Goal: Information Seeking & Learning: Learn about a topic

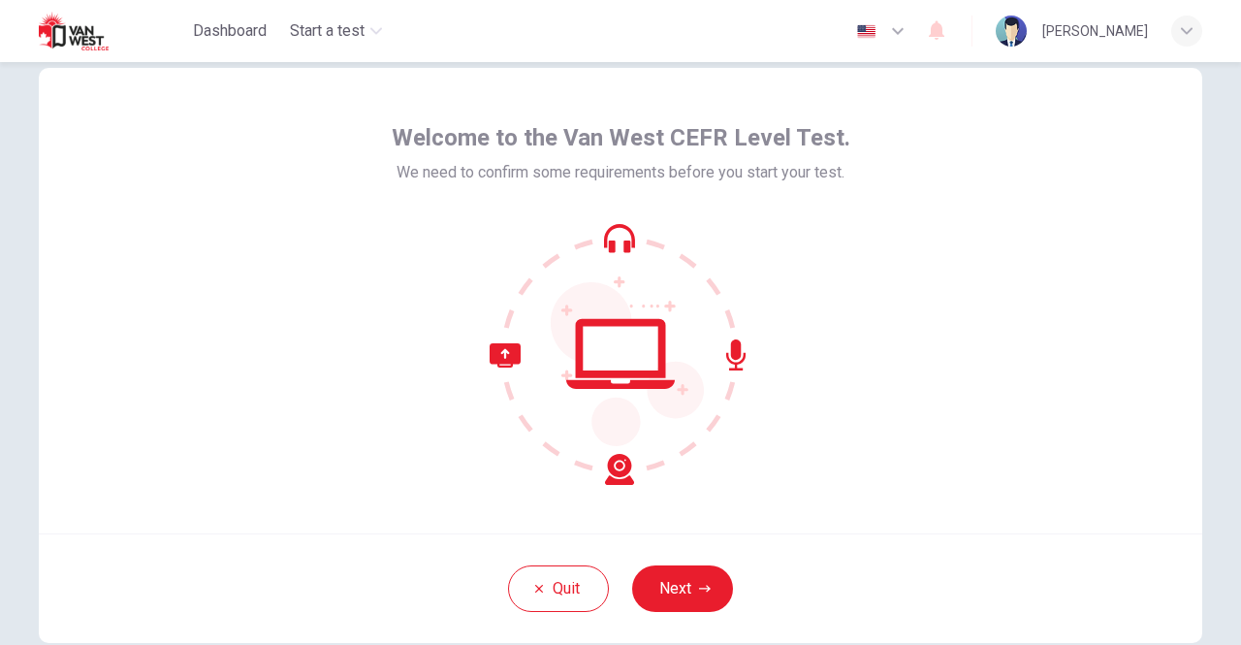
scroll to position [58, 0]
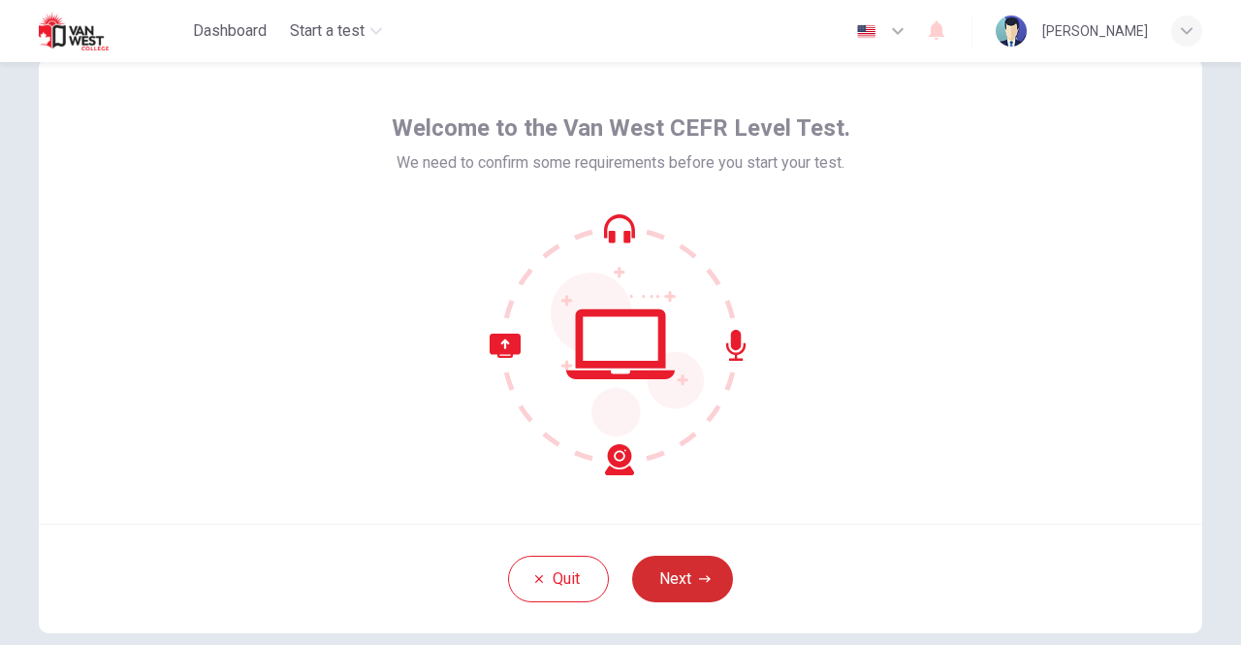
click at [678, 579] on button "Next" at bounding box center [682, 579] width 101 height 47
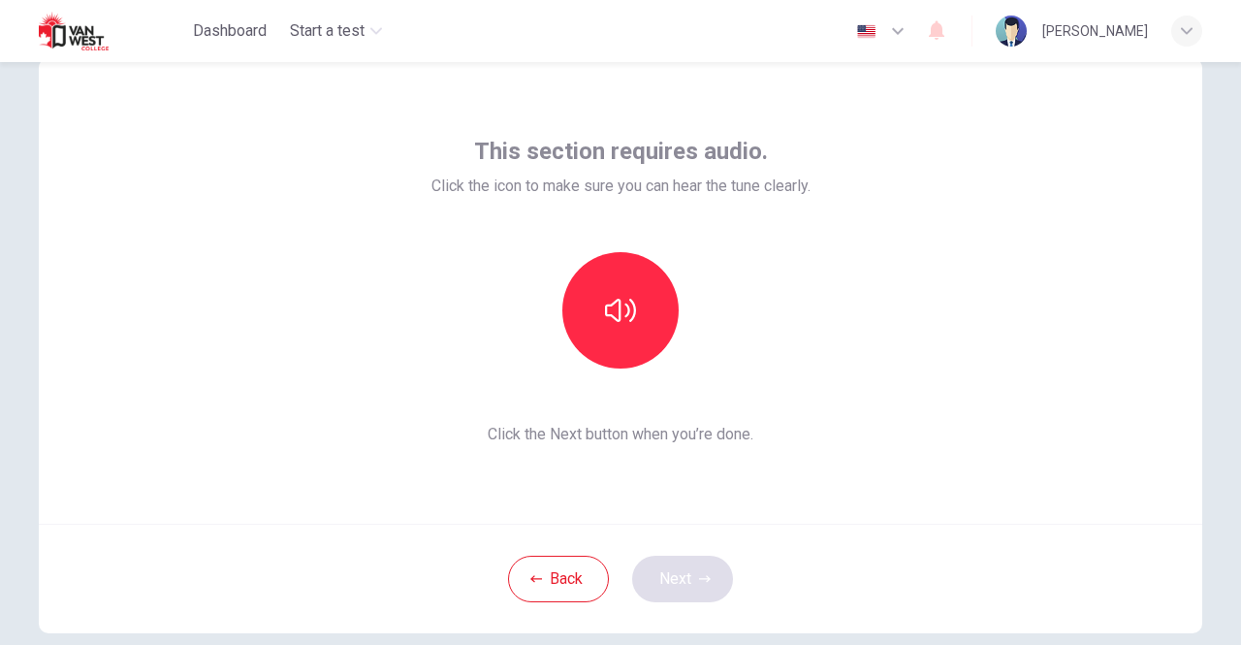
click at [678, 579] on div "Back Next" at bounding box center [621, 579] width 1164 height 110
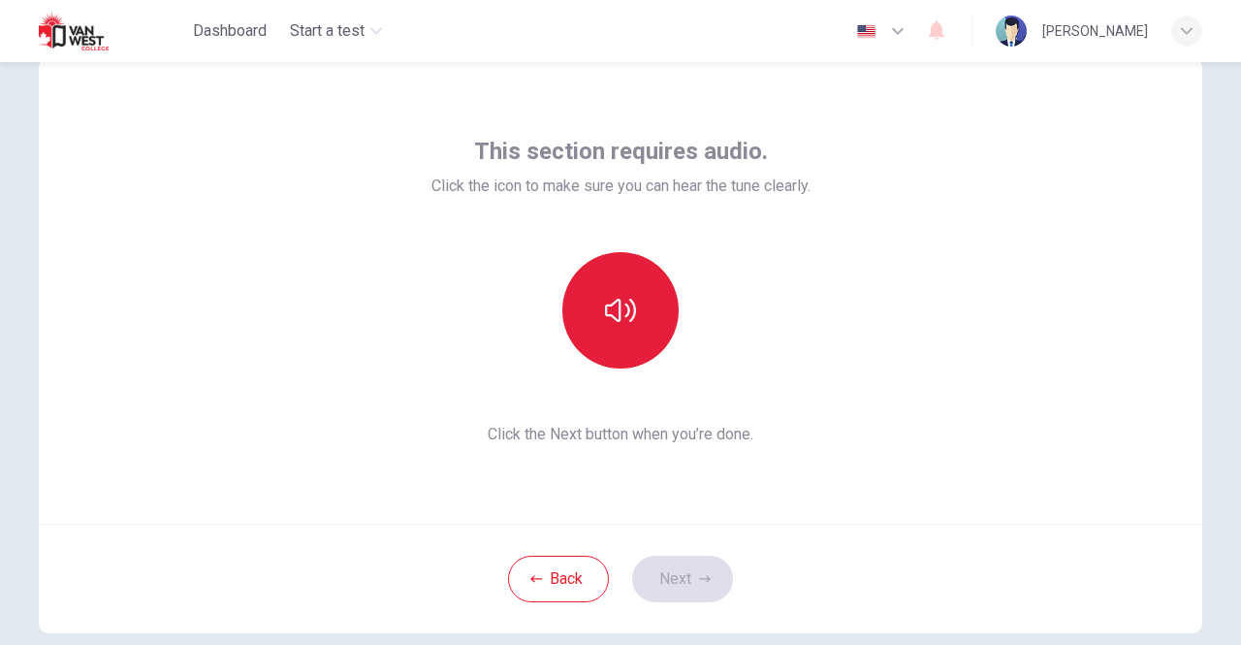
click at [607, 300] on icon "button" at bounding box center [620, 310] width 31 height 31
click at [646, 321] on button "button" at bounding box center [620, 310] width 116 height 116
click at [648, 328] on button "button" at bounding box center [620, 310] width 116 height 116
click at [649, 335] on button "button" at bounding box center [620, 310] width 116 height 116
click at [649, 336] on button "button" at bounding box center [620, 310] width 116 height 116
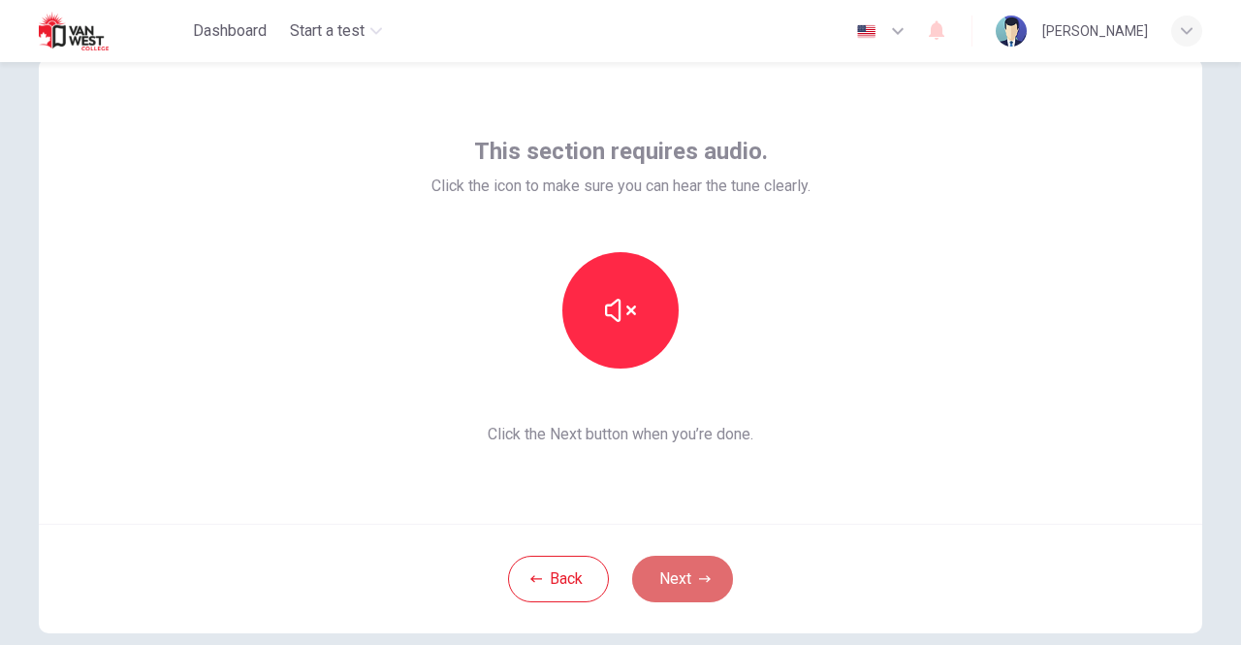
click at [699, 575] on icon "button" at bounding box center [705, 579] width 12 height 12
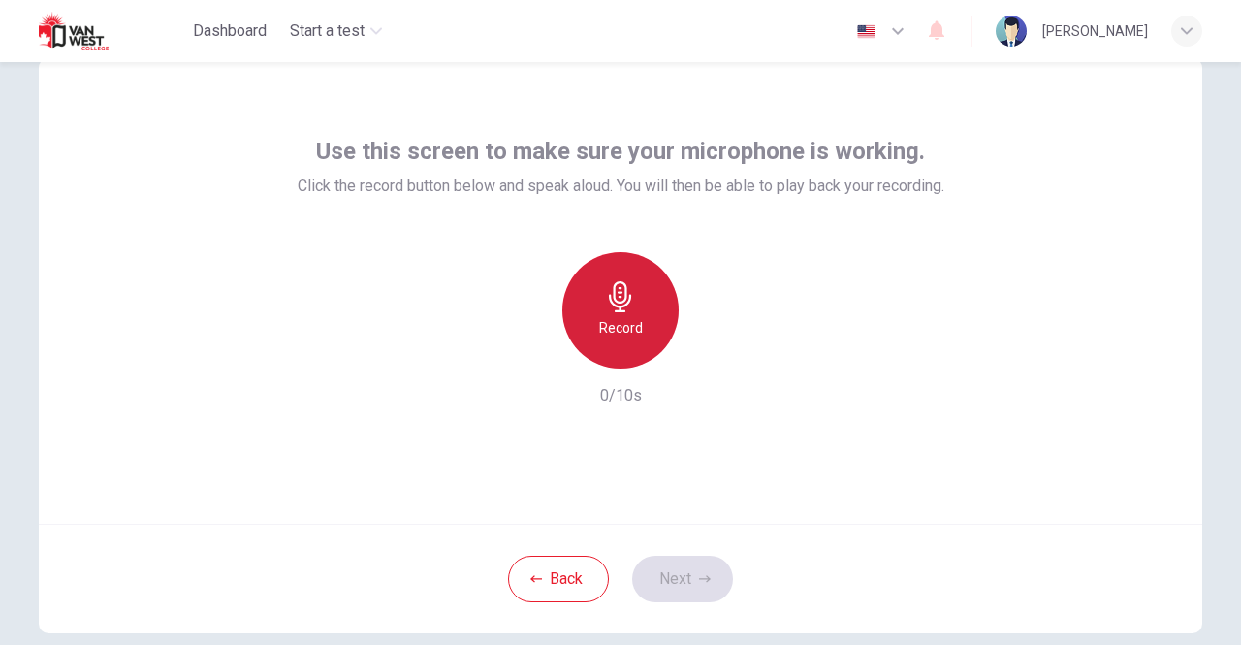
click at [635, 304] on div "Record" at bounding box center [620, 310] width 116 height 116
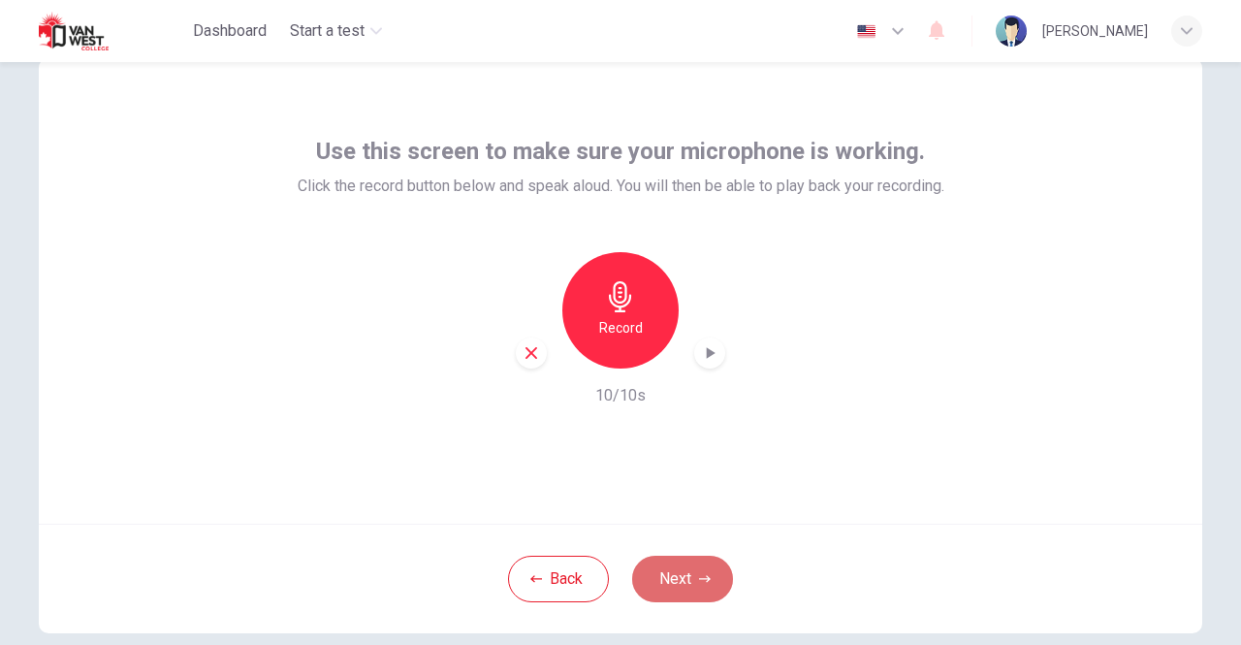
click at [690, 577] on button "Next" at bounding box center [682, 579] width 101 height 47
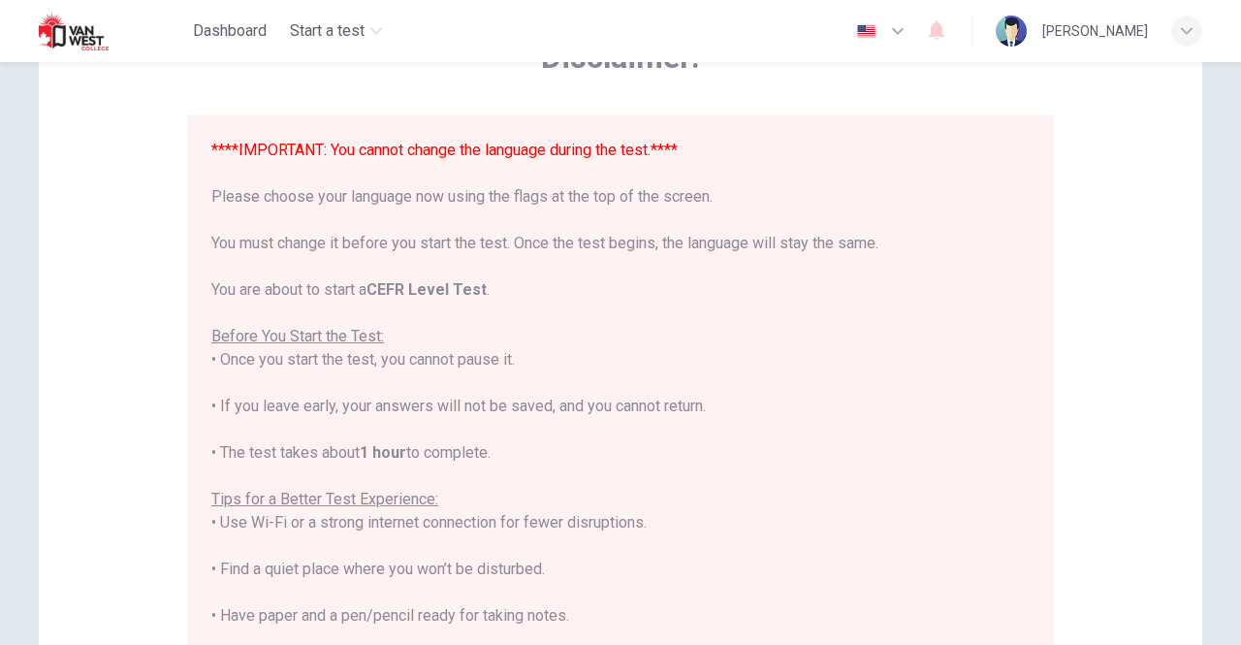
scroll to position [134, 0]
click at [908, 34] on icon "button" at bounding box center [897, 30] width 23 height 23
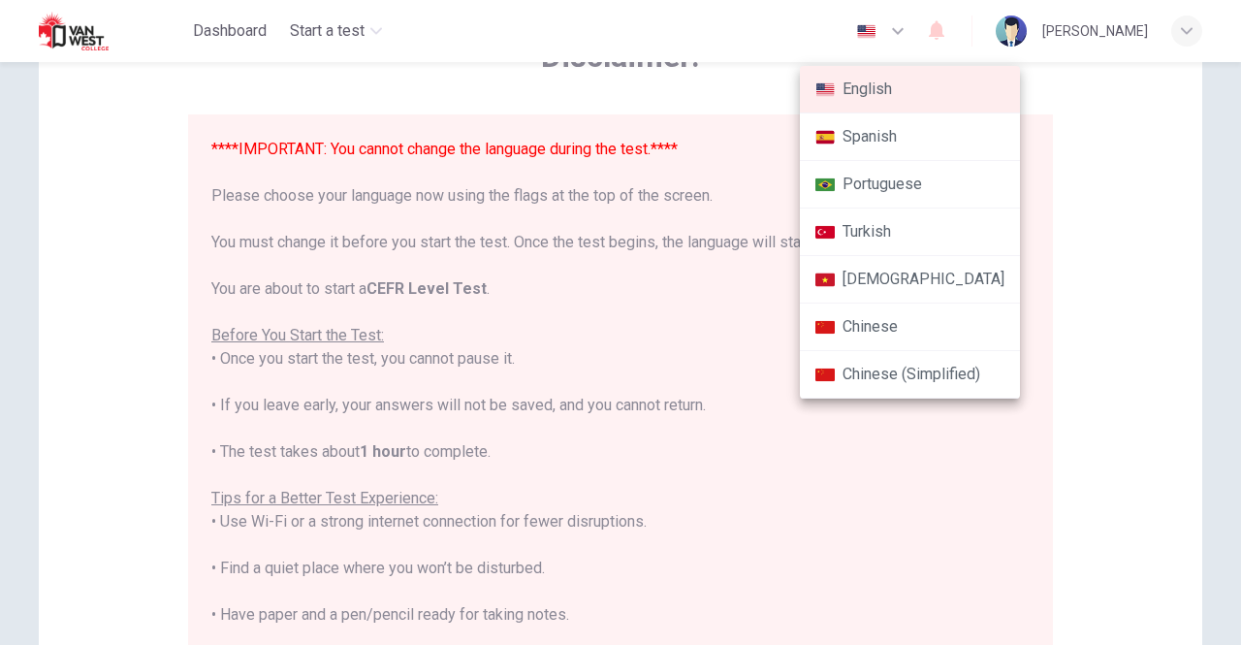
click at [687, 328] on div at bounding box center [620, 322] width 1241 height 645
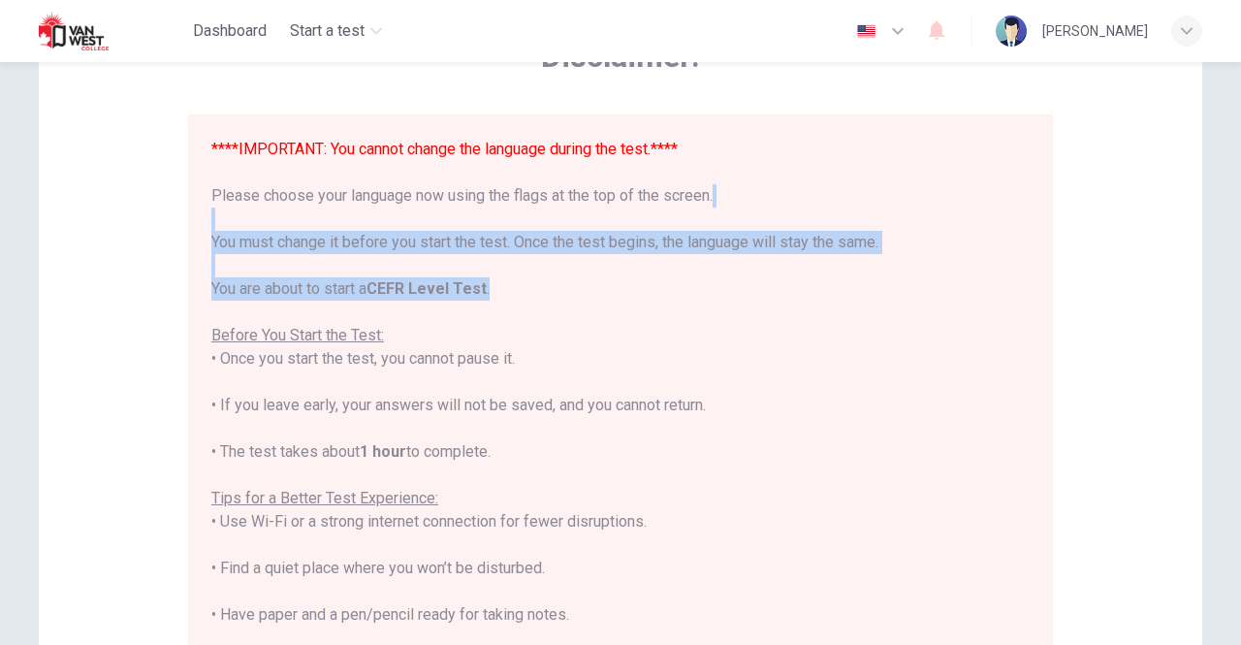
drag, startPoint x: 515, startPoint y: 282, endPoint x: 527, endPoint y: 240, distance: 44.5
click at [527, 240] on div "****IMPORTANT: You cannot change the language during the test.**** Please choos…" at bounding box center [620, 487] width 818 height 698
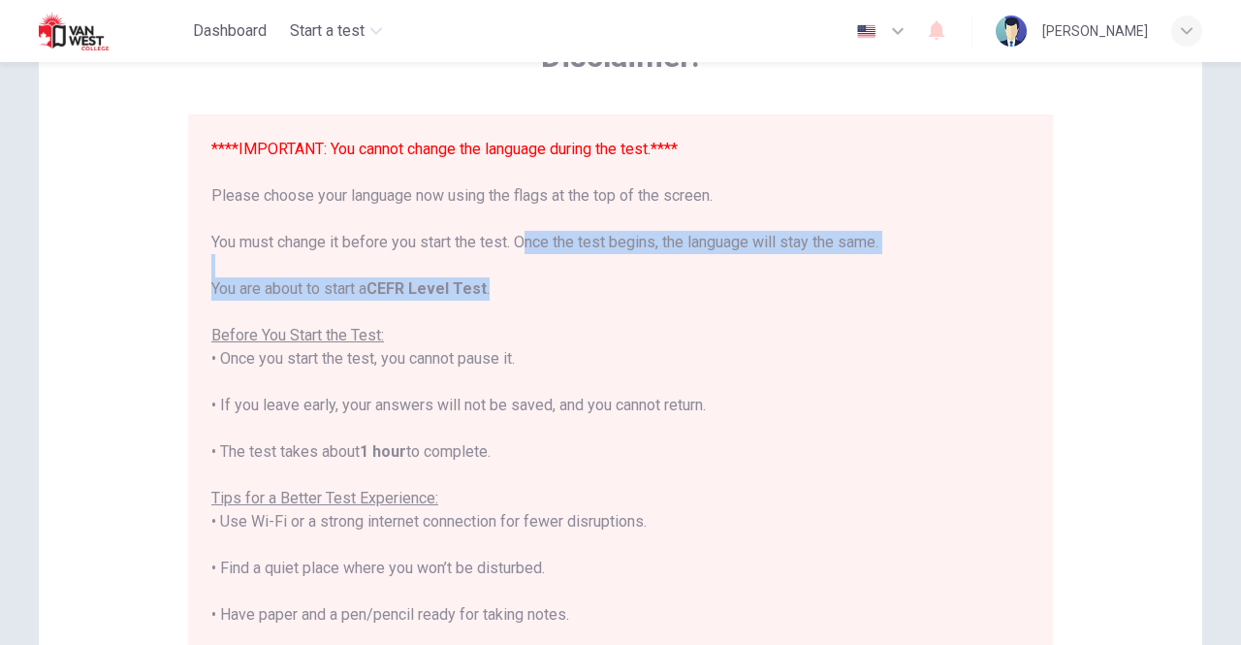
click at [527, 240] on div "****IMPORTANT: You cannot change the language during the test.**** Please choos…" at bounding box center [620, 487] width 818 height 698
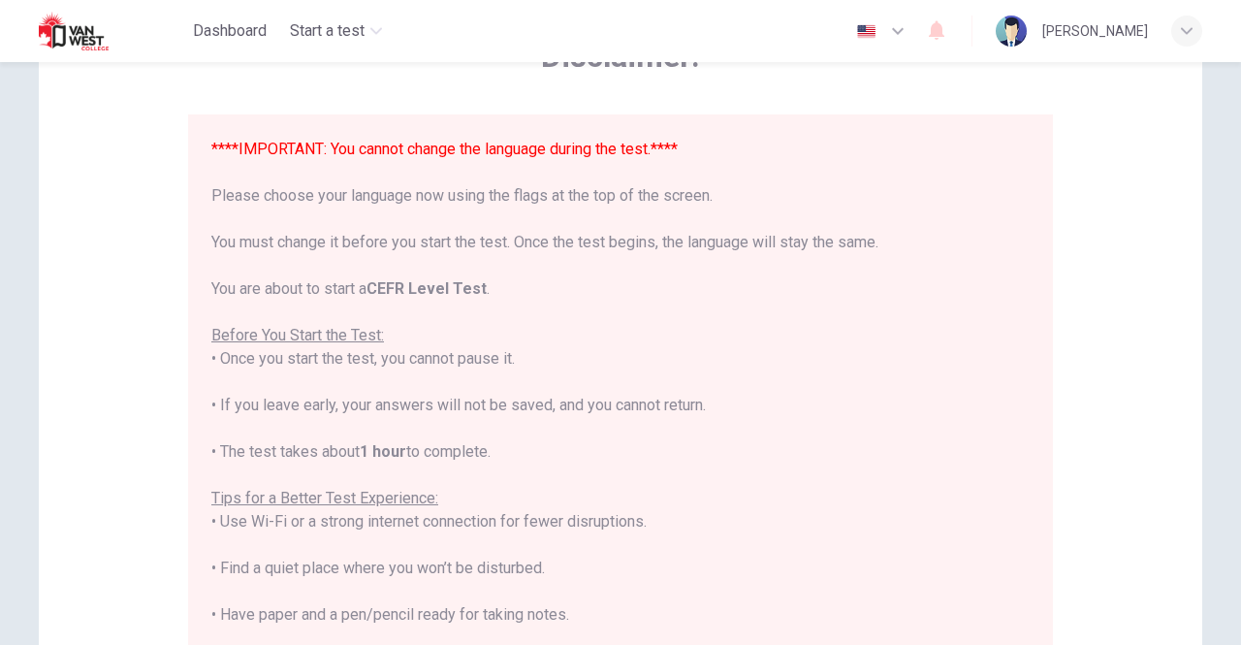
click at [910, 28] on icon "button" at bounding box center [897, 30] width 23 height 23
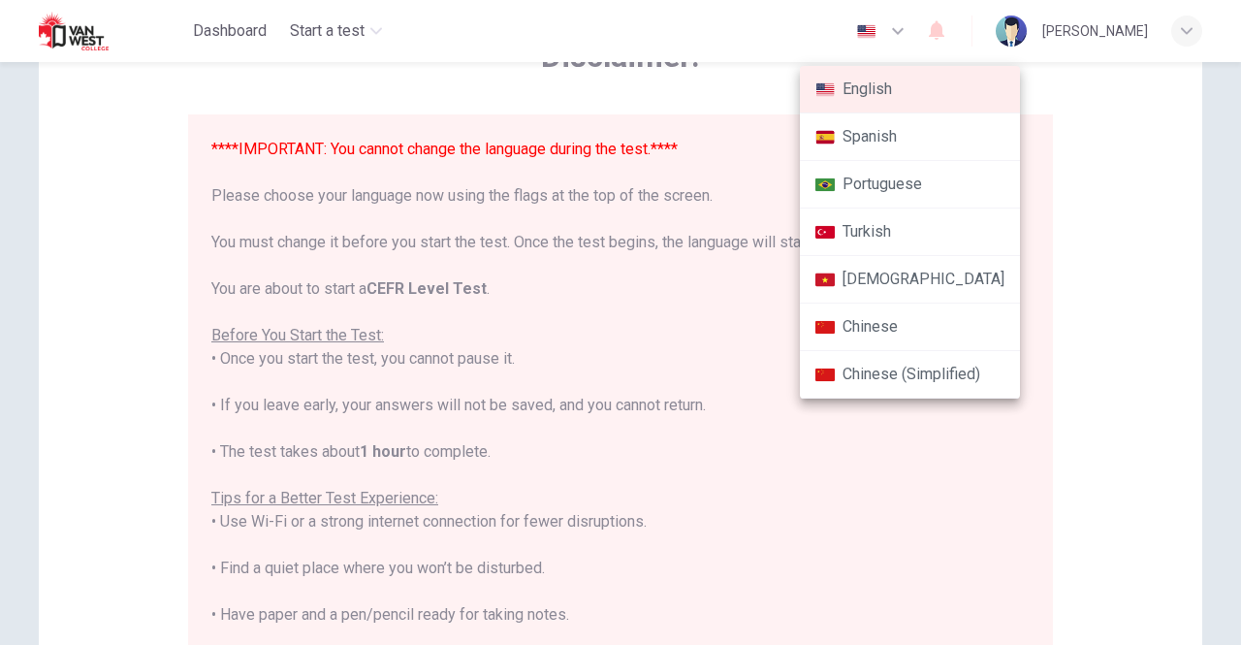
click at [941, 364] on li "Chinese (Simplified)" at bounding box center [910, 375] width 220 height 48
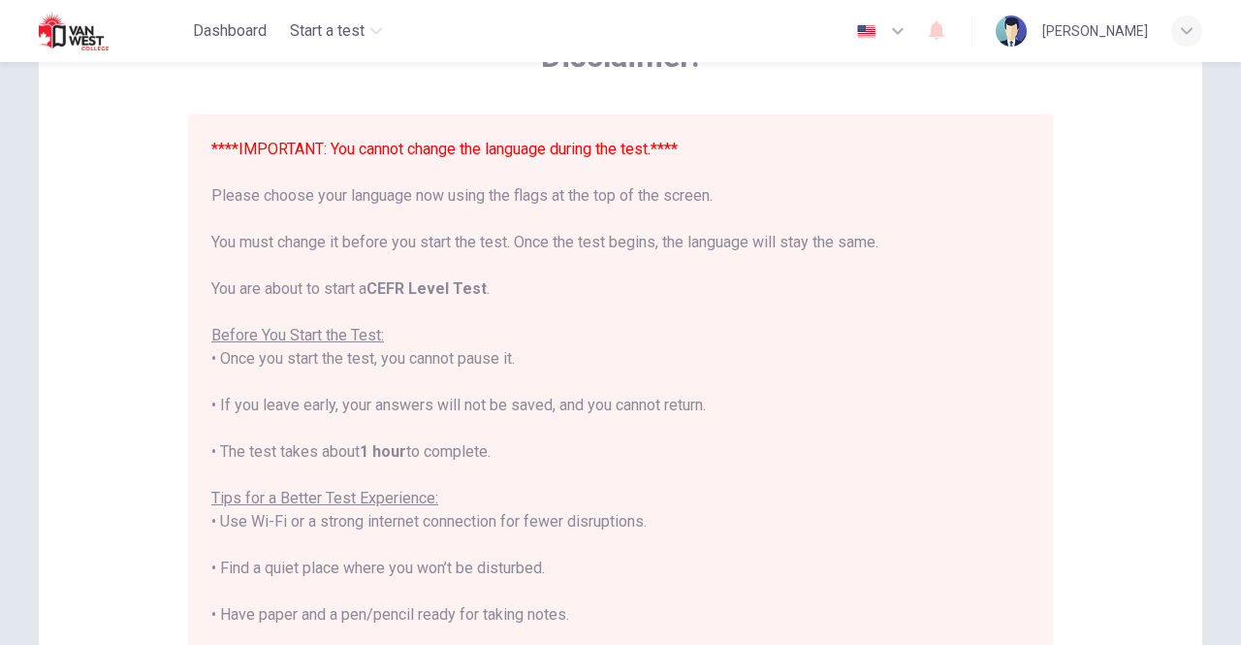
click at [910, 34] on icon "button" at bounding box center [897, 30] width 23 height 23
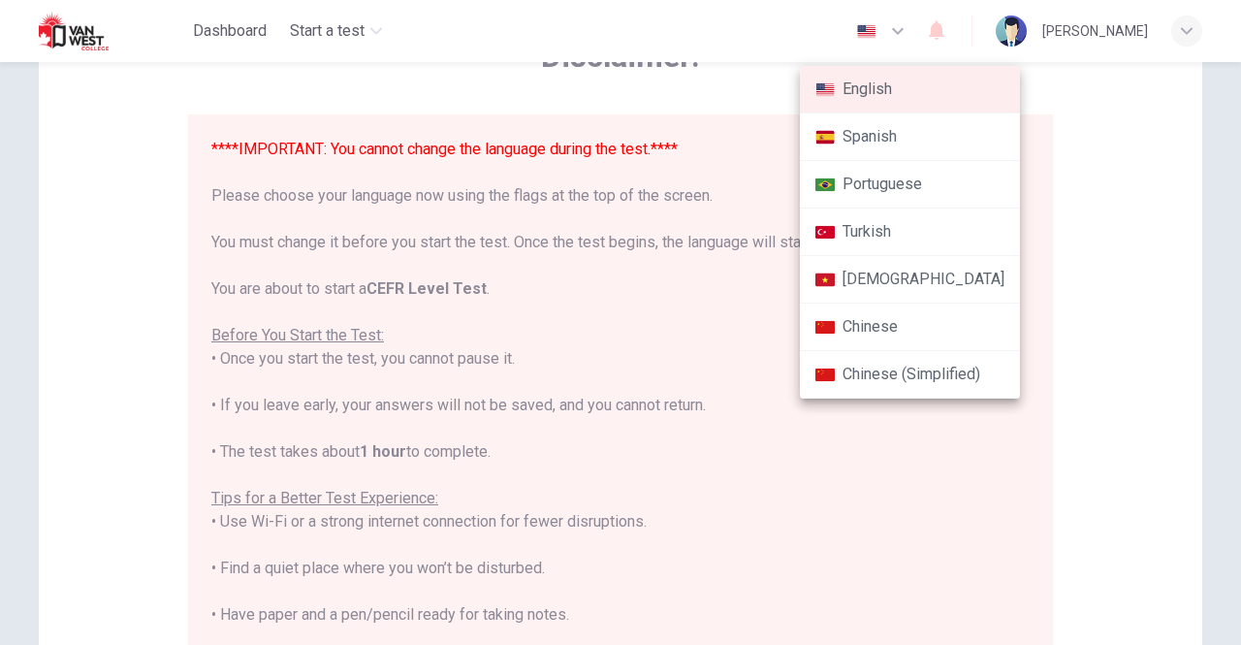
click at [906, 88] on li "English" at bounding box center [910, 90] width 220 height 48
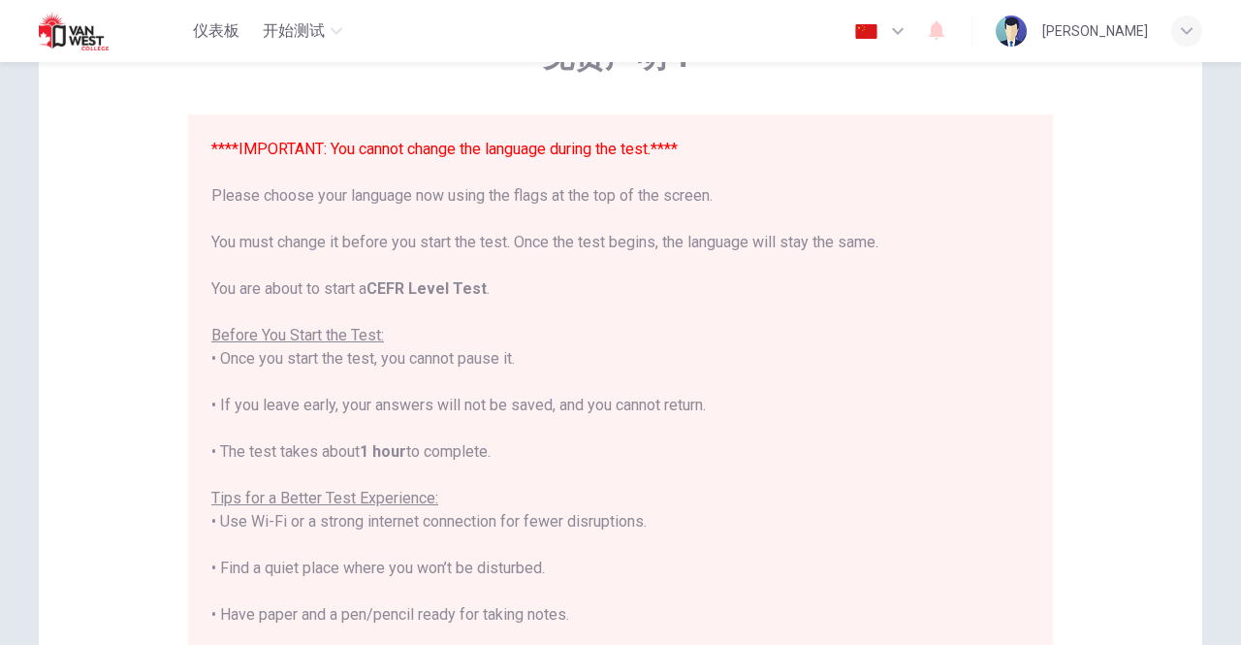
click at [910, 39] on icon "button" at bounding box center [897, 30] width 23 height 23
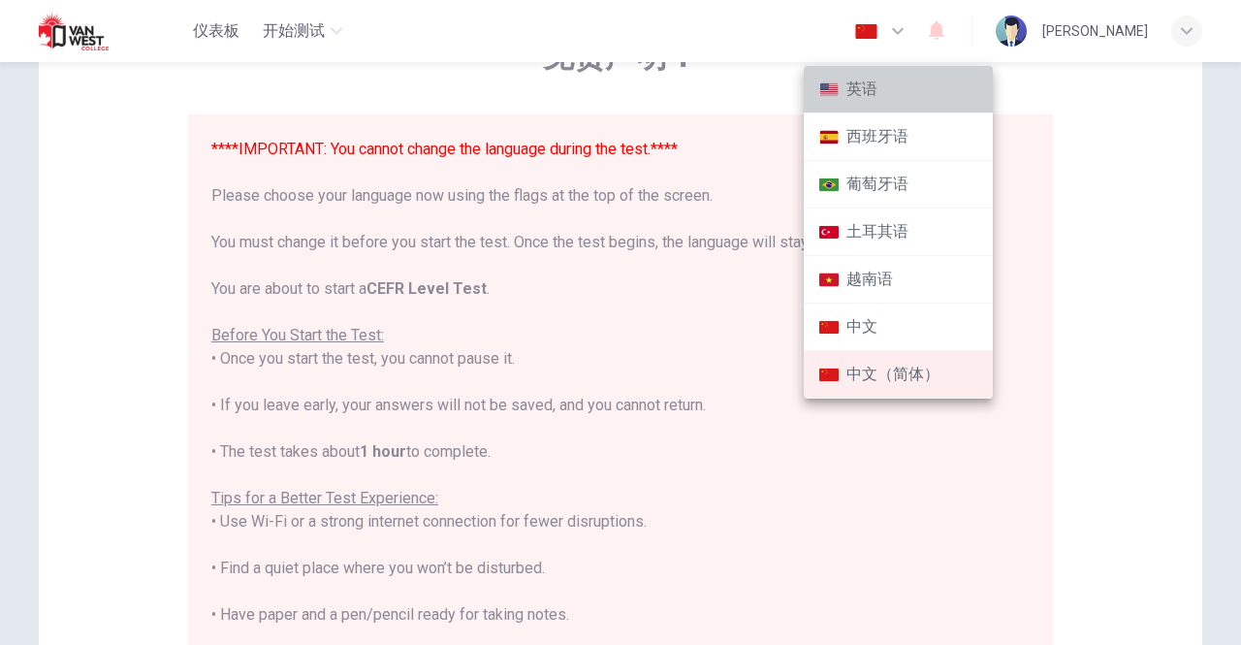
click at [883, 95] on li "英语" at bounding box center [898, 90] width 189 height 48
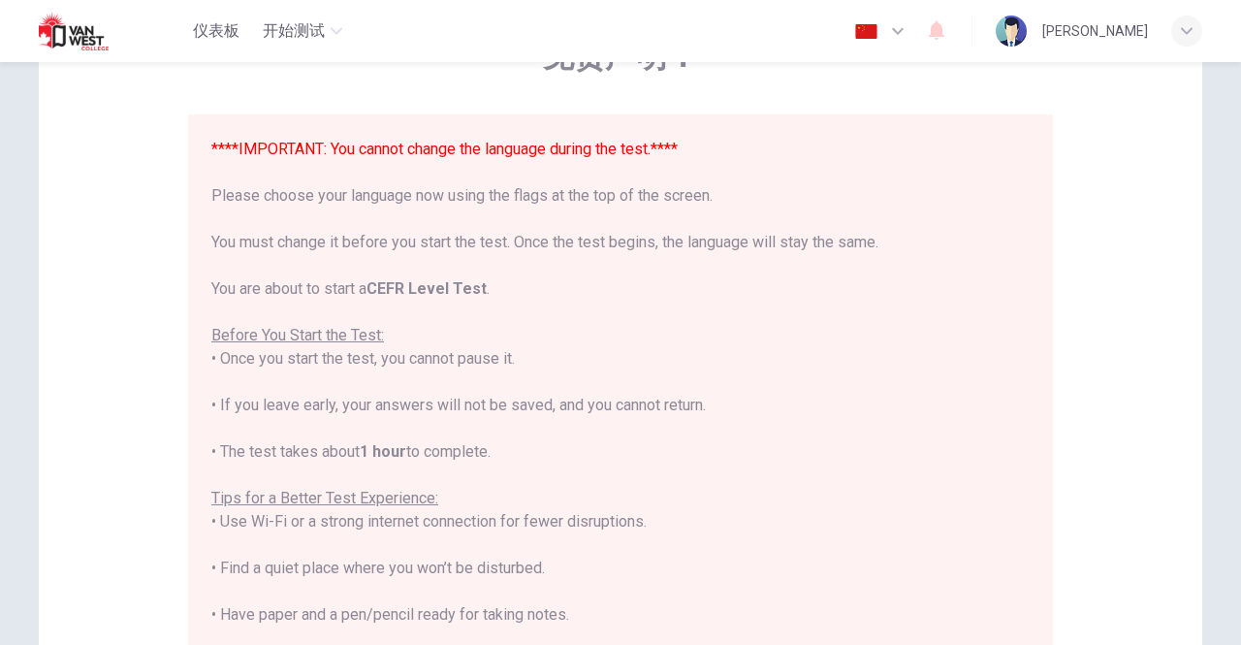
click at [1191, 28] on icon "button" at bounding box center [1187, 30] width 12 height 7
type input "en"
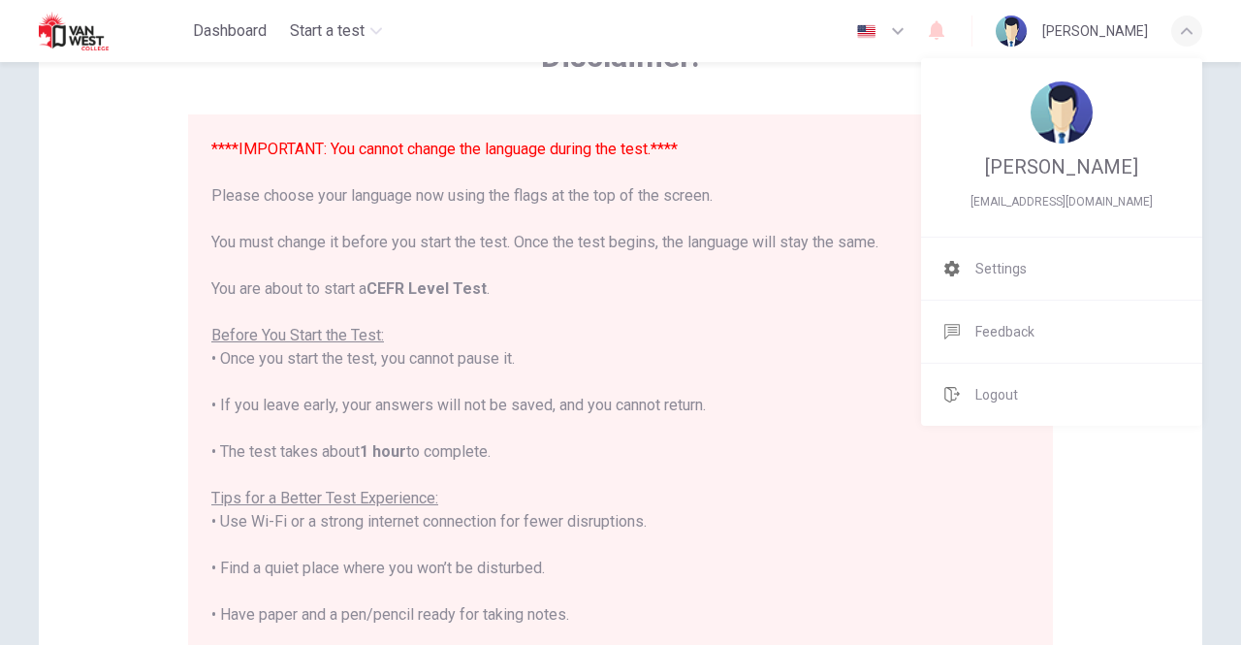
click at [809, 311] on div at bounding box center [620, 322] width 1241 height 645
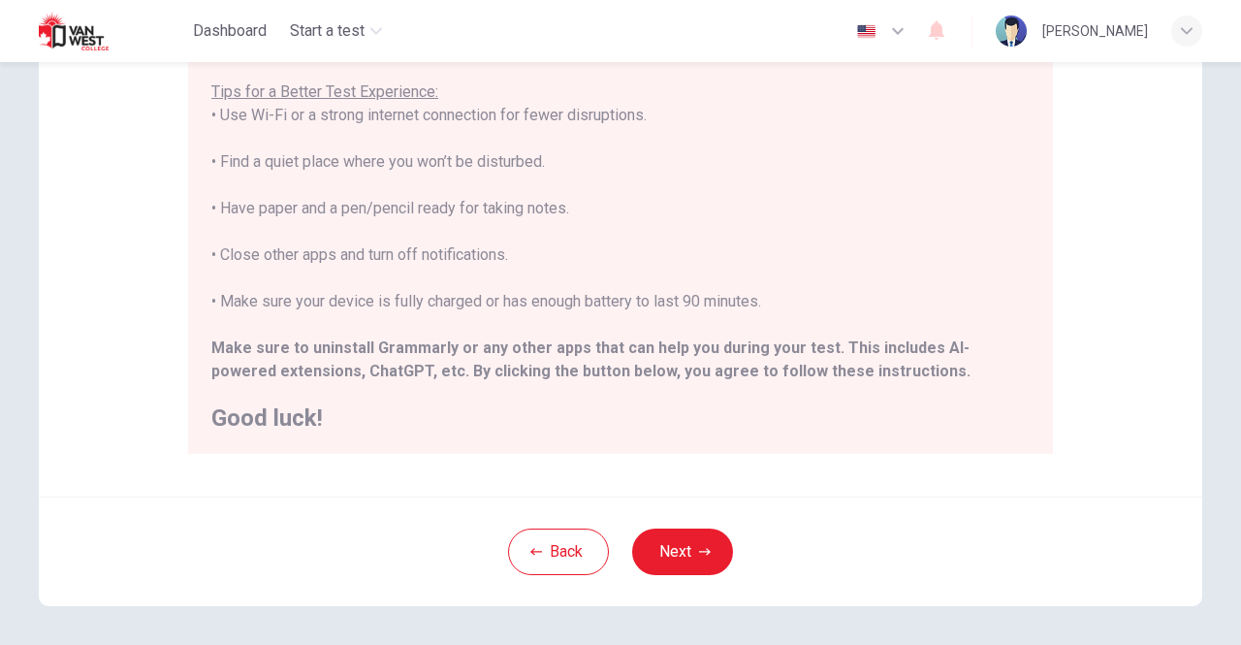
scroll to position [359, 0]
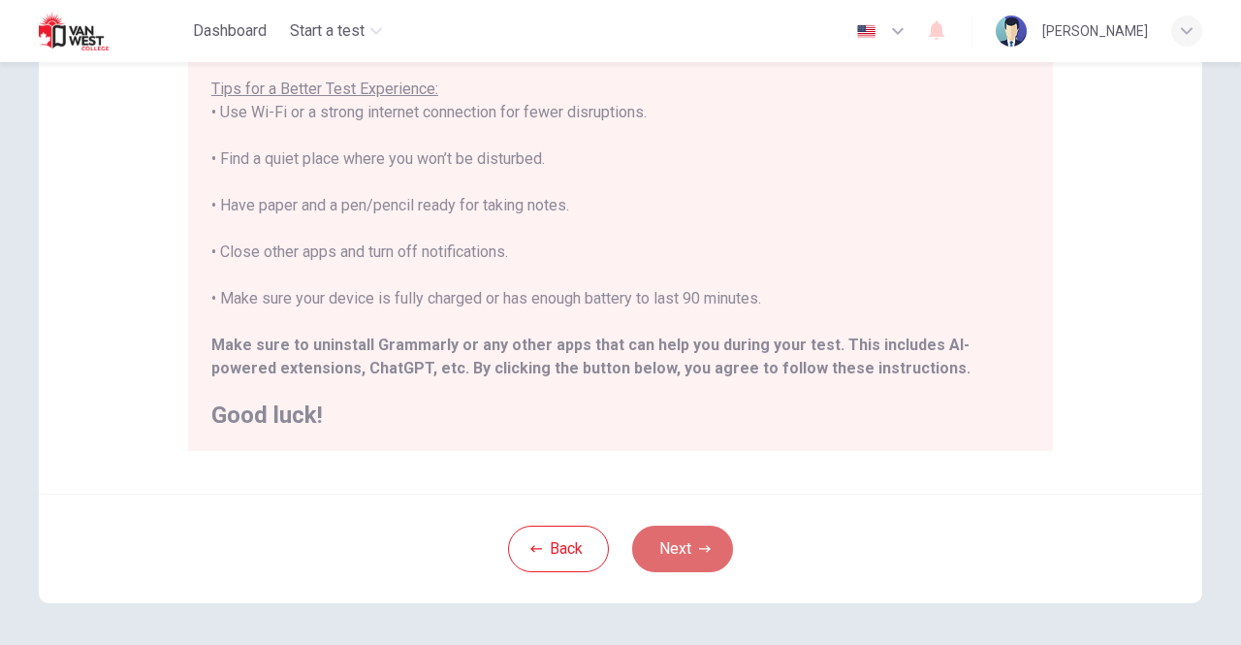
click at [706, 558] on button "Next" at bounding box center [682, 549] width 101 height 47
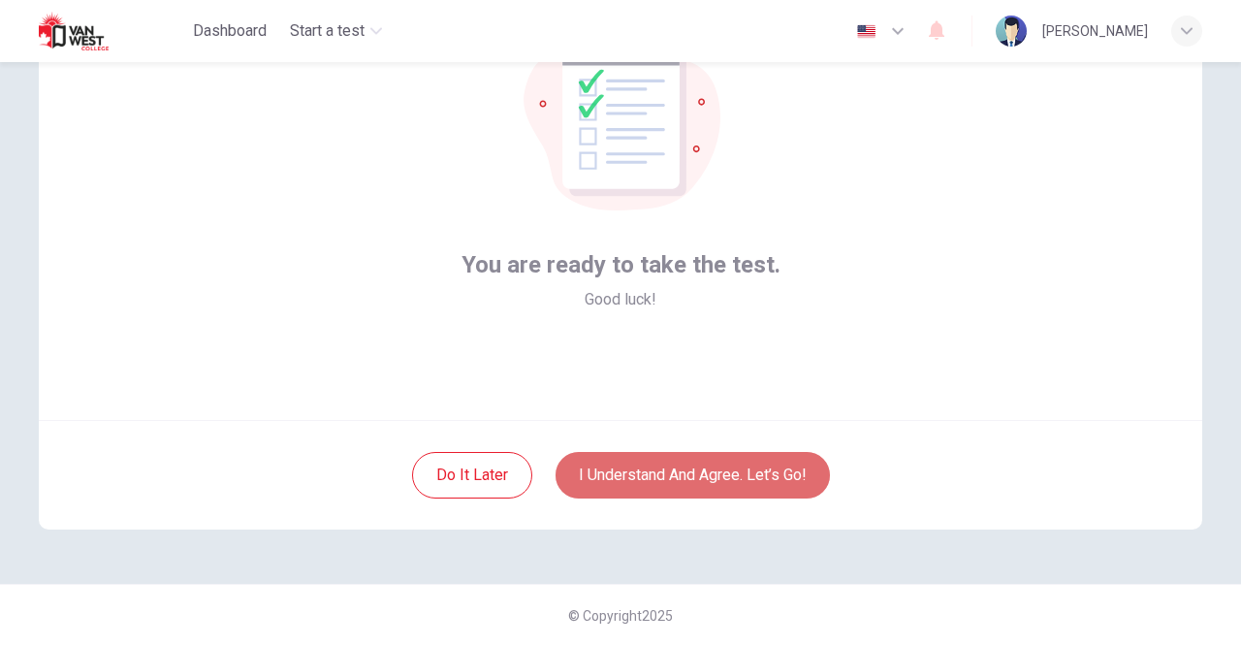
click at [761, 476] on button "I understand and agree. Let’s go!" at bounding box center [693, 475] width 274 height 47
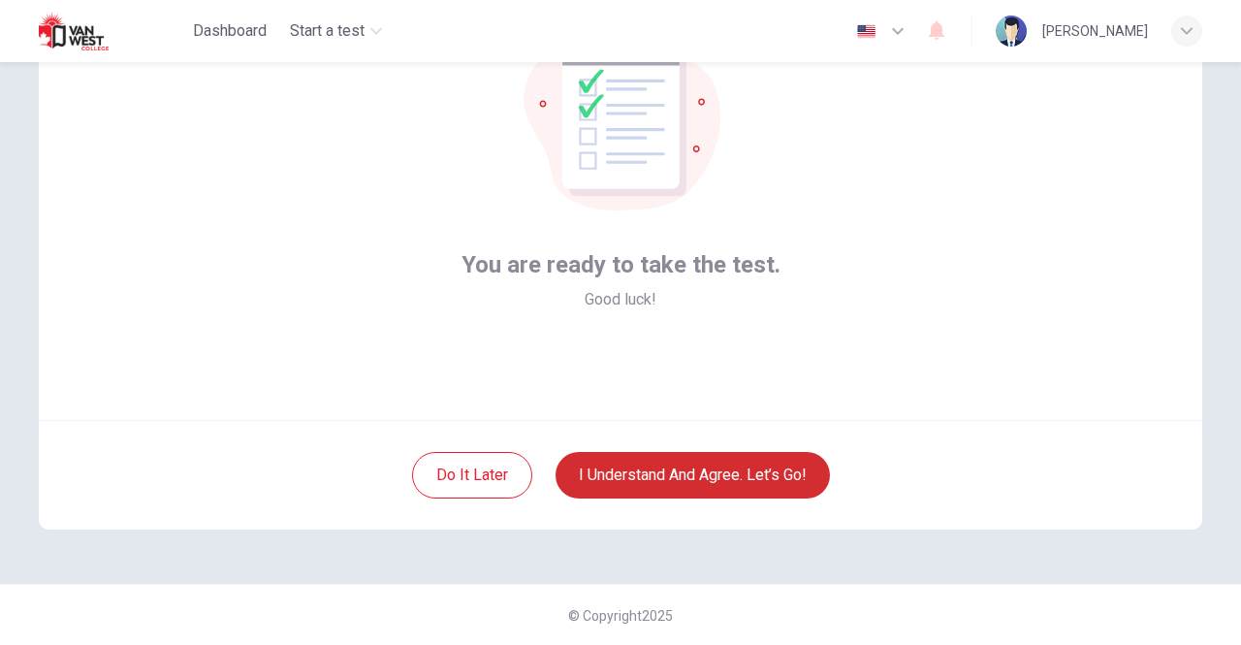
click at [761, 476] on button "I understand and agree. Let’s go!" at bounding box center [693, 475] width 274 height 47
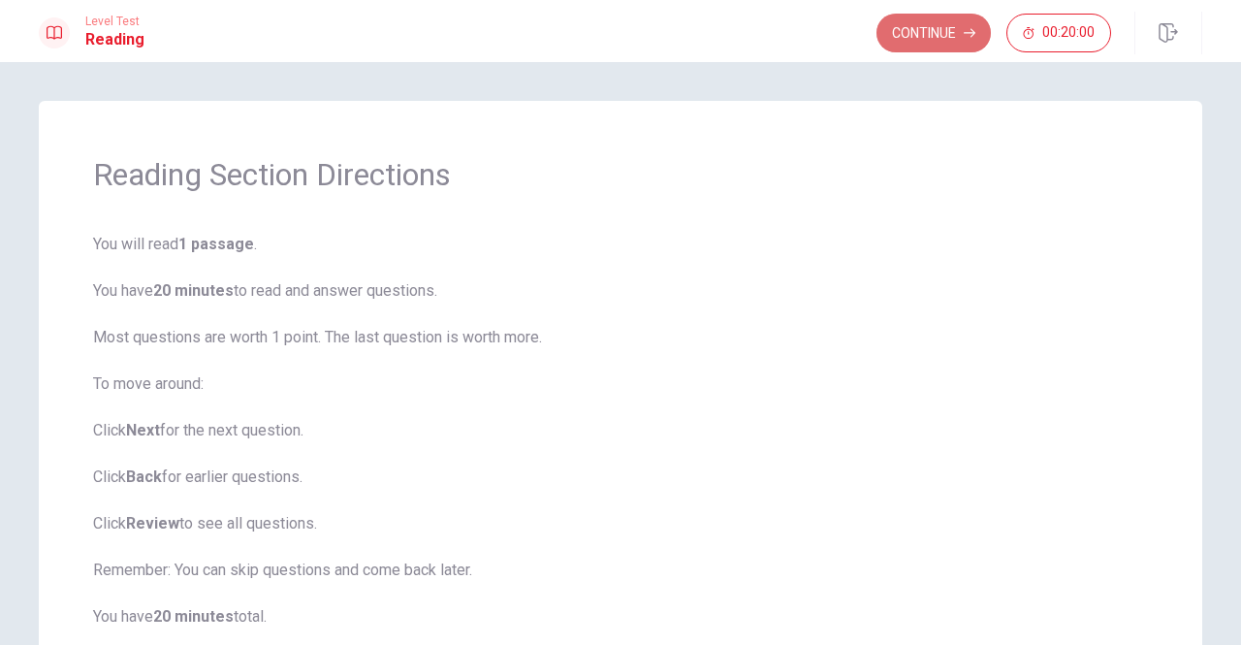
click at [943, 18] on button "Continue" at bounding box center [934, 33] width 114 height 39
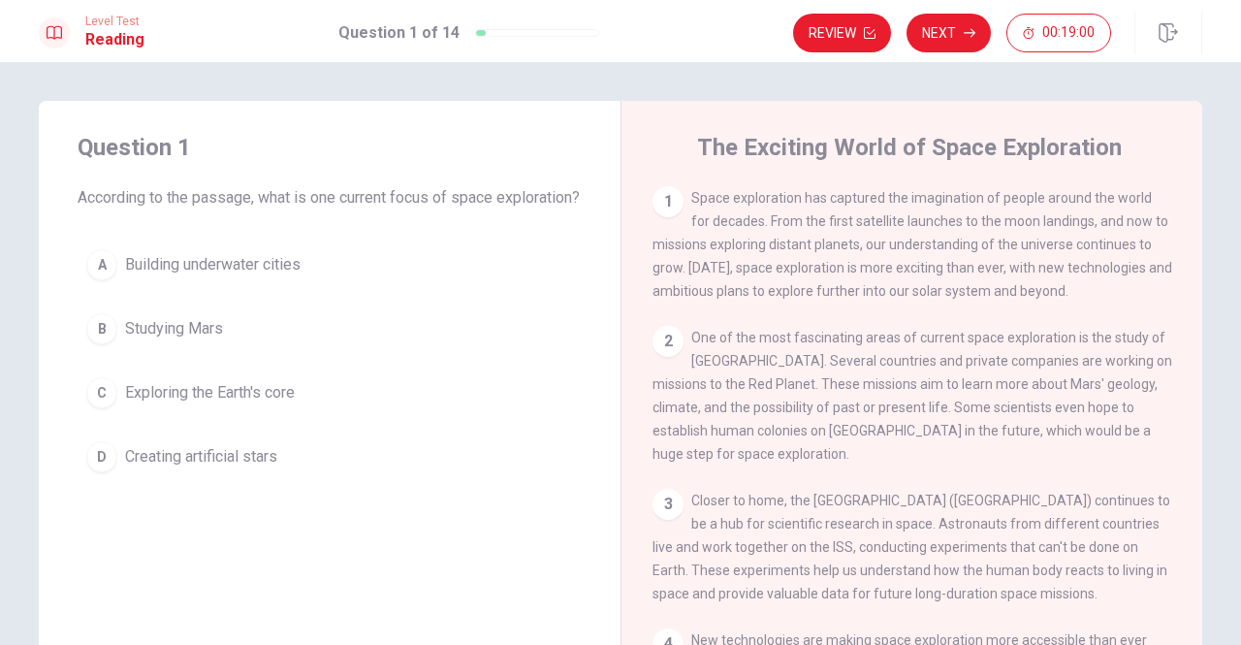
drag, startPoint x: 1195, startPoint y: 360, endPoint x: 1190, endPoint y: 390, distance: 30.4
click at [1190, 390] on div "The Exciting World of Space Exploration 1 Space exploration has captured the im…" at bounding box center [912, 438] width 582 height 674
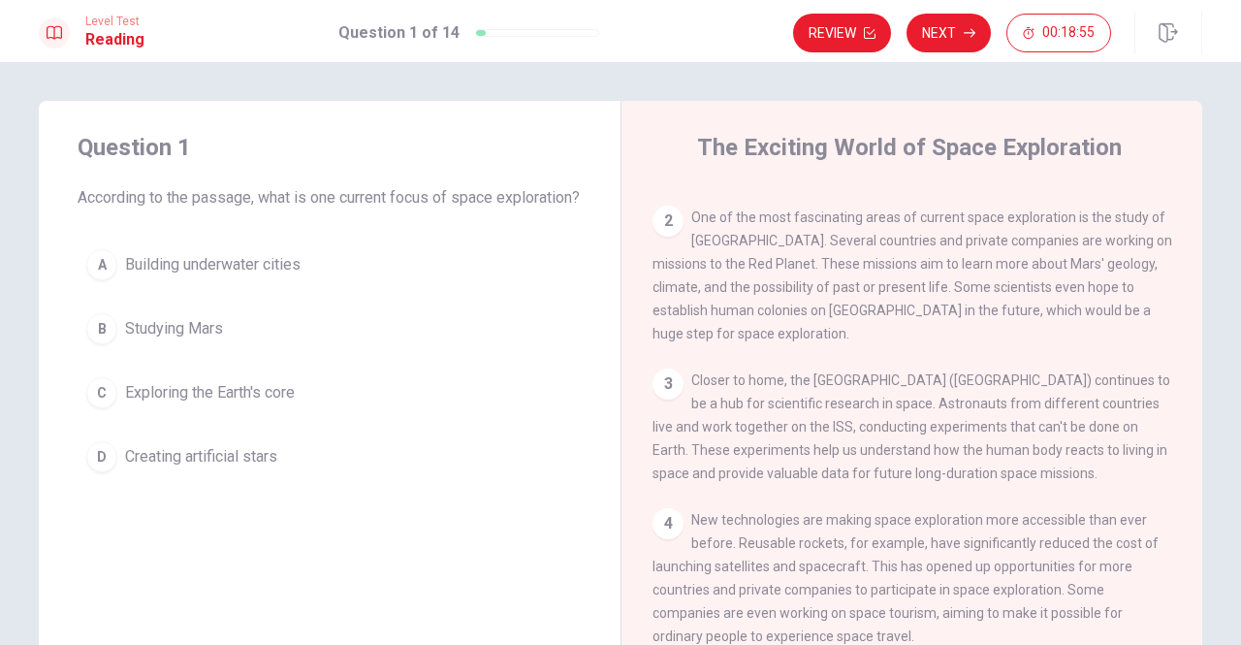
scroll to position [124, 0]
click at [89, 344] on div "B" at bounding box center [101, 328] width 31 height 31
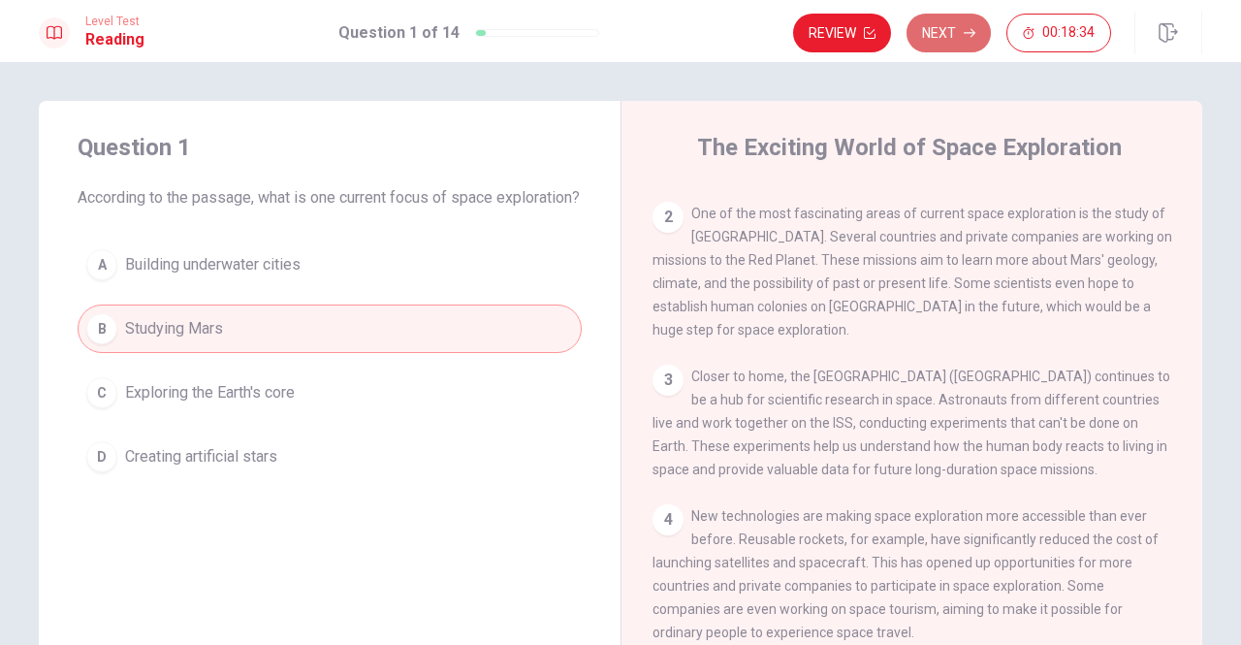
click at [949, 18] on button "Next" at bounding box center [949, 33] width 84 height 39
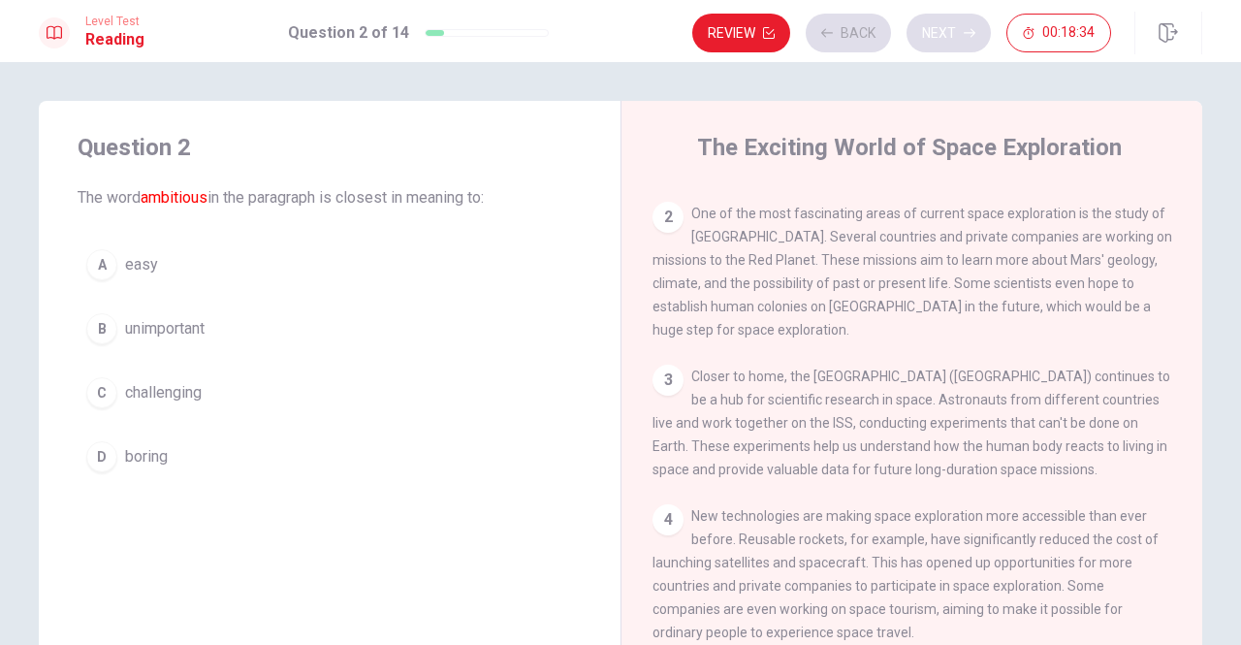
scroll to position [0, 0]
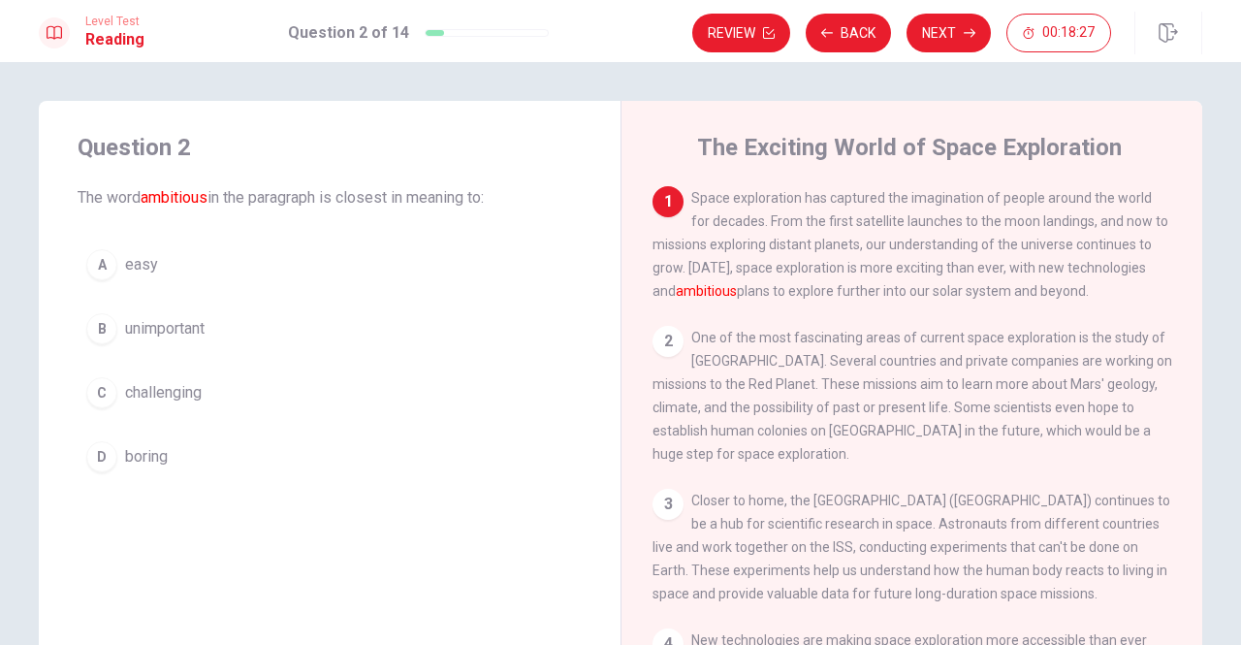
click at [89, 398] on div "C" at bounding box center [101, 392] width 31 height 31
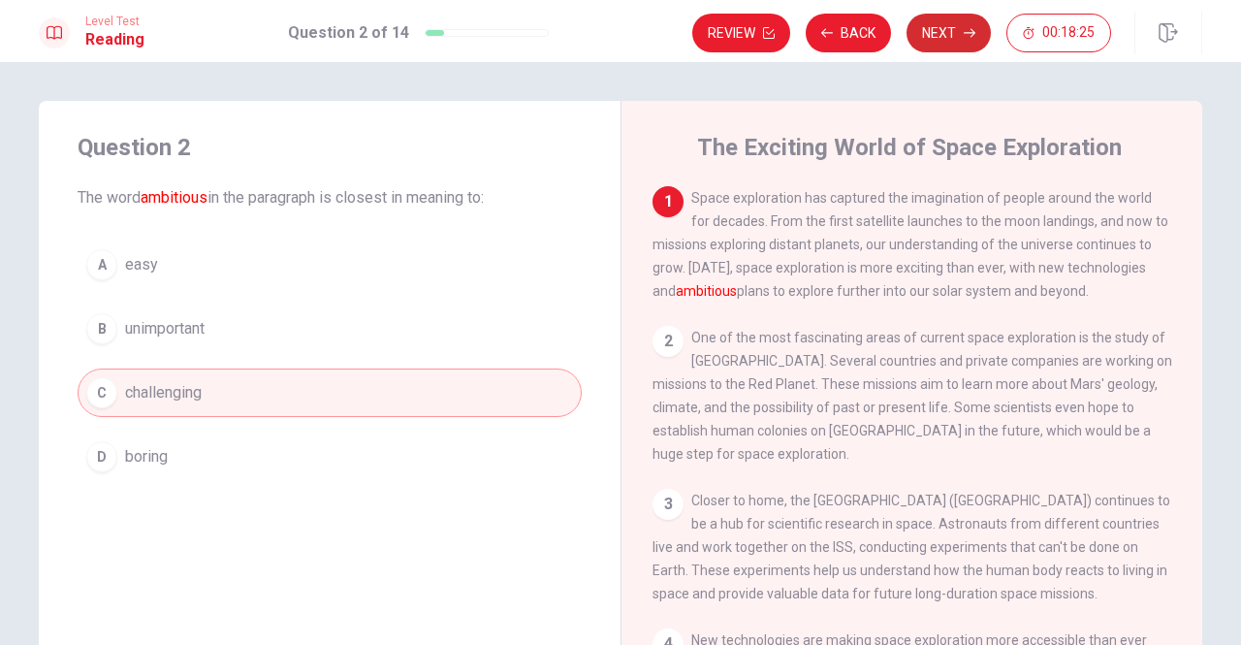
click at [948, 30] on button "Next" at bounding box center [949, 33] width 84 height 39
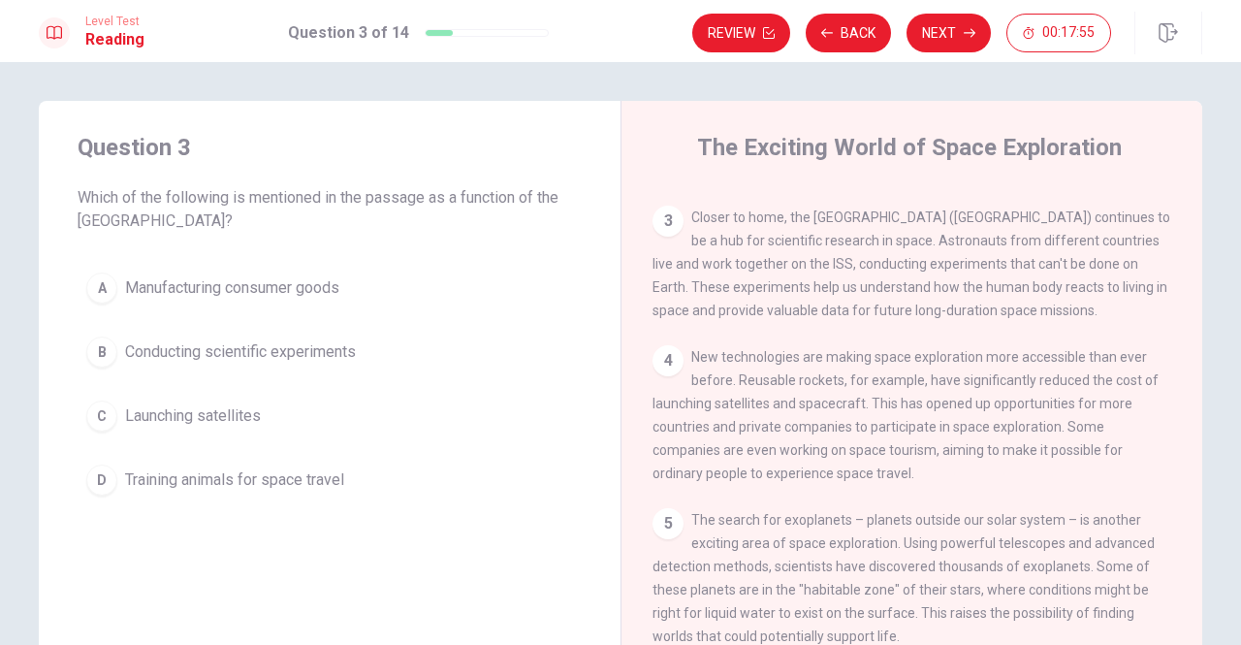
scroll to position [291, 0]
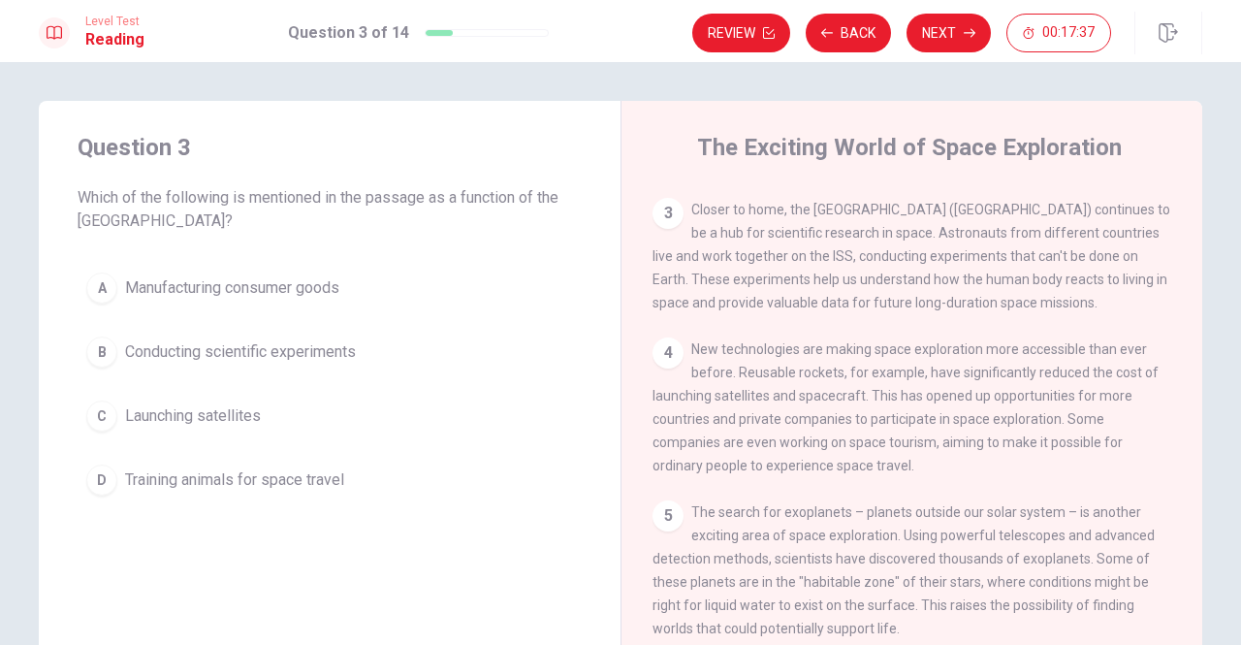
click at [107, 354] on div "B" at bounding box center [101, 351] width 31 height 31
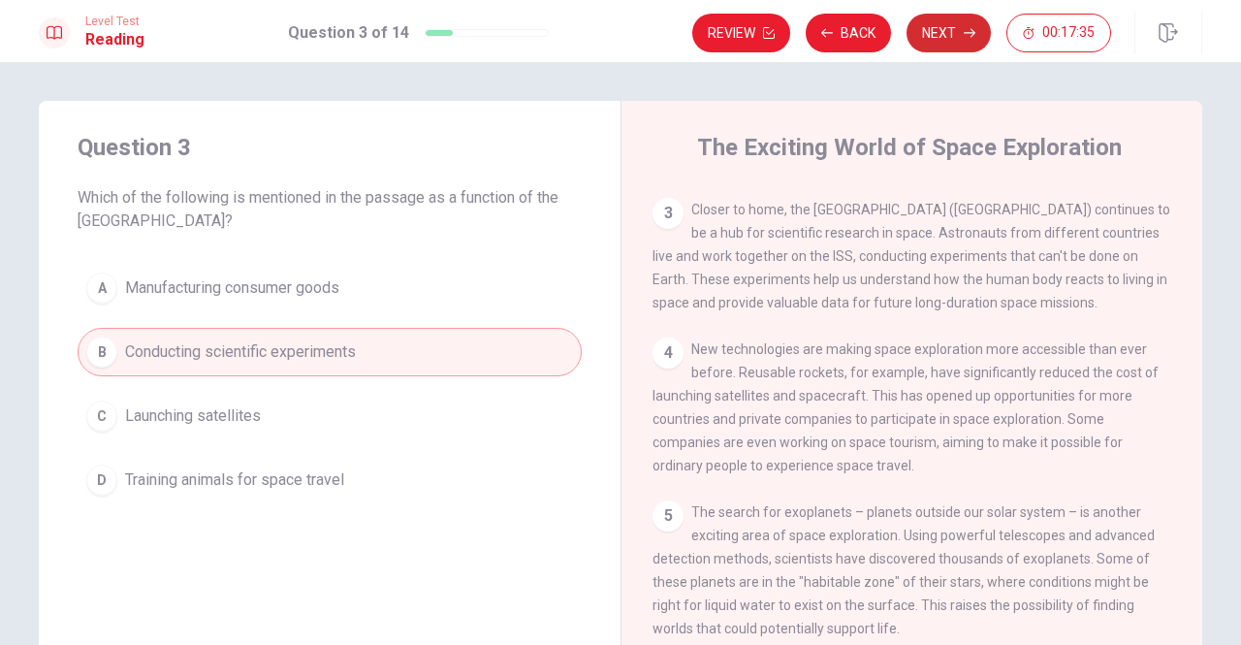
click at [943, 35] on button "Next" at bounding box center [949, 33] width 84 height 39
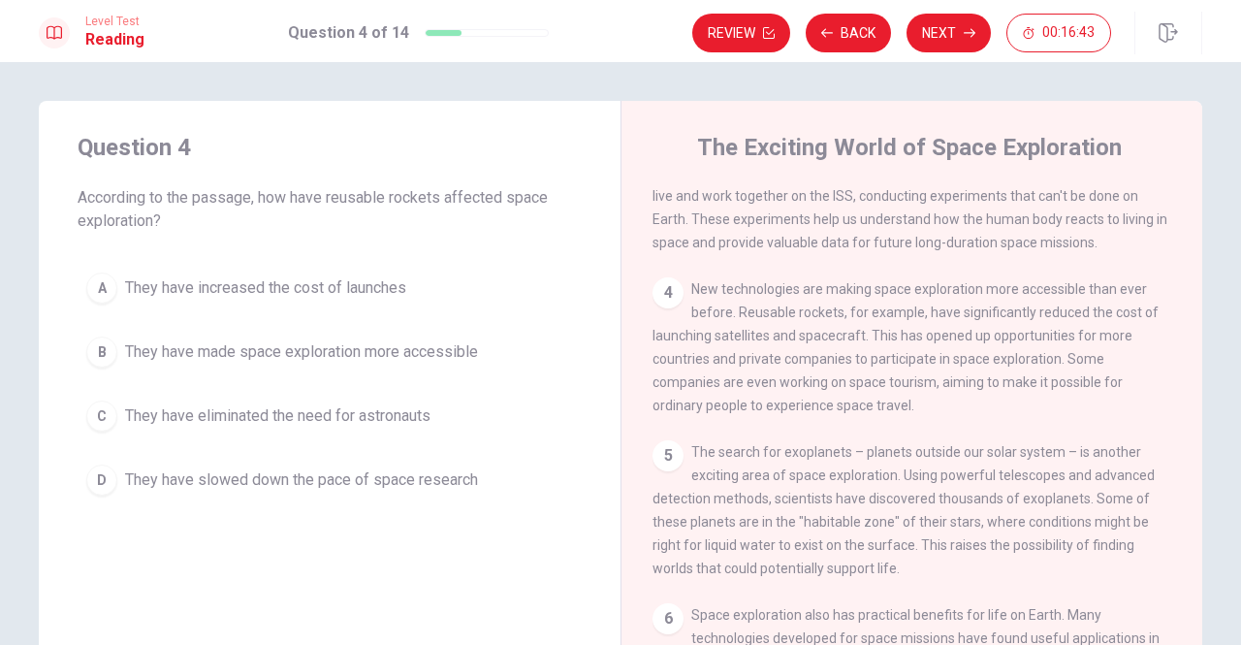
scroll to position [316, 0]
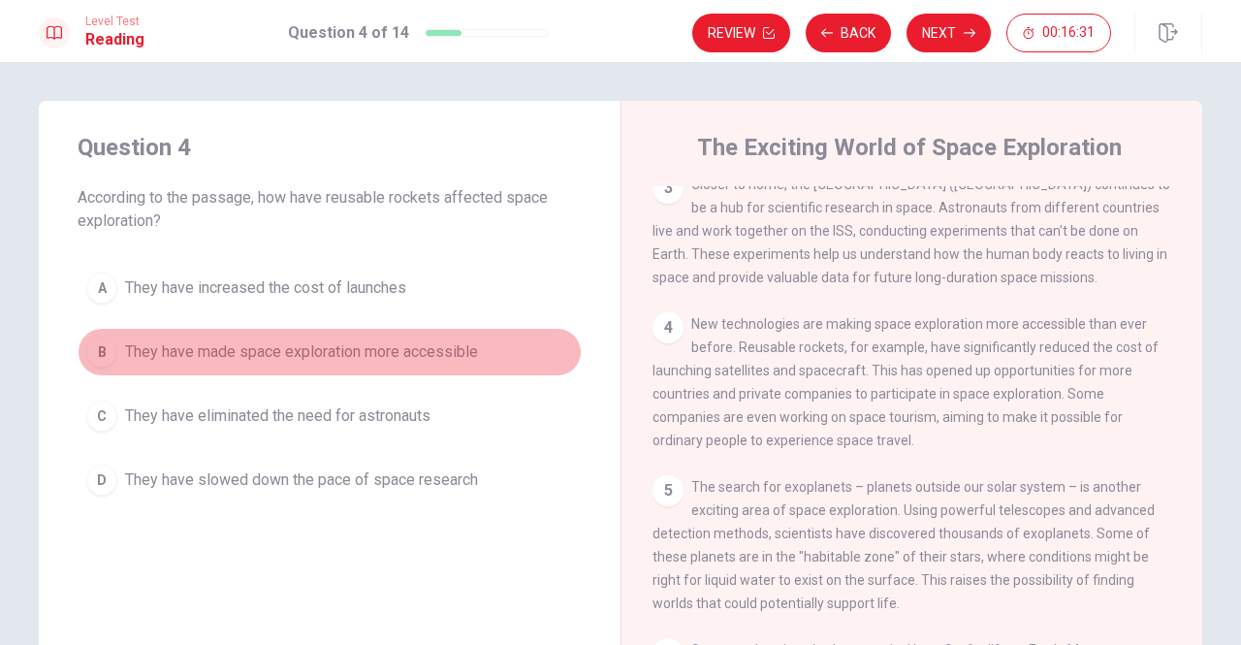
click at [86, 355] on div "B" at bounding box center [101, 351] width 31 height 31
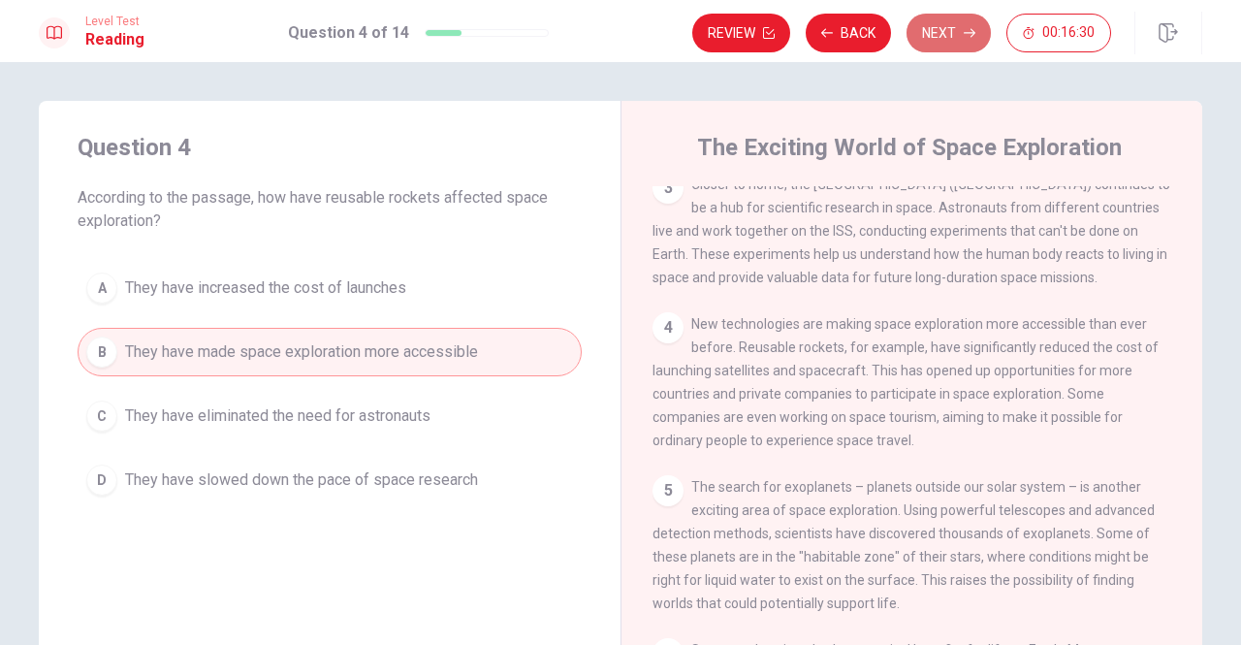
click at [959, 27] on button "Next" at bounding box center [949, 33] width 84 height 39
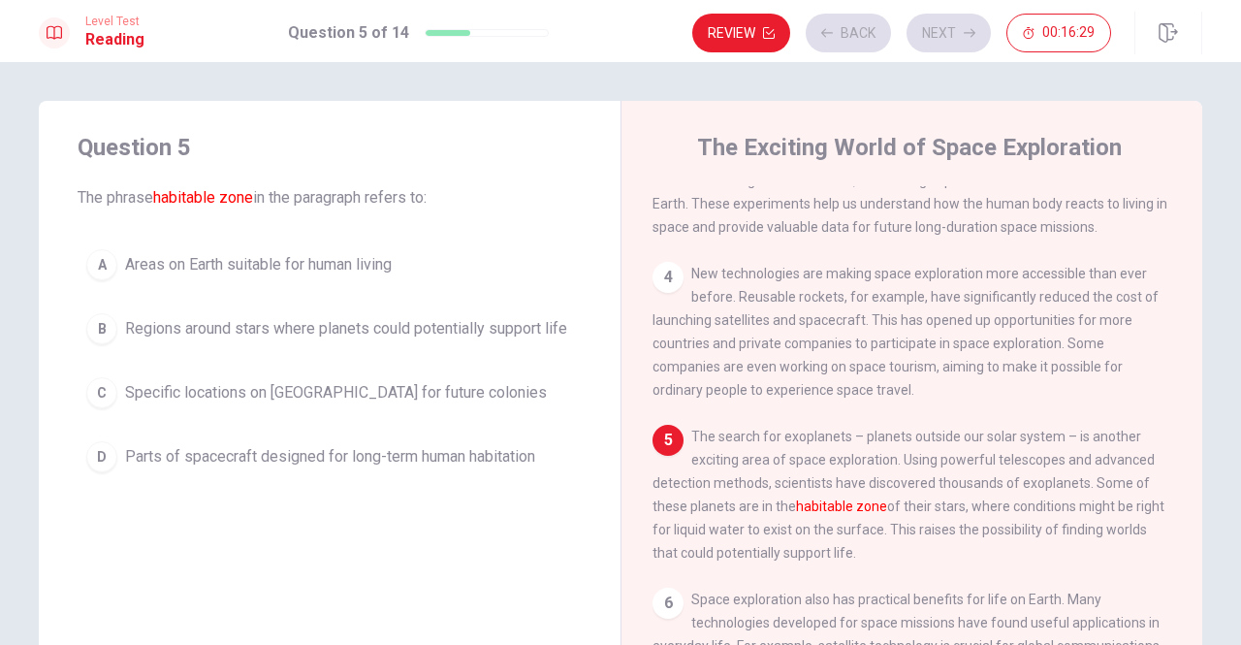
scroll to position [375, 0]
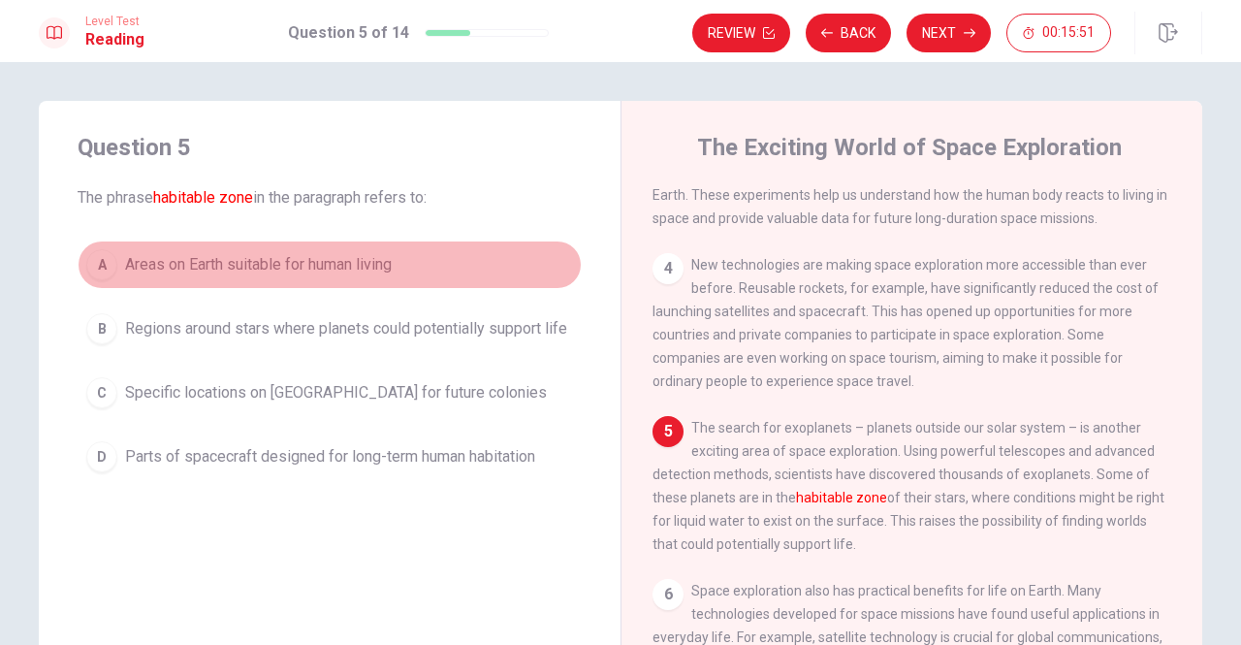
click at [91, 251] on div "A" at bounding box center [101, 264] width 31 height 31
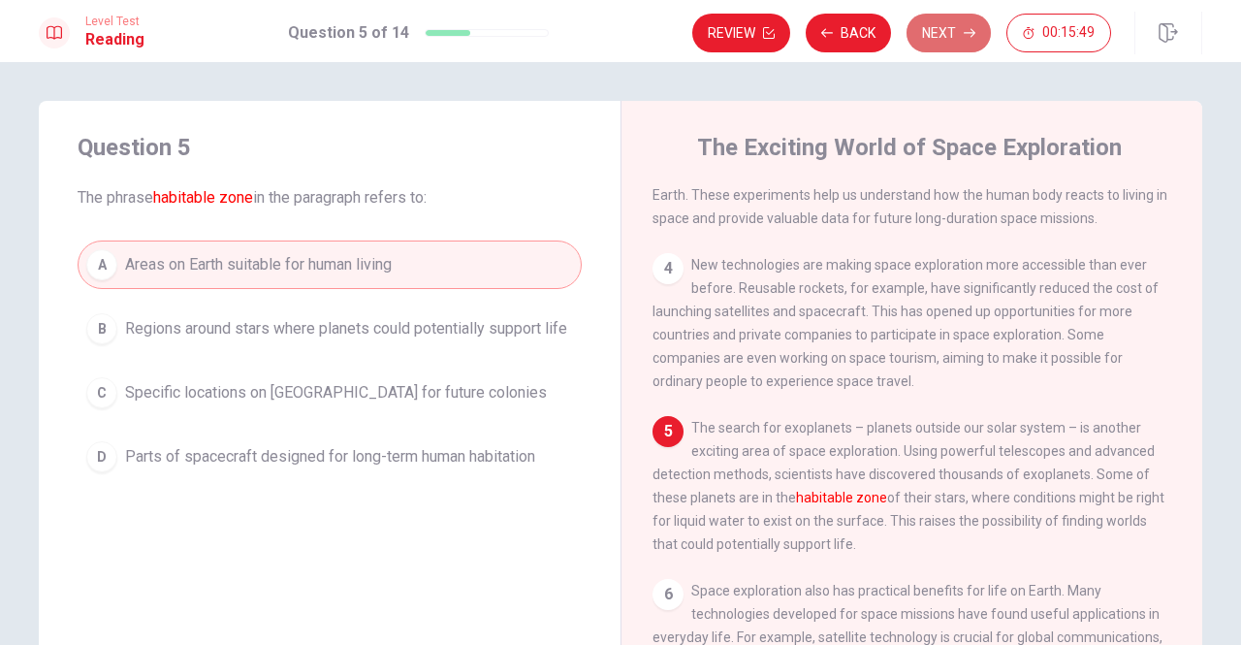
click at [944, 31] on button "Next" at bounding box center [949, 33] width 84 height 39
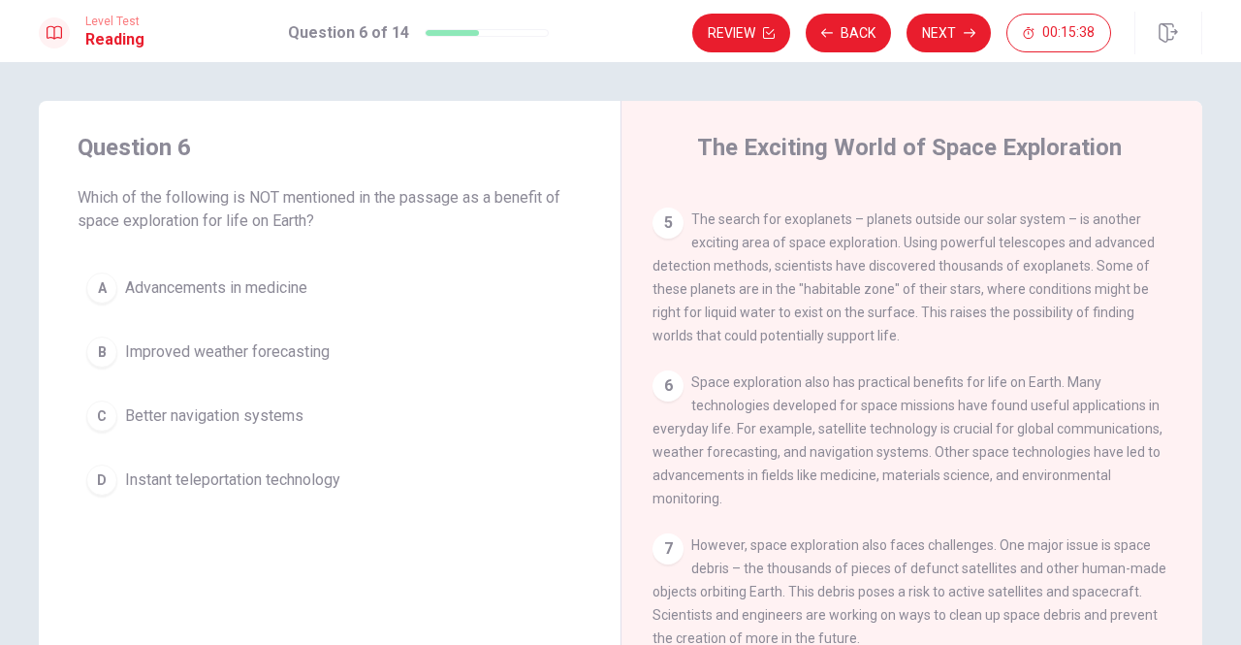
scroll to position [590, 0]
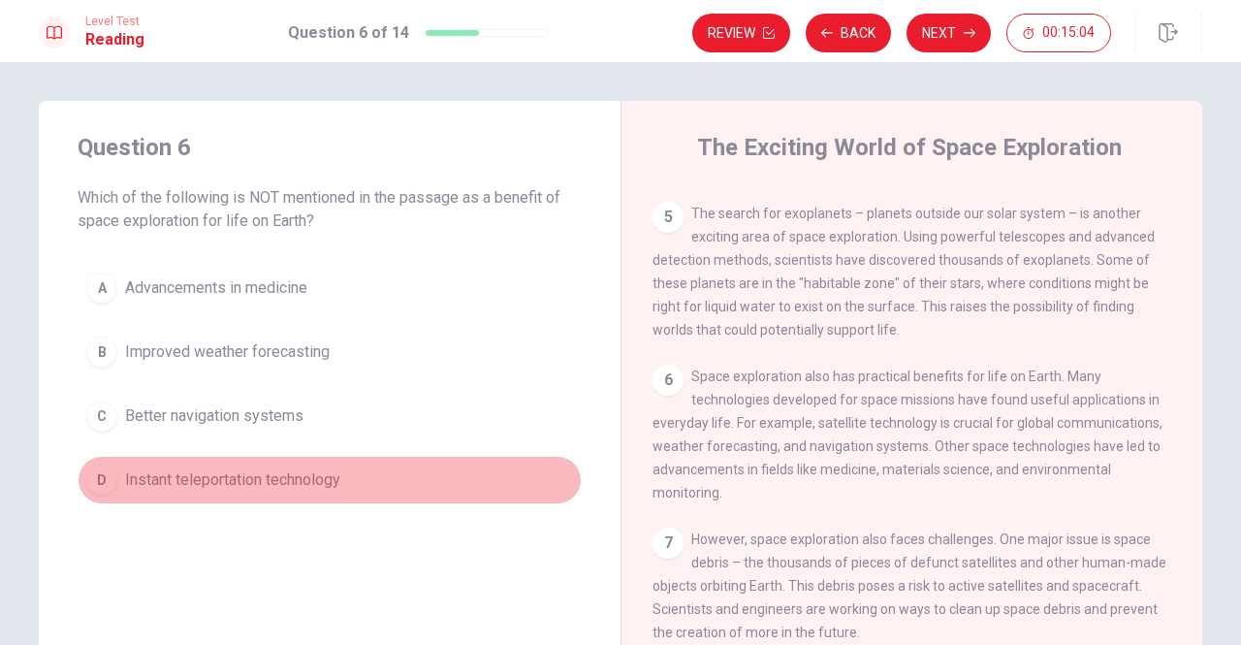
click at [81, 469] on button "D Instant teleportation technology" at bounding box center [330, 480] width 504 height 48
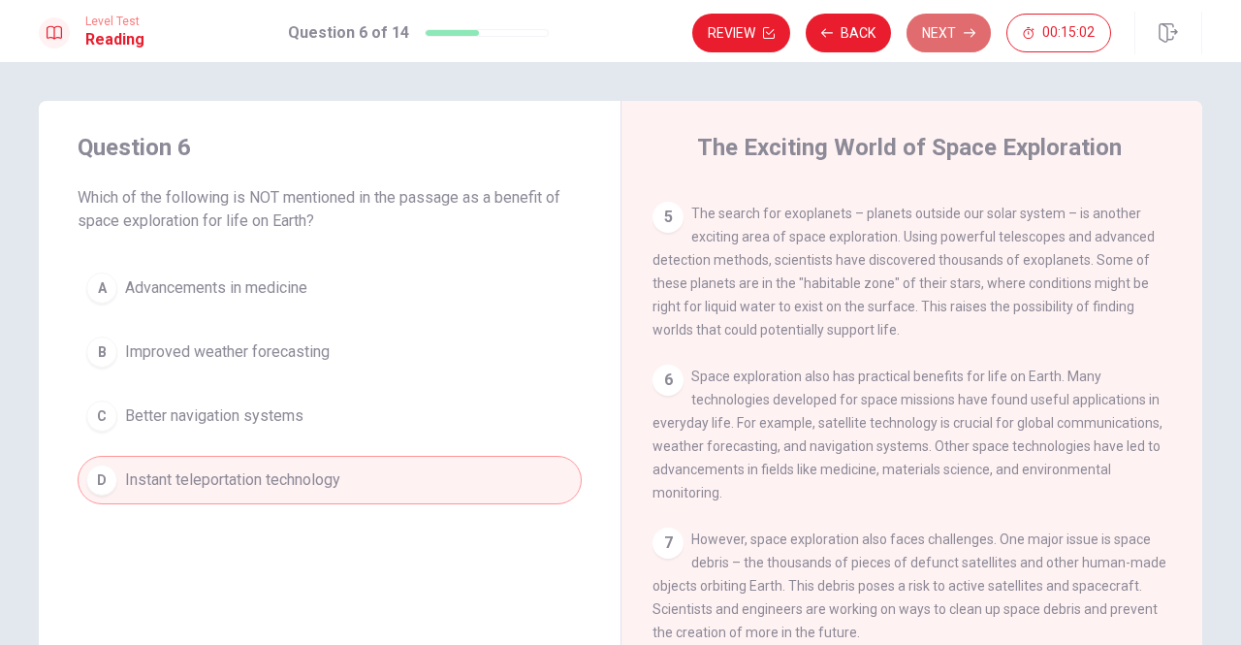
click at [936, 26] on button "Next" at bounding box center [949, 33] width 84 height 39
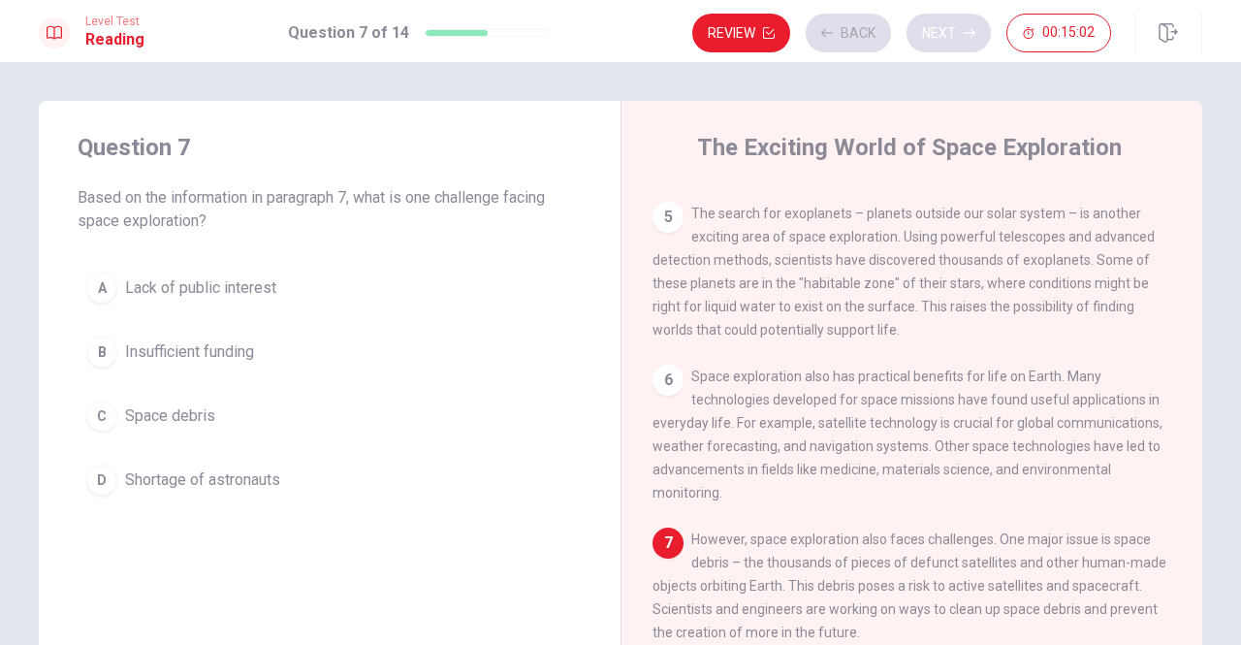
scroll to position [685, 0]
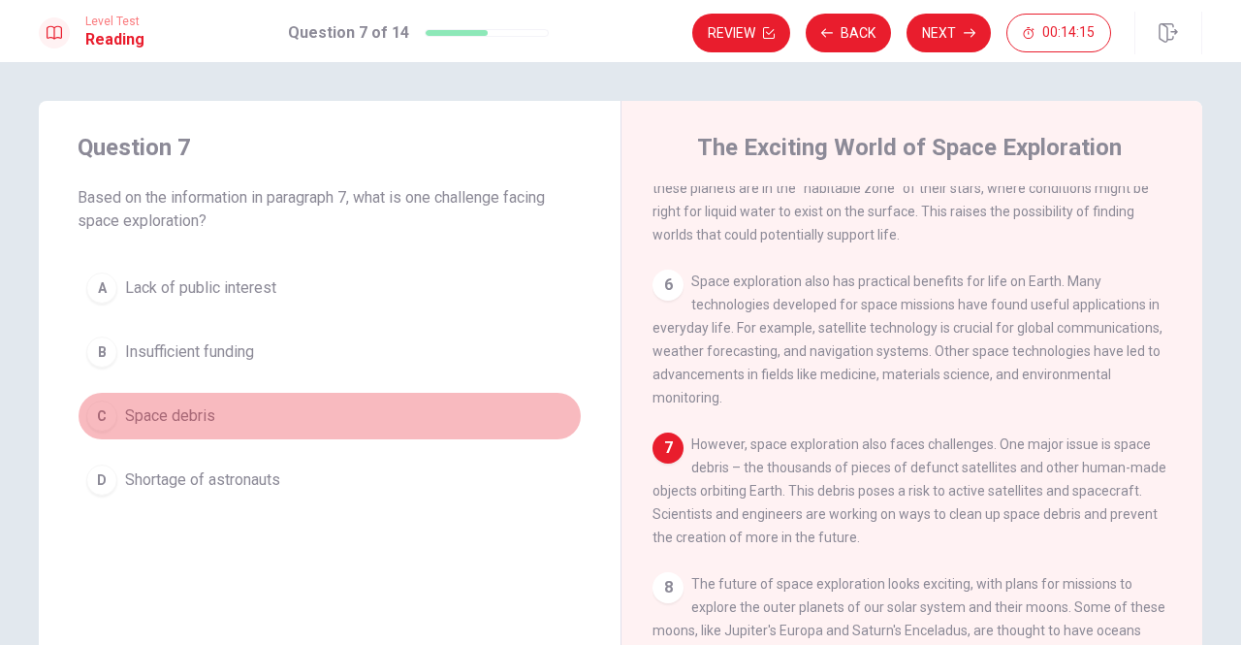
click at [89, 420] on div "C" at bounding box center [101, 415] width 31 height 31
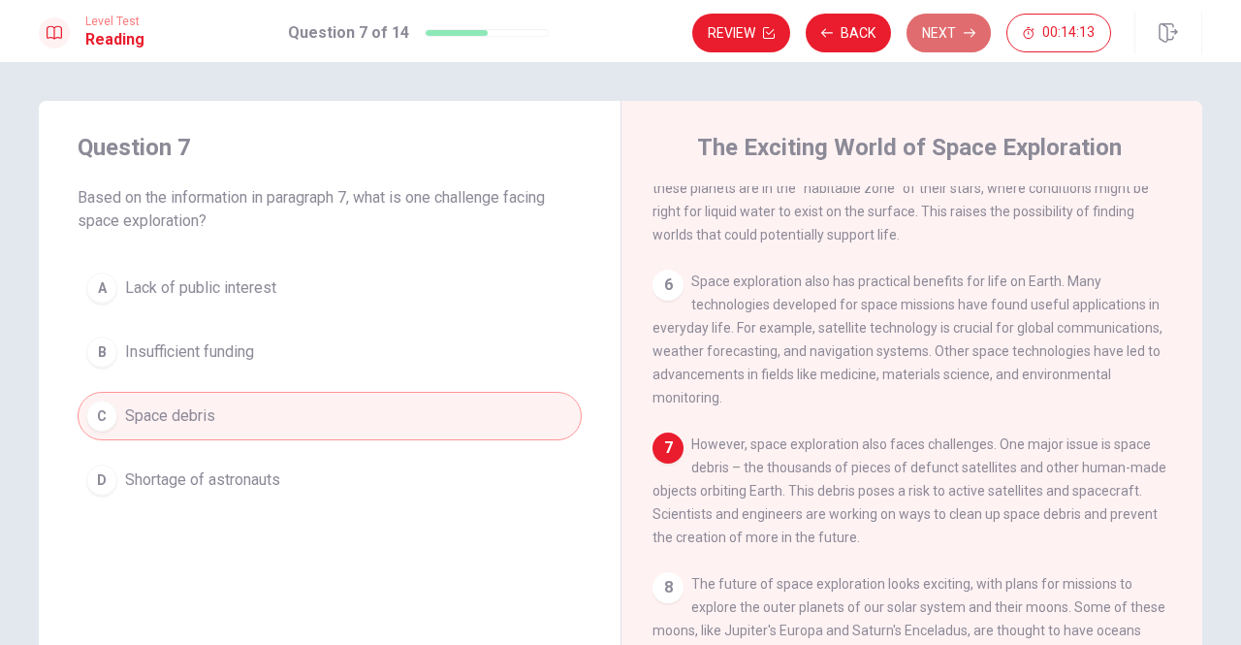
click at [943, 38] on button "Next" at bounding box center [949, 33] width 84 height 39
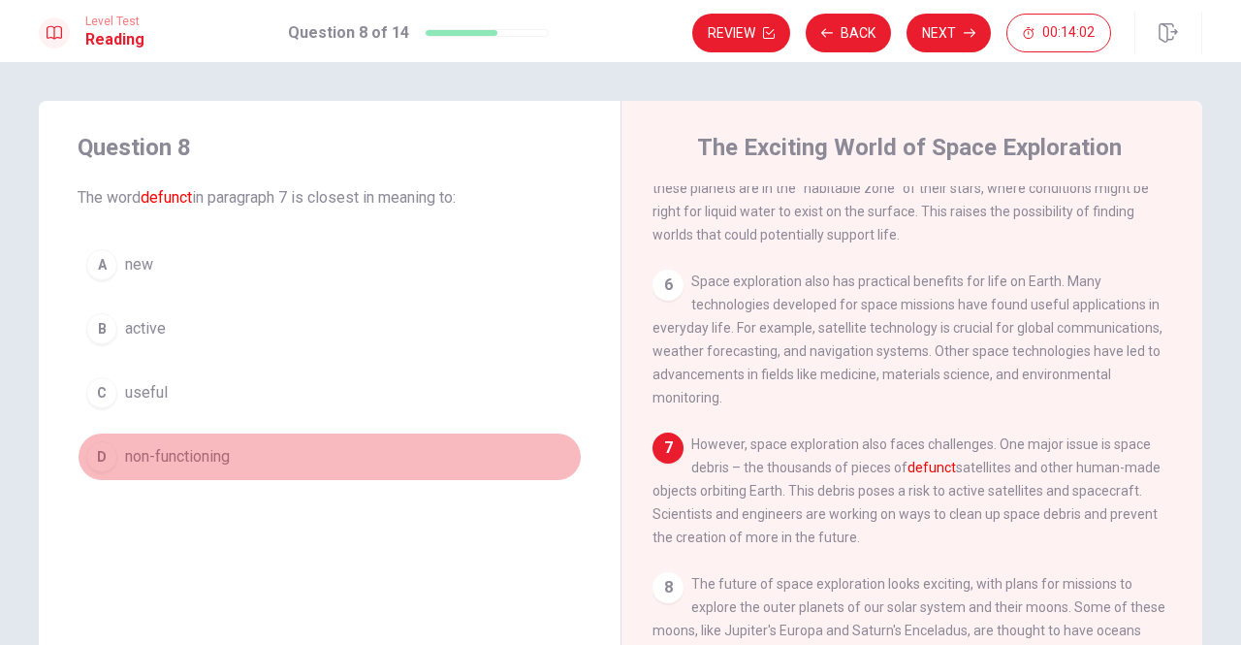
click at [107, 437] on button "D non-functioning" at bounding box center [330, 456] width 504 height 48
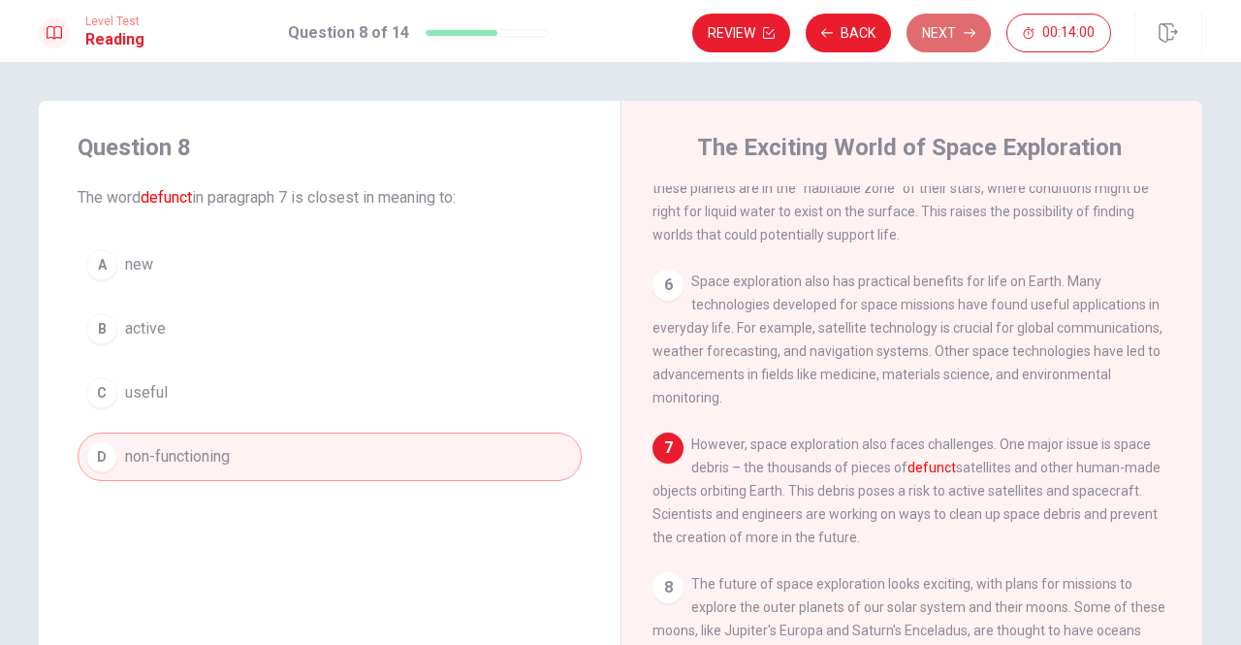
click at [923, 36] on button "Next" at bounding box center [949, 33] width 84 height 39
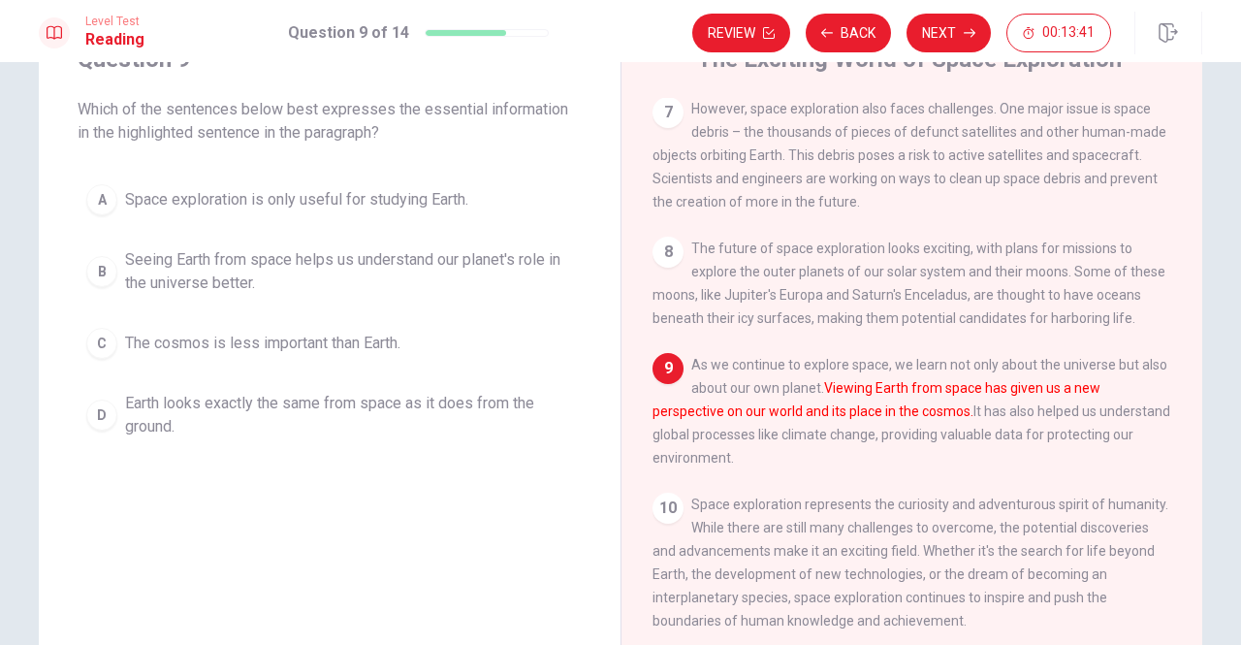
scroll to position [83, 0]
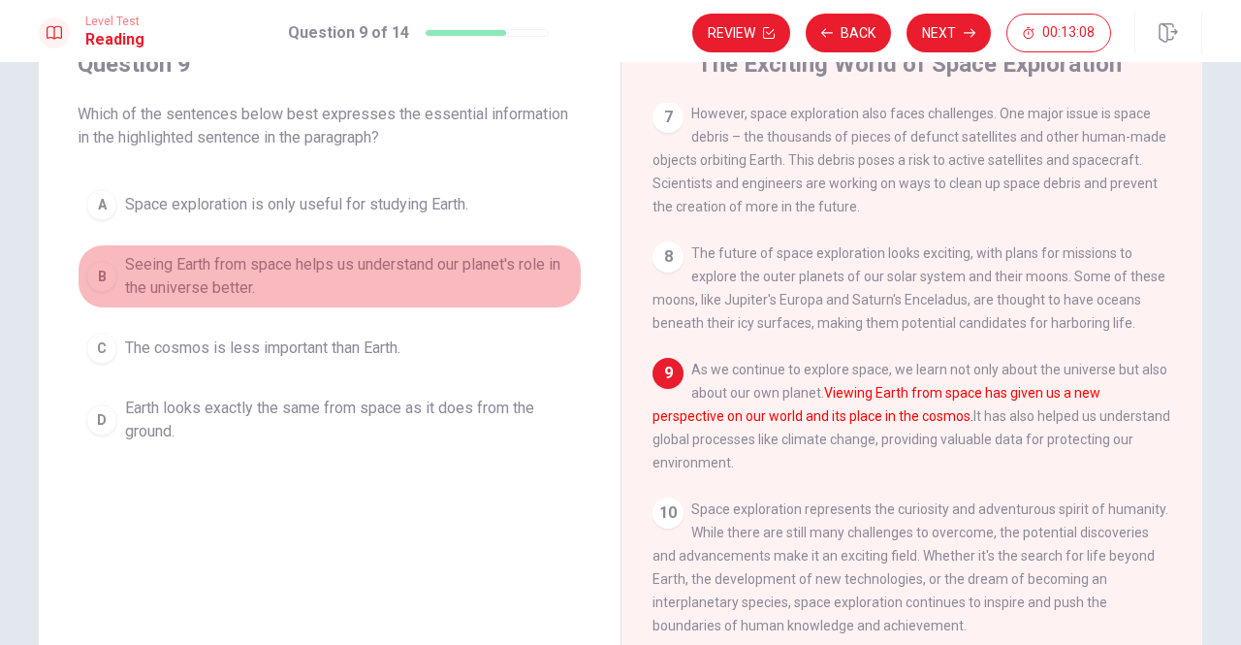
click at [112, 274] on button "B Seeing Earth from space helps us understand our planet's role in the universe…" at bounding box center [330, 276] width 504 height 64
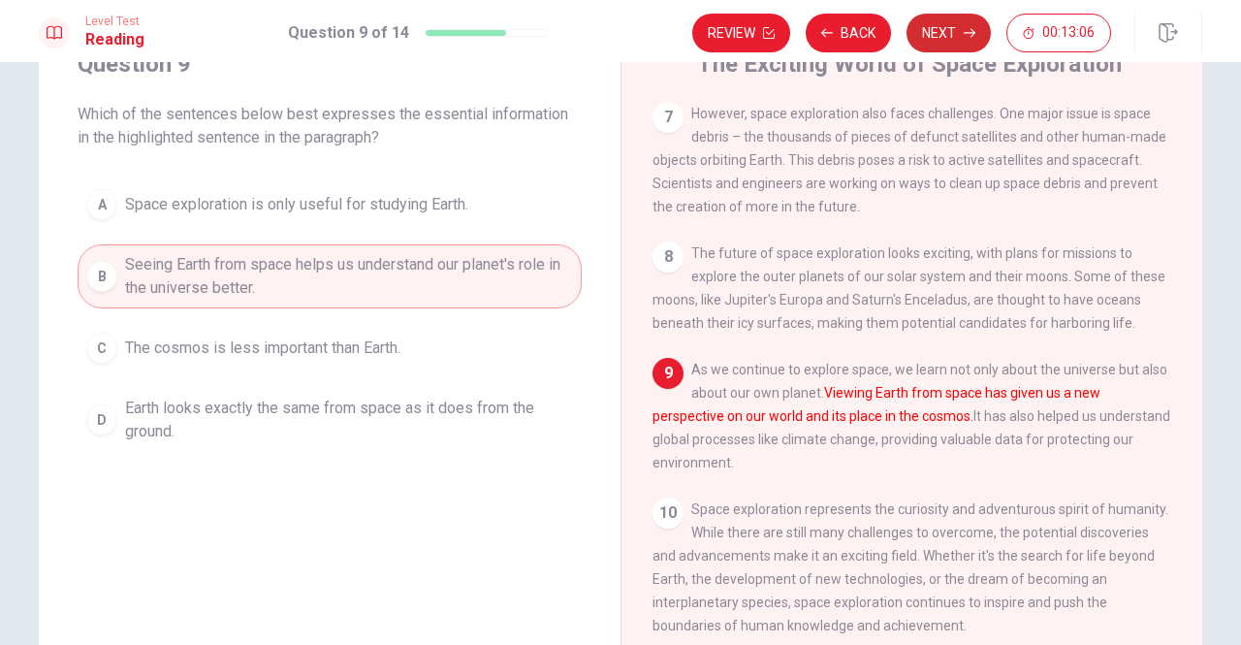
click at [948, 15] on button "Next" at bounding box center [949, 33] width 84 height 39
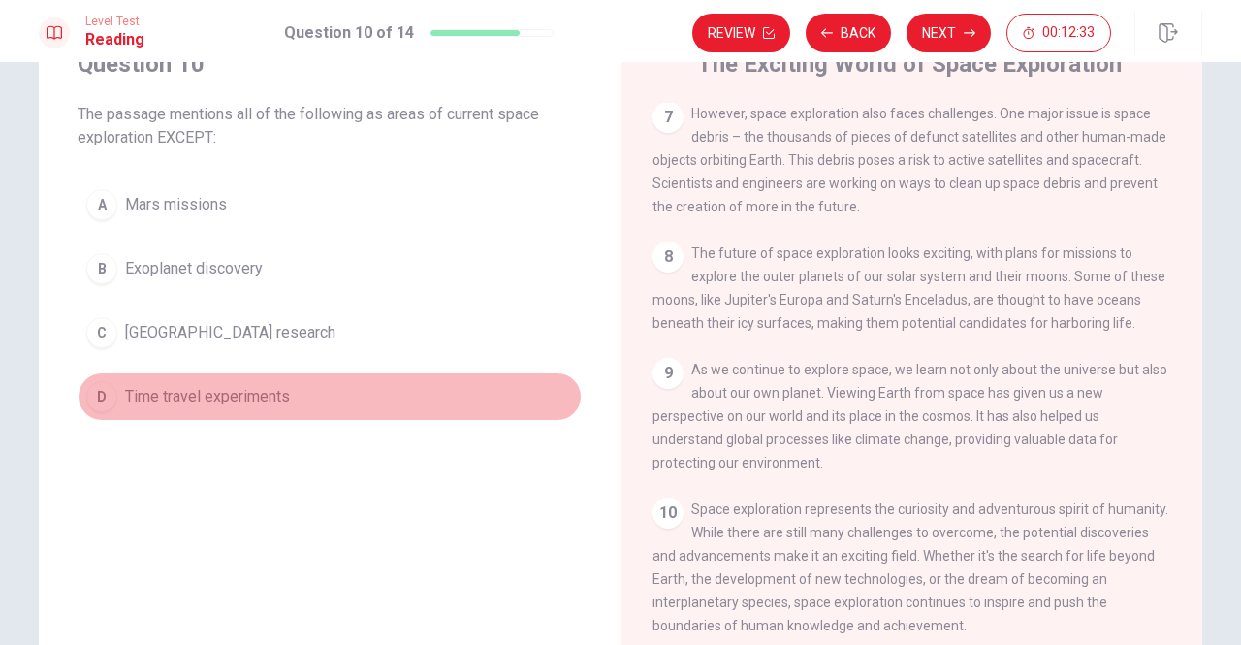
click at [109, 388] on div "D" at bounding box center [101, 396] width 31 height 31
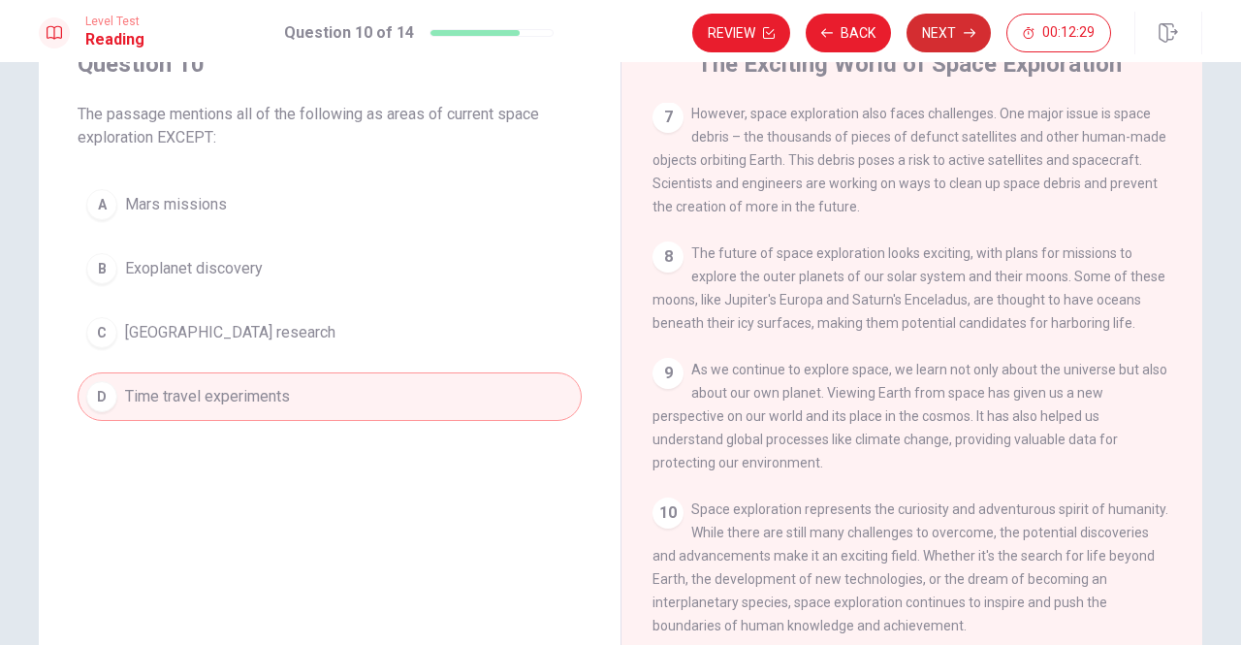
click at [923, 35] on button "Next" at bounding box center [949, 33] width 84 height 39
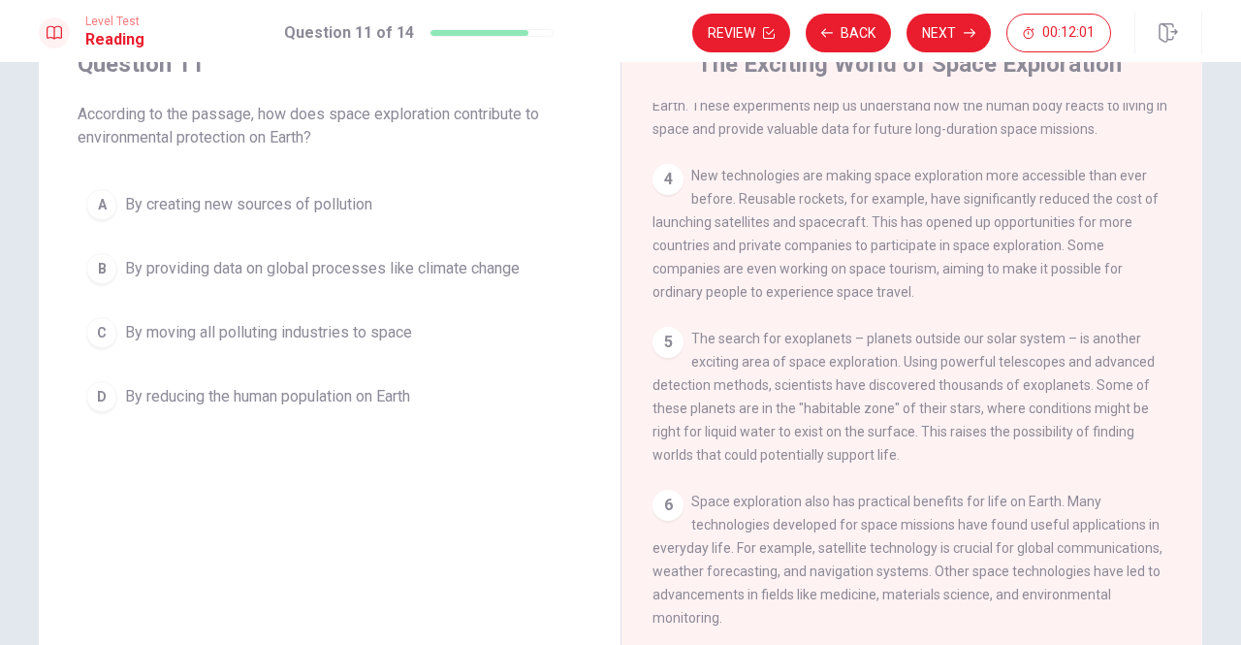
scroll to position [0, 0]
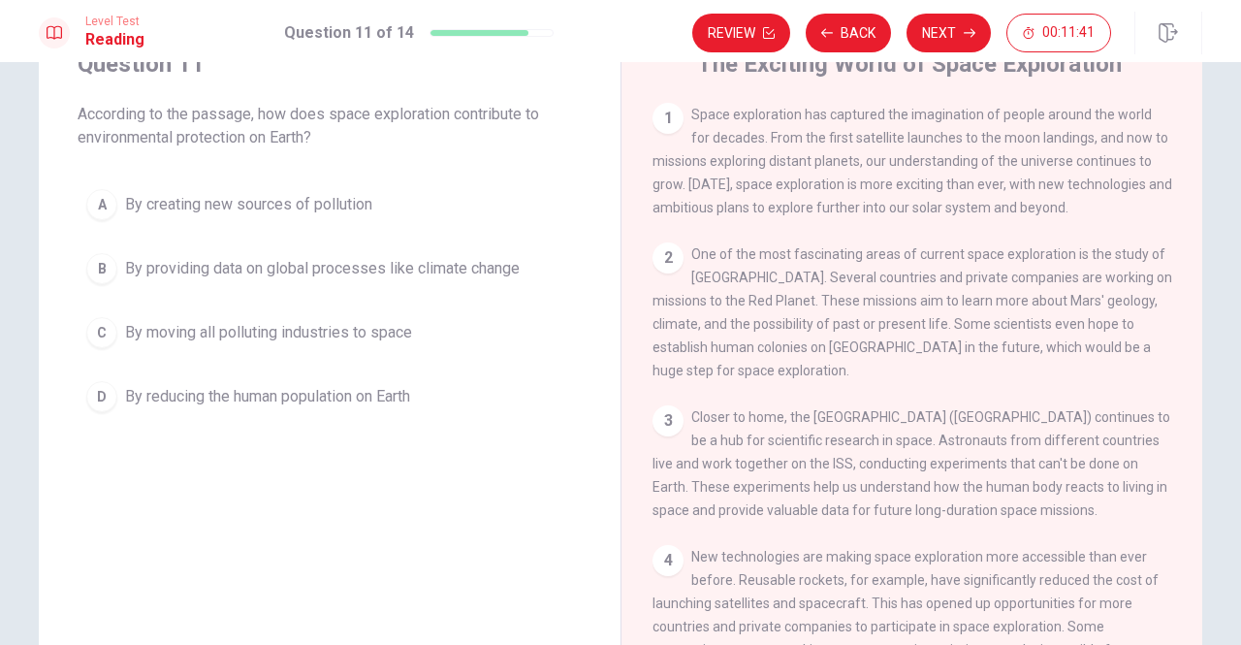
drag, startPoint x: 1193, startPoint y: 274, endPoint x: 1183, endPoint y: 314, distance: 40.9
click at [1183, 314] on div "The Exciting World of Space Exploration 1 Space exploration has captured the im…" at bounding box center [912, 354] width 582 height 674
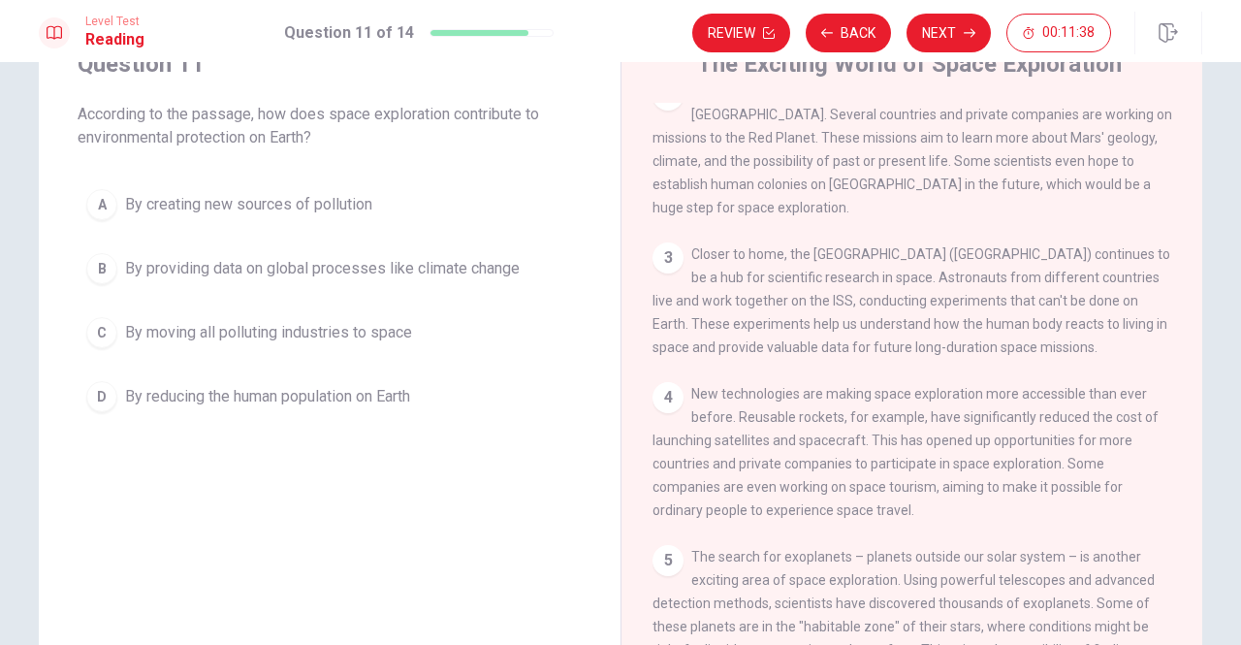
scroll to position [165, 0]
drag, startPoint x: 1199, startPoint y: 335, endPoint x: 1195, endPoint y: 357, distance: 22.8
click at [1195, 357] on div "Question 11 According to the passage, how does space exploration contribute to …" at bounding box center [621, 354] width 1226 height 674
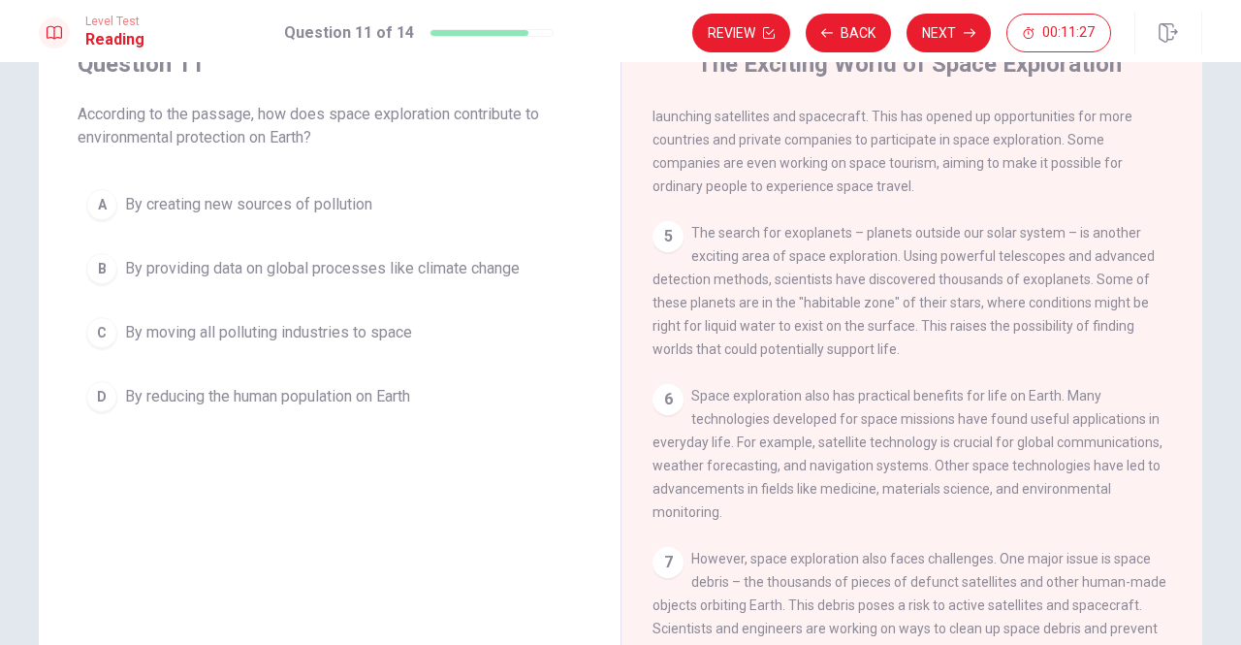
scroll to position [489, 0]
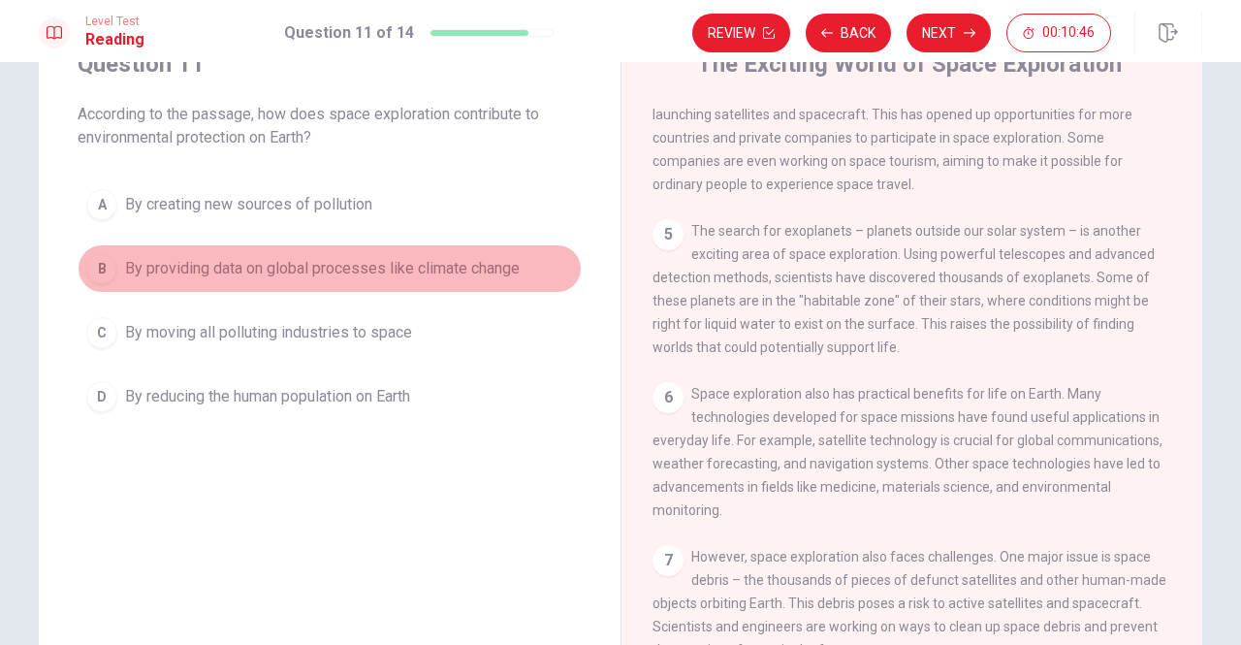
click at [100, 264] on div "B" at bounding box center [101, 268] width 31 height 31
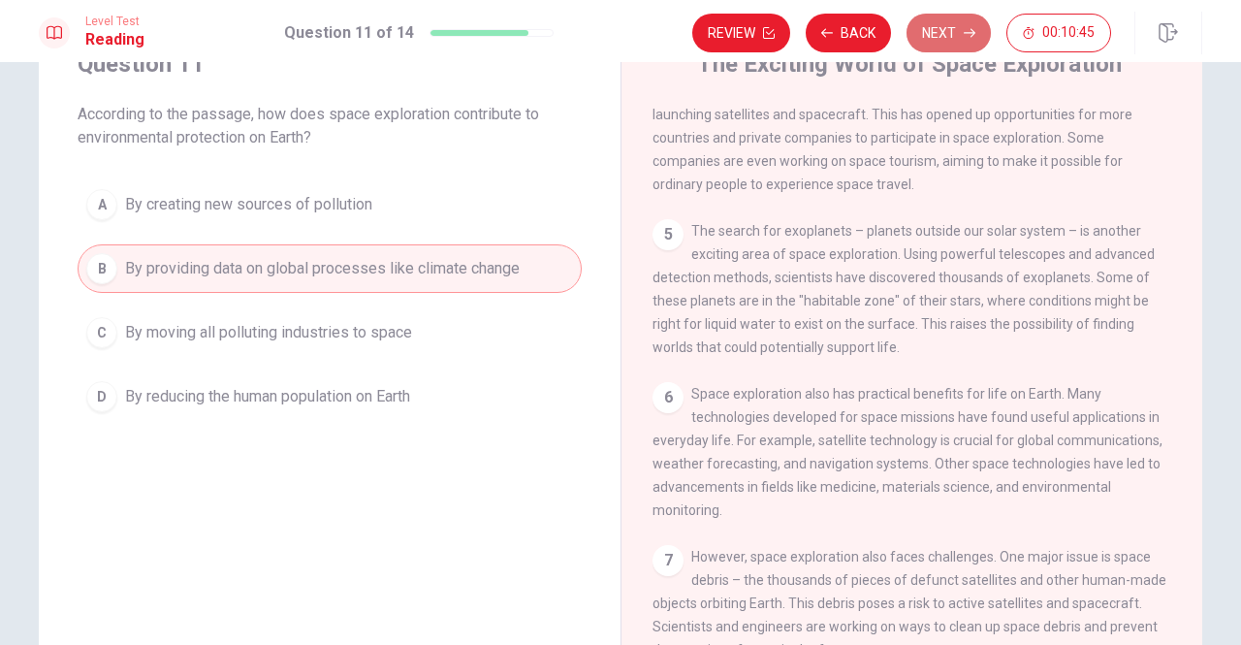
click at [933, 38] on button "Next" at bounding box center [949, 33] width 84 height 39
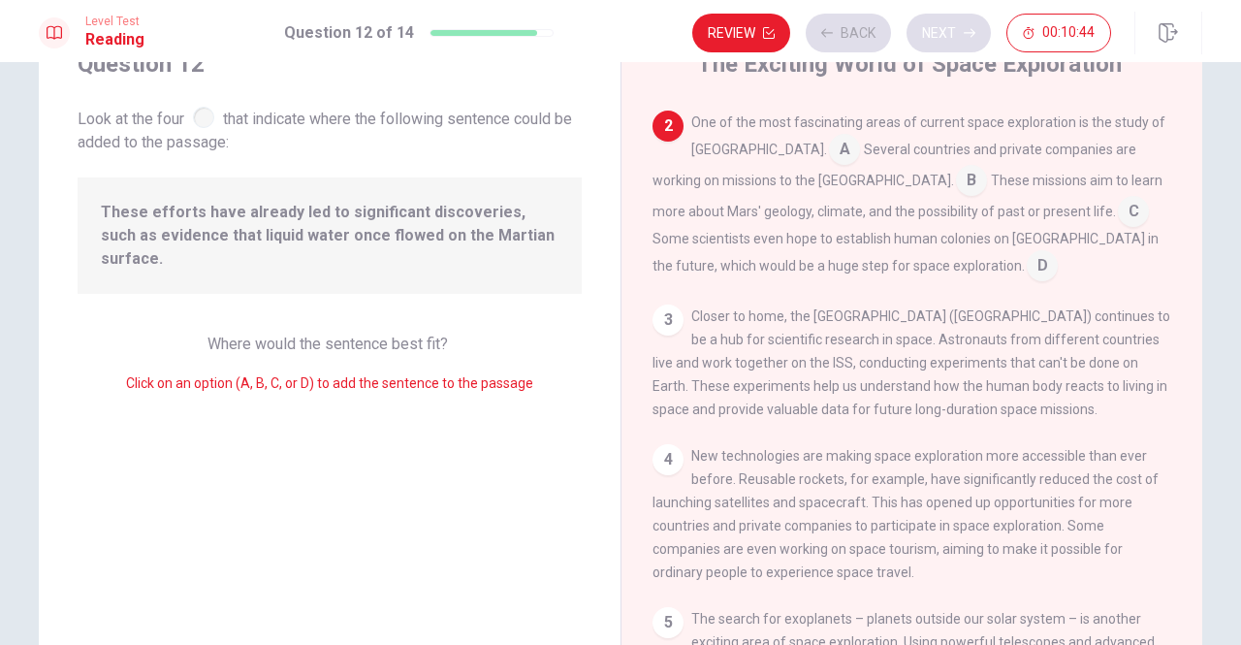
scroll to position [143, 0]
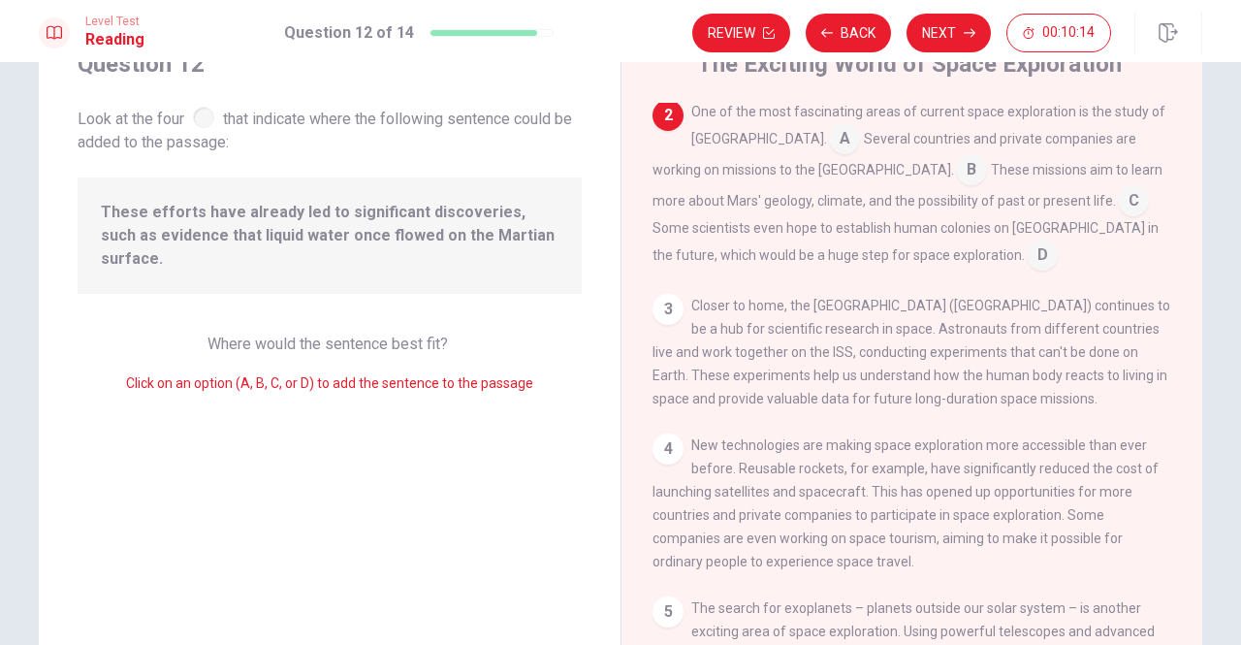
click at [1118, 199] on input at bounding box center [1133, 202] width 31 height 31
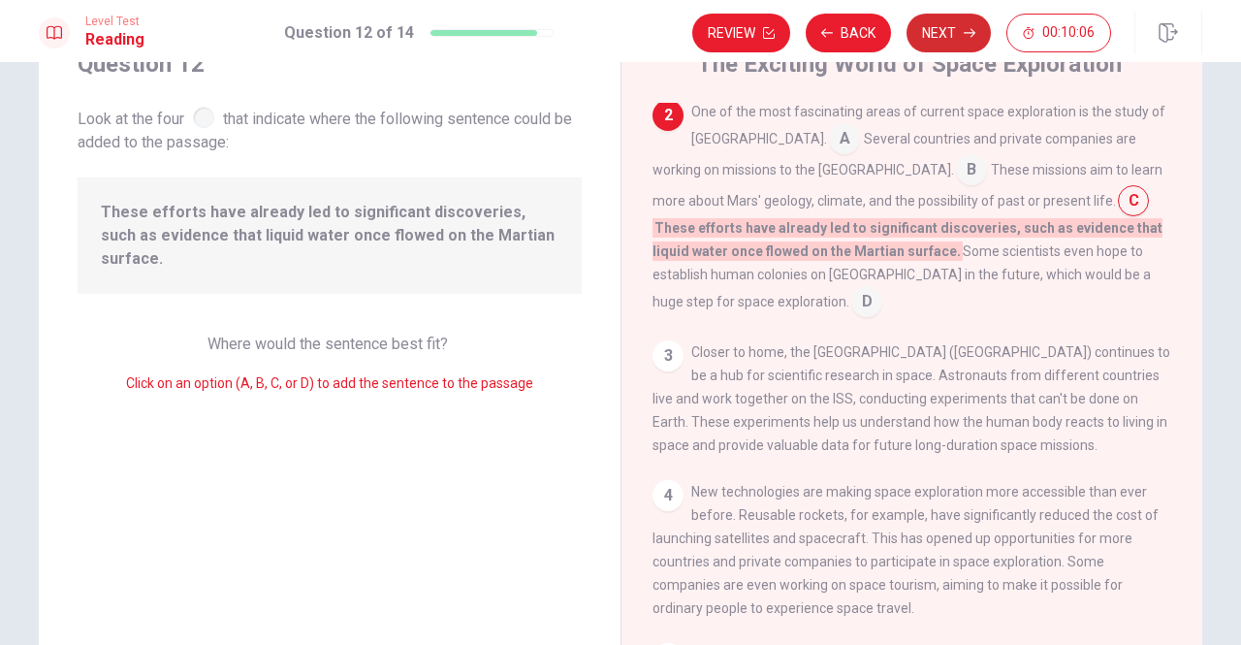
click at [936, 37] on button "Next" at bounding box center [949, 33] width 84 height 39
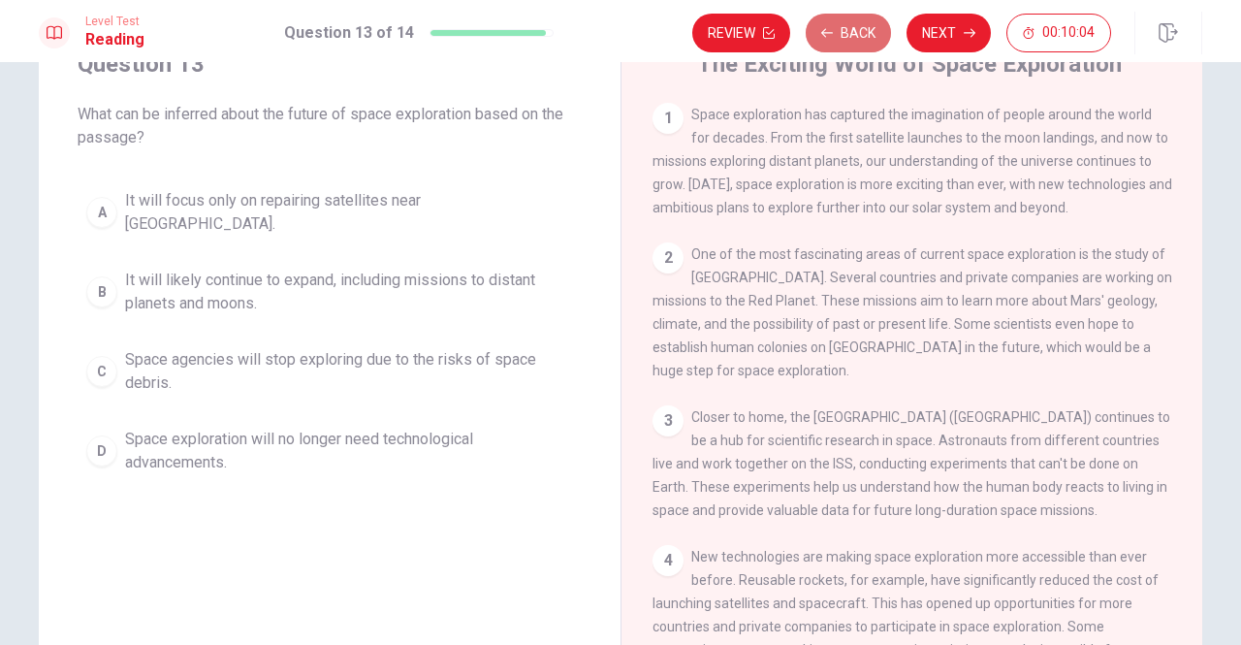
click at [863, 27] on button "Back" at bounding box center [848, 33] width 85 height 39
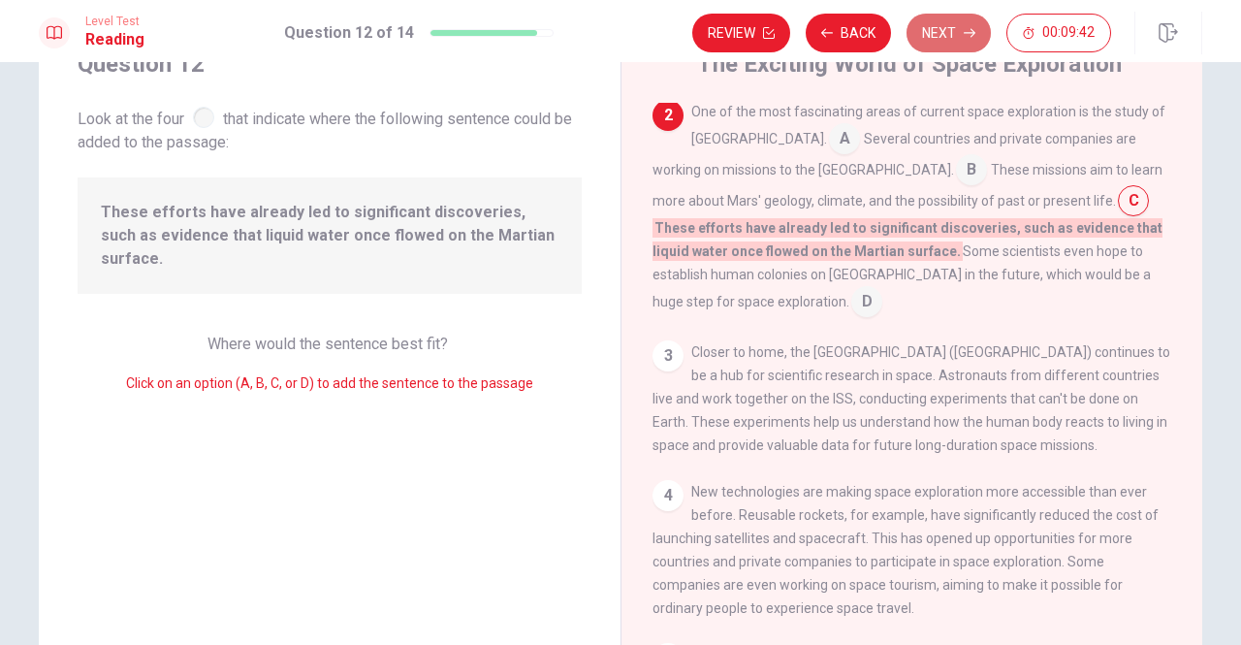
click at [938, 44] on button "Next" at bounding box center [949, 33] width 84 height 39
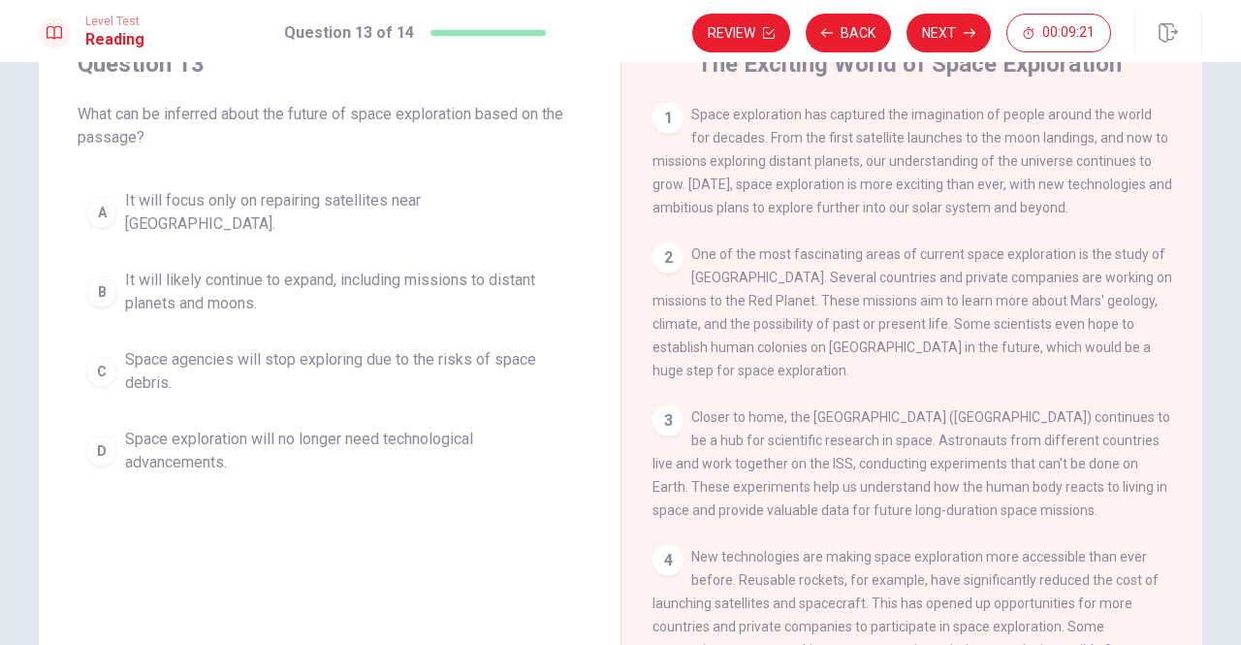
scroll to position [53, 0]
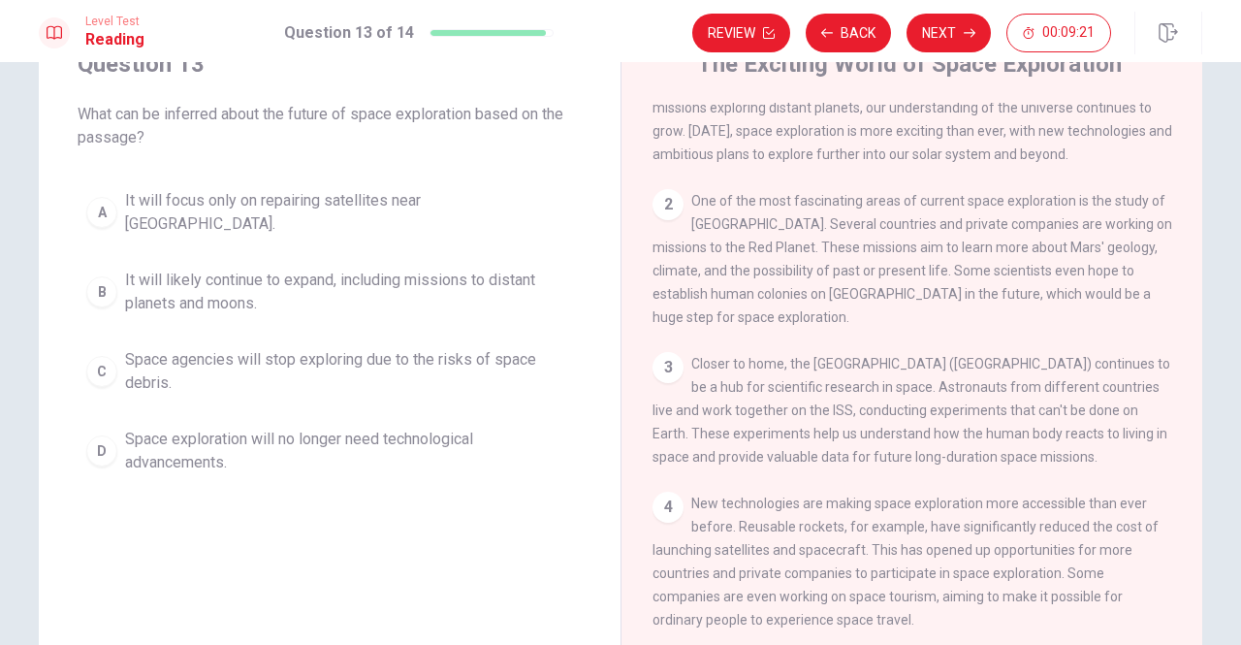
drag, startPoint x: 1173, startPoint y: 178, endPoint x: 1170, endPoint y: 286, distance: 107.7
click at [1170, 286] on div "1 Space exploration has captured the imagination of people around the world for…" at bounding box center [925, 382] width 545 height 558
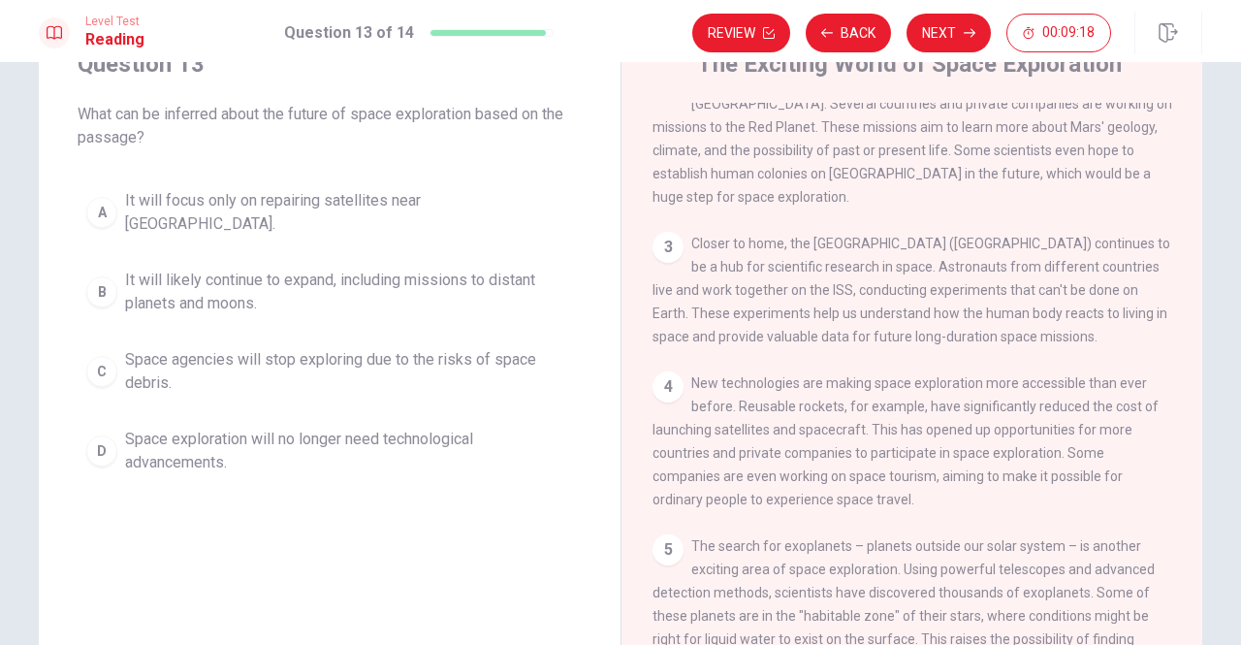
drag, startPoint x: 1192, startPoint y: 270, endPoint x: 1191, endPoint y: 313, distance: 43.6
click at [1191, 313] on div "1 Space exploration has captured the imagination of people around the world for…" at bounding box center [925, 382] width 545 height 558
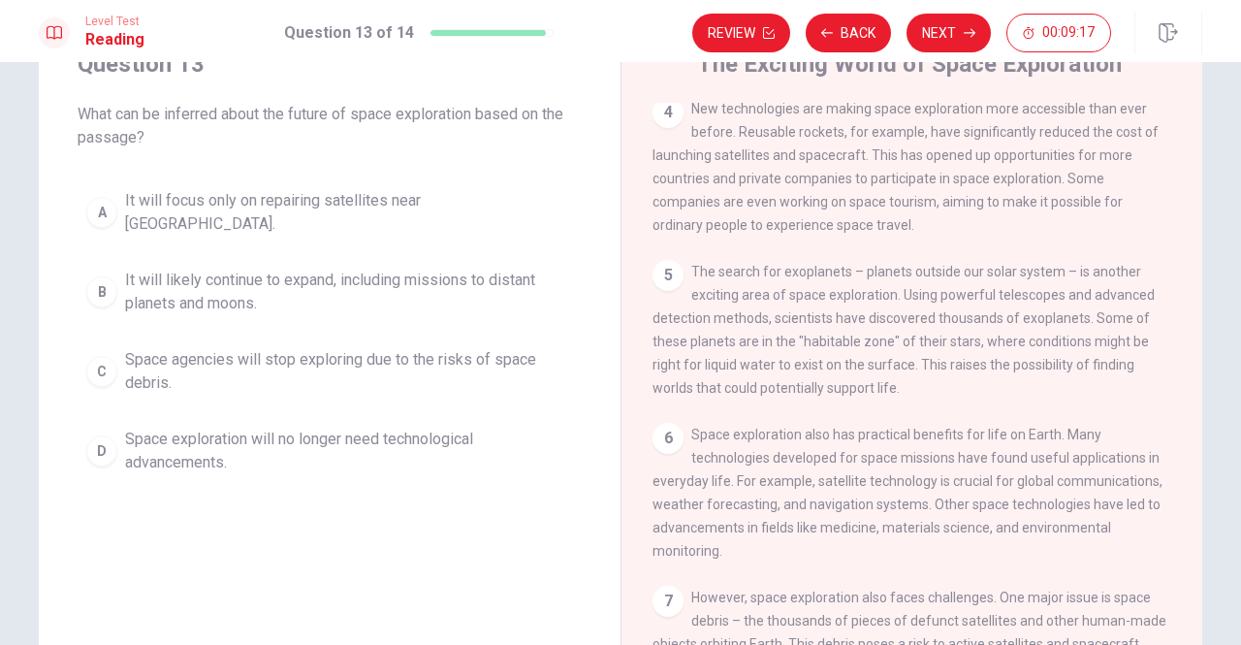
click at [1197, 459] on div "The Exciting World of Space Exploration 1 Space exploration has captured the im…" at bounding box center [912, 354] width 582 height 674
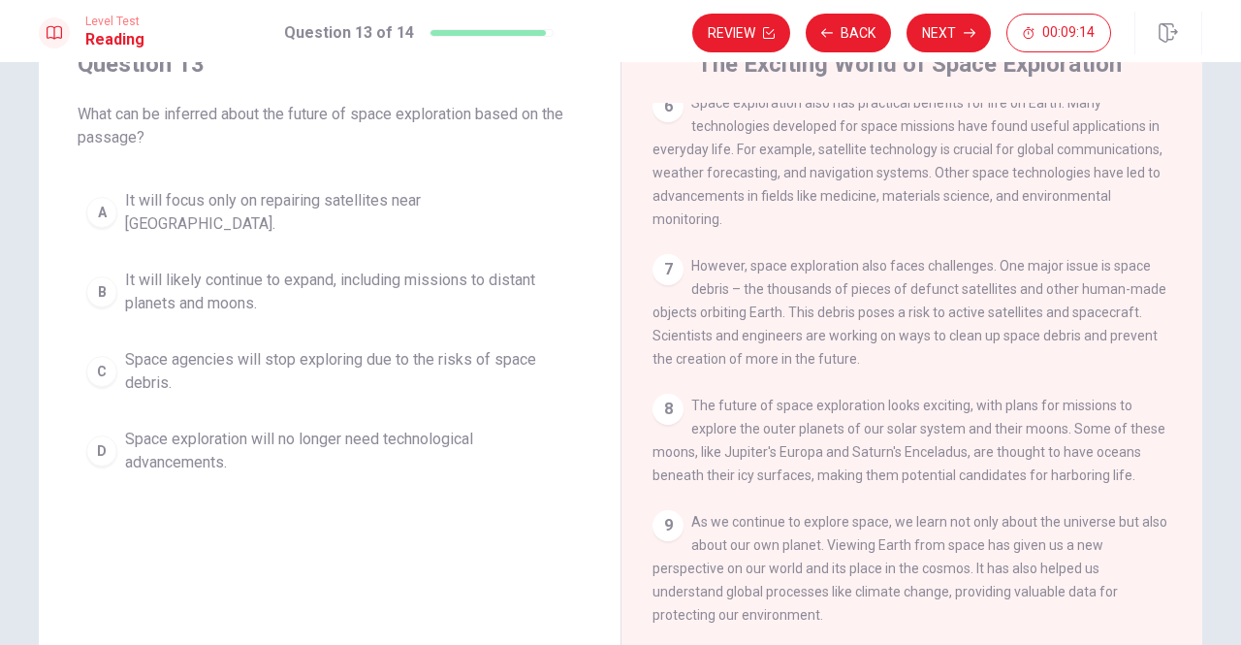
scroll to position [943, 0]
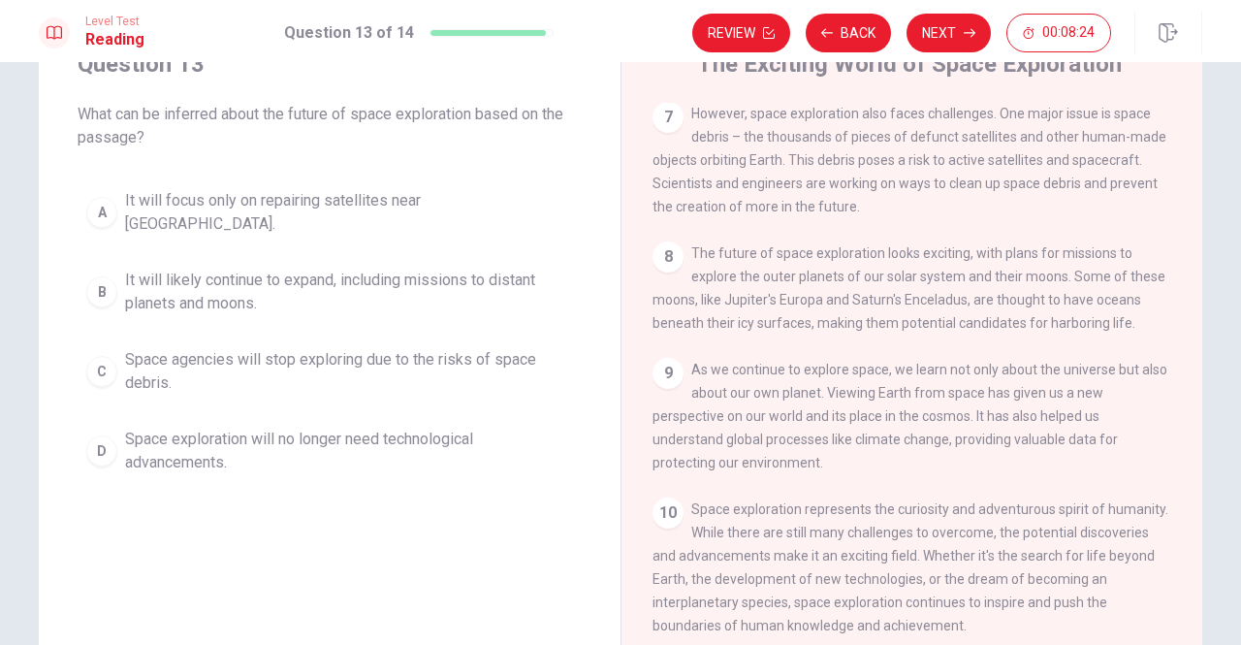
click at [95, 276] on div "B" at bounding box center [101, 291] width 31 height 31
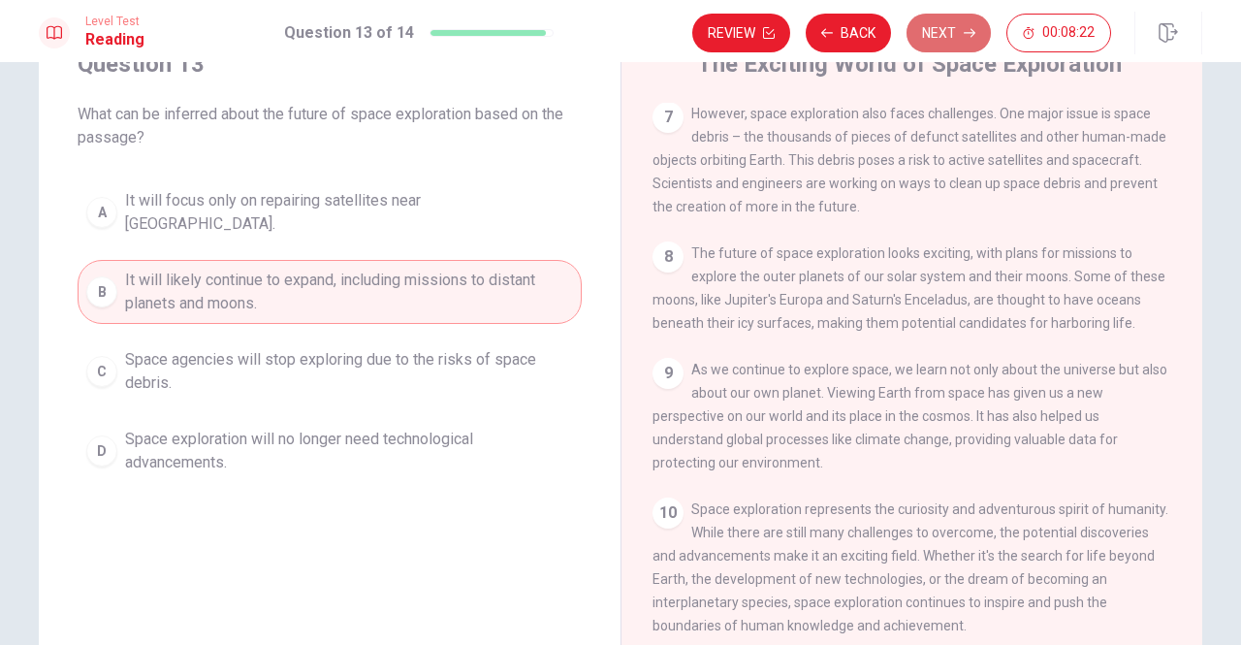
click at [943, 34] on button "Next" at bounding box center [949, 33] width 84 height 39
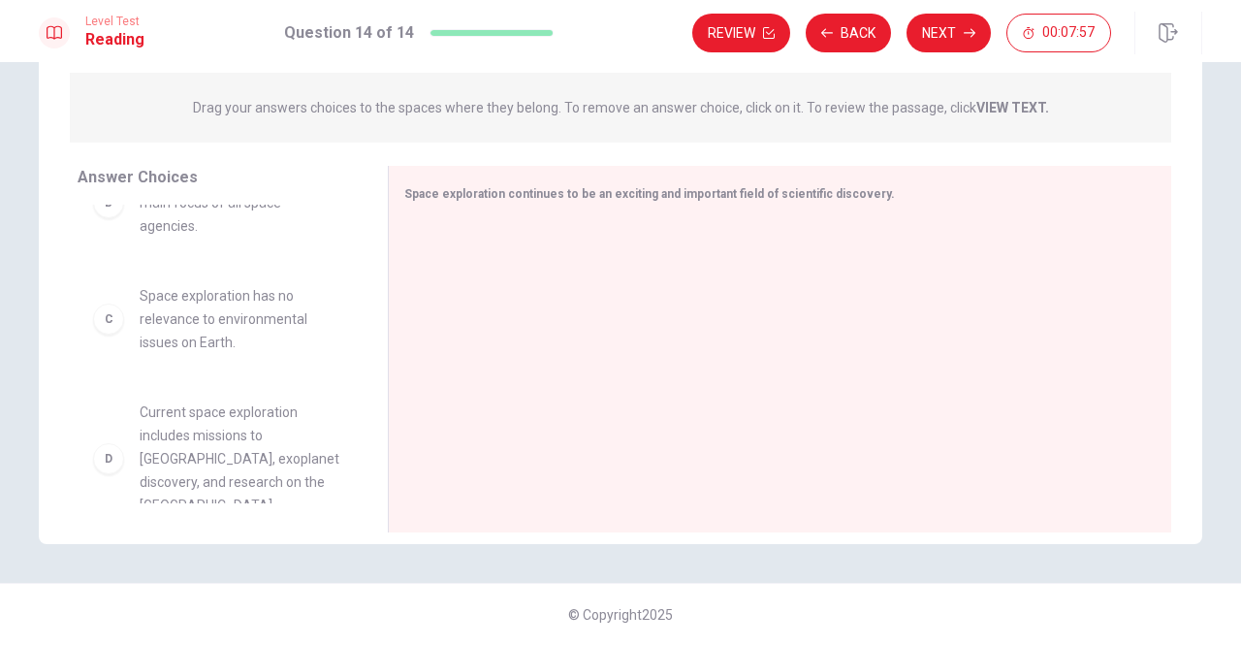
scroll to position [256, 0]
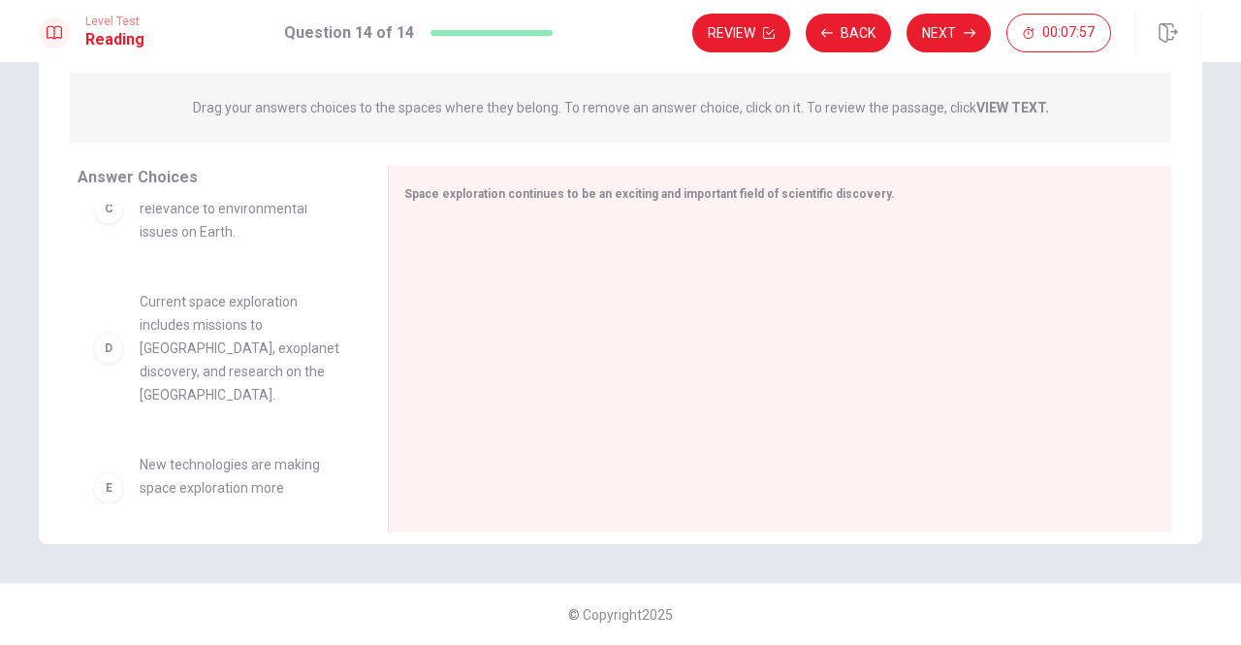
click at [352, 368] on div "A All countries have equal capabilities in space exploration. B Space tourism i…" at bounding box center [225, 354] width 295 height 299
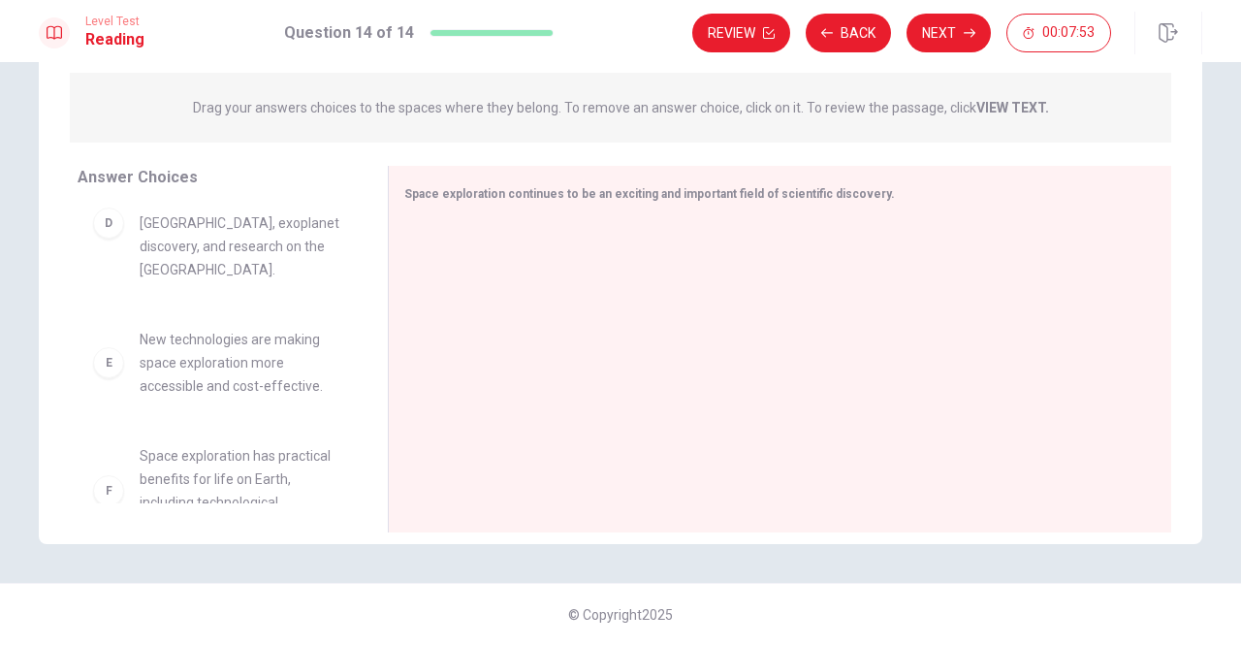
scroll to position [454, 0]
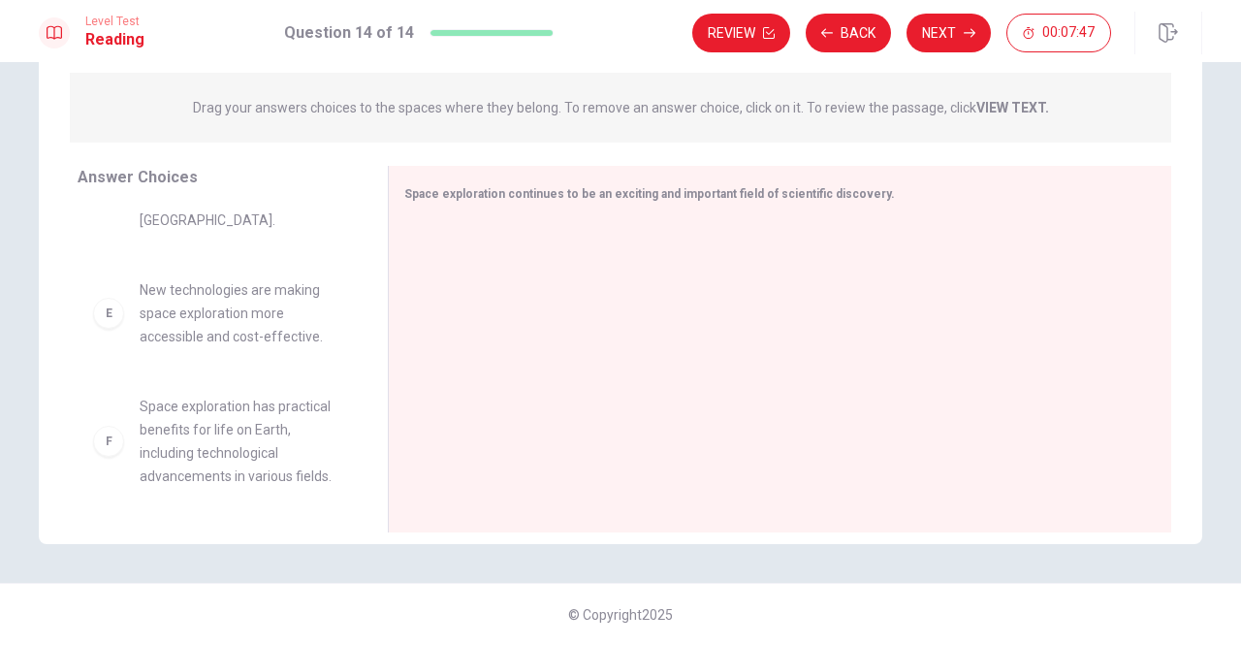
click at [109, 452] on div "F" at bounding box center [108, 441] width 31 height 31
click at [109, 440] on div "F" at bounding box center [108, 441] width 31 height 31
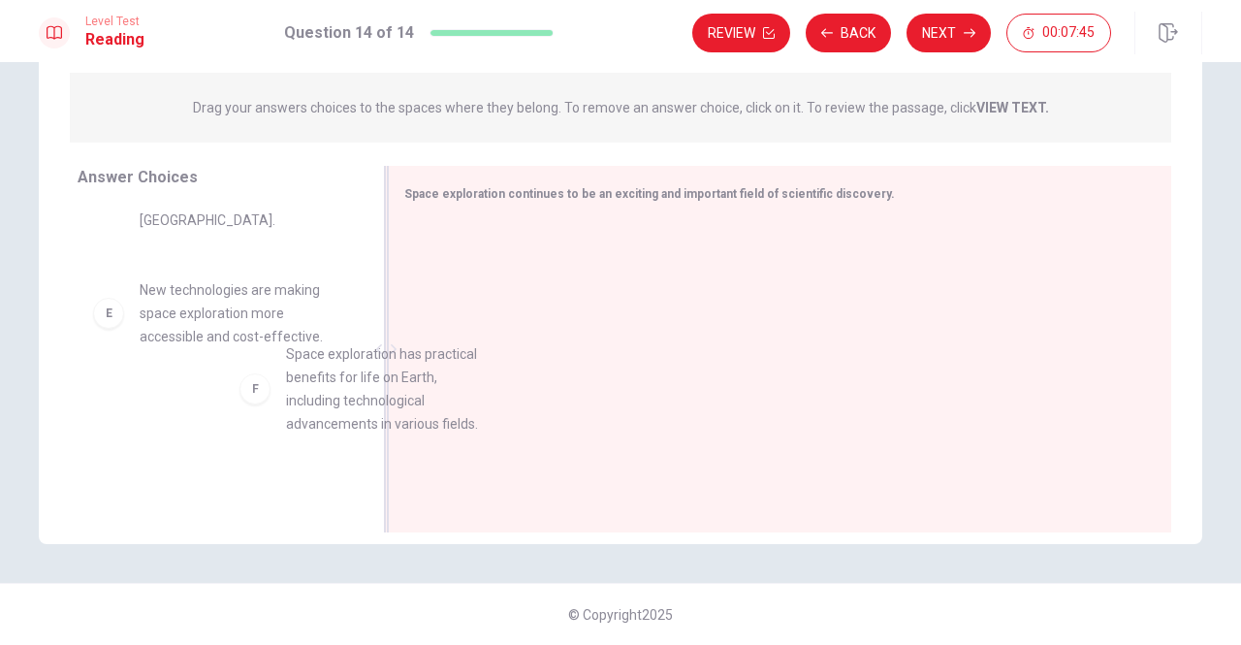
drag, startPoint x: 109, startPoint y: 440, endPoint x: 502, endPoint y: 327, distance: 409.7
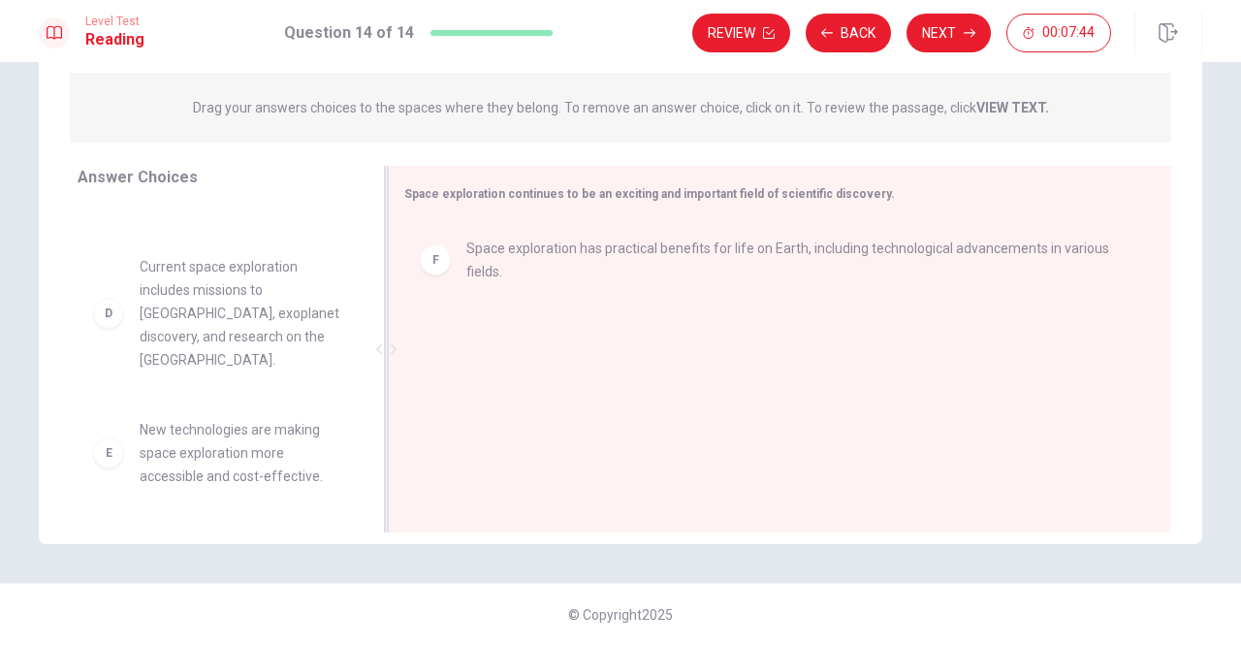
scroll to position [314, 0]
drag, startPoint x: 352, startPoint y: 491, endPoint x: 351, endPoint y: 404, distance: 86.3
click at [351, 404] on div "A All countries have equal capabilities in space exploration. B Space tourism i…" at bounding box center [225, 354] width 295 height 299
drag, startPoint x: 351, startPoint y: 404, endPoint x: 359, endPoint y: 247, distance: 157.3
click at [359, 247] on div "A All countries have equal capabilities in space exploration. B Space tourism i…" at bounding box center [225, 354] width 295 height 299
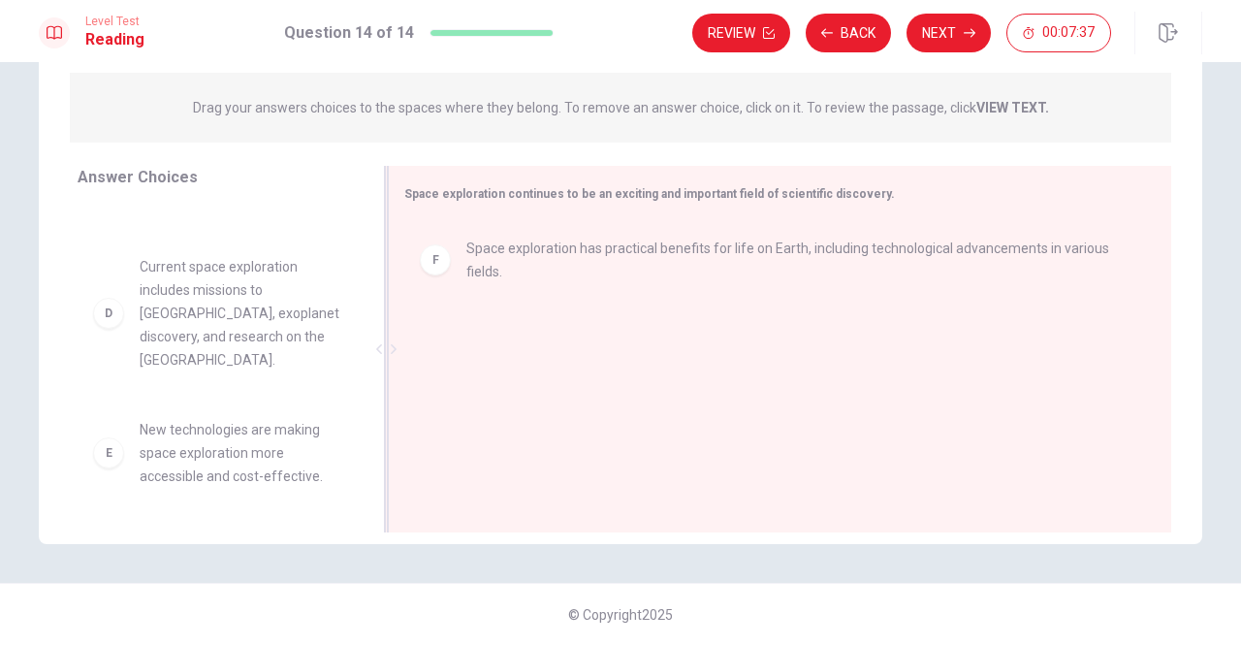
drag, startPoint x: 350, startPoint y: 434, endPoint x: 377, endPoint y: 241, distance: 194.9
click at [377, 241] on div "Answer Choices A All countries have equal capabilities in space exploration. B …" at bounding box center [621, 354] width 1164 height 376
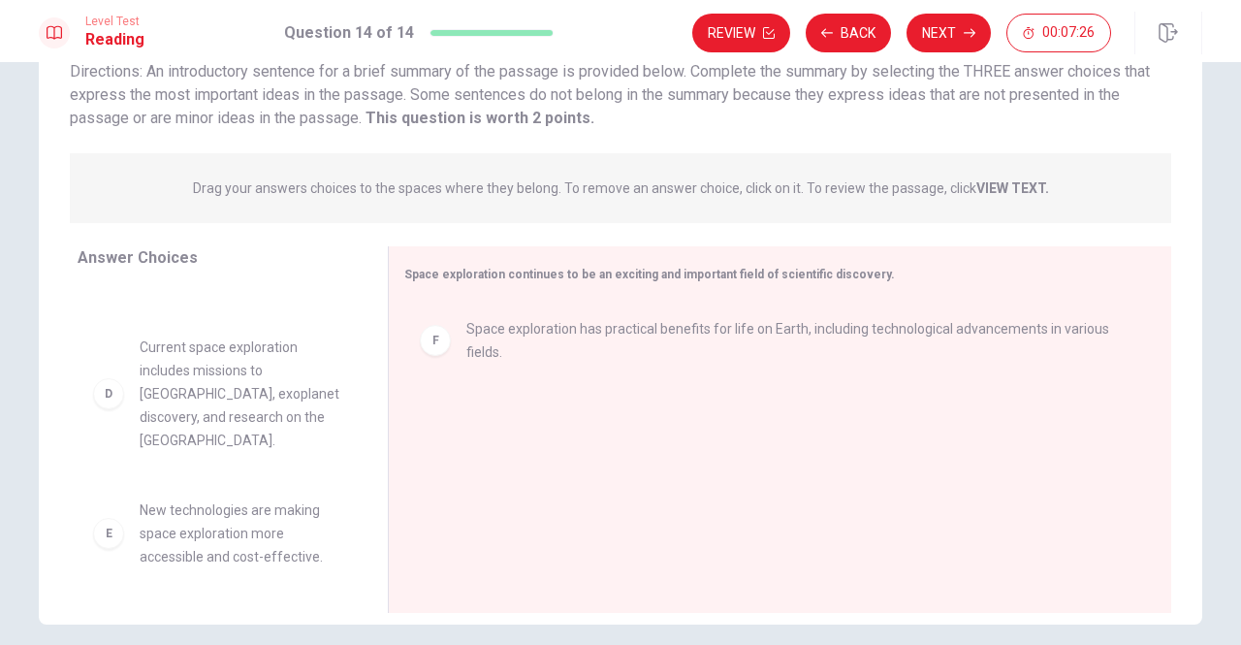
scroll to position [158, 0]
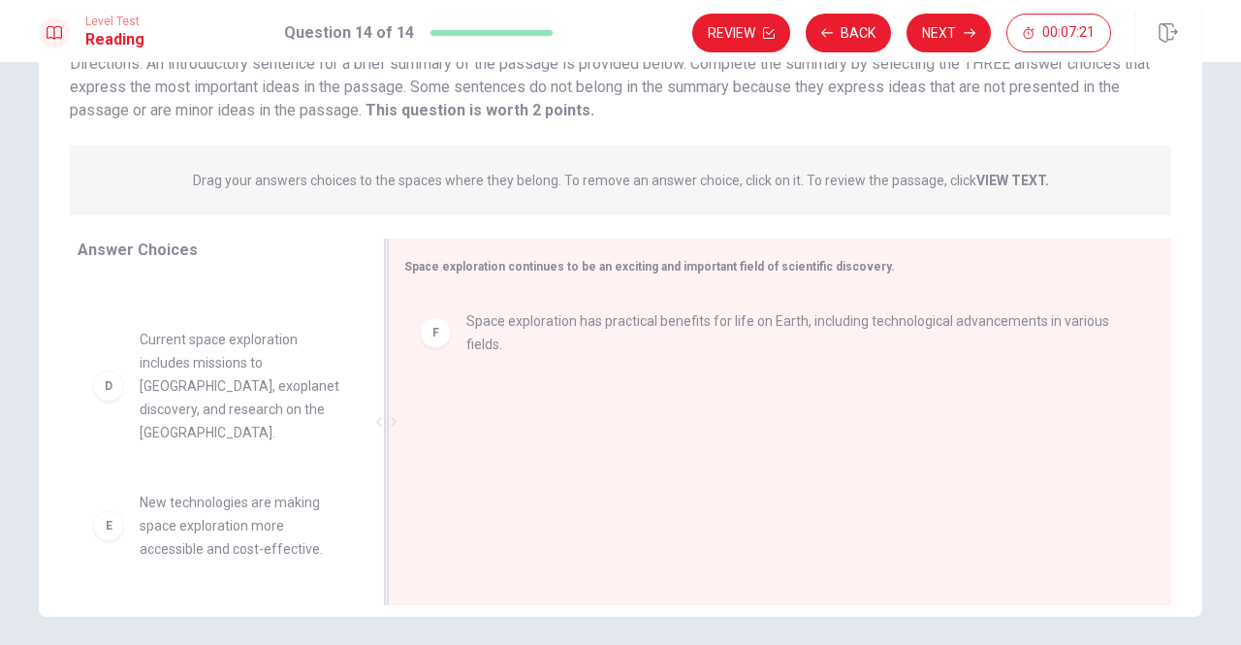
click at [374, 498] on div at bounding box center [386, 422] width 24 height 367
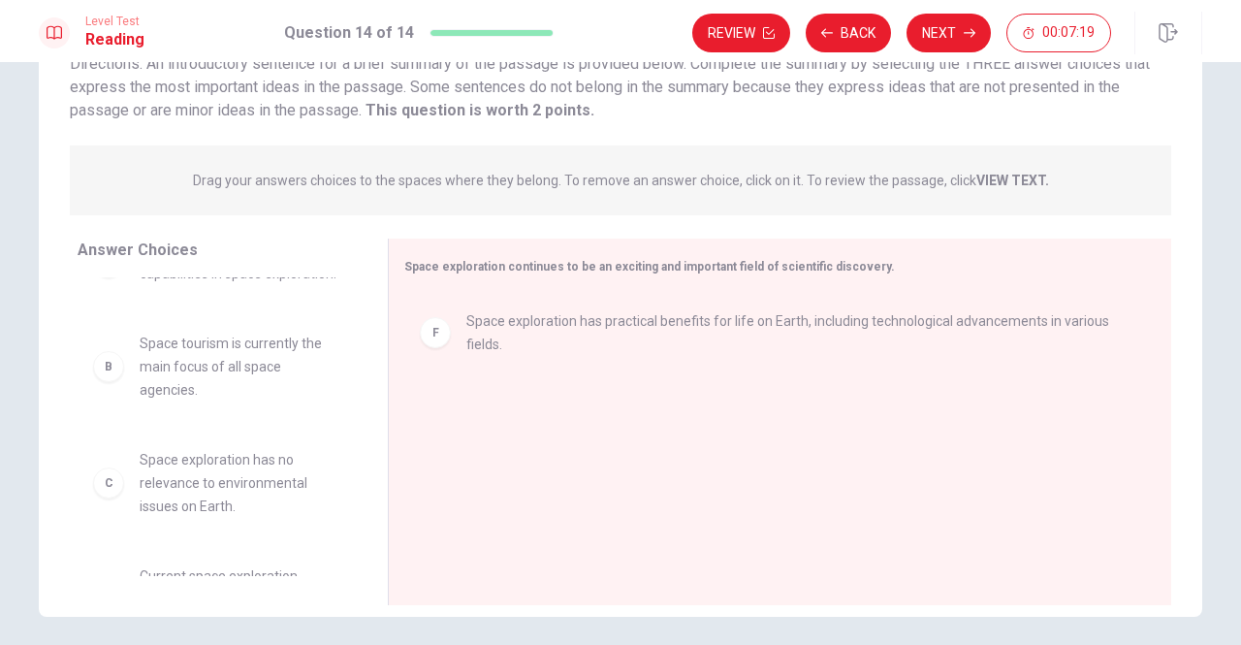
scroll to position [0, 0]
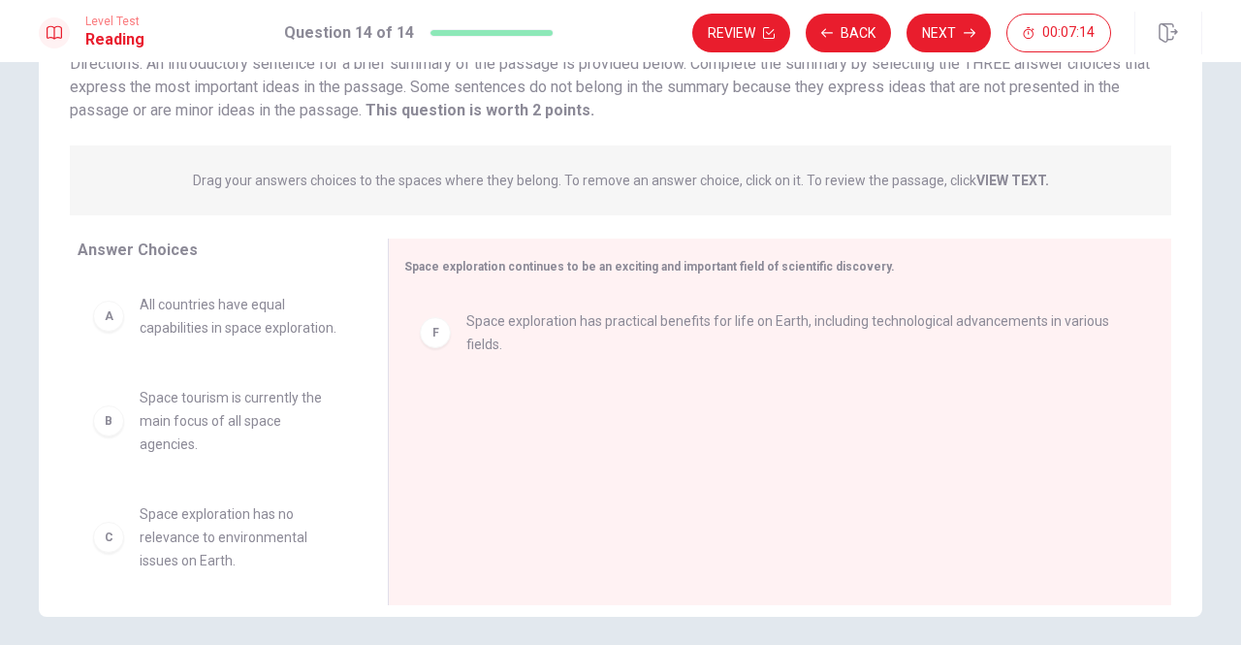
drag, startPoint x: 356, startPoint y: 327, endPoint x: 355, endPoint y: 345, distance: 18.4
click at [355, 345] on div "A All countries have equal capabilities in space exploration. B Space tourism i…" at bounding box center [225, 426] width 295 height 299
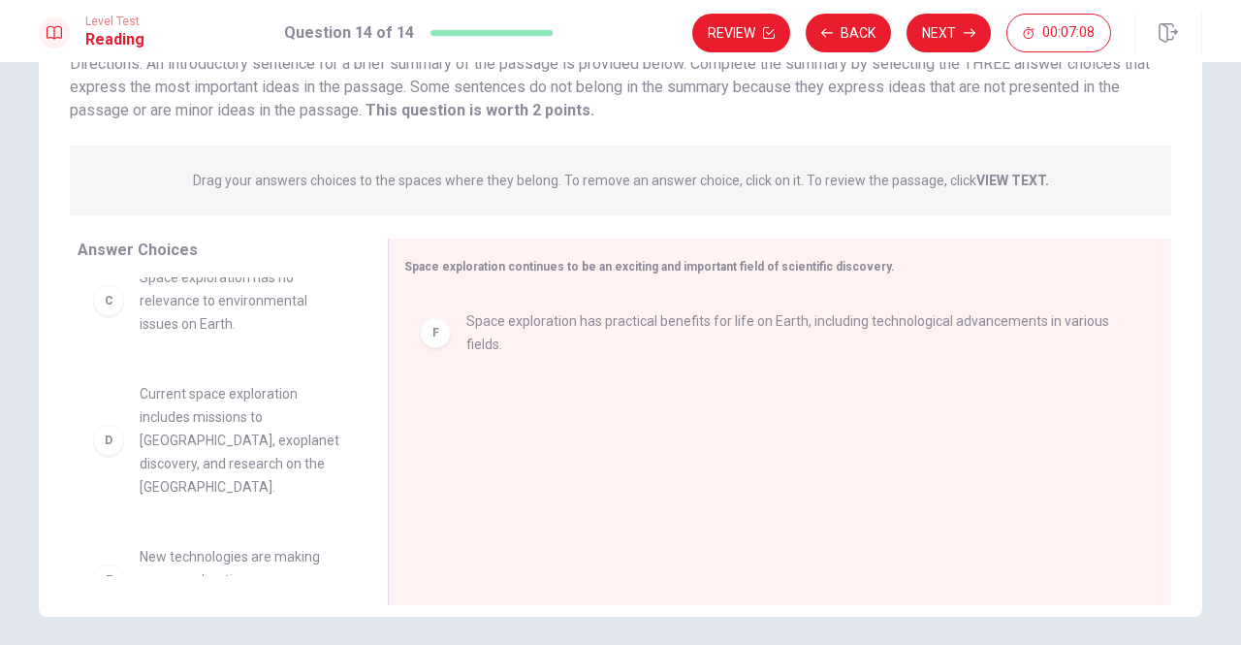
scroll to position [240, 0]
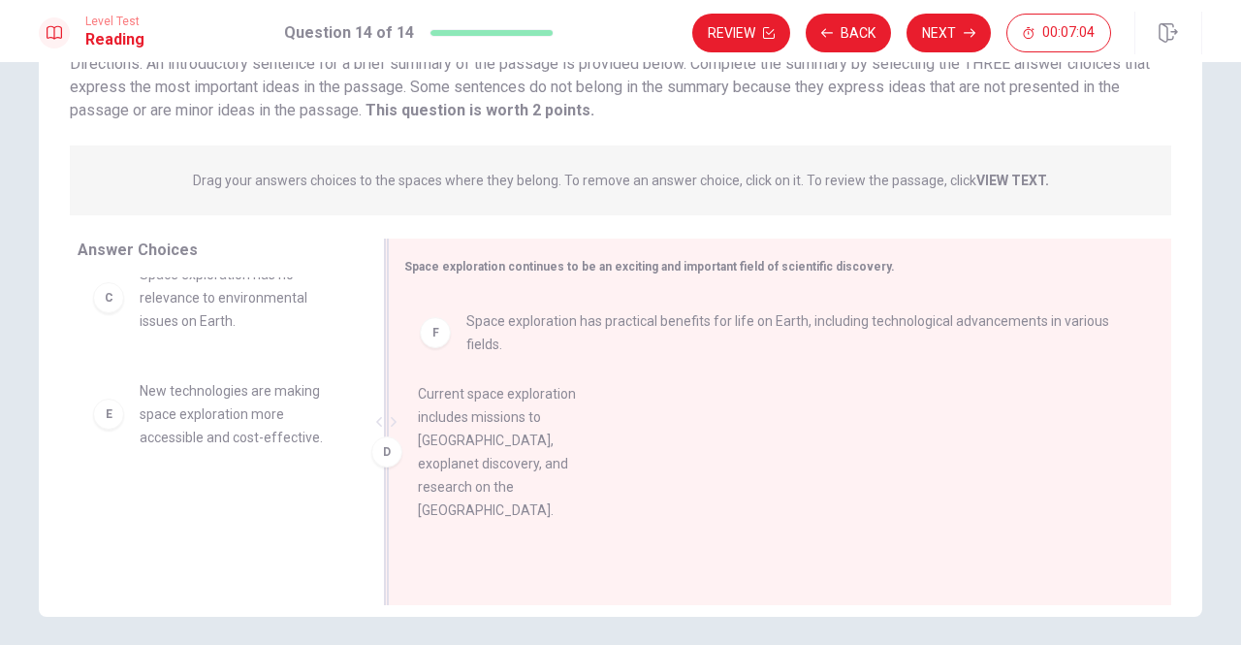
drag, startPoint x: 107, startPoint y: 468, endPoint x: 550, endPoint y: 439, distance: 444.1
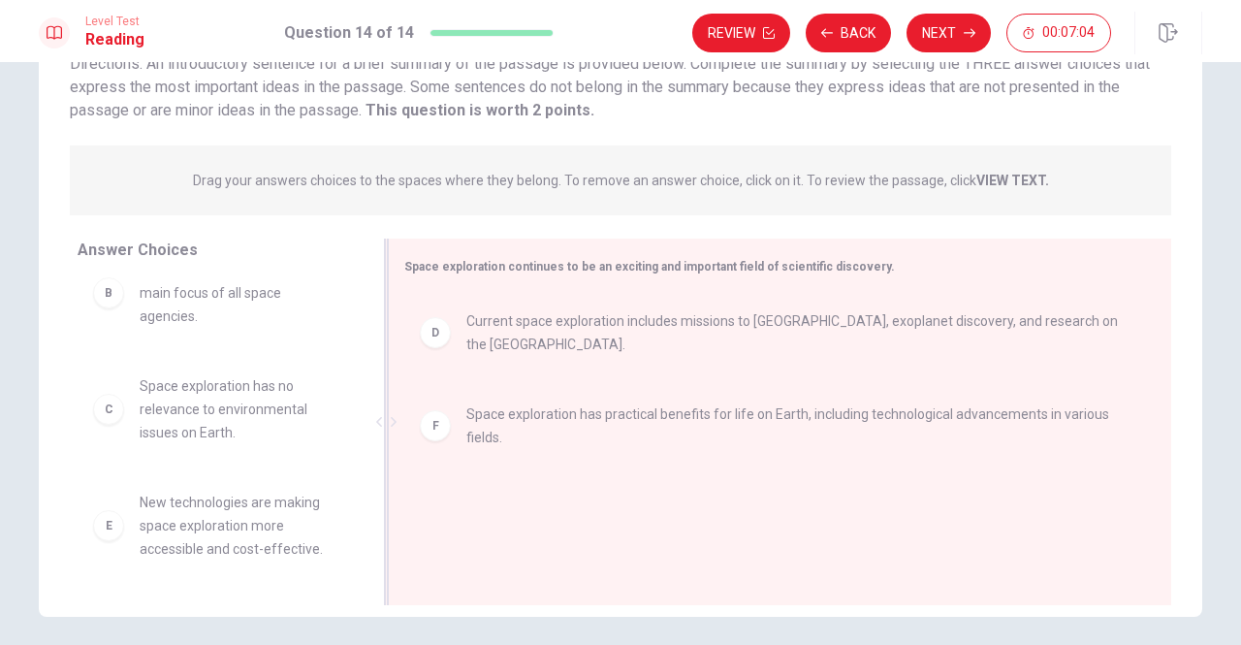
scroll to position [151, 0]
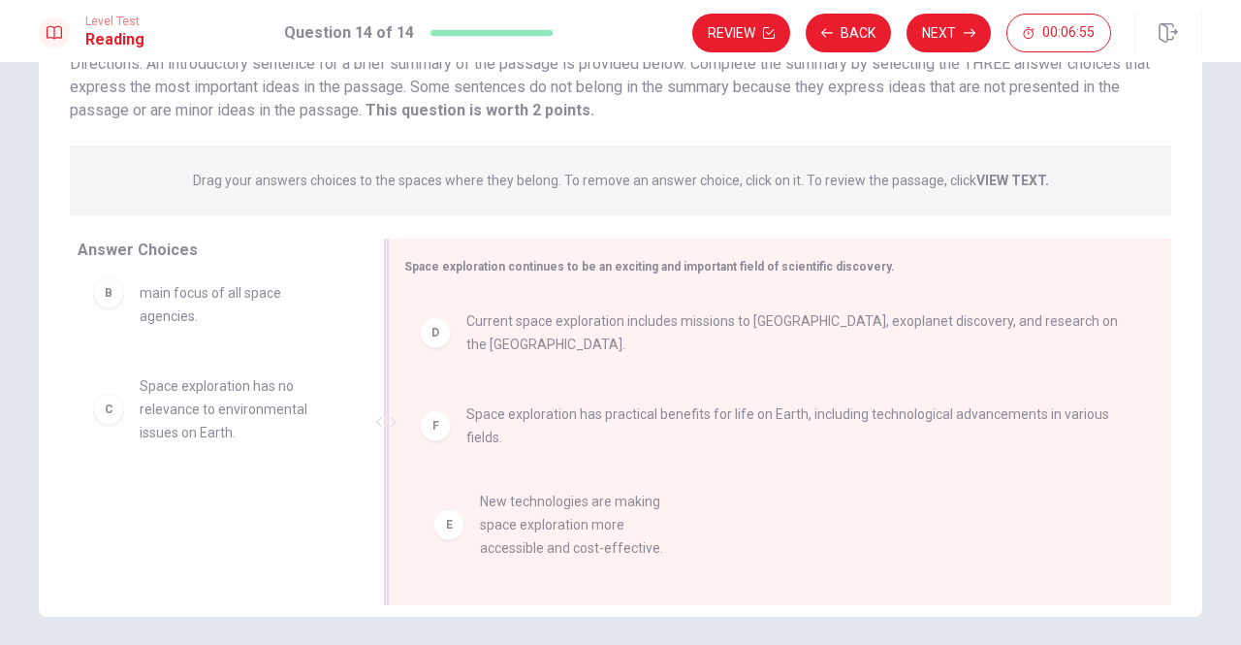
drag, startPoint x: 107, startPoint y: 521, endPoint x: 464, endPoint y: 517, distance: 357.8
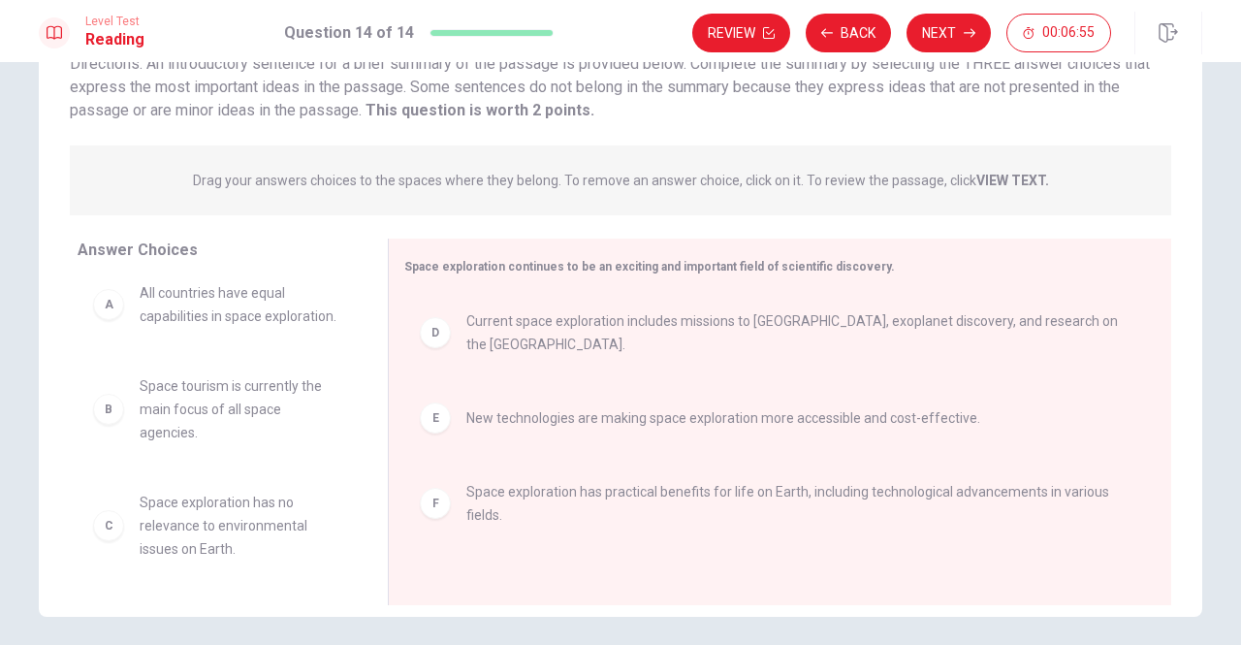
scroll to position [35, 0]
click at [946, 40] on button "Next" at bounding box center [949, 33] width 84 height 39
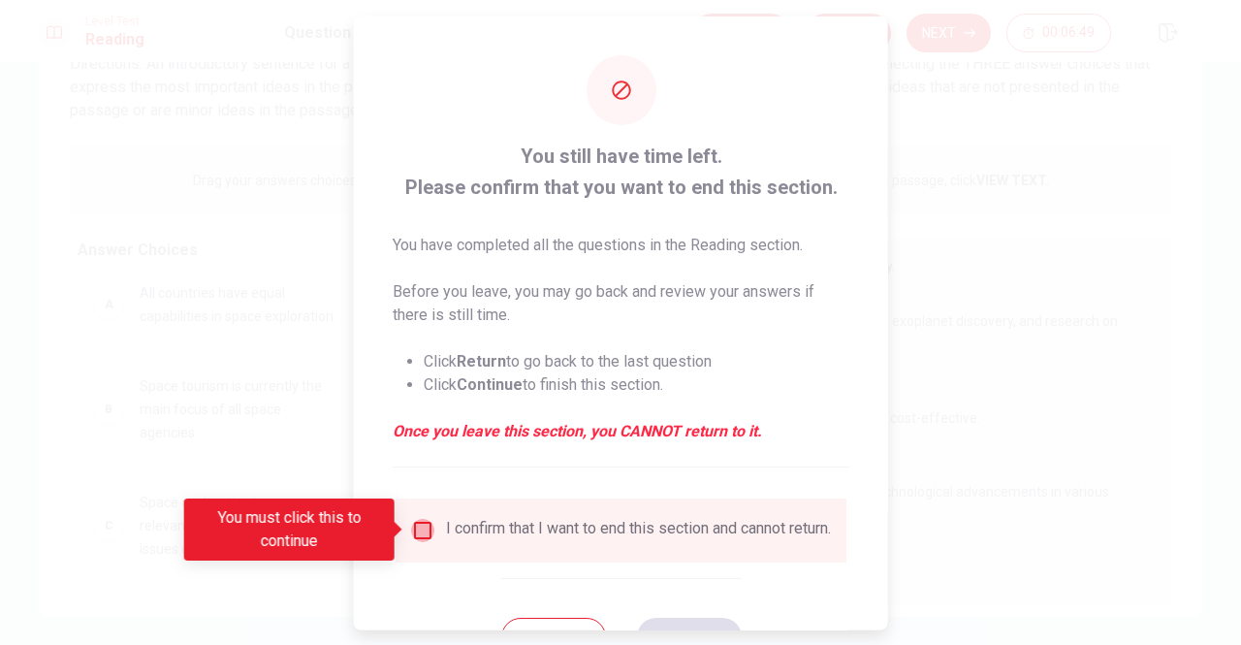
click at [431, 529] on input "You must click this to continue" at bounding box center [422, 529] width 23 height 23
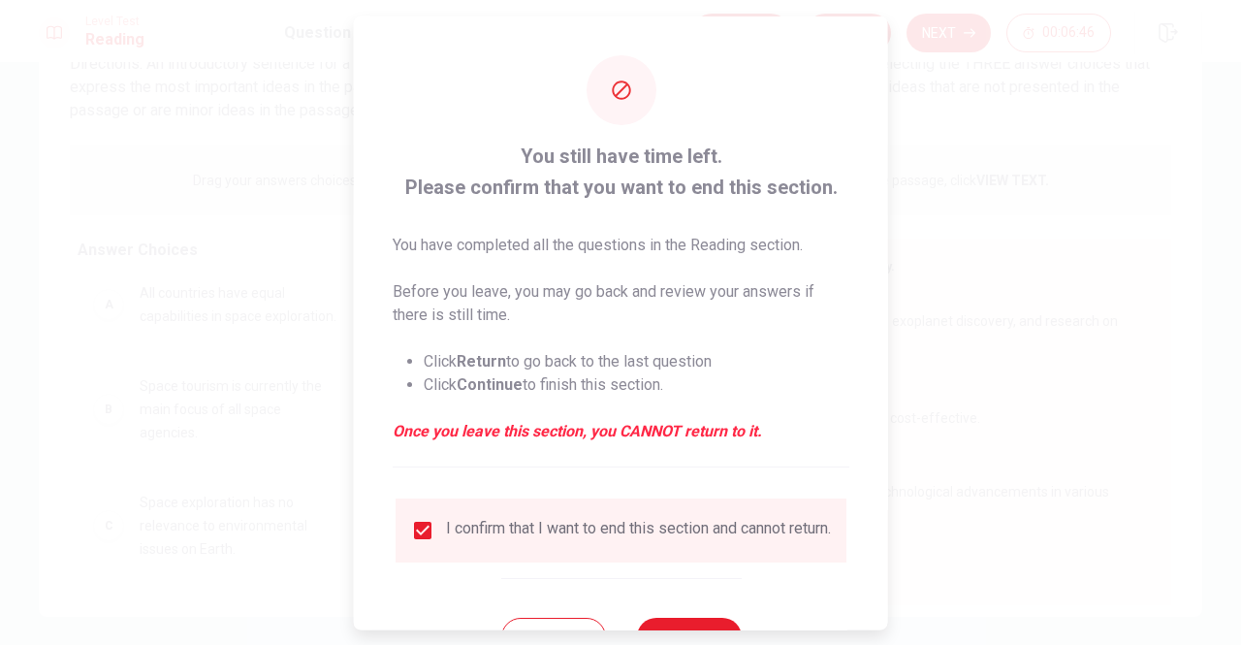
scroll to position [78, 0]
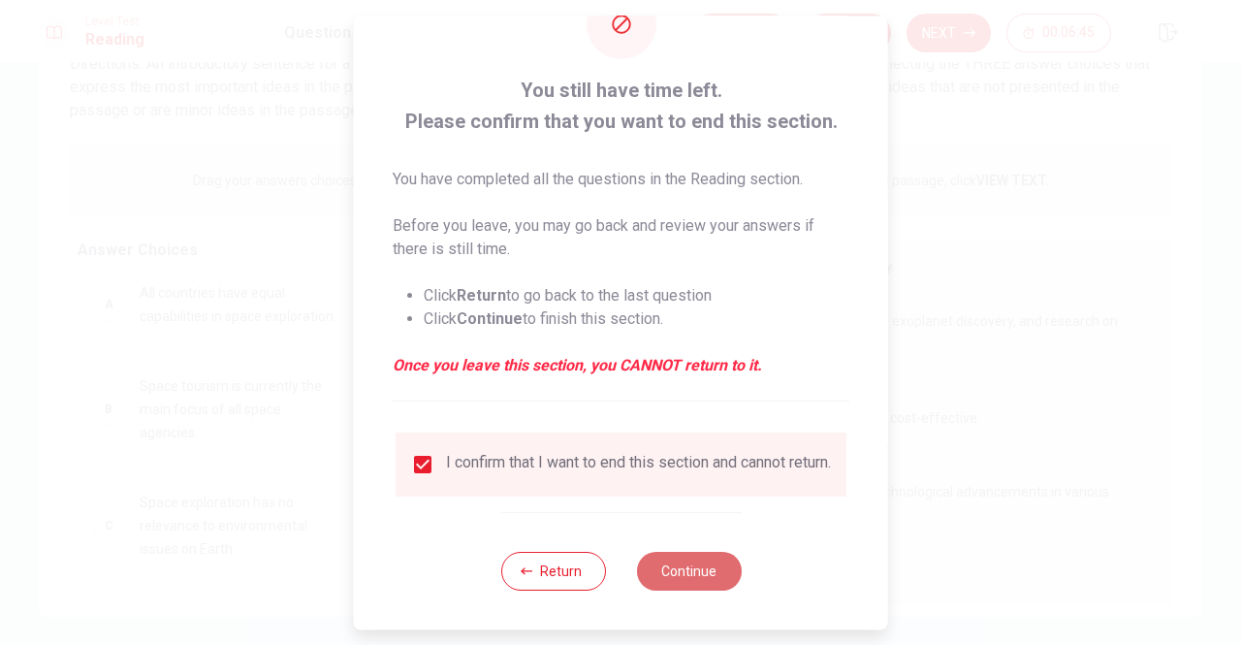
click at [685, 577] on button "Continue" at bounding box center [688, 571] width 105 height 39
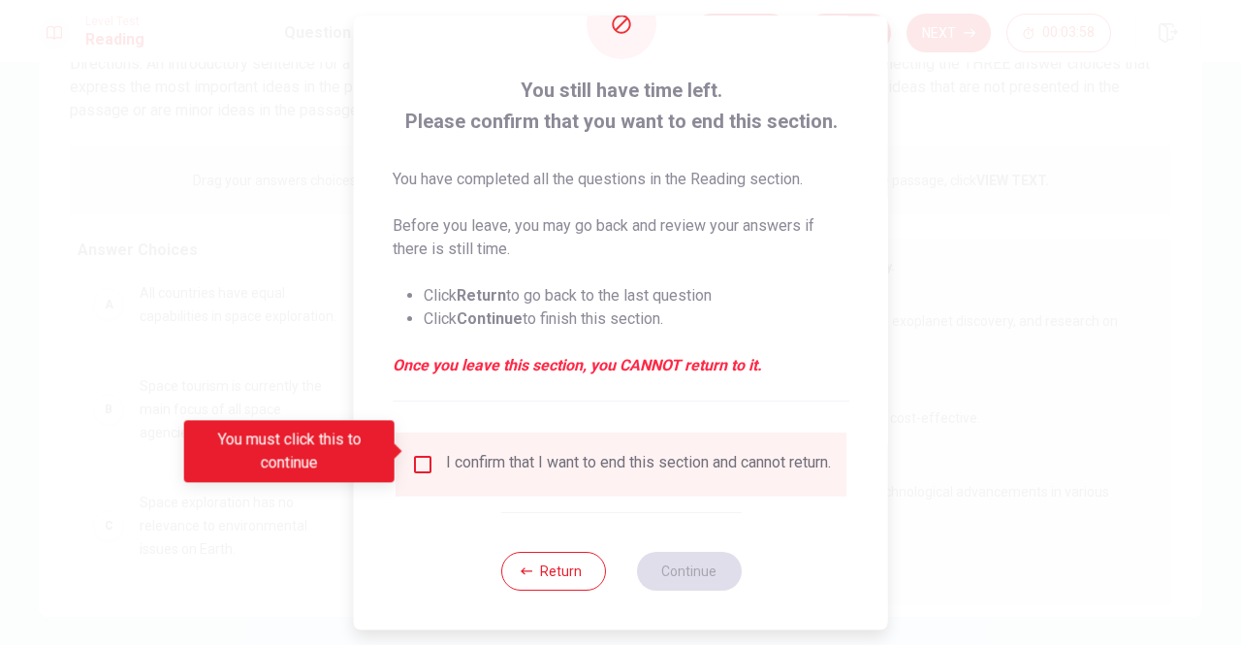
click at [423, 453] on input "You must click this to continue" at bounding box center [422, 464] width 23 height 23
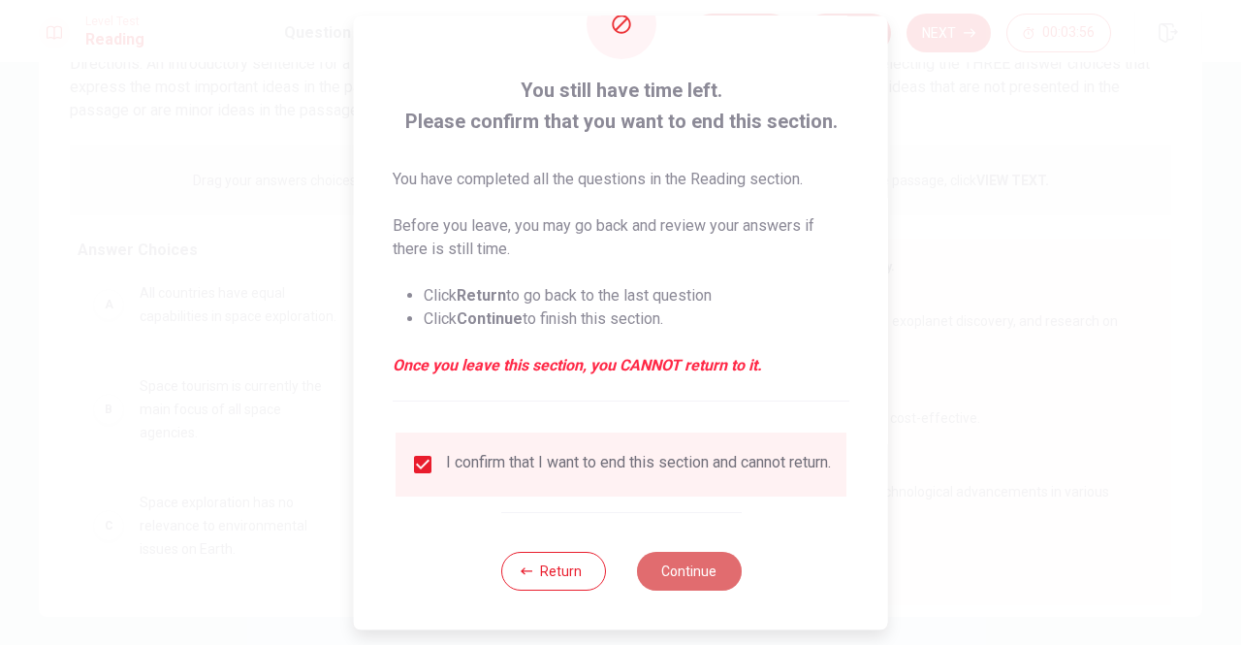
click at [685, 559] on button "Continue" at bounding box center [688, 571] width 105 height 39
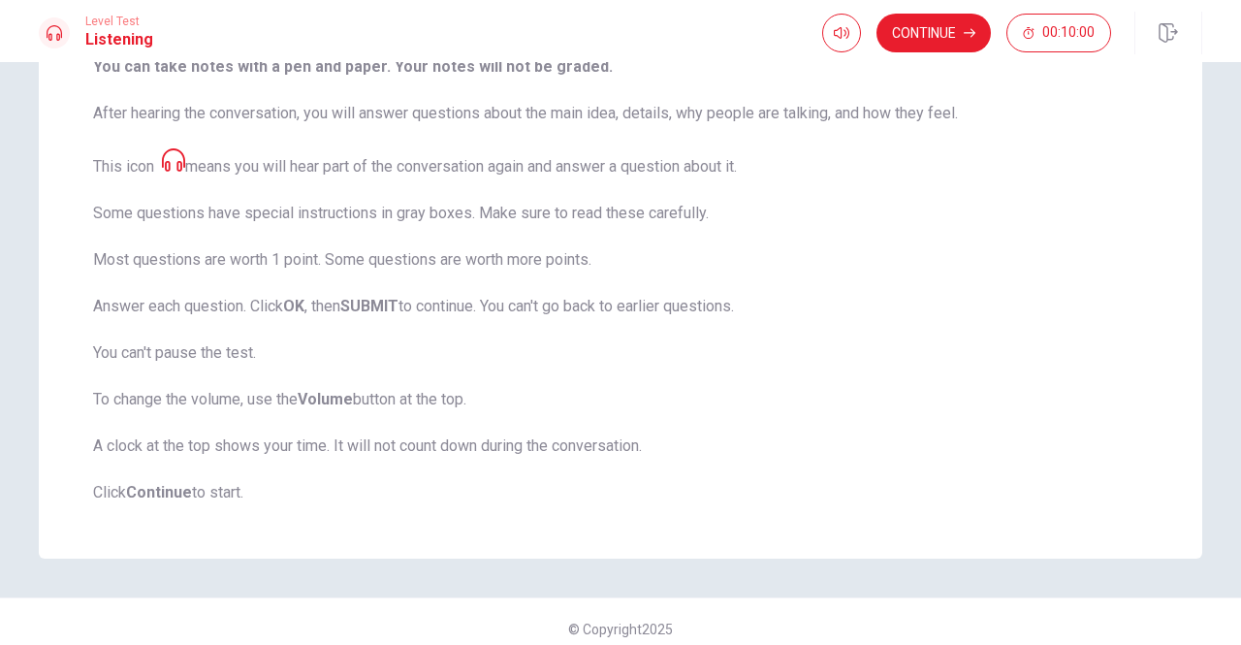
scroll to position [275, 0]
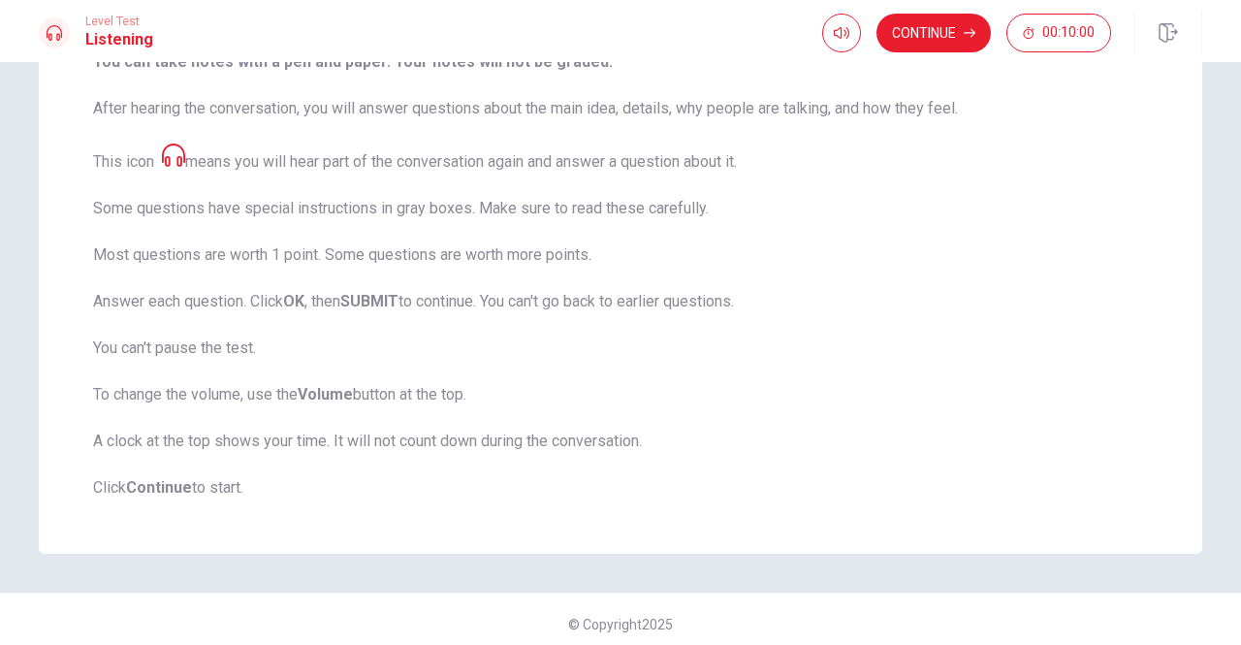
click at [892, 246] on span "This test checks how well you understand spoken English. You will listen to 1 c…" at bounding box center [620, 228] width 1055 height 542
click at [925, 317] on span "This test checks how well you understand spoken English. You will listen to 1 c…" at bounding box center [620, 228] width 1055 height 542
click at [937, 30] on button "Continue" at bounding box center [934, 33] width 114 height 39
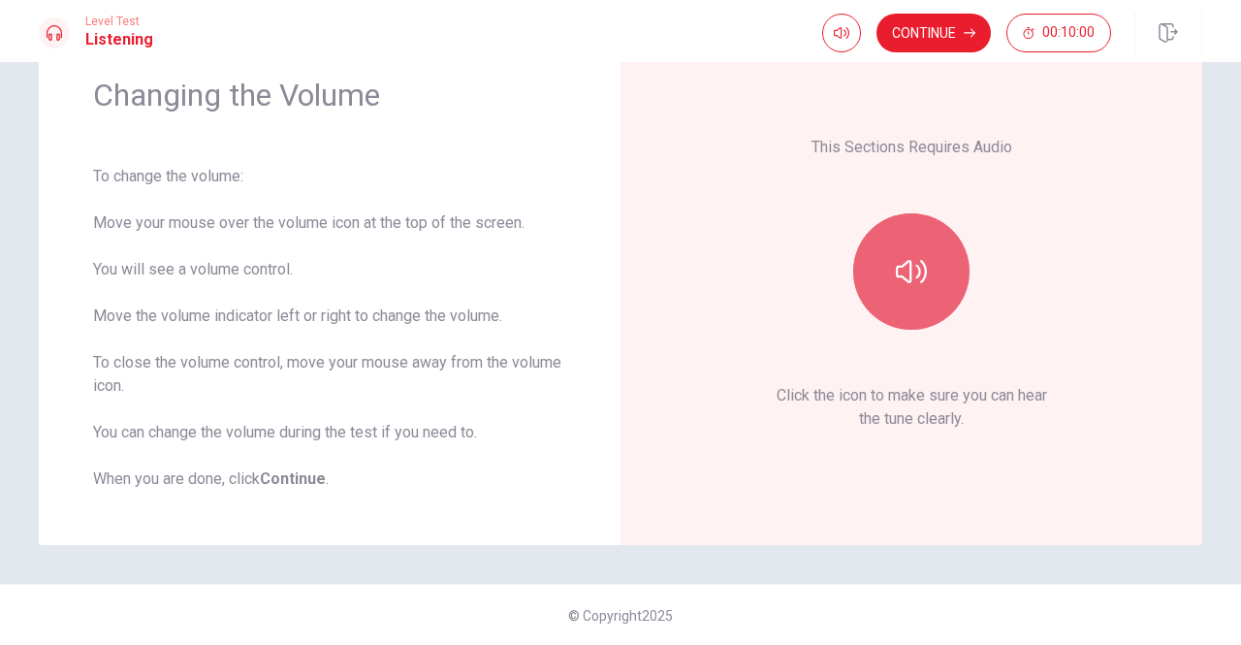
click at [931, 308] on button "button" at bounding box center [911, 271] width 116 height 116
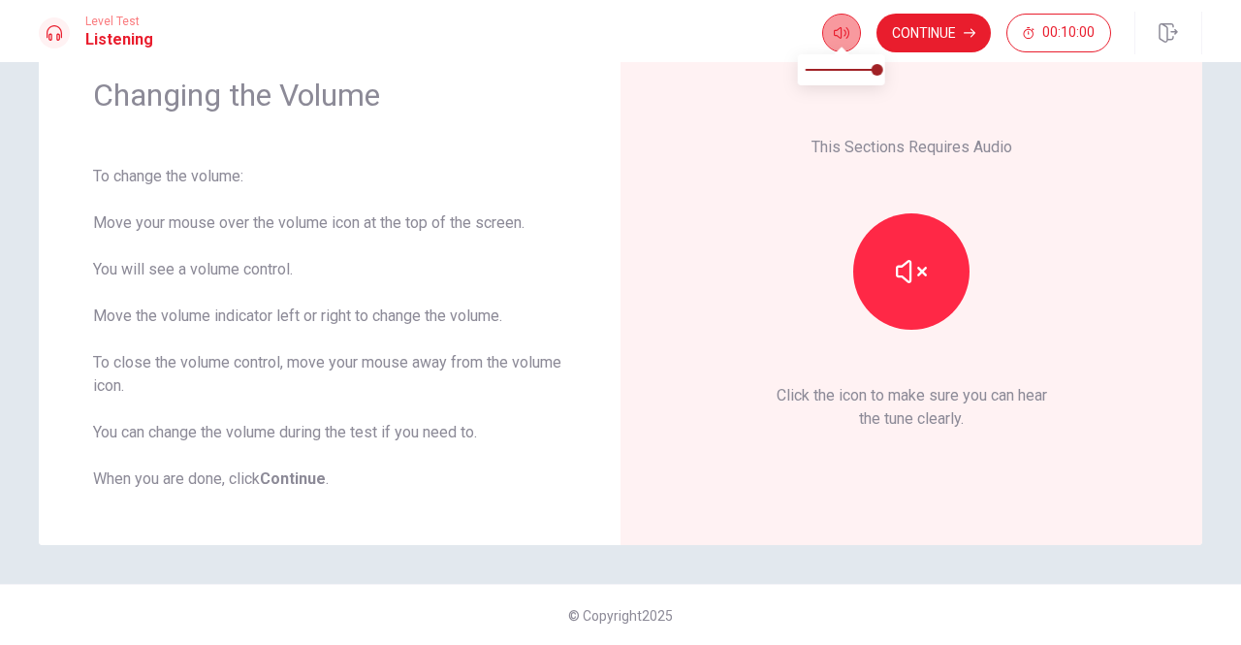
click at [838, 28] on icon "button" at bounding box center [842, 33] width 16 height 16
click at [917, 33] on button "Continue" at bounding box center [934, 33] width 114 height 39
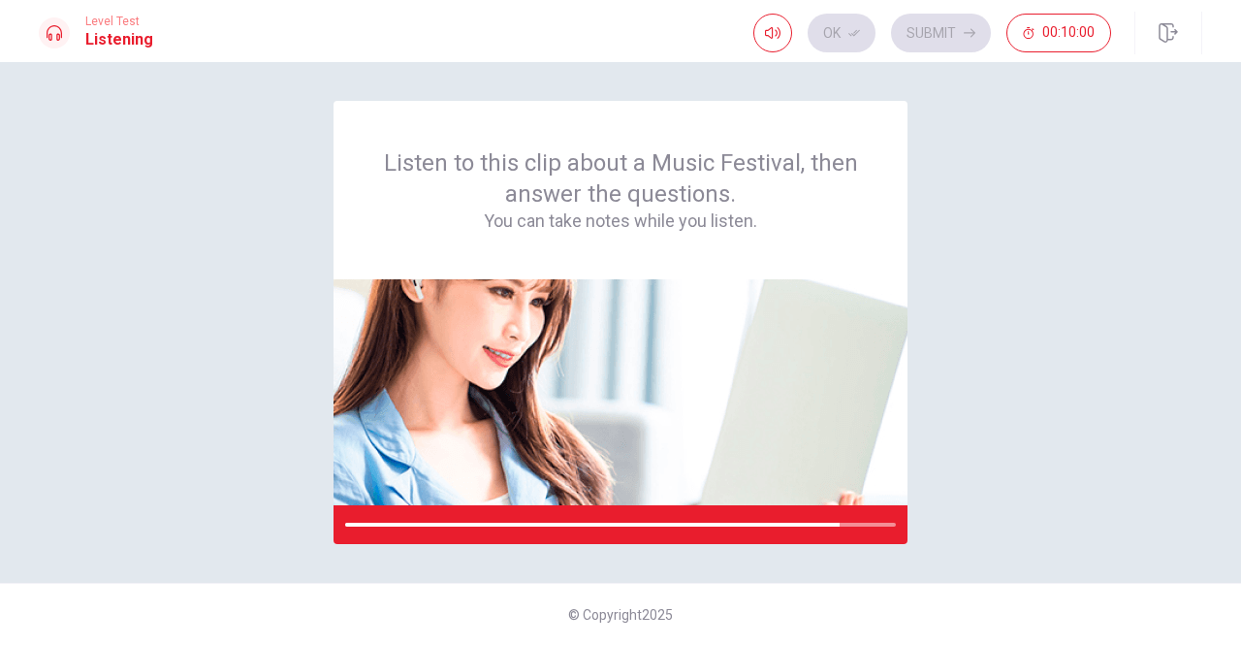
click at [1030, 426] on div "Listen to this clip about a Music Festival, then answer the questions. You can …" at bounding box center [621, 322] width 1164 height 443
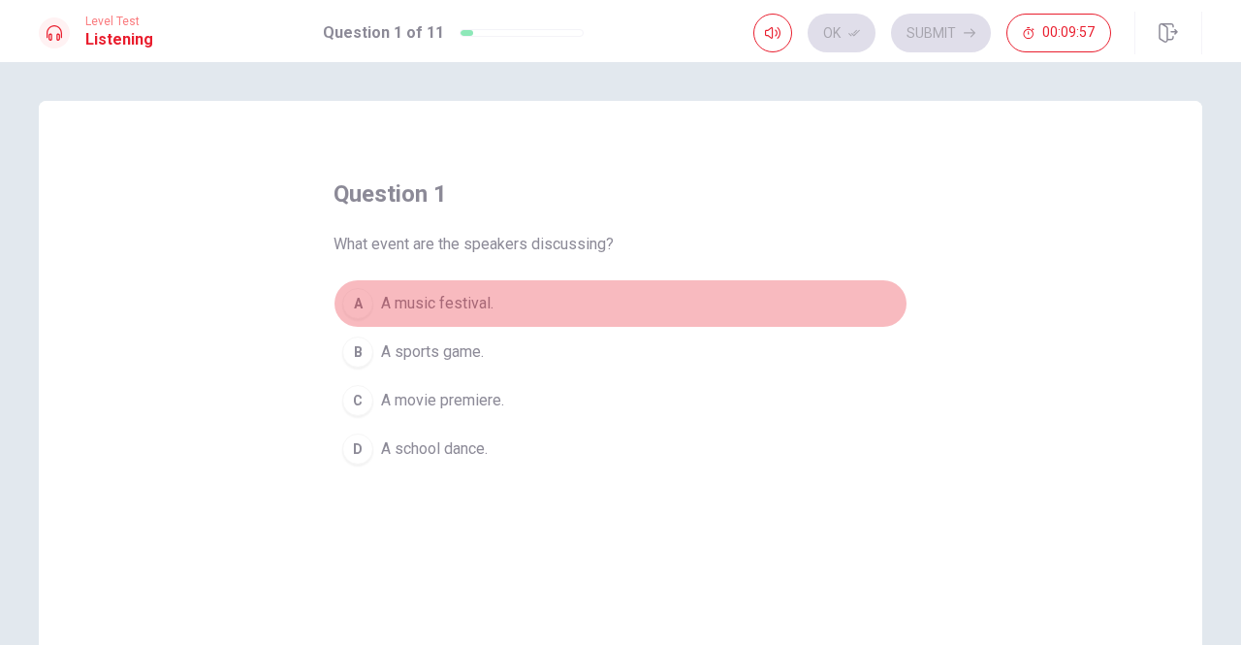
click at [361, 296] on div "A" at bounding box center [357, 303] width 31 height 31
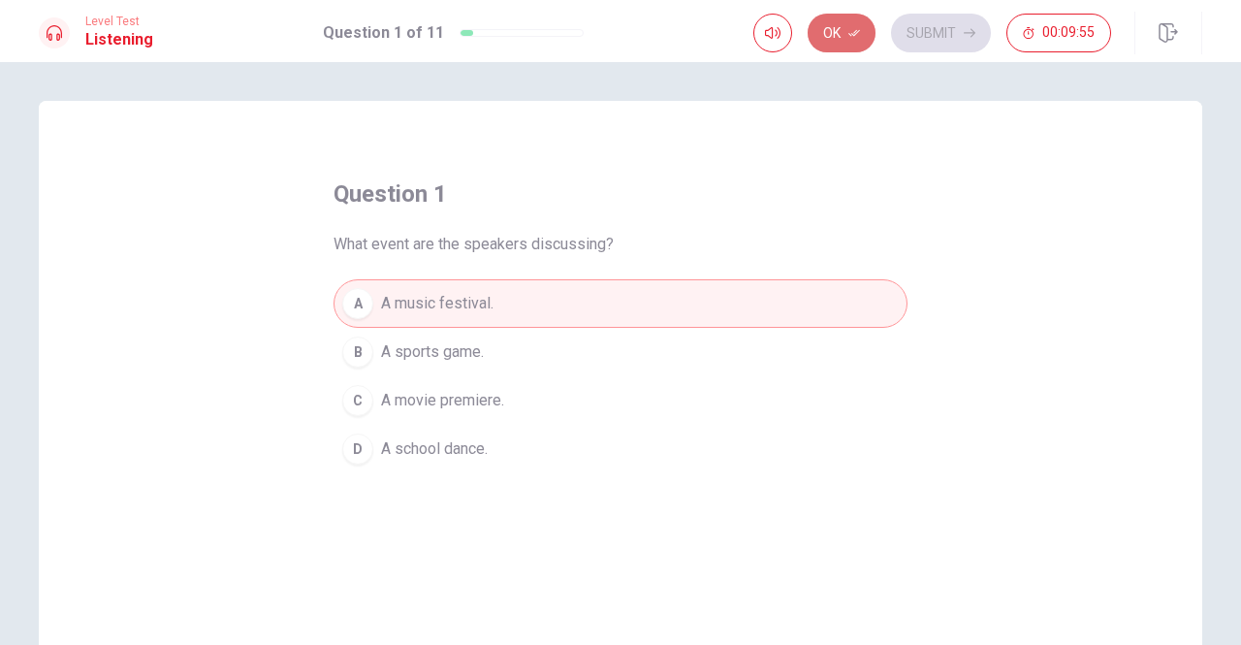
click at [859, 32] on icon "button" at bounding box center [854, 33] width 12 height 7
click at [935, 31] on button "Submit" at bounding box center [941, 33] width 100 height 39
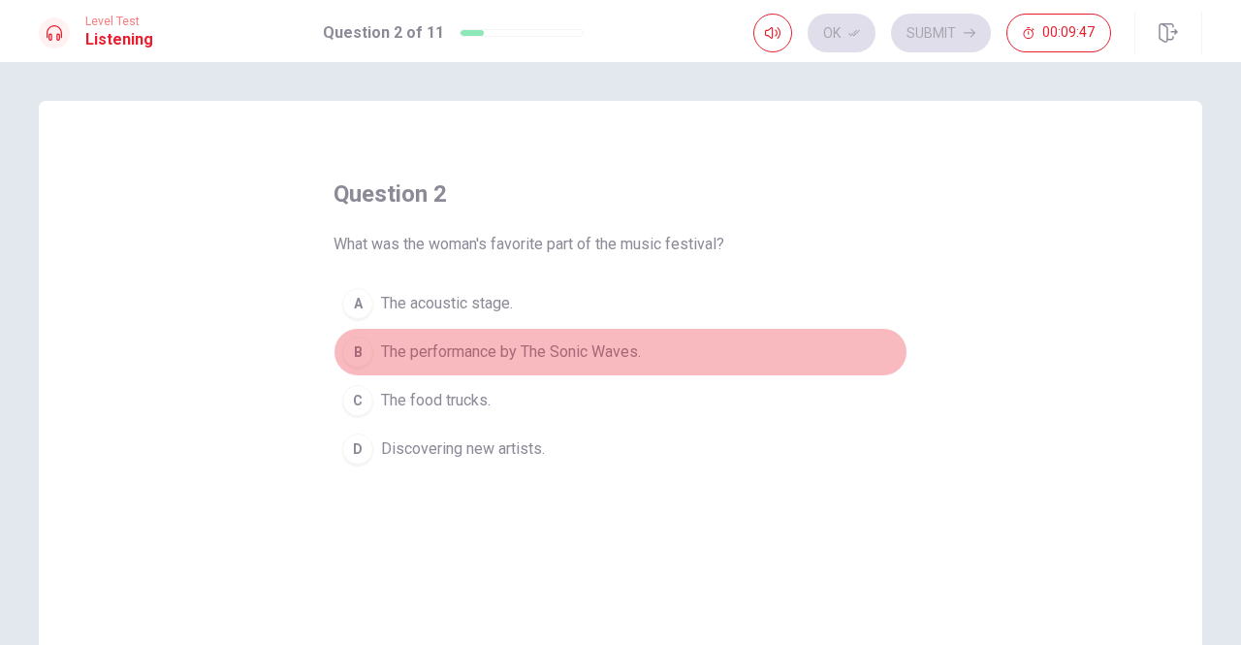
click at [360, 350] on div "B" at bounding box center [357, 351] width 31 height 31
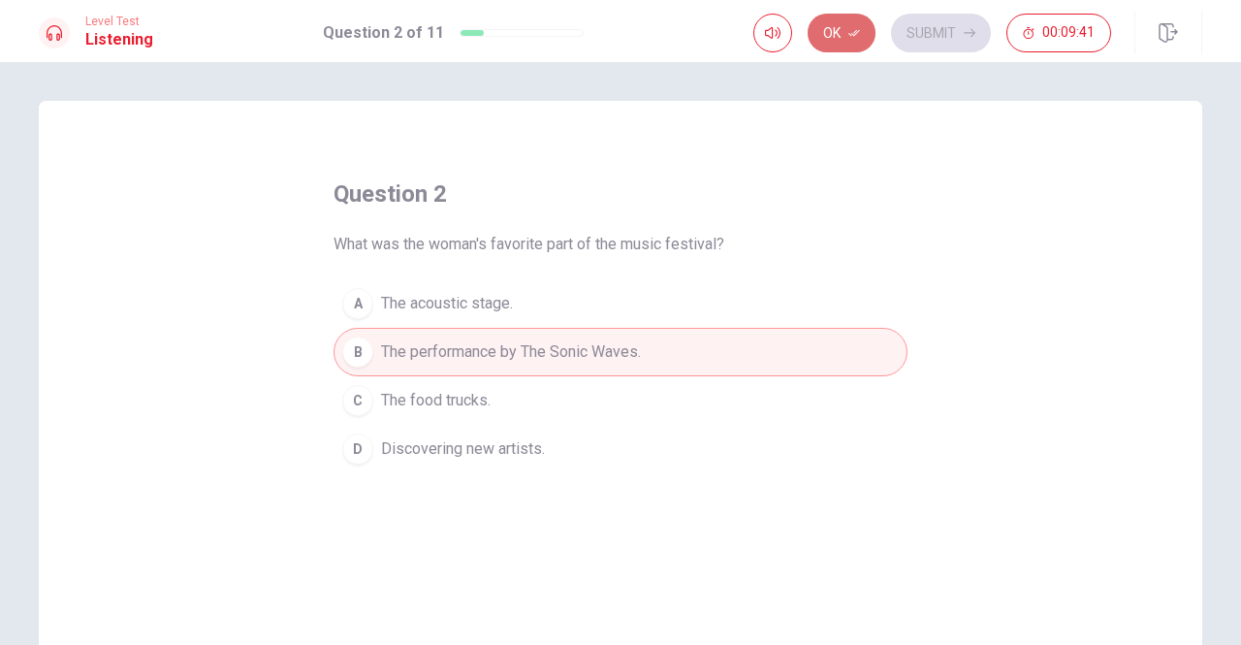
click at [831, 24] on button "Ok" at bounding box center [842, 33] width 68 height 39
click at [981, 15] on button "Submit" at bounding box center [941, 33] width 100 height 39
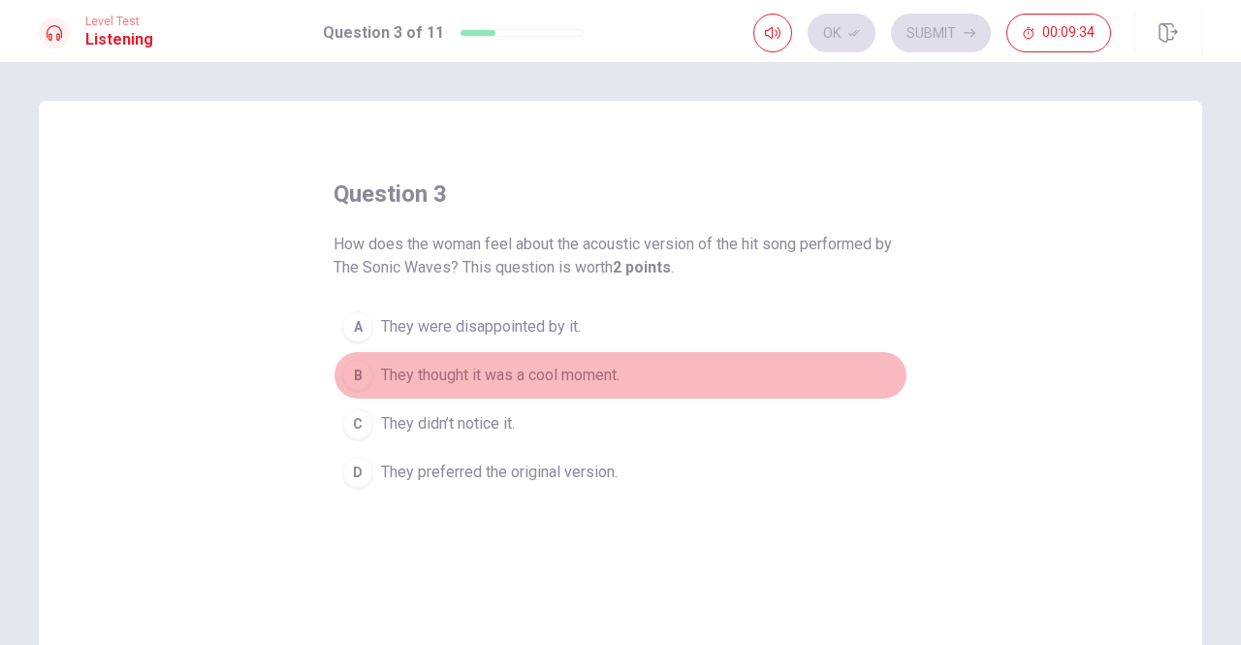
click at [353, 372] on div "B" at bounding box center [357, 375] width 31 height 31
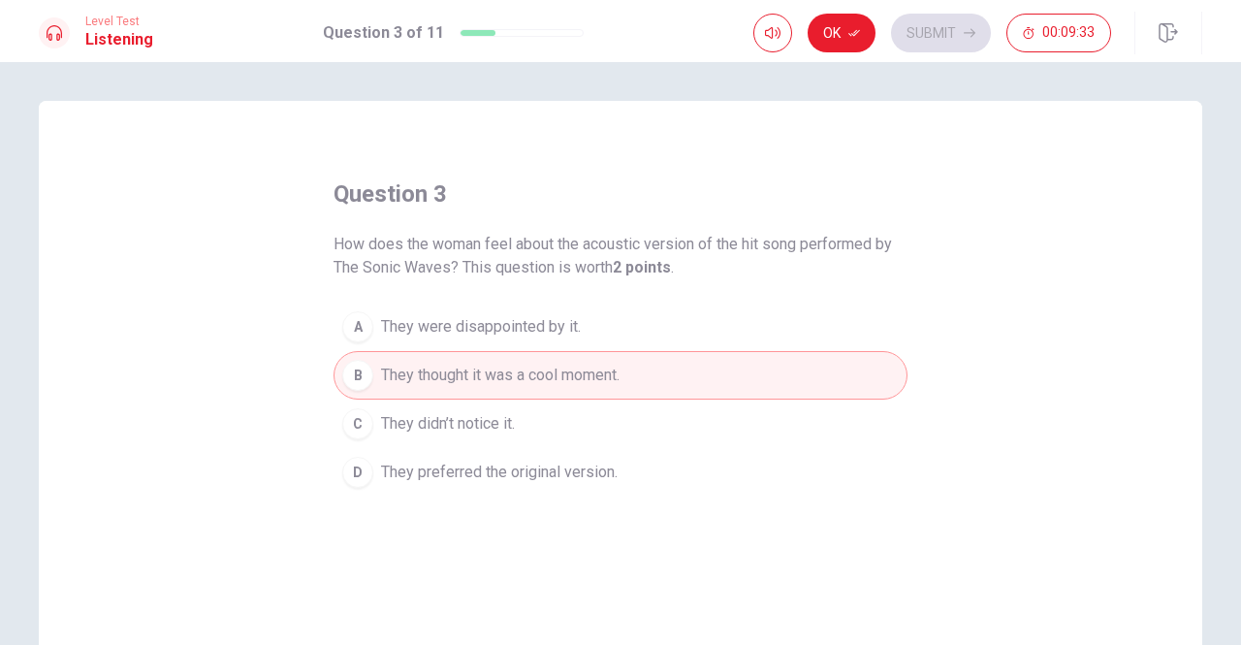
click at [362, 473] on div "D" at bounding box center [357, 472] width 31 height 31
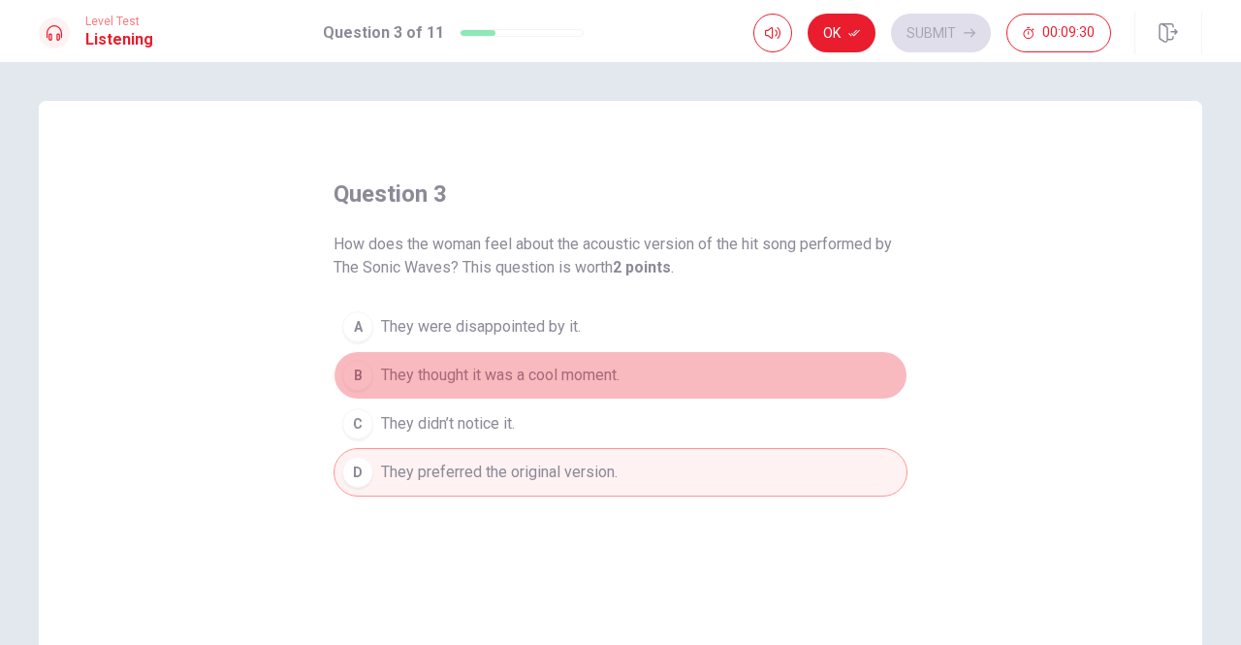
click at [357, 356] on button "B They thought it was a cool moment." at bounding box center [621, 375] width 574 height 48
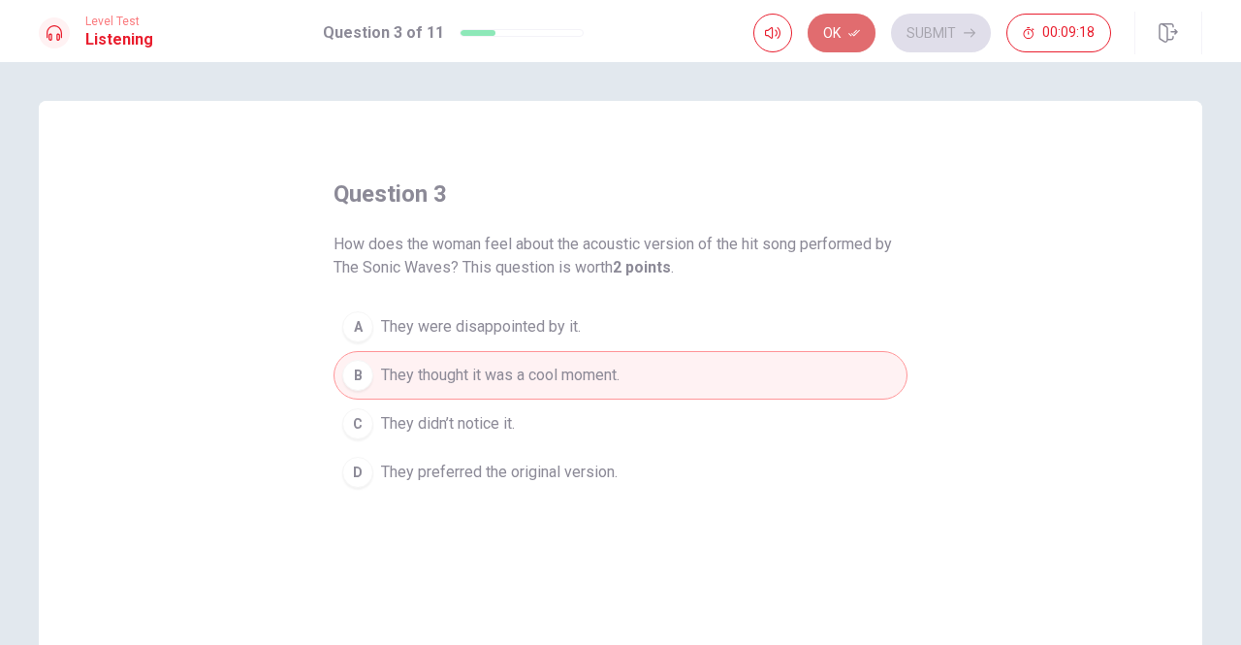
click at [847, 26] on button "Ok" at bounding box center [842, 33] width 68 height 39
click at [923, 29] on button "Submit" at bounding box center [941, 33] width 100 height 39
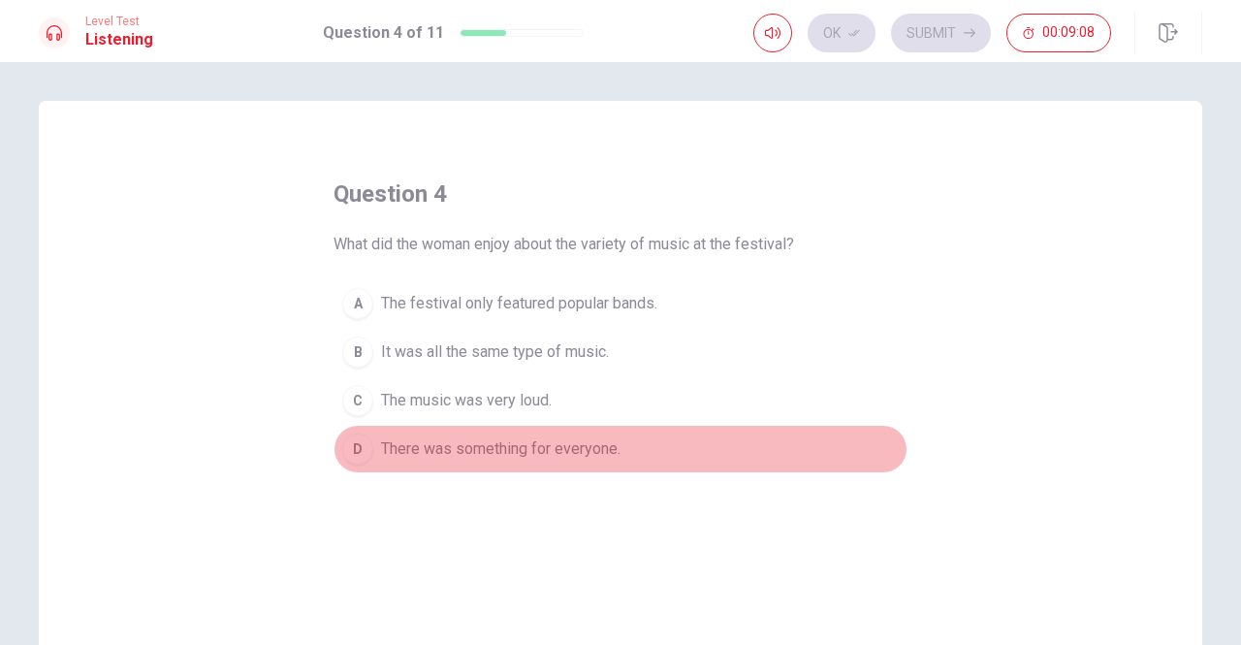
click at [361, 444] on div "D" at bounding box center [357, 448] width 31 height 31
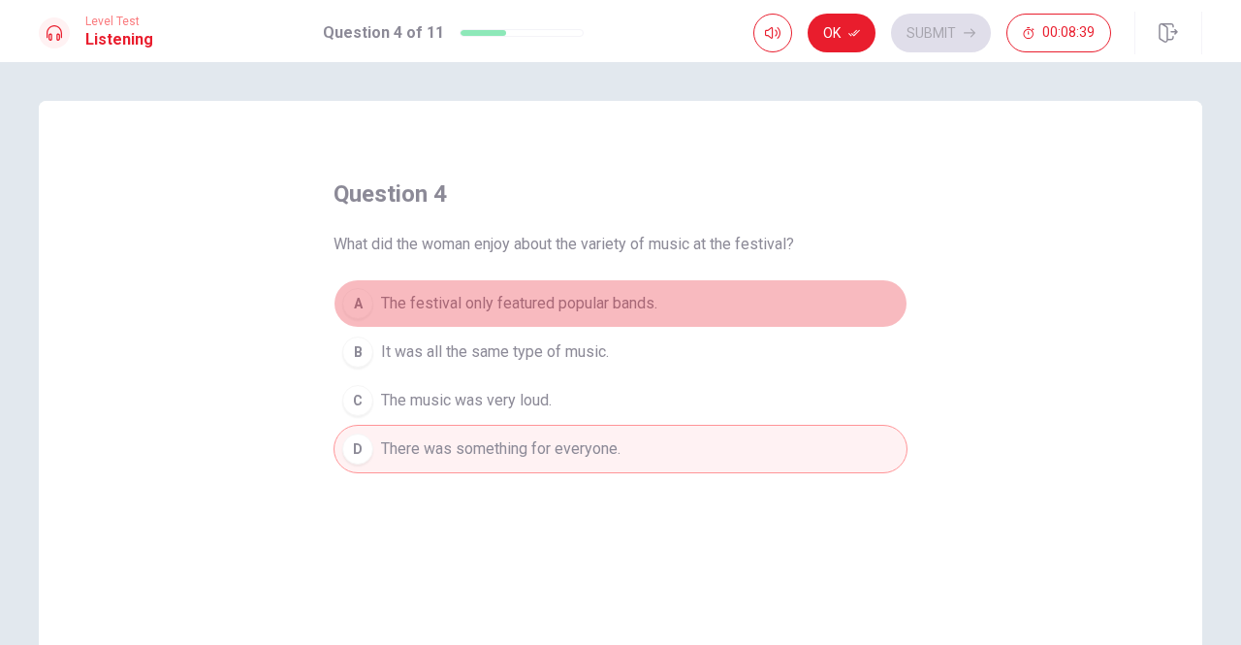
click at [338, 294] on button "A The festival only featured popular bands." at bounding box center [621, 303] width 574 height 48
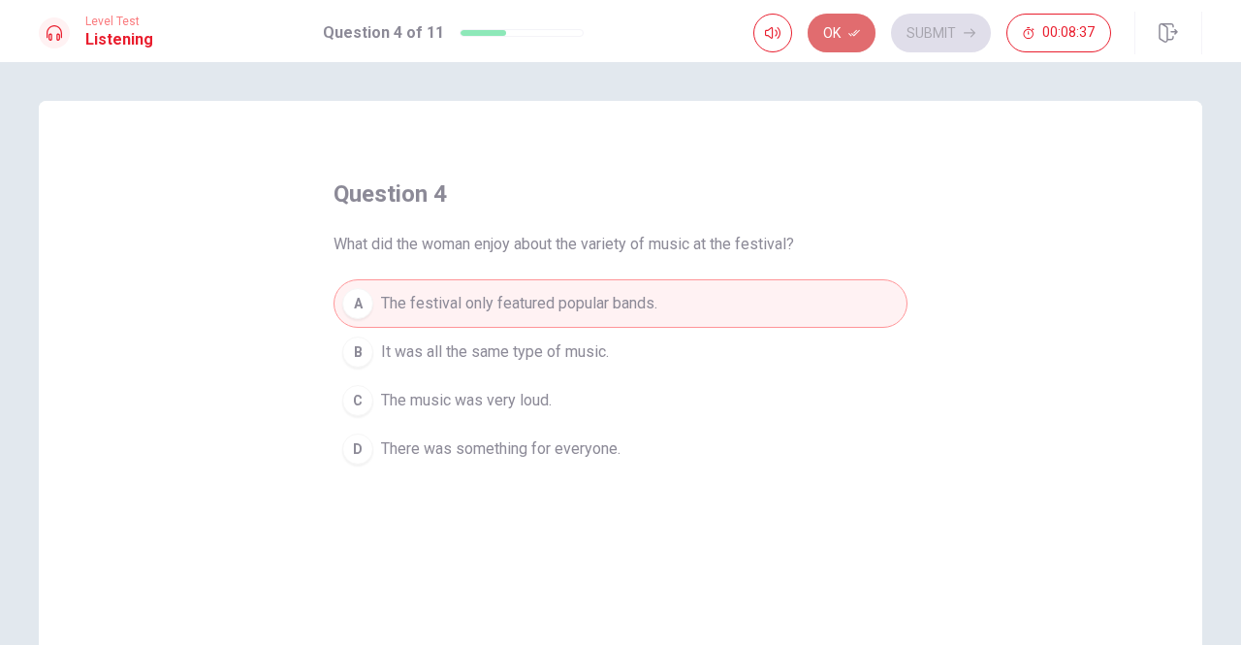
click at [859, 44] on button "Ok" at bounding box center [842, 33] width 68 height 39
click at [954, 16] on button "Submit" at bounding box center [941, 33] width 100 height 39
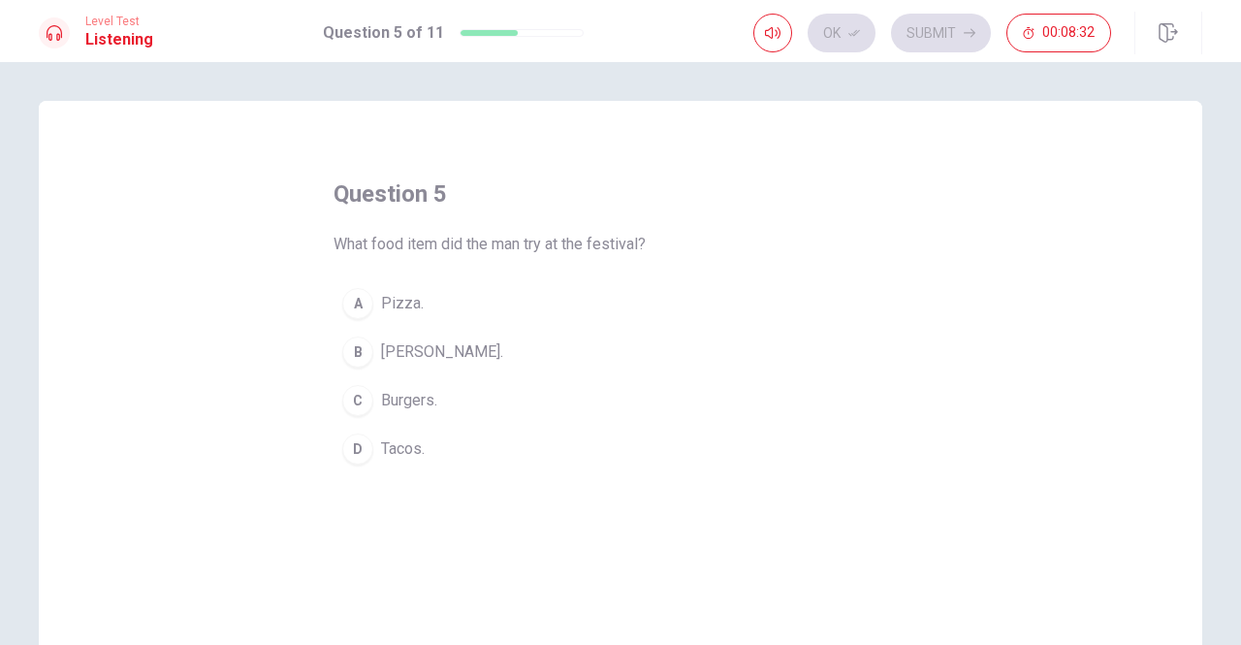
drag, startPoint x: 366, startPoint y: 352, endPoint x: 842, endPoint y: 43, distance: 567.8
click at [842, 43] on div "Level Test Listening Question 5 of 11 Ok Submit 00:08:32 Question 5 of 11 00:08…" at bounding box center [620, 322] width 1241 height 645
click at [842, 43] on div "Ok Submit 00:08:32" at bounding box center [932, 33] width 358 height 39
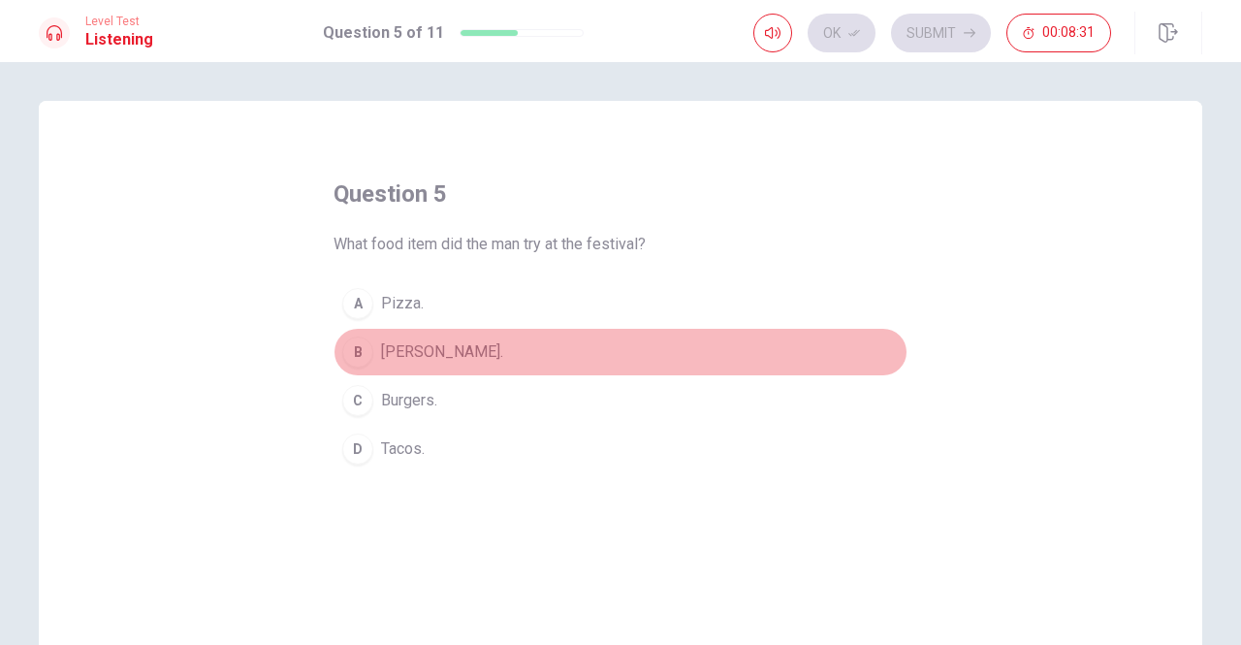
click at [358, 360] on div "B" at bounding box center [357, 351] width 31 height 31
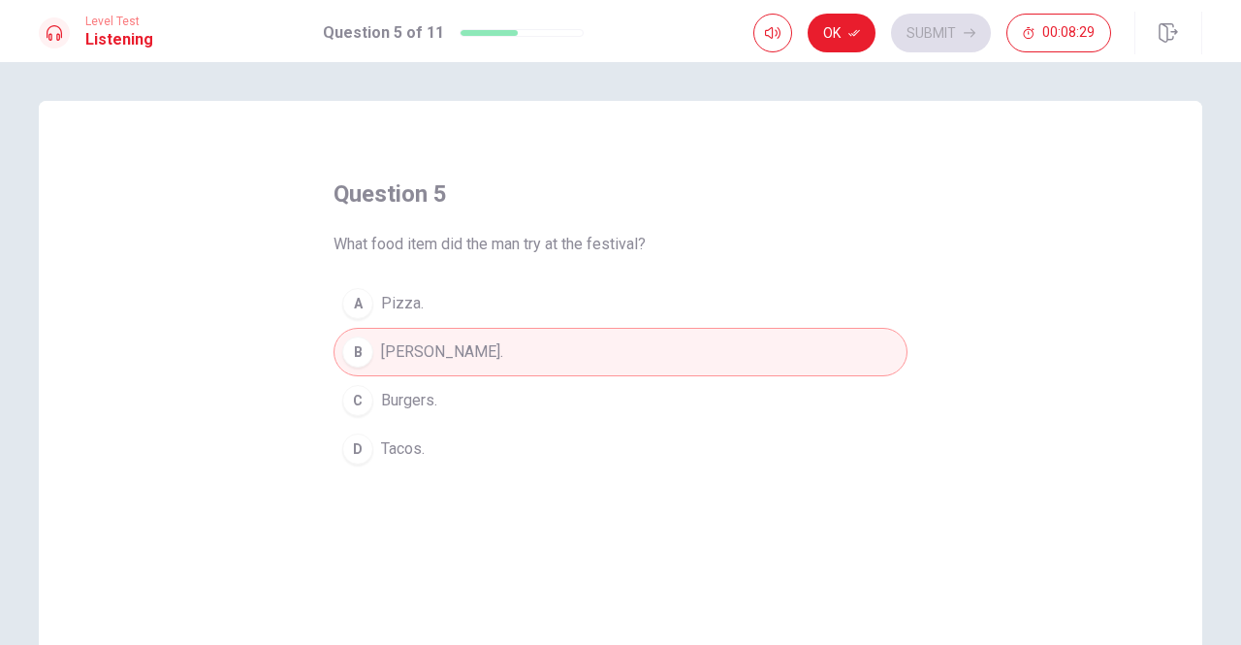
click at [844, 13] on div "Ok Submit 00:08:29" at bounding box center [977, 33] width 449 height 43
click at [844, 18] on button "Ok" at bounding box center [842, 33] width 68 height 39
click at [943, 22] on button "Submit" at bounding box center [941, 33] width 100 height 39
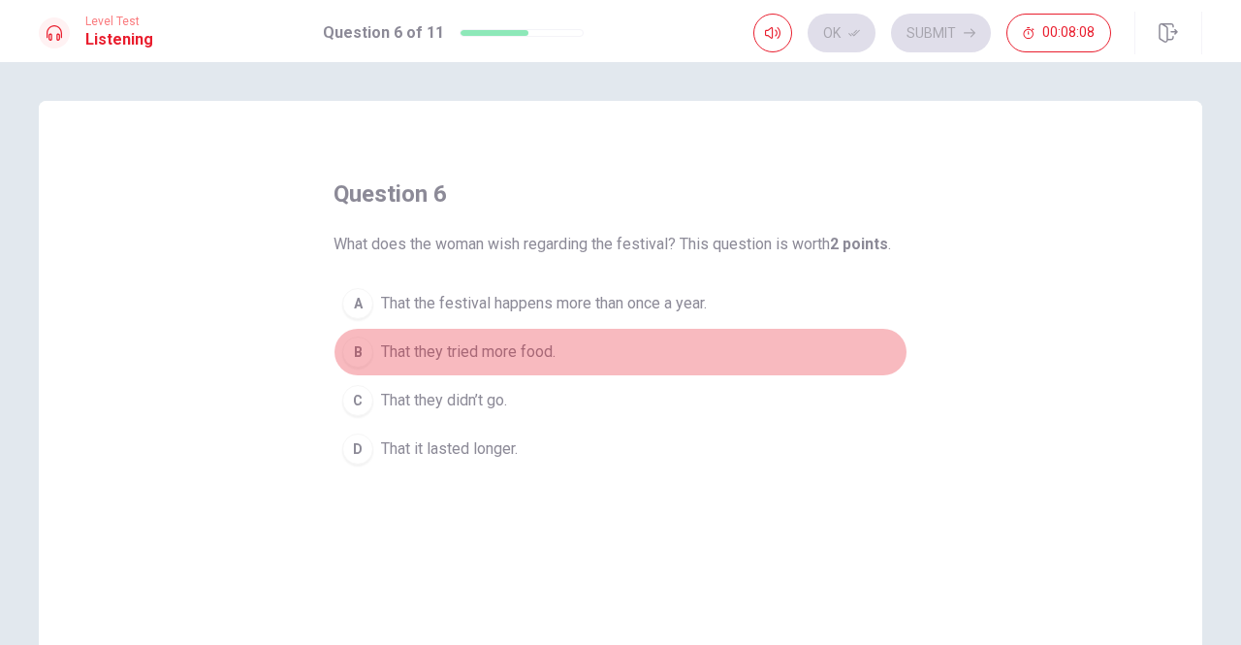
click at [360, 354] on div "B" at bounding box center [357, 351] width 31 height 31
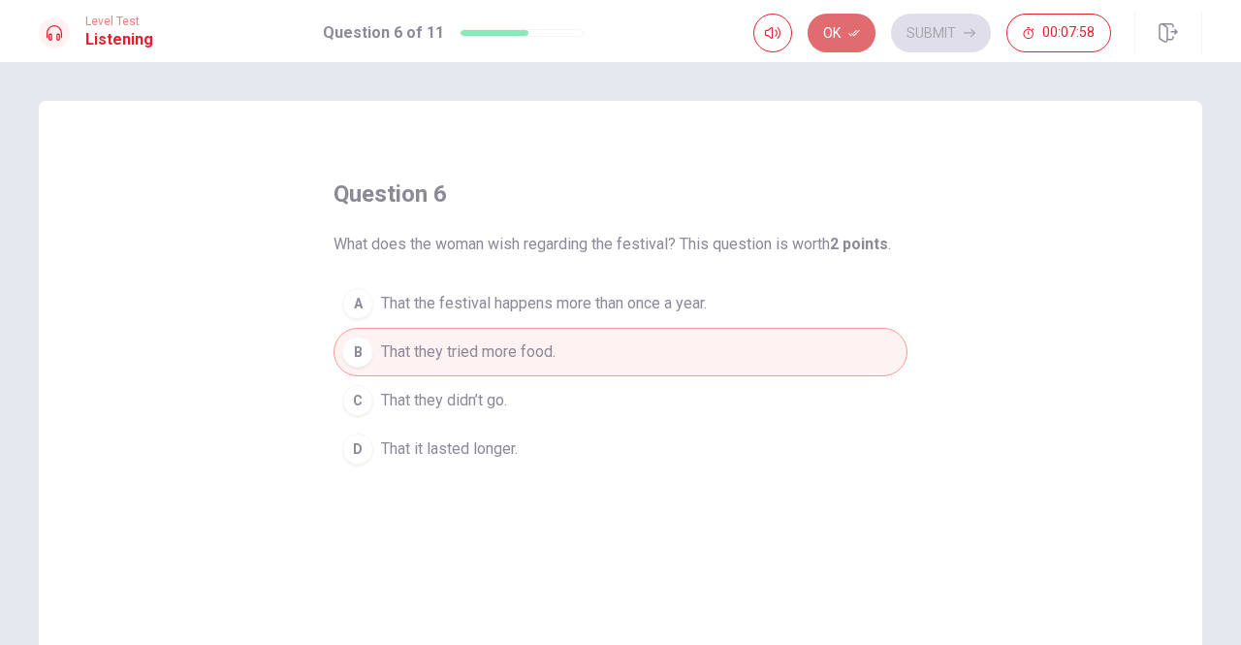
click at [862, 44] on button "Ok" at bounding box center [842, 33] width 68 height 39
click at [913, 26] on button "Submit" at bounding box center [941, 33] width 100 height 39
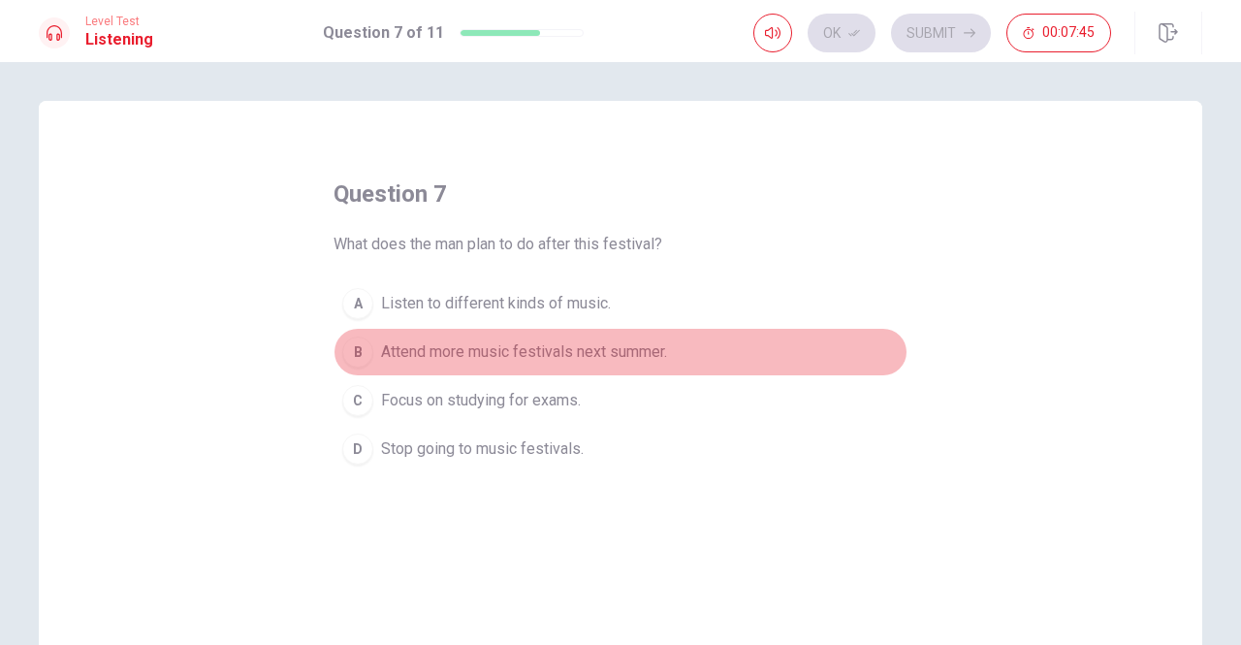
click at [366, 358] on div "B" at bounding box center [357, 351] width 31 height 31
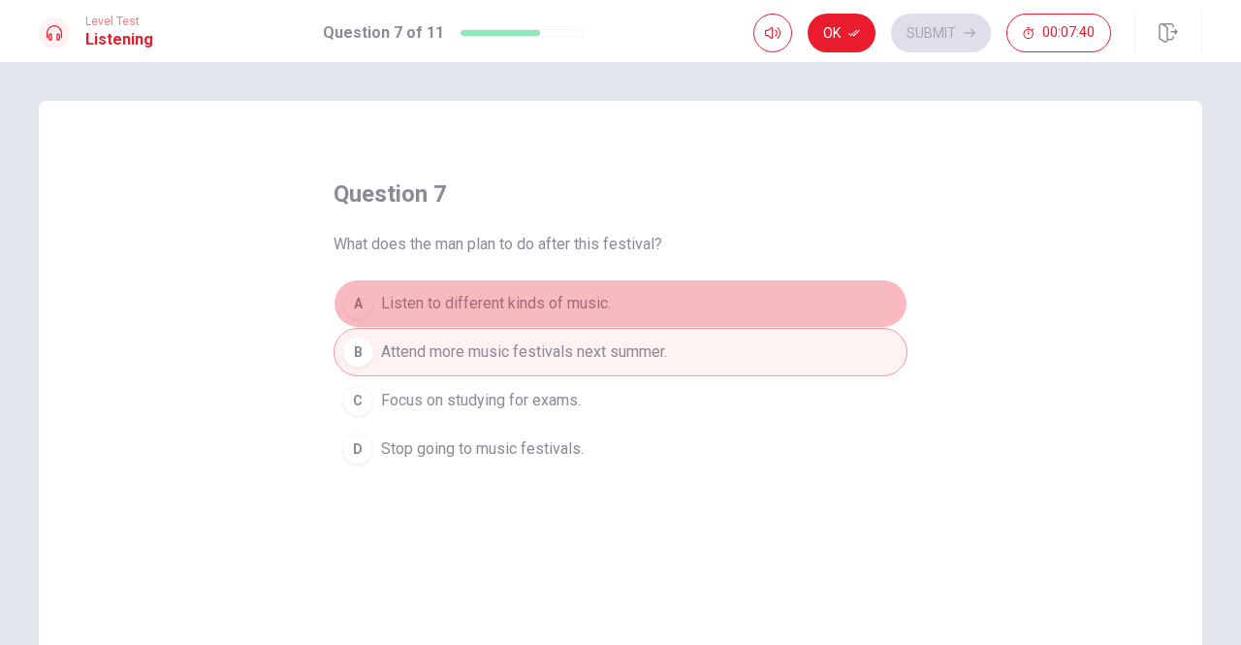
click at [350, 311] on div "A" at bounding box center [357, 303] width 31 height 31
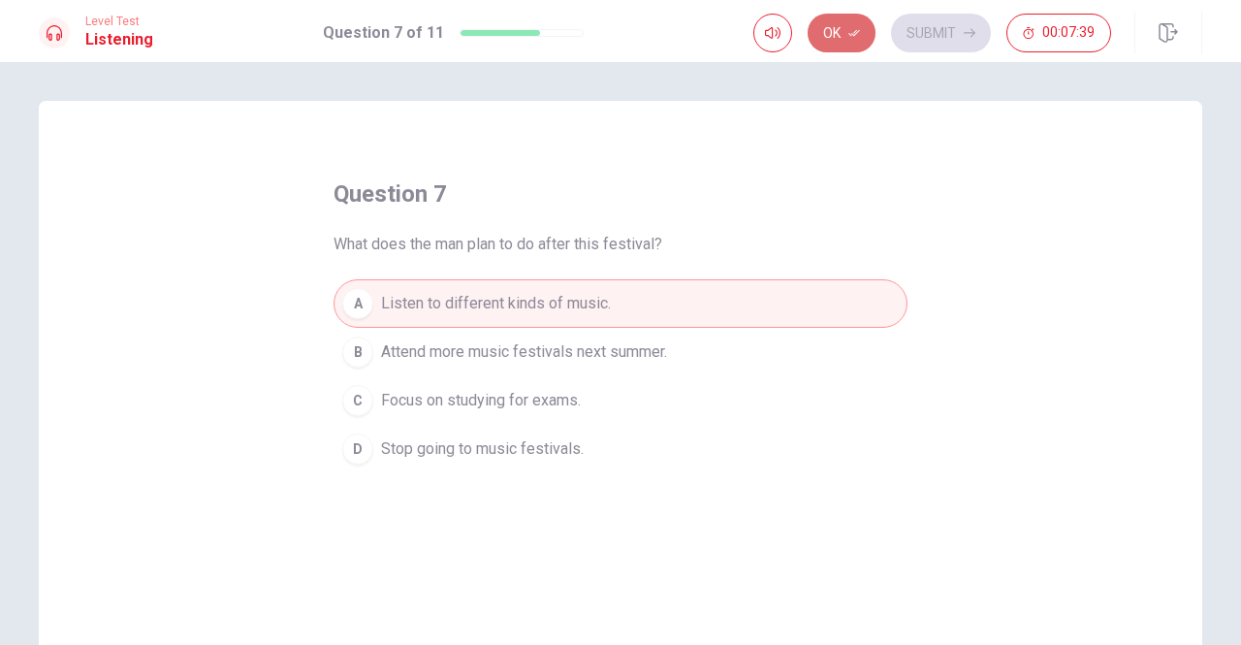
click at [841, 28] on button "Ok" at bounding box center [842, 33] width 68 height 39
click at [968, 16] on button "Submit" at bounding box center [941, 33] width 100 height 39
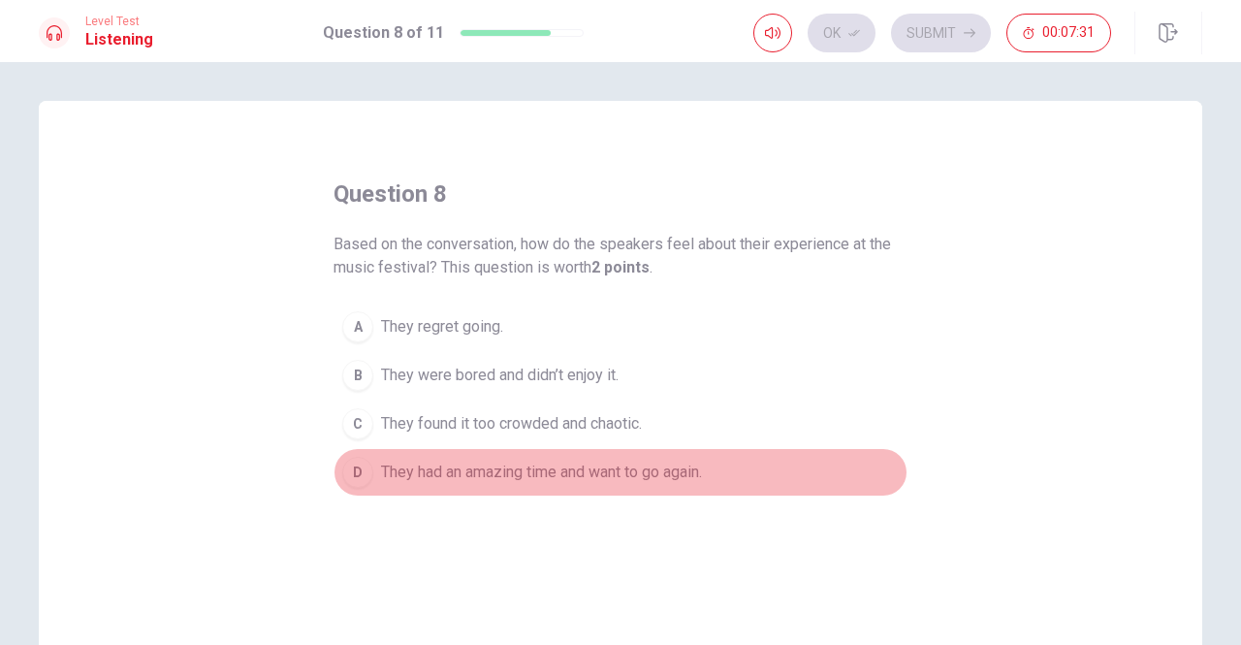
click at [359, 465] on div "D" at bounding box center [357, 472] width 31 height 31
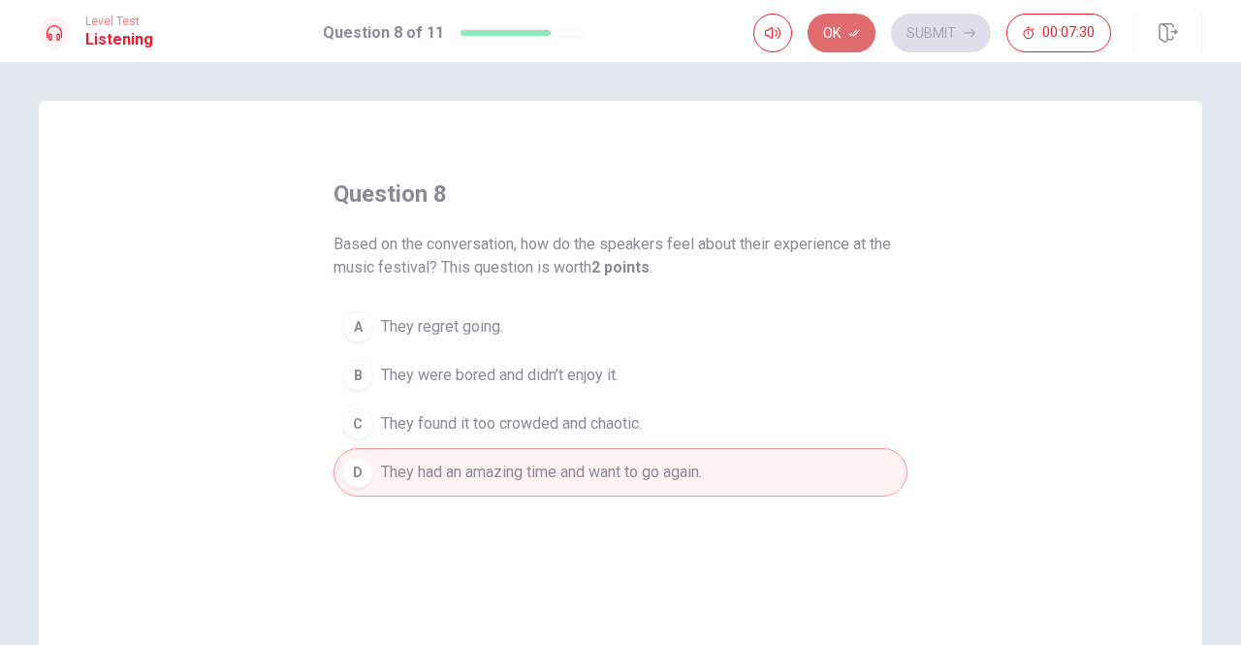
click at [855, 34] on icon "button" at bounding box center [854, 33] width 12 height 7
click at [943, 21] on button "Submit" at bounding box center [941, 33] width 100 height 39
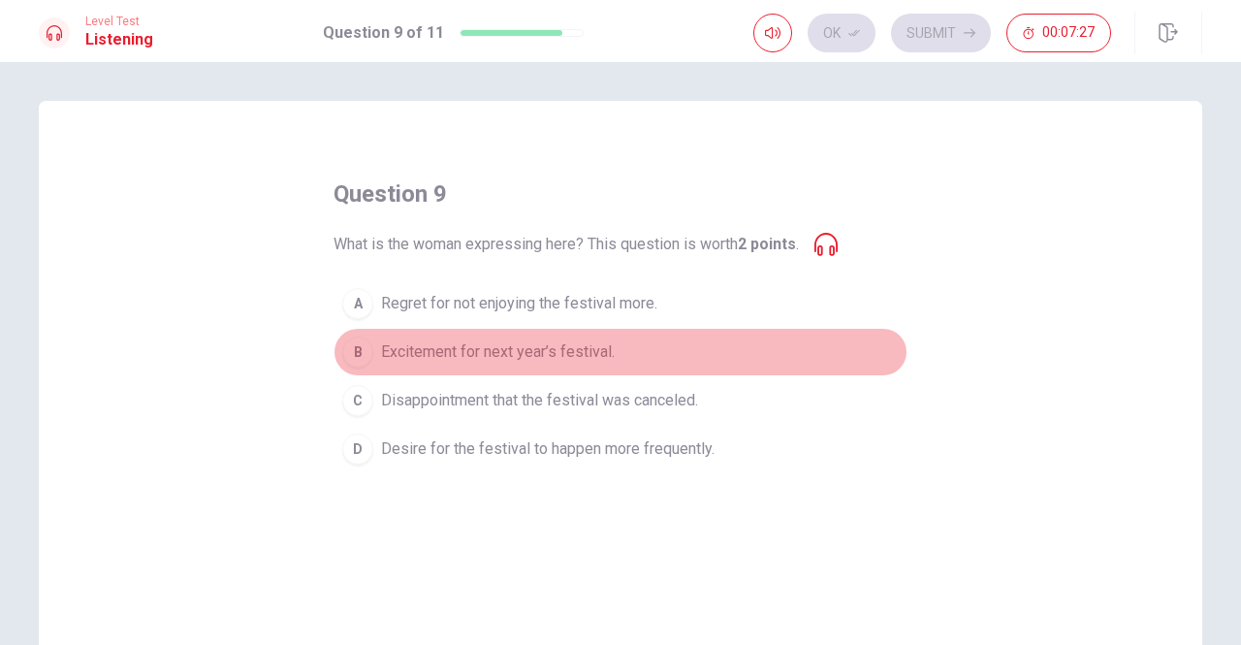
click at [355, 351] on div "B" at bounding box center [357, 351] width 31 height 31
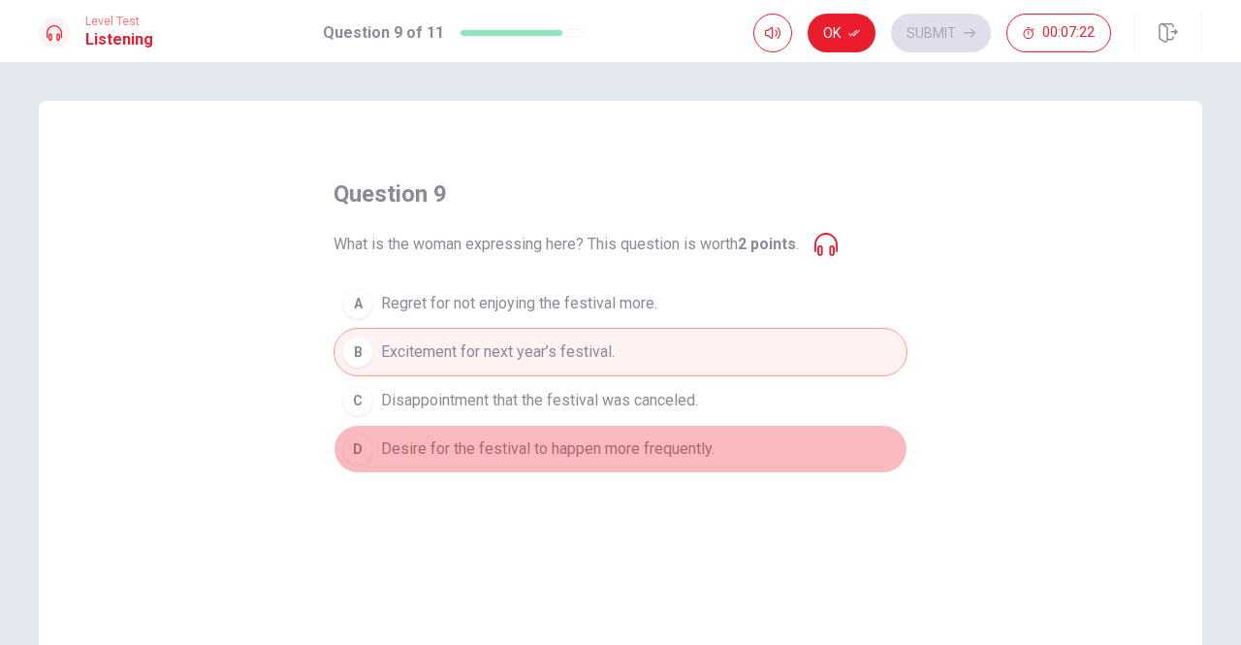
click at [371, 433] on button "D Desire for the festival to happen more frequently." at bounding box center [621, 449] width 574 height 48
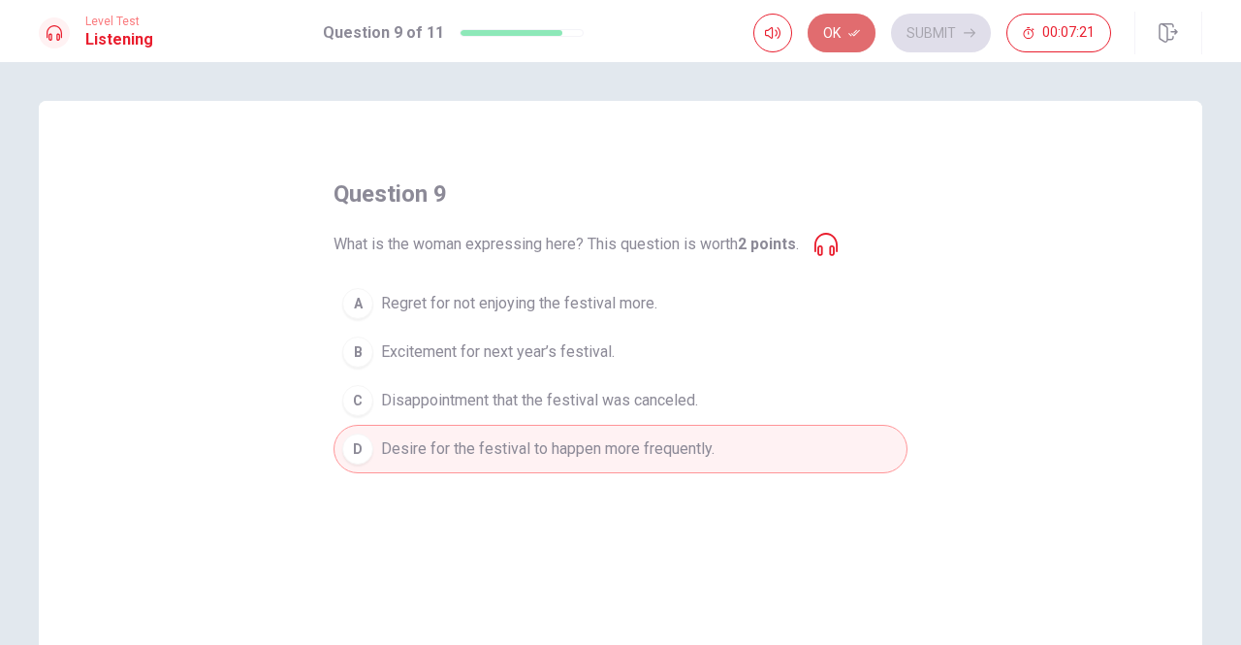
click at [840, 36] on button "Ok" at bounding box center [842, 33] width 68 height 39
click at [957, 26] on button "Submit" at bounding box center [941, 33] width 100 height 39
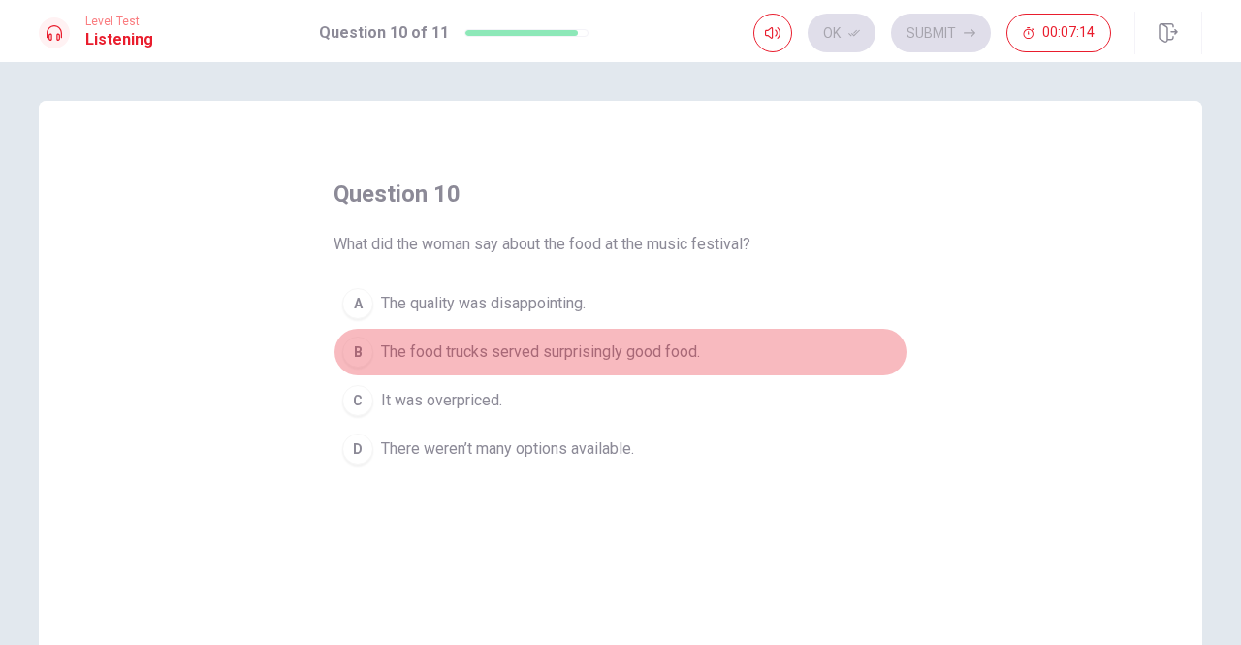
click at [352, 348] on div "B" at bounding box center [357, 351] width 31 height 31
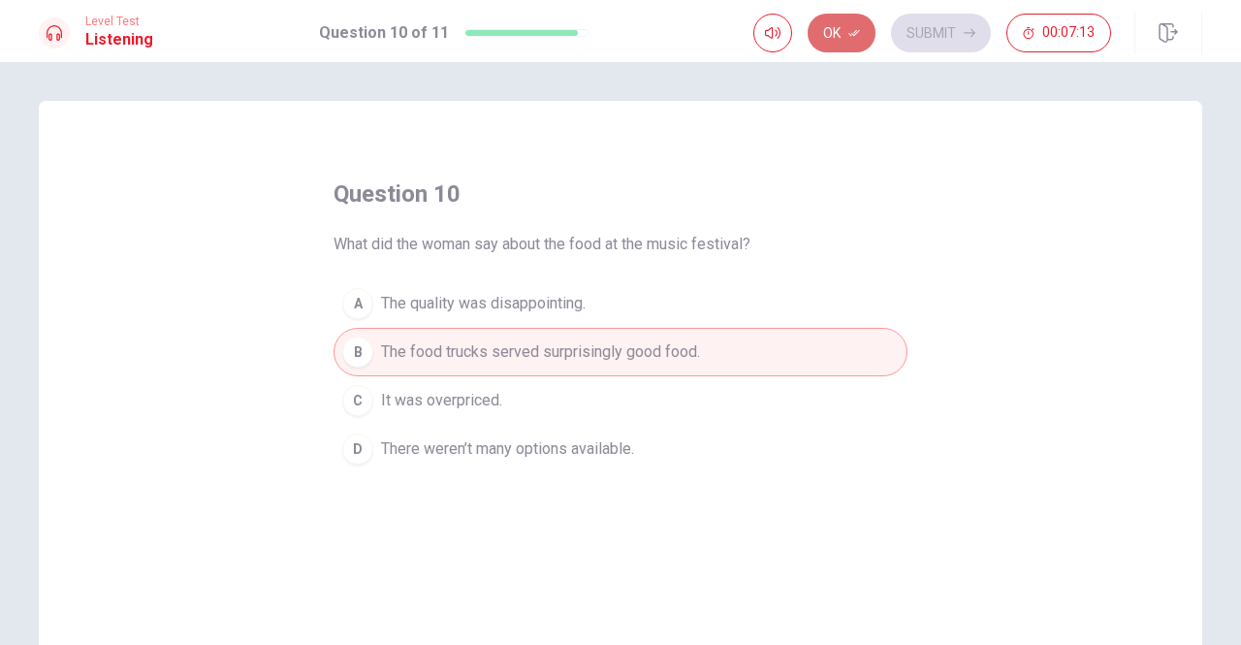
click at [867, 46] on button "Ok" at bounding box center [842, 33] width 68 height 39
click at [927, 42] on button "Submit" at bounding box center [941, 33] width 100 height 39
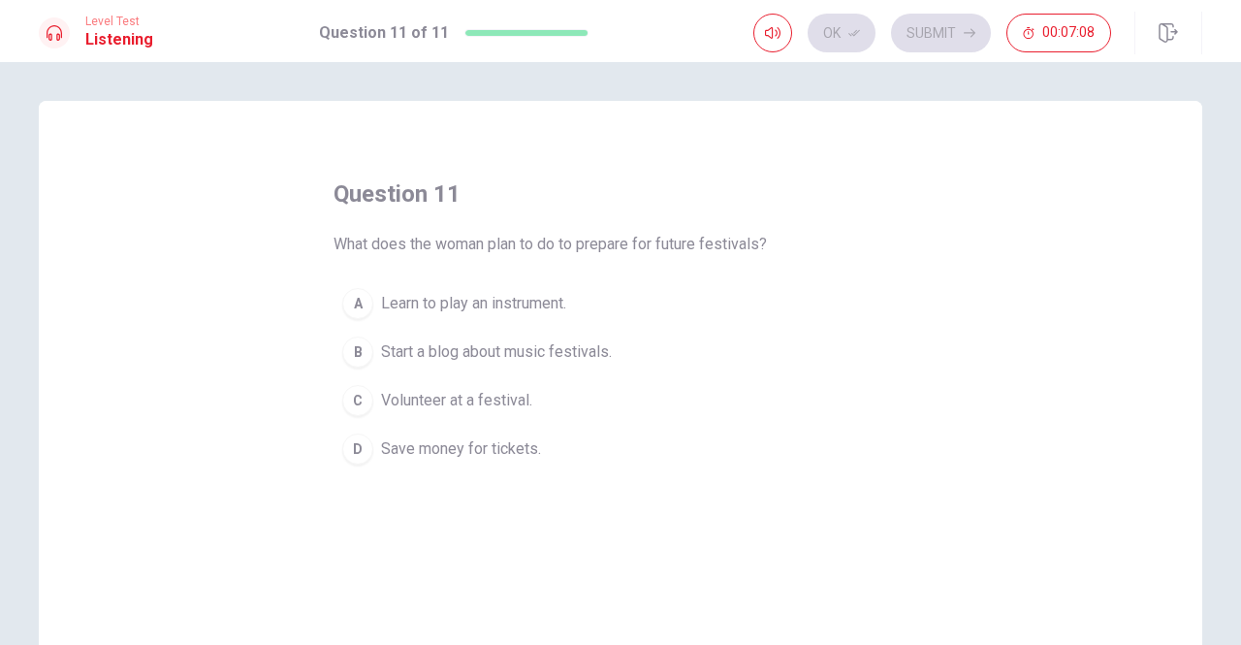
click at [361, 433] on div "D" at bounding box center [357, 448] width 31 height 31
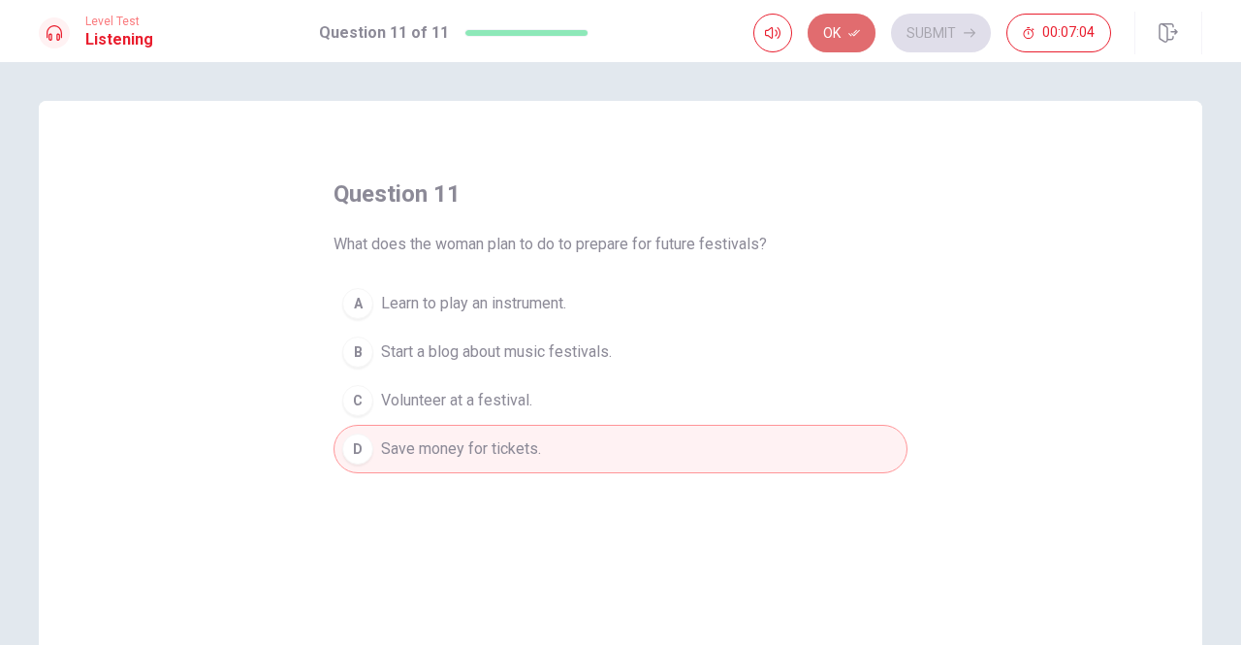
click at [853, 27] on icon "button" at bounding box center [854, 33] width 12 height 12
click at [943, 16] on button "Submit" at bounding box center [941, 33] width 100 height 39
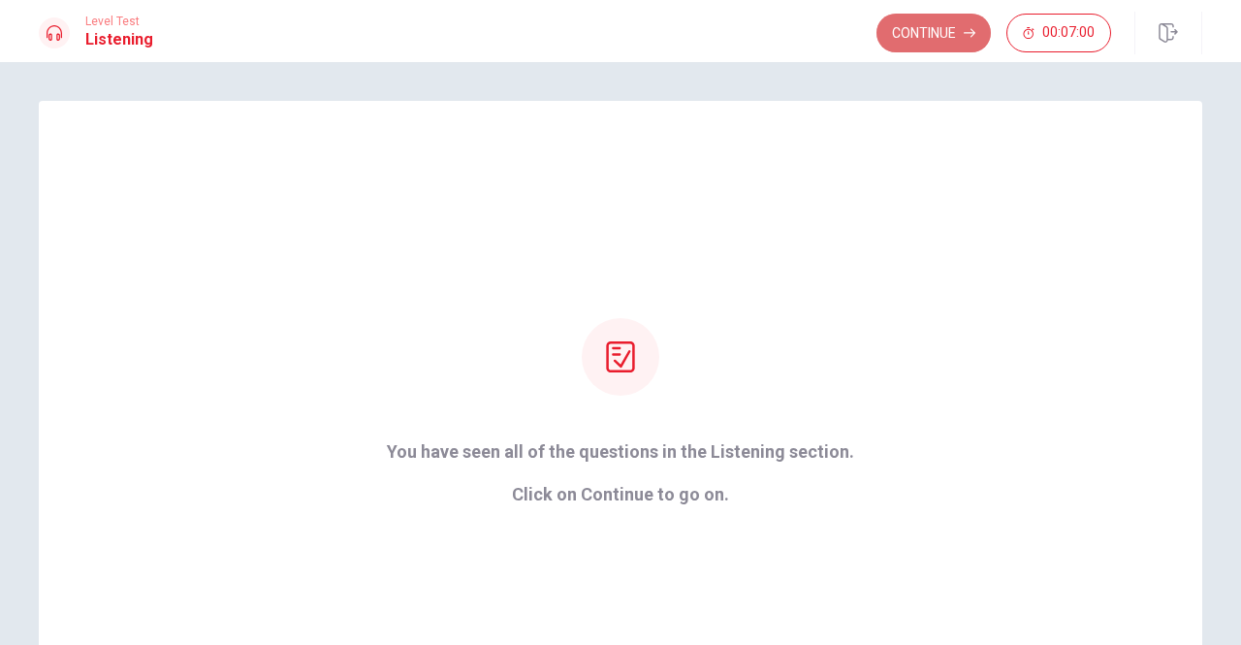
click at [960, 29] on button "Continue" at bounding box center [934, 33] width 114 height 39
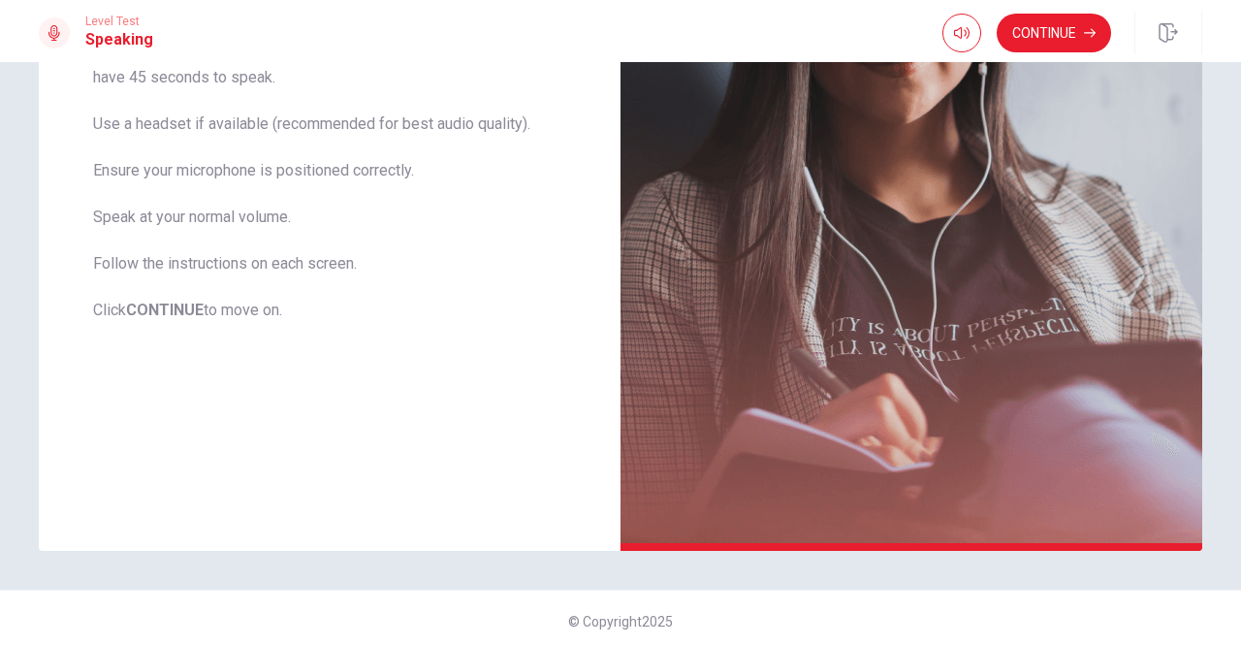
scroll to position [401, 0]
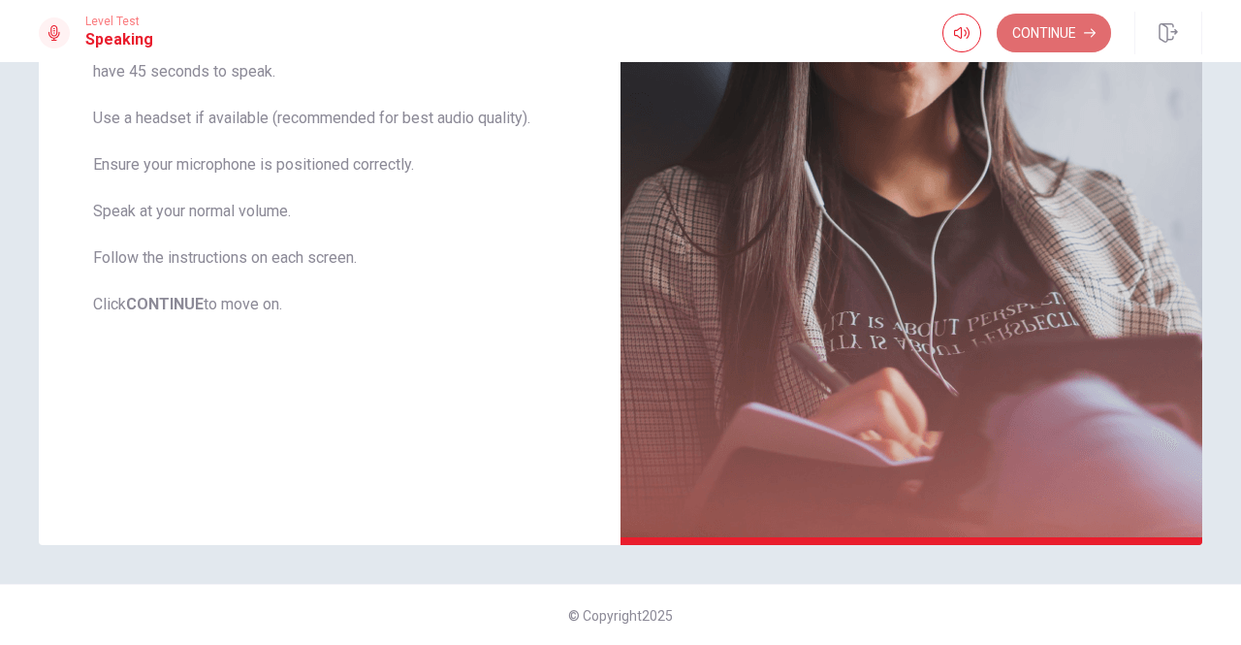
click at [1024, 45] on button "Continue" at bounding box center [1054, 33] width 114 height 39
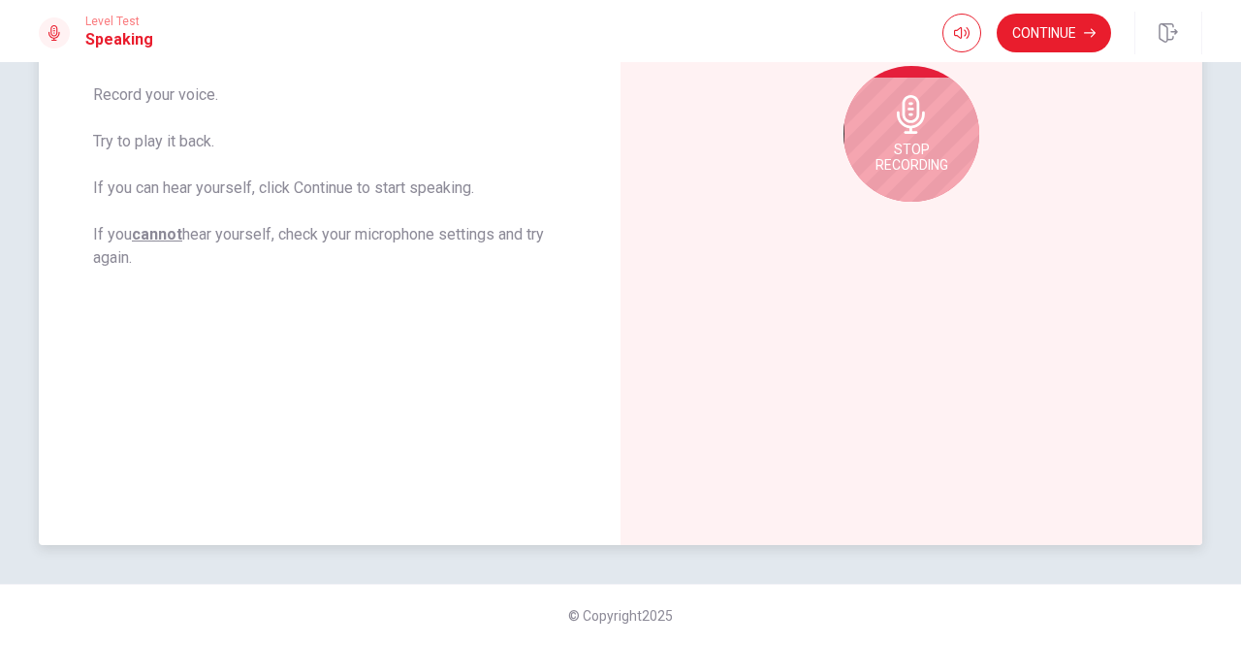
click at [866, 127] on div "Stop Recording" at bounding box center [912, 134] width 136 height 136
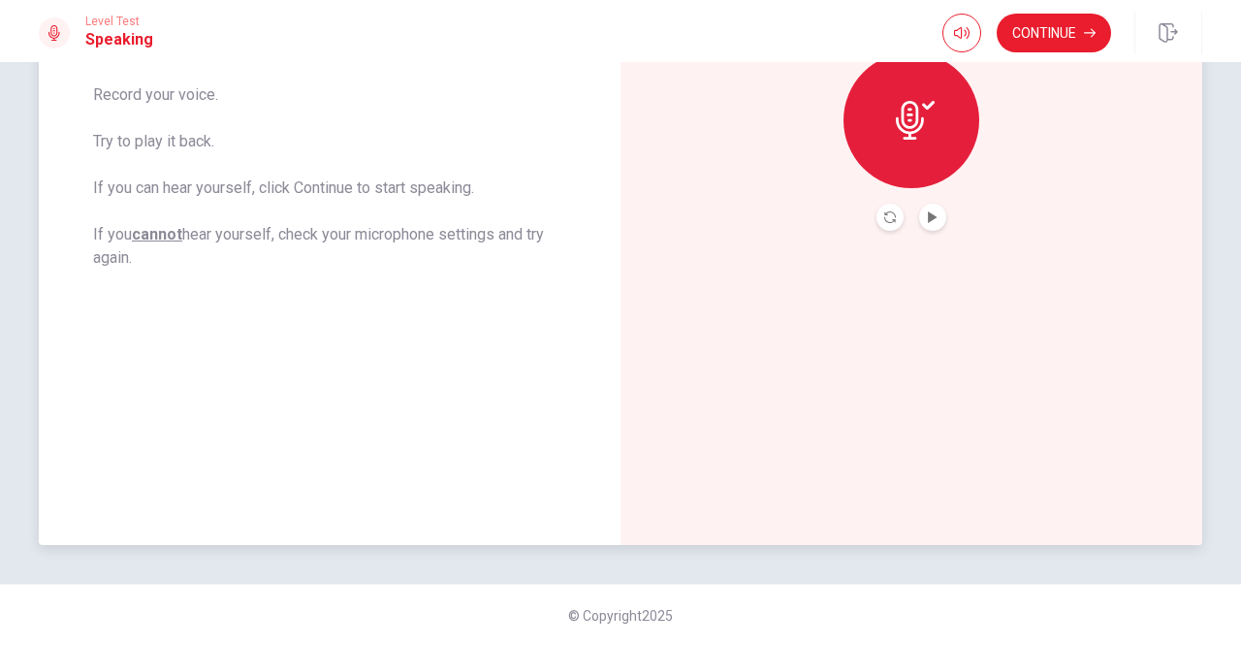
click at [901, 222] on div at bounding box center [912, 217] width 70 height 27
click at [888, 220] on icon "Record Again" at bounding box center [890, 217] width 12 height 12
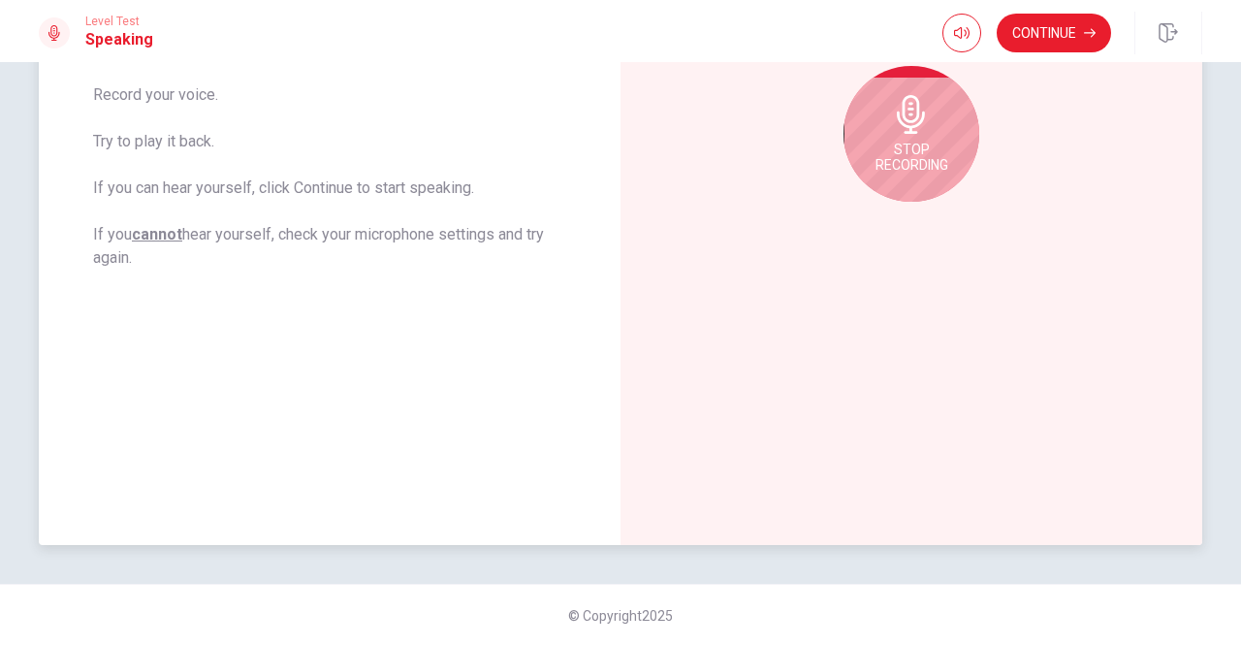
click at [923, 123] on icon at bounding box center [911, 114] width 39 height 39
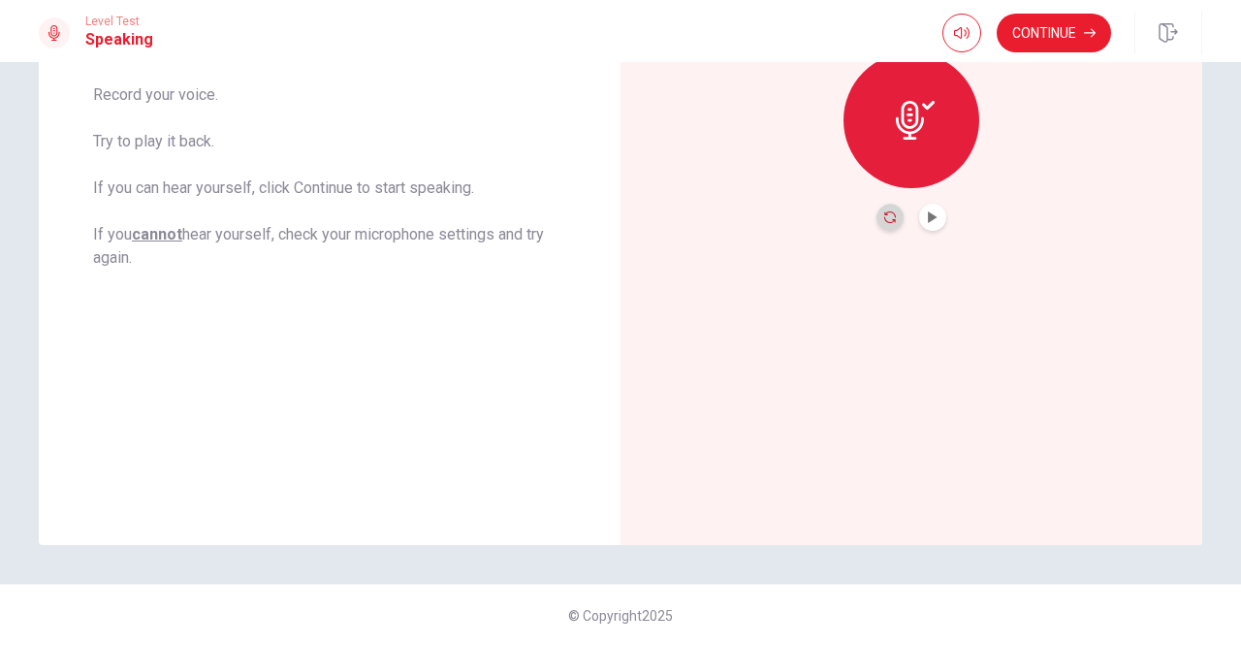
click at [884, 216] on icon "Record Again" at bounding box center [890, 217] width 12 height 12
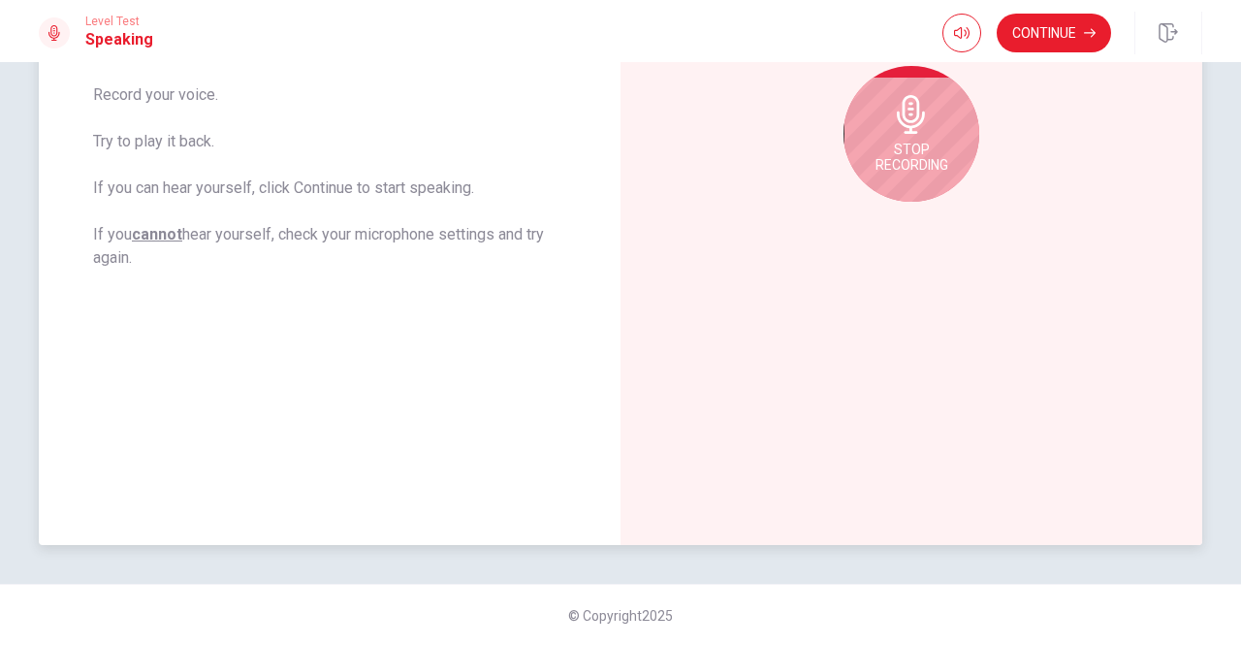
click at [920, 172] on span "Stop Recording" at bounding box center [912, 157] width 73 height 31
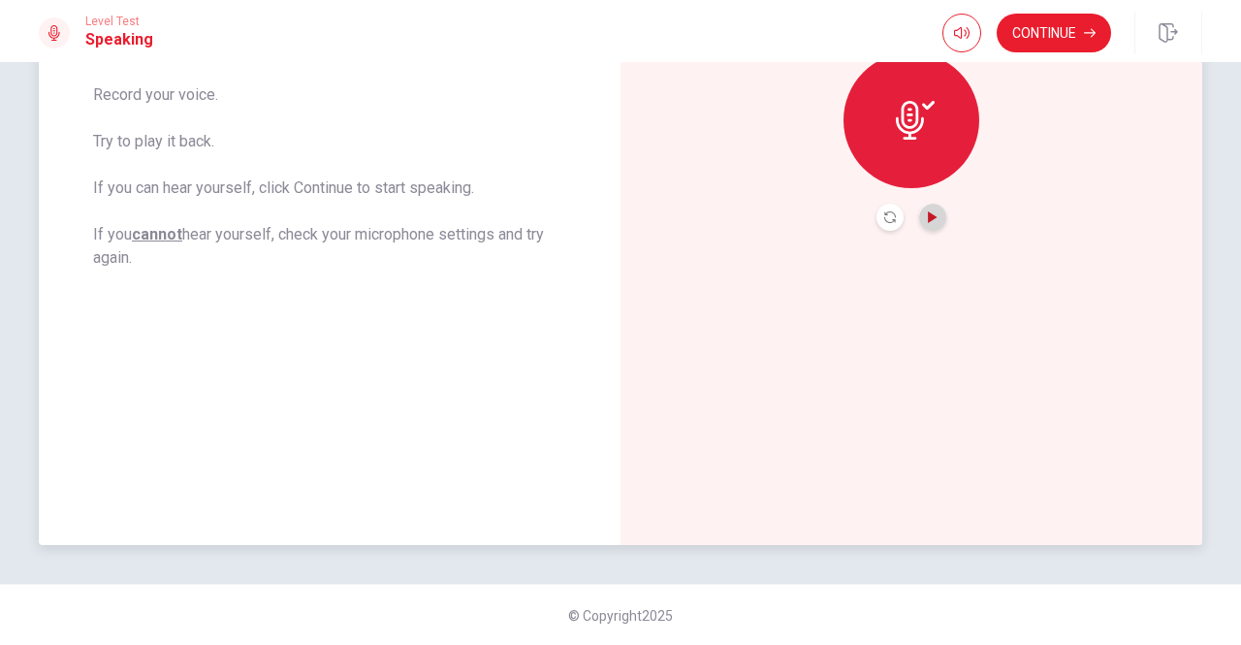
click at [928, 220] on icon "Play Audio" at bounding box center [932, 217] width 9 height 12
click at [976, 148] on div "00:00:13" at bounding box center [912, 122] width 582 height 846
click at [1039, 44] on button "Continue" at bounding box center [1054, 33] width 114 height 39
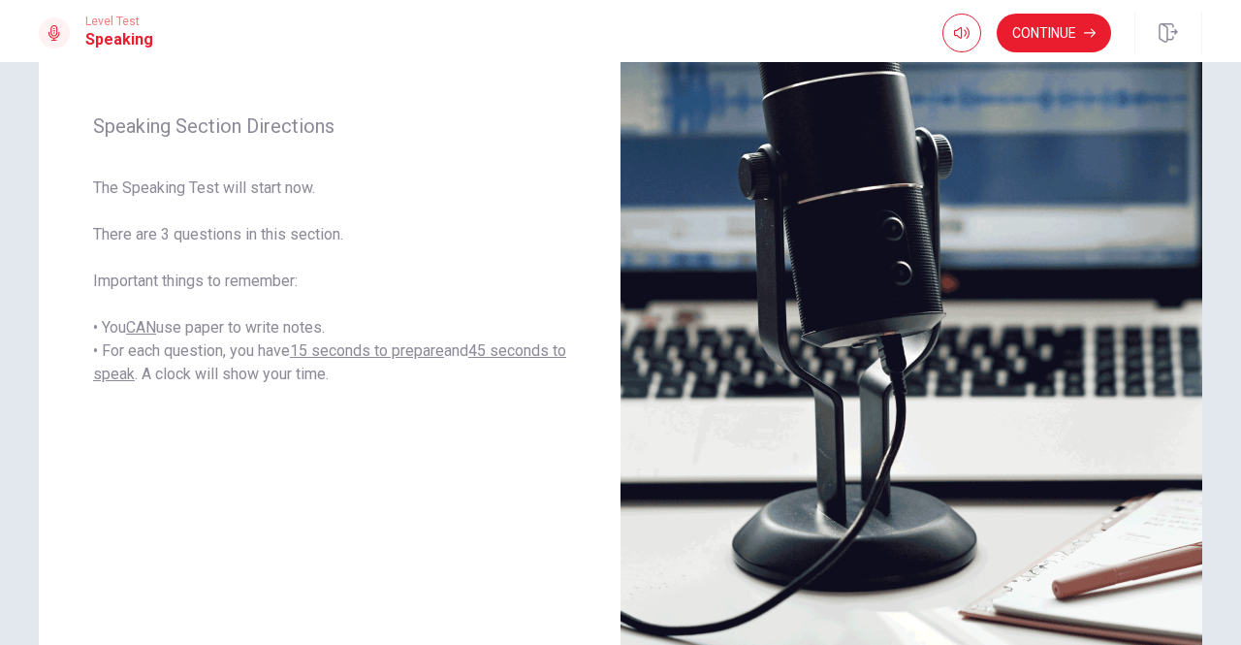
scroll to position [278, 0]
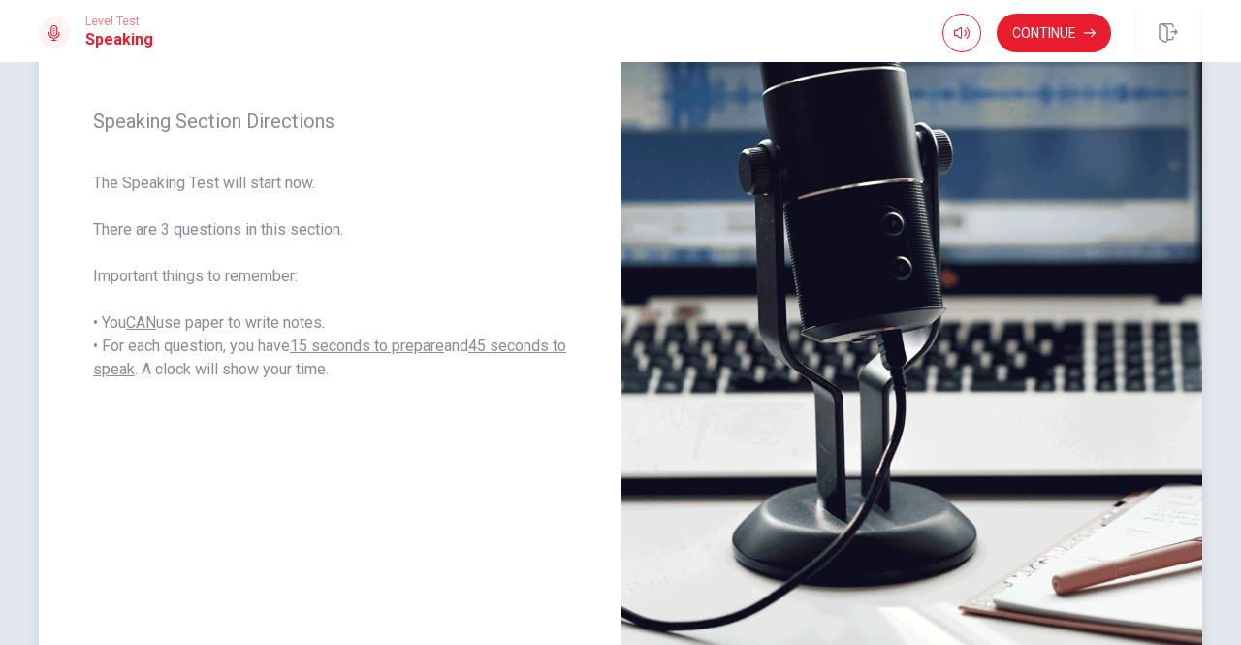
click at [258, 321] on span "The Speaking Test will start now. There are 3 questions in this section. Import…" at bounding box center [329, 276] width 473 height 209
click at [1080, 44] on button "Continue" at bounding box center [1054, 33] width 114 height 39
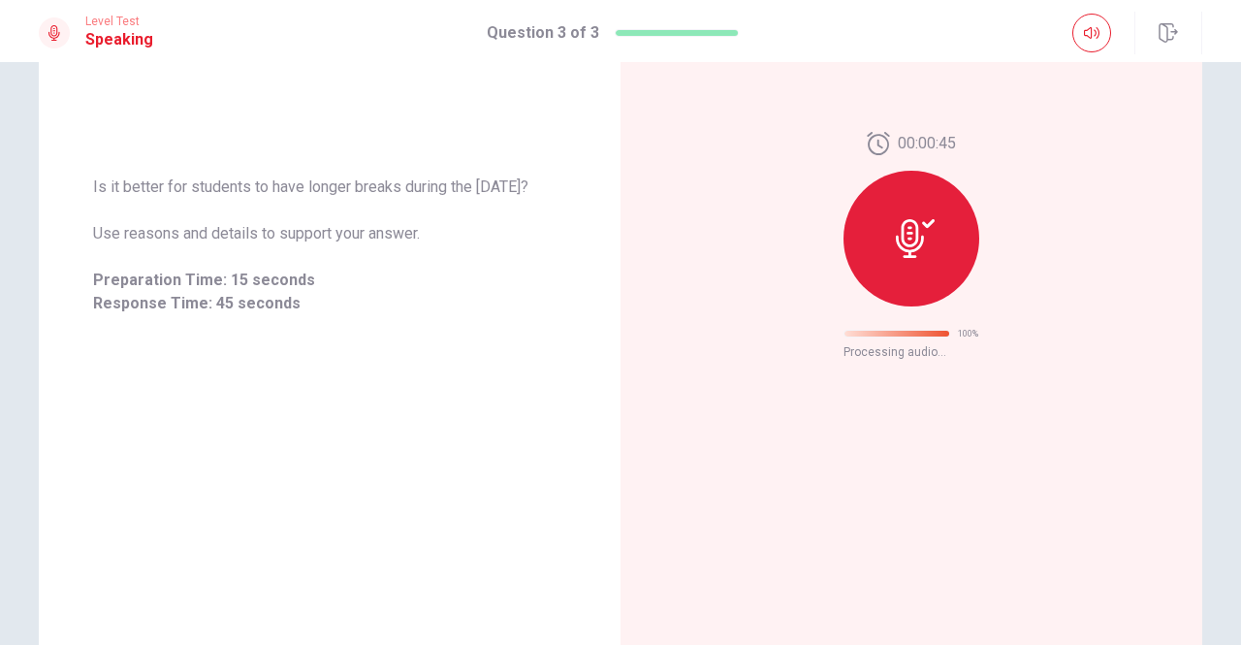
scroll to position [60, 0]
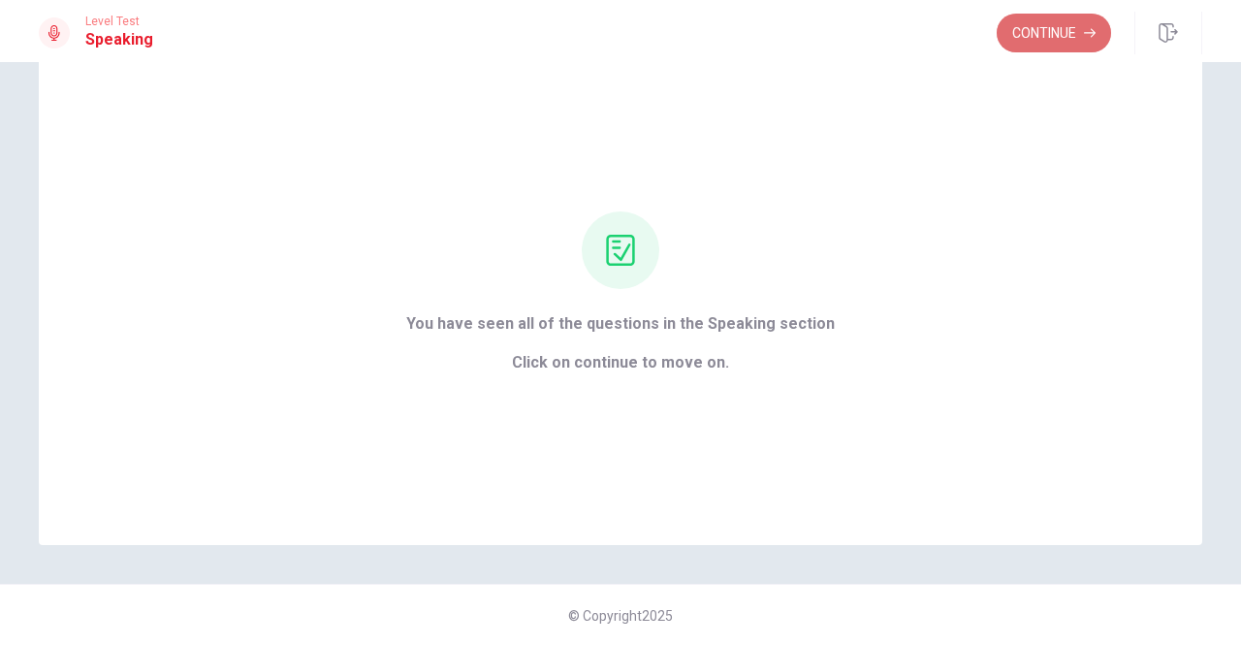
click at [1073, 20] on button "Continue" at bounding box center [1054, 33] width 114 height 39
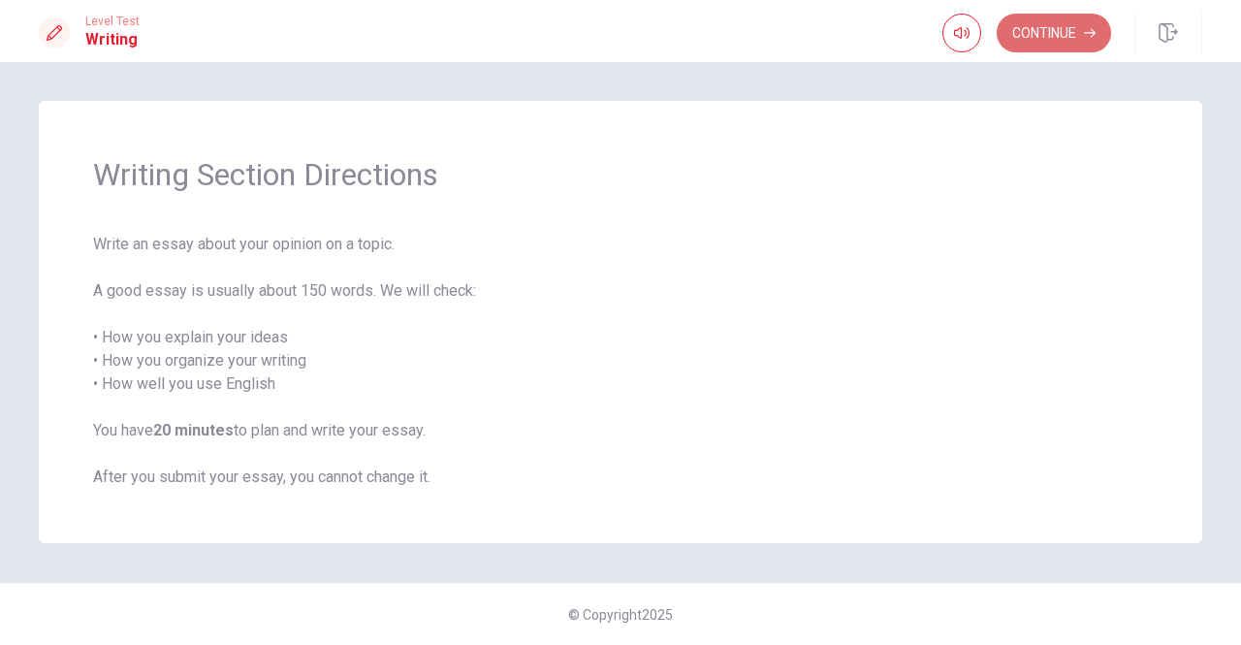
click at [1038, 22] on button "Continue" at bounding box center [1054, 33] width 114 height 39
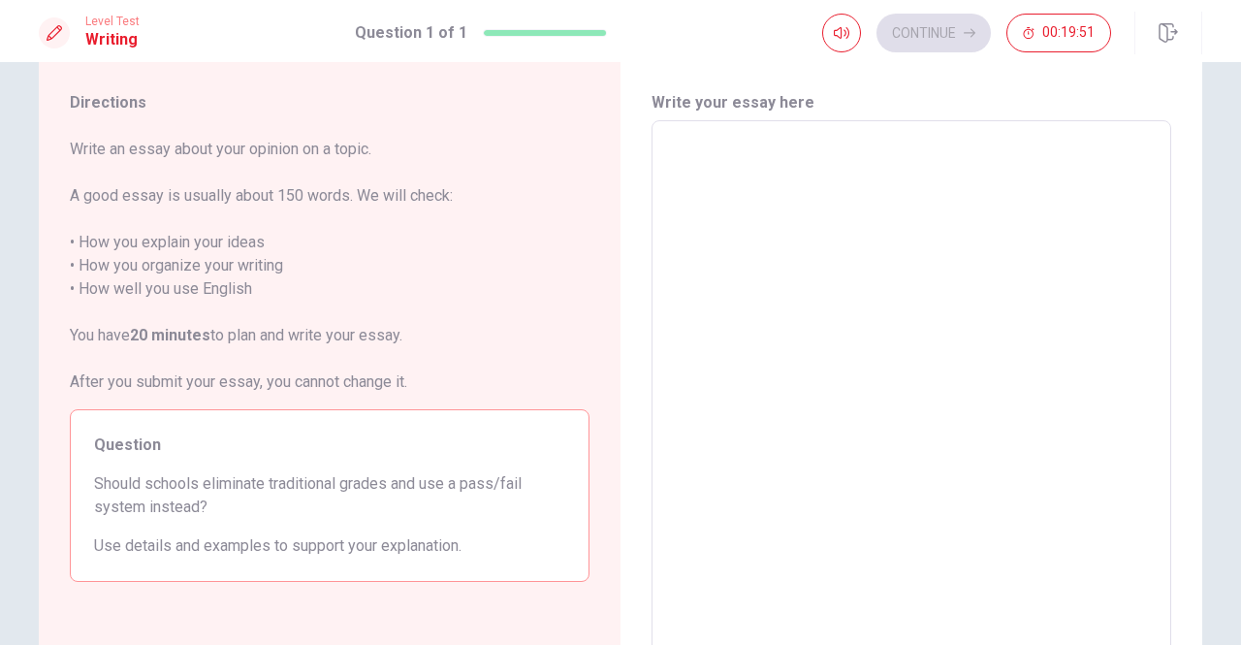
scroll to position [48, 0]
click at [738, 157] on textarea at bounding box center [911, 389] width 493 height 504
type textarea "I"
type textarea "x"
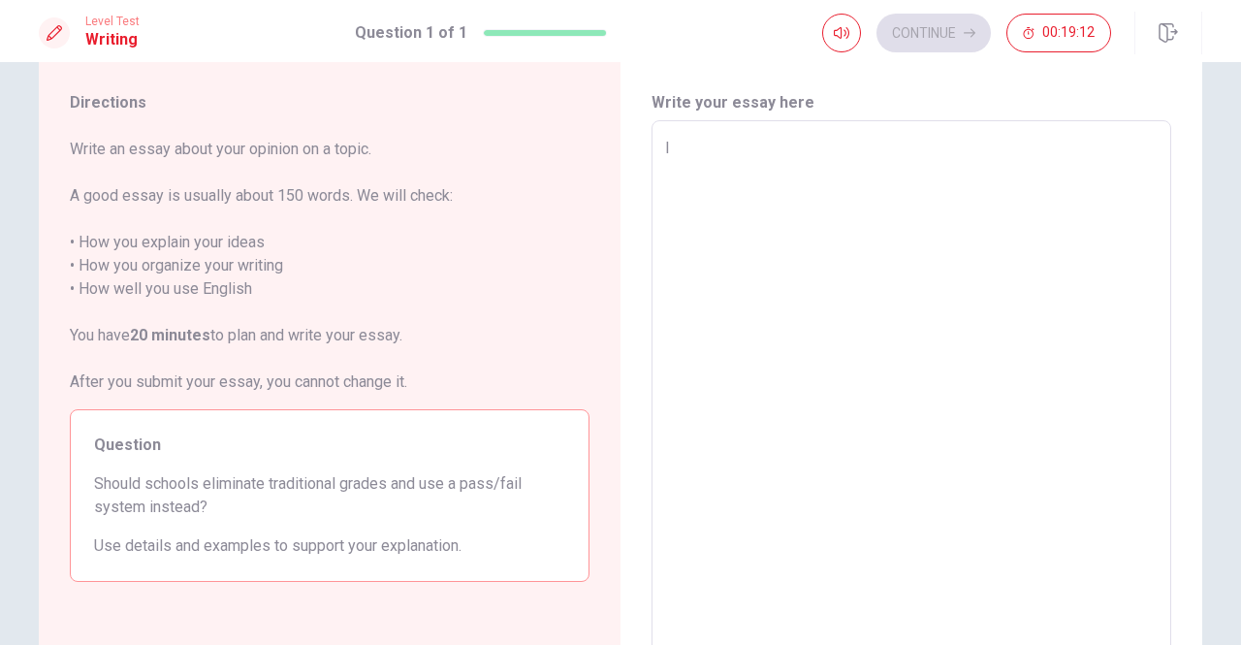
type textarea "I"
type textarea "x"
type textarea "I t"
type textarea "x"
type textarea "I th"
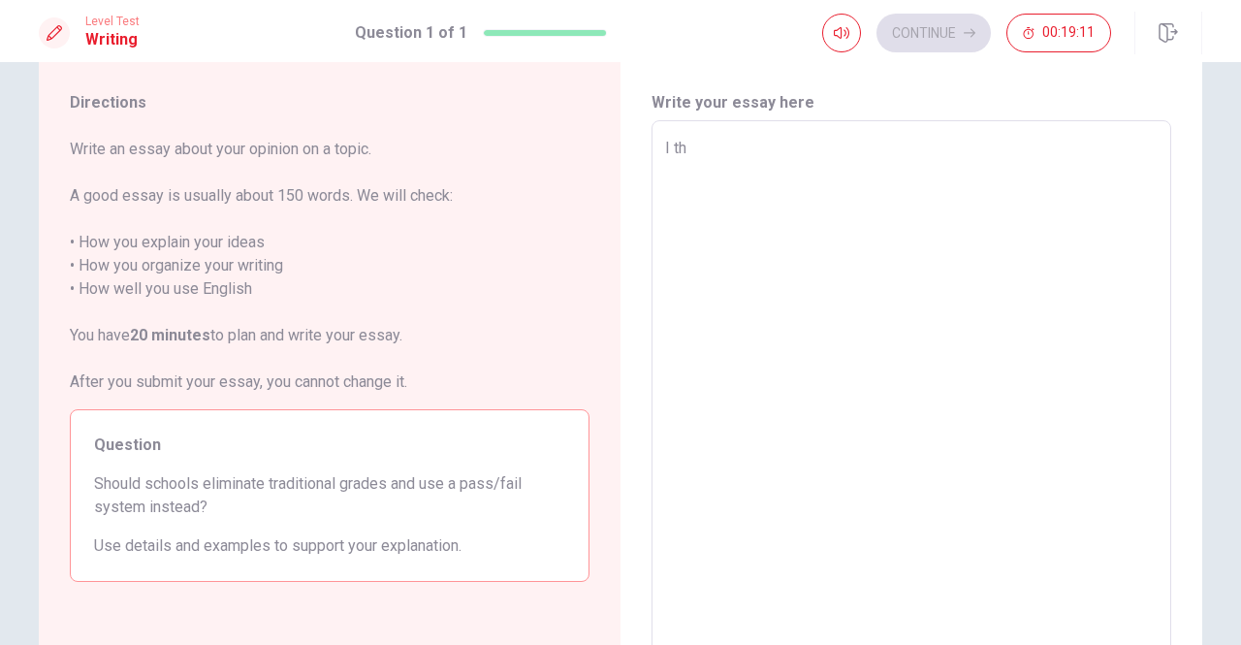
type textarea "x"
type textarea "I thi"
type textarea "x"
type textarea "I thin"
type textarea "x"
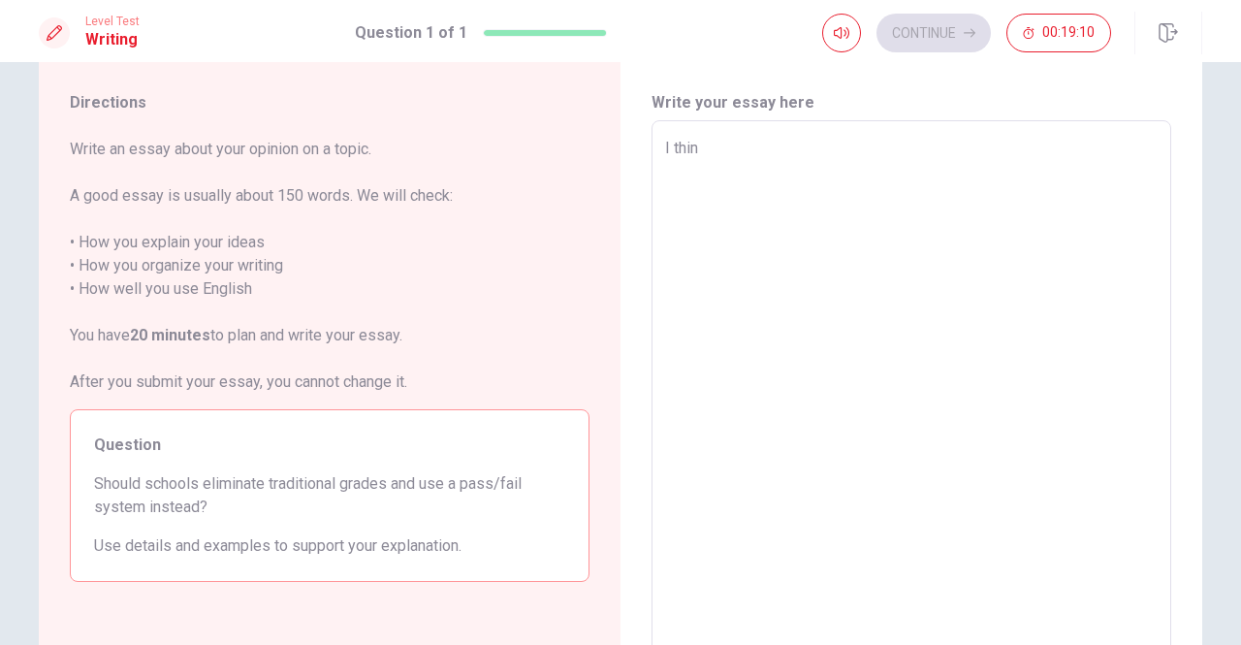
type textarea "I think"
type textarea "x"
type textarea "I think"
type textarea "x"
type textarea "I think"
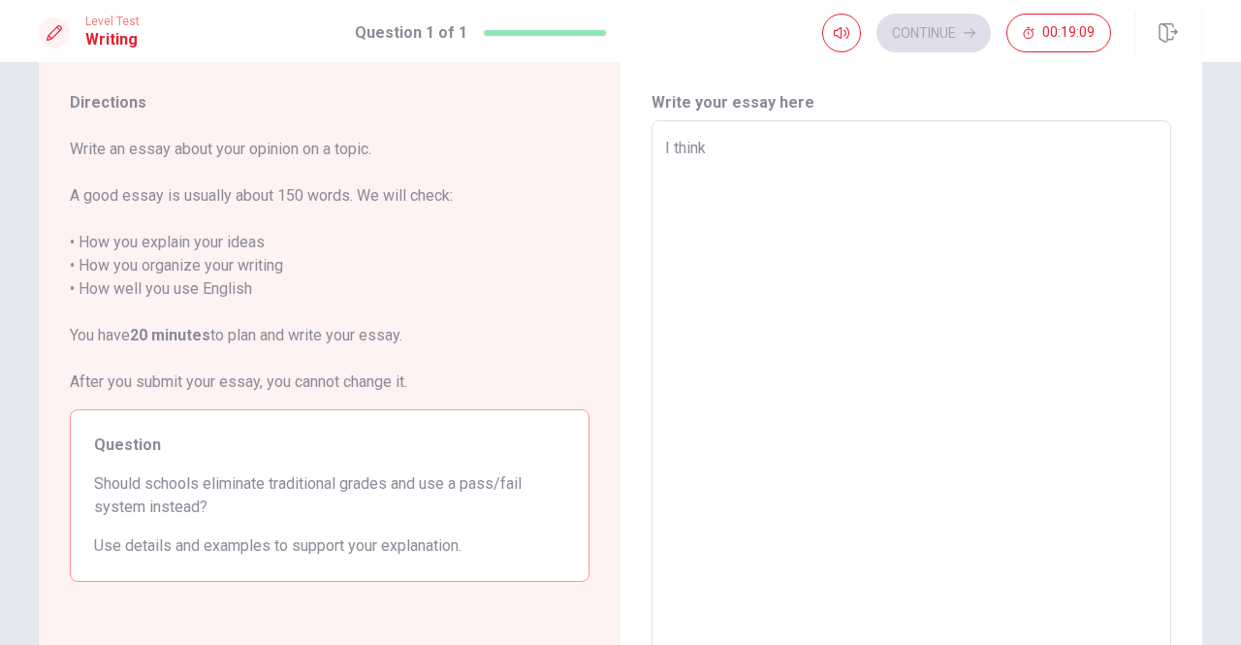
type textarea "x"
type textarea "I thin"
type textarea "x"
type textarea "I thi"
type textarea "x"
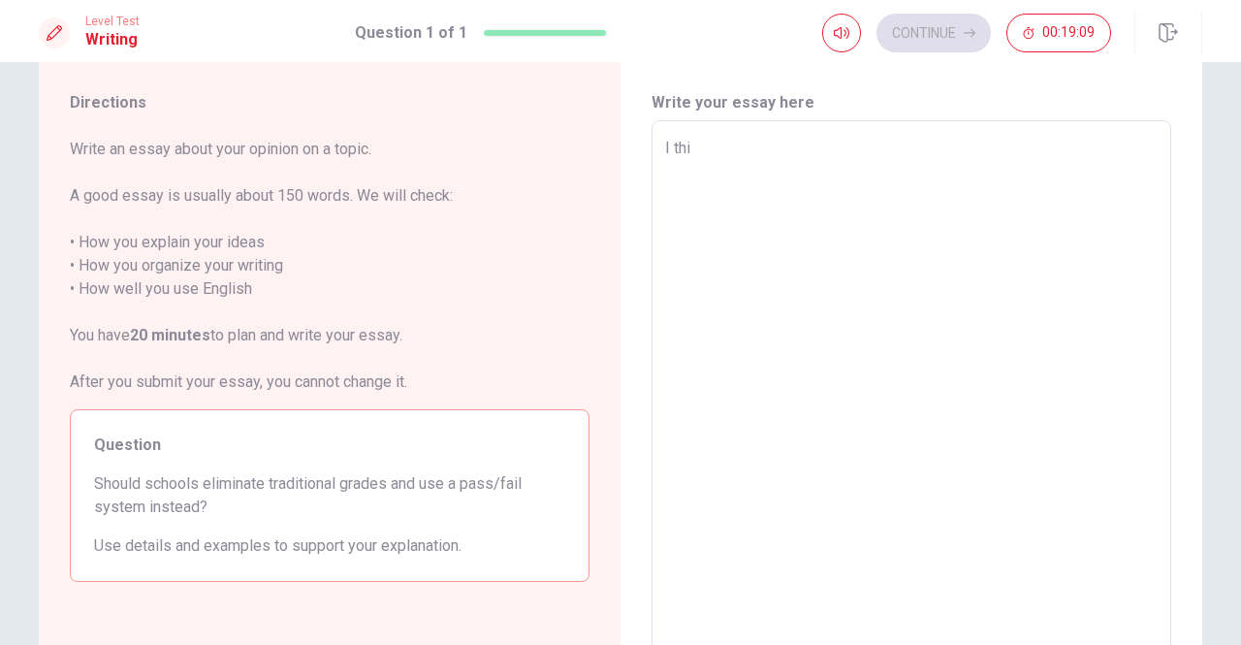
type textarea "I th"
type textarea "x"
type textarea "I t"
type textarea "x"
type textarea "I"
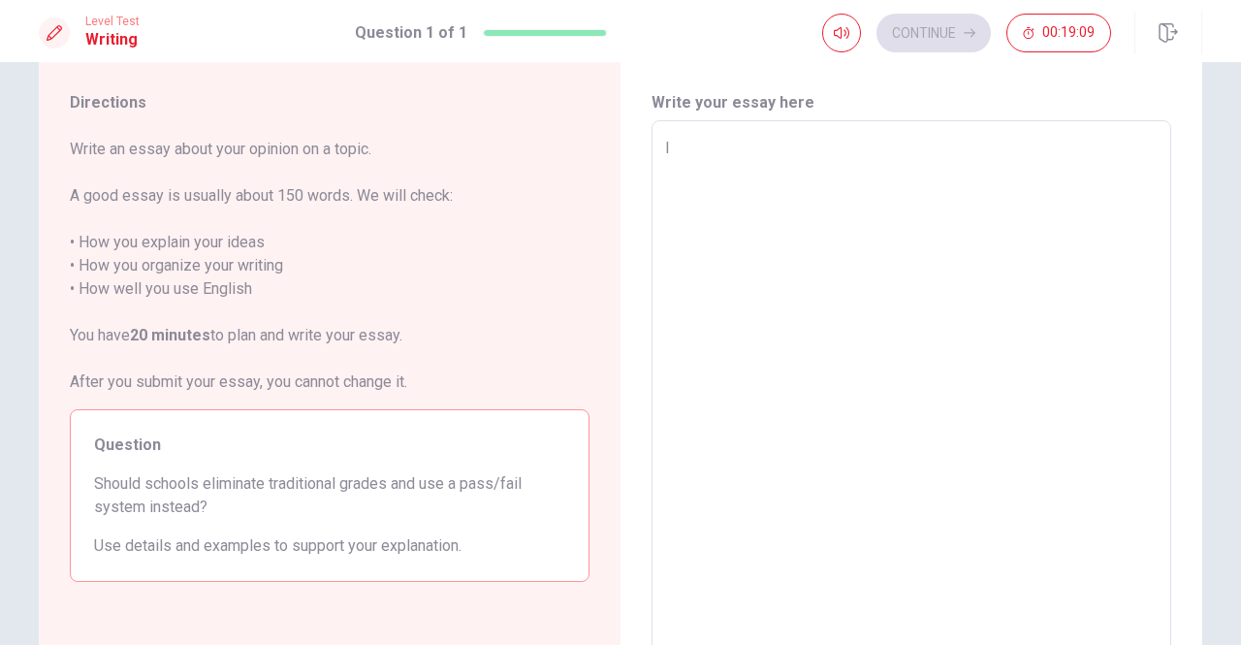
type textarea "x"
type textarea "I"
type textarea "x"
type textarea "i"
type textarea "x"
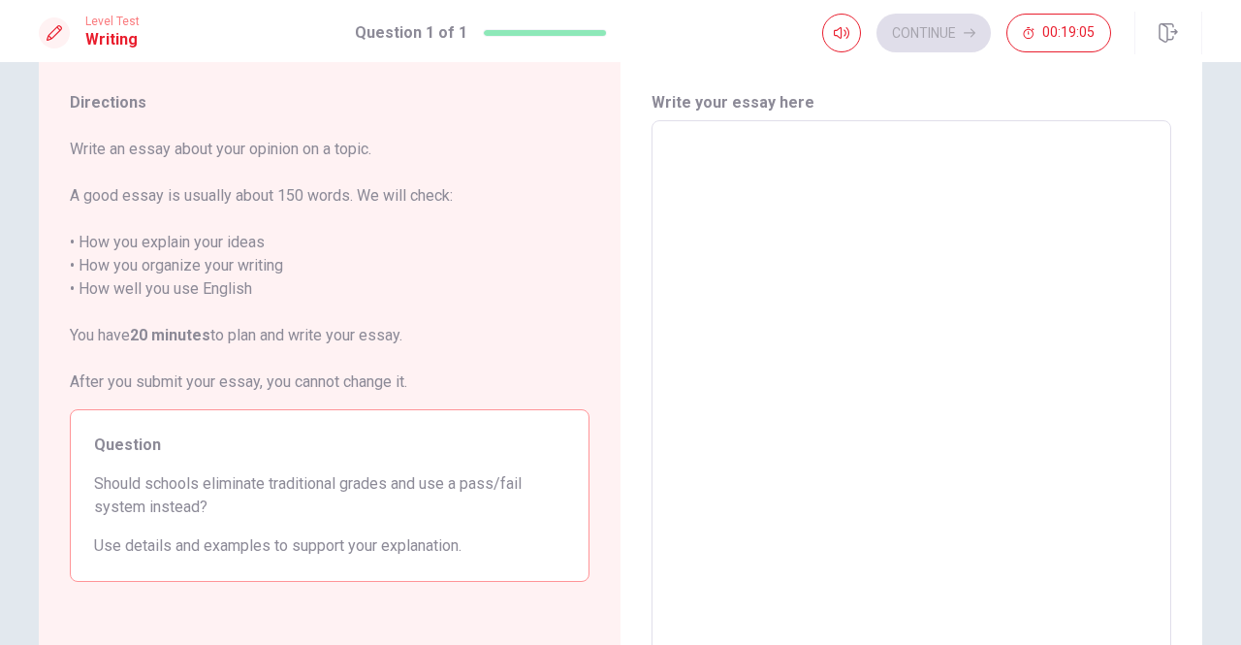
type textarea "I"
type textarea "x"
type textarea "I"
type textarea "x"
type textarea "I a"
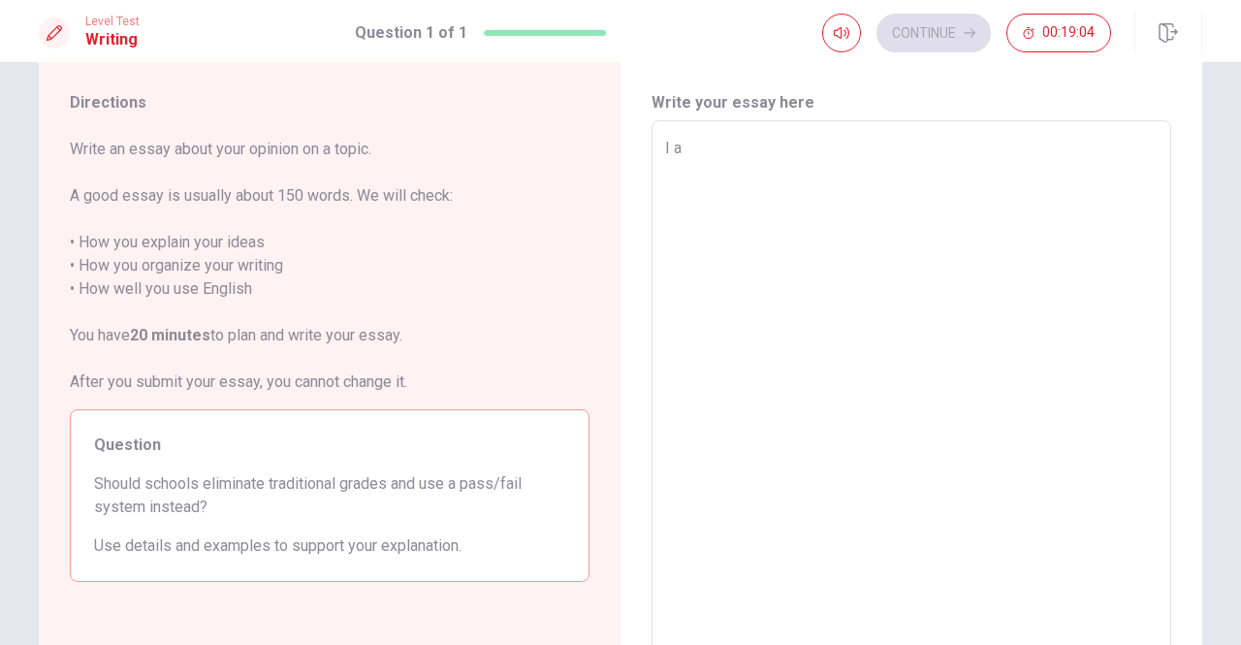
type textarea "x"
type textarea "I ag"
type textarea "x"
type textarea "I agr"
type textarea "x"
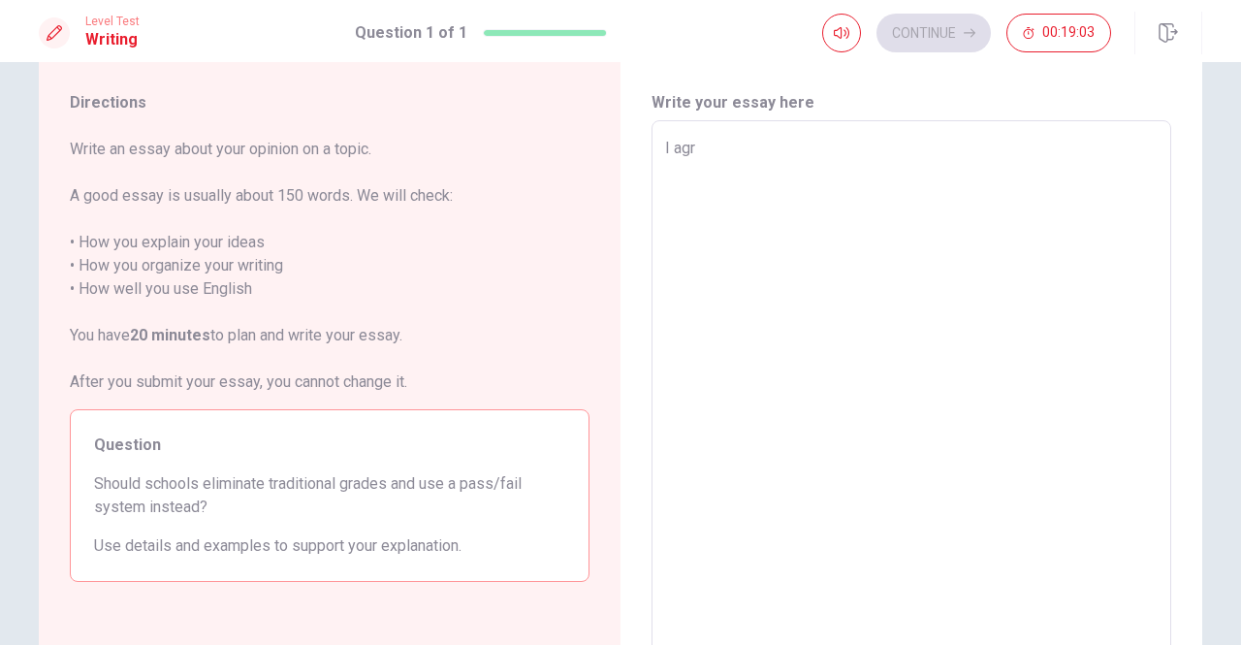
type textarea "I agre"
type textarea "x"
type textarea "I agree"
type textarea "x"
type textarea "I agree"
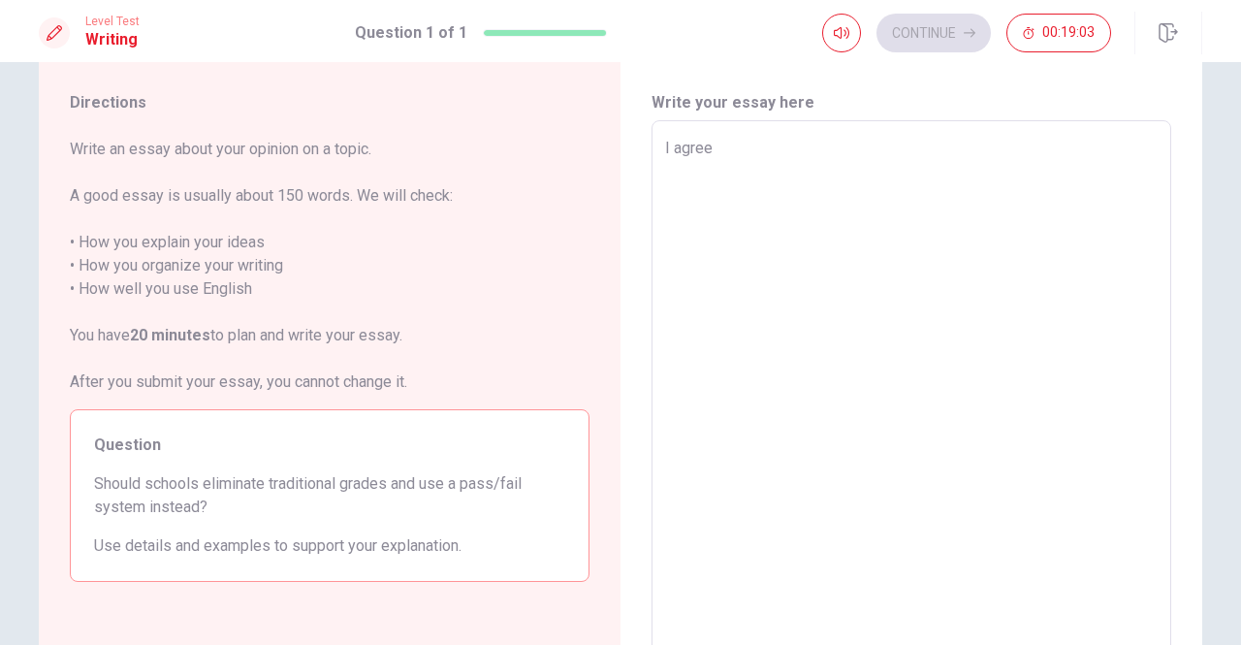
type textarea "x"
type textarea "I agree w"
type textarea "x"
type textarea "I agree [PERSON_NAME]"
type textarea "x"
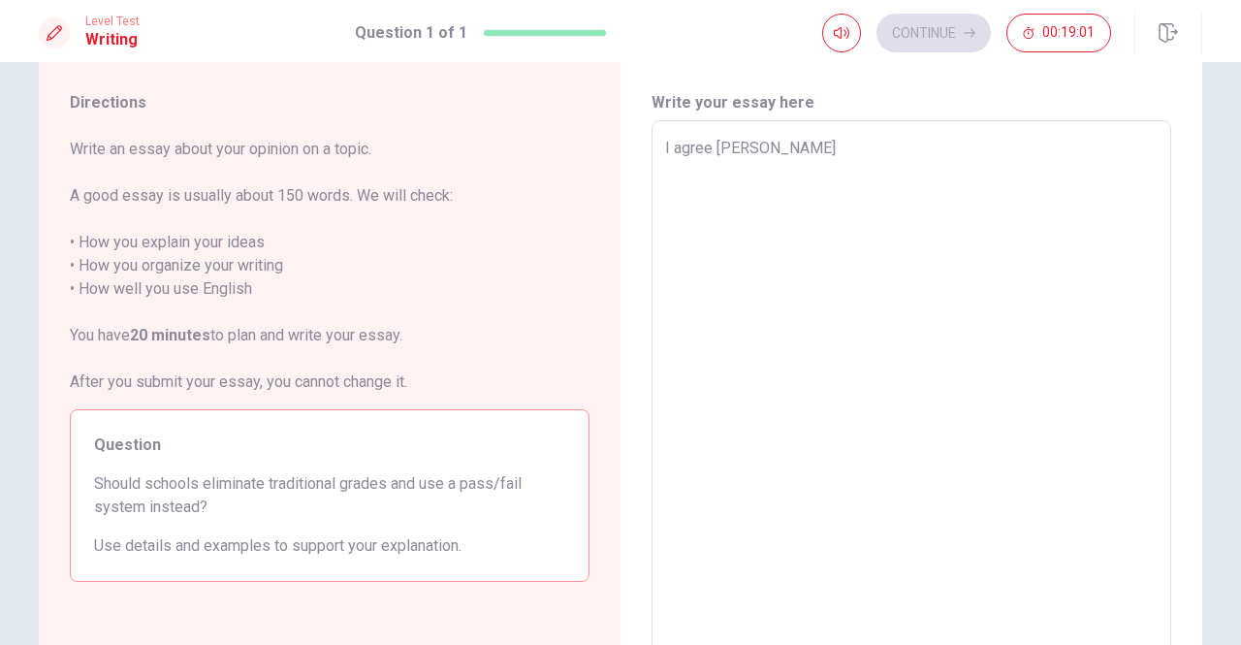
type textarea "I agree w"
type textarea "x"
type textarea "I agree wi"
type textarea "x"
type textarea "I agree wit"
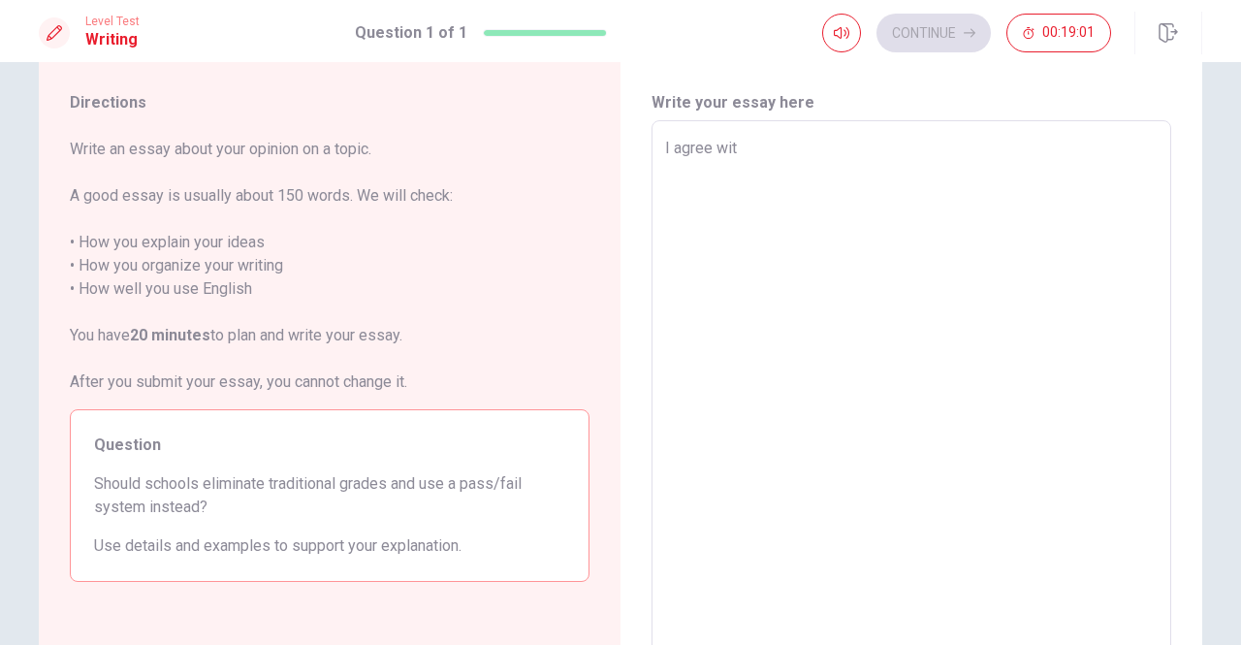
type textarea "x"
type textarea "I agree with"
type textarea "x"
type textarea "I agree with"
type textarea "x"
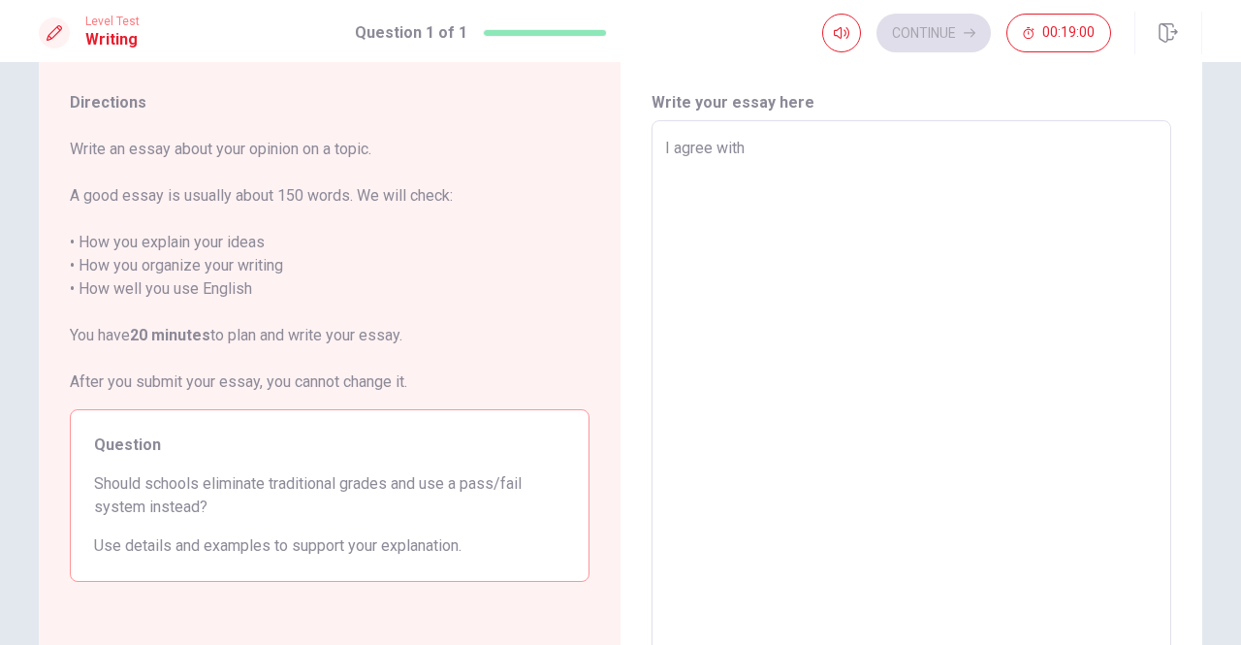
type textarea "I agree with t"
type textarea "x"
type textarea "I agree with th"
type textarea "x"
type textarea "I agree with thi"
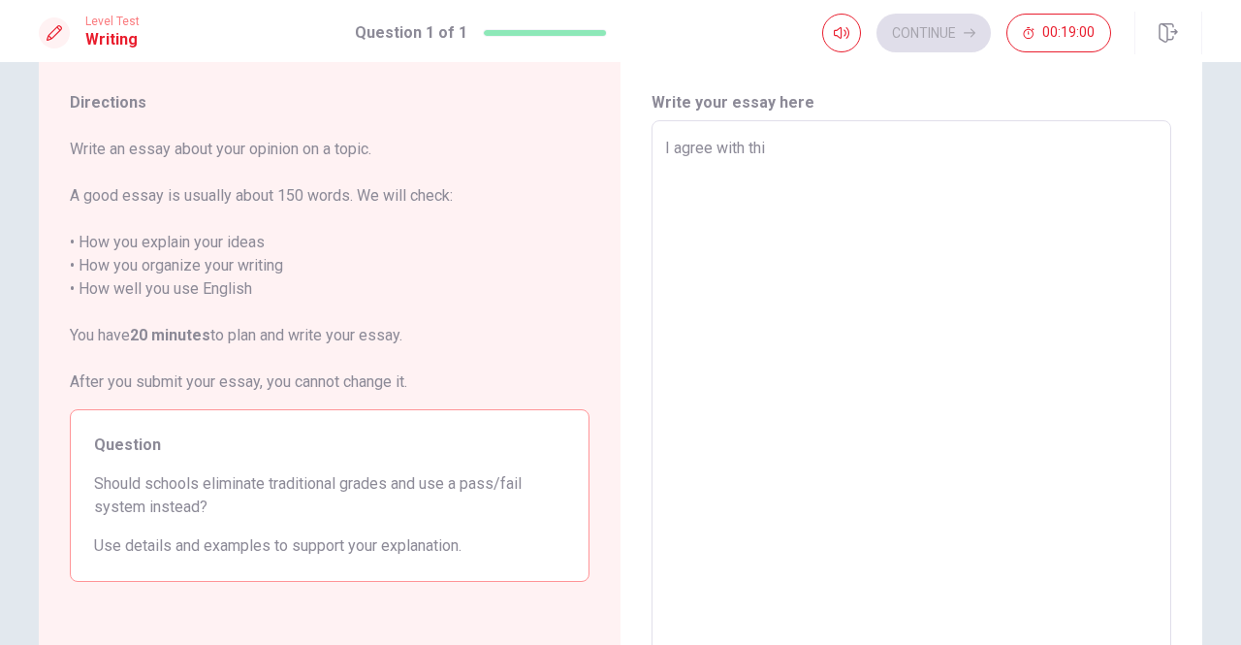
type textarea "x"
type textarea "I agree with thie"
type textarea "x"
type textarea "I agree with thi"
type textarea "x"
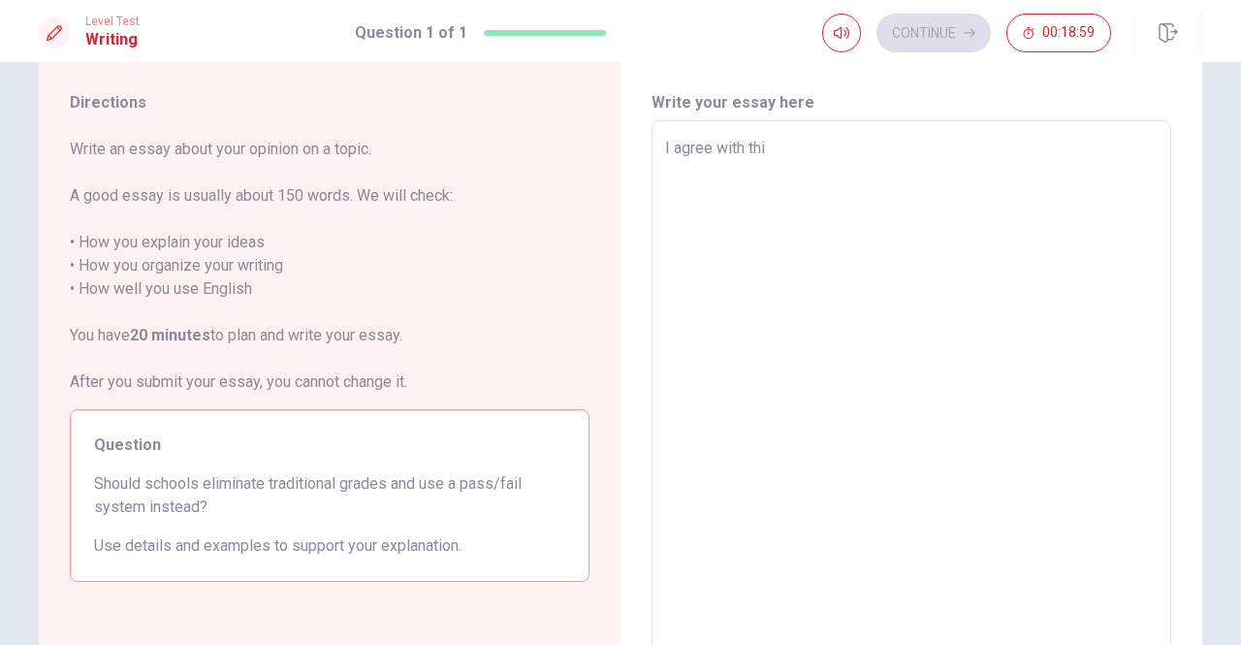
type textarea "I agree with this"
type textarea "x"
type textarea "I agree with this"
type textarea "x"
type textarea "I agree with this o"
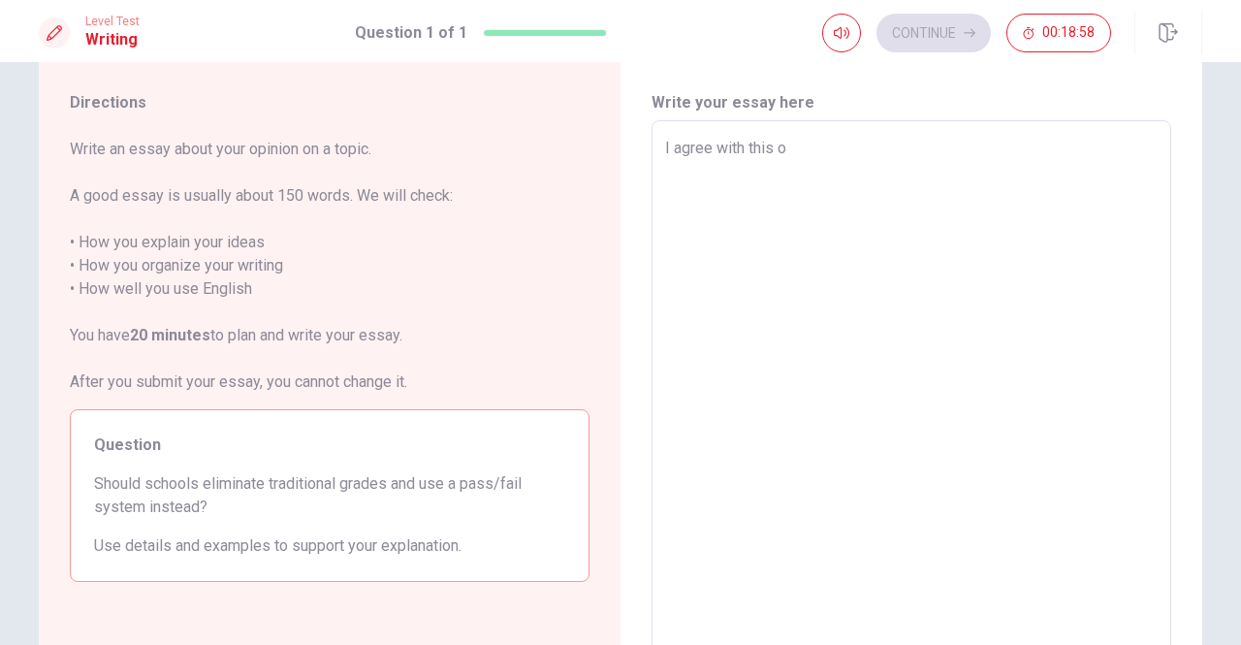
type textarea "x"
type textarea "I agree with this op"
type textarea "x"
type textarea "I agree with this opi"
type textarea "x"
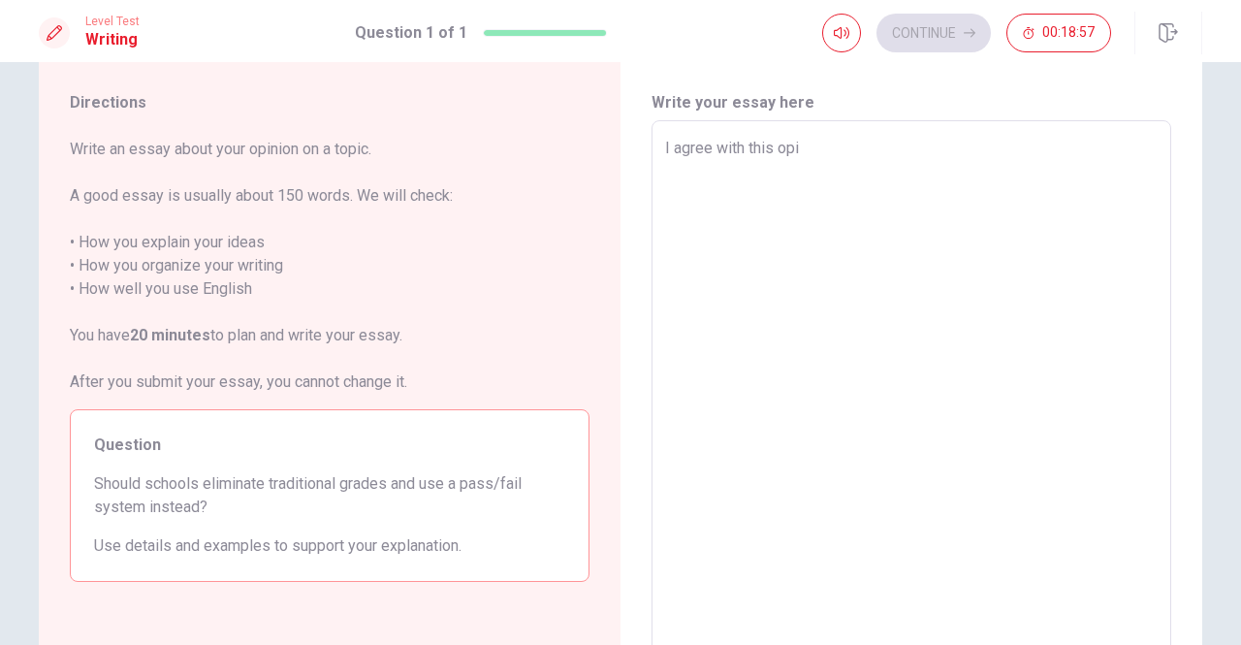
type textarea "I agree with this opii"
type textarea "x"
type textarea "I agree with this opi"
type textarea "x"
type textarea "I agree with this opin"
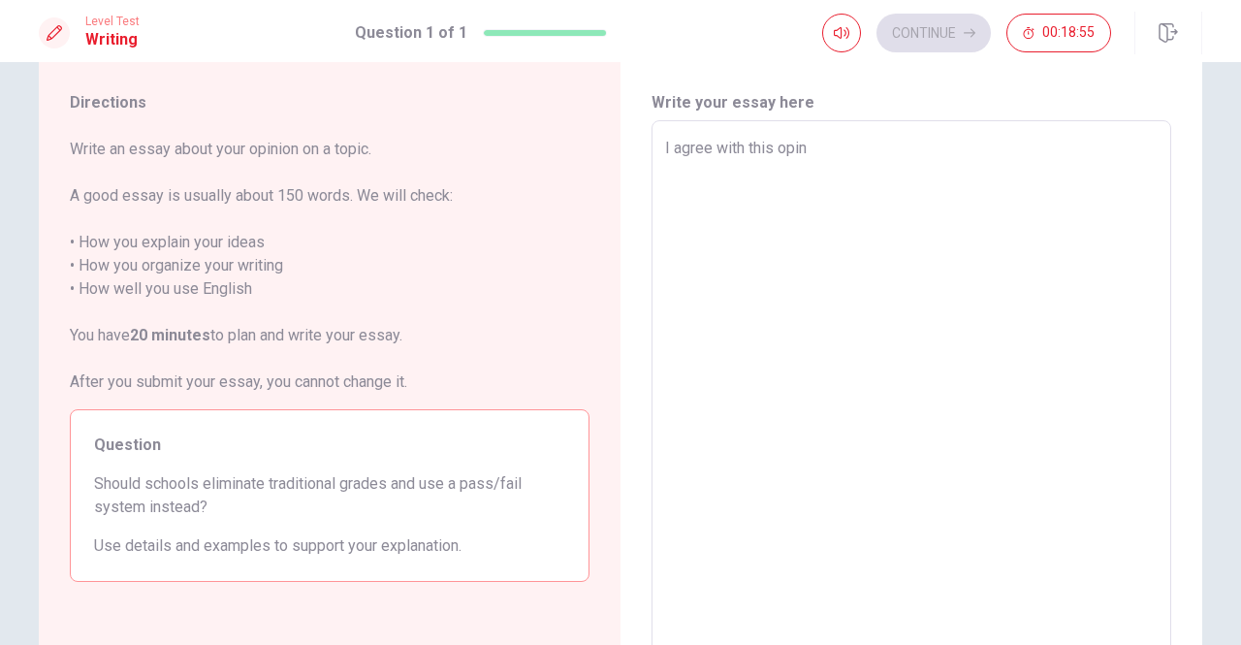
type textarea "x"
type textarea "I agree with this opini"
type textarea "x"
type textarea "I agree with this opinio"
type textarea "x"
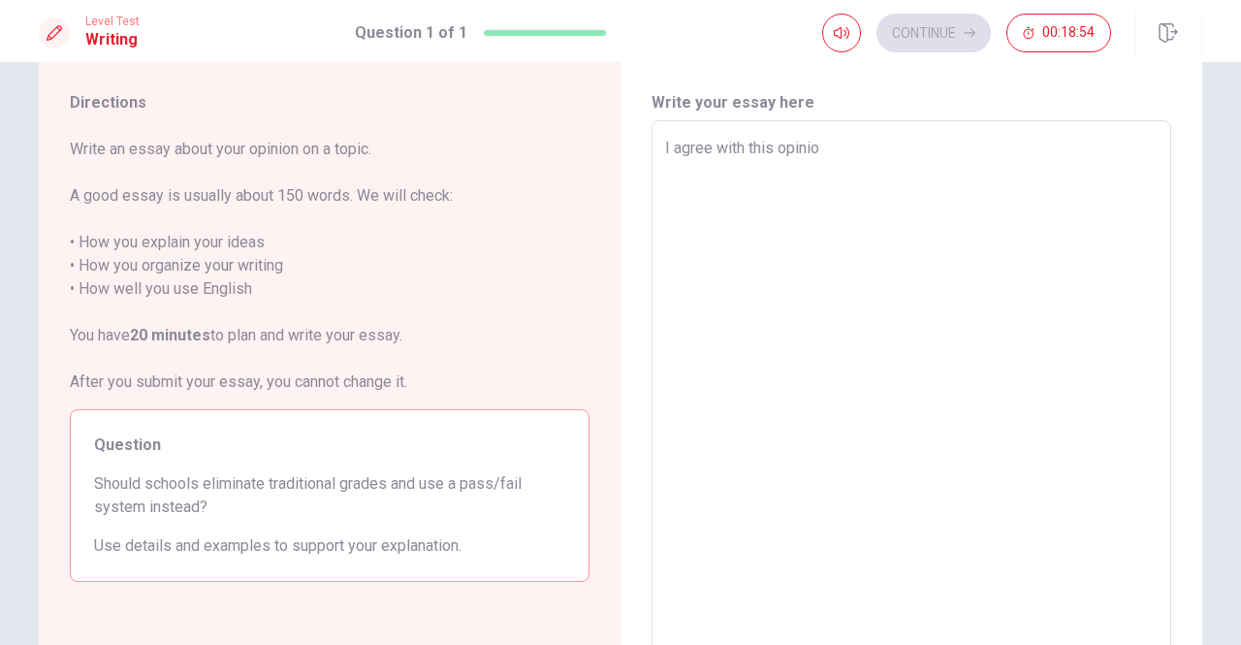
type textarea "I agree with this opinion"
type textarea "x"
type textarea "I agree with this opinion."
type textarea "x"
type textarea "I agree with this opinion."
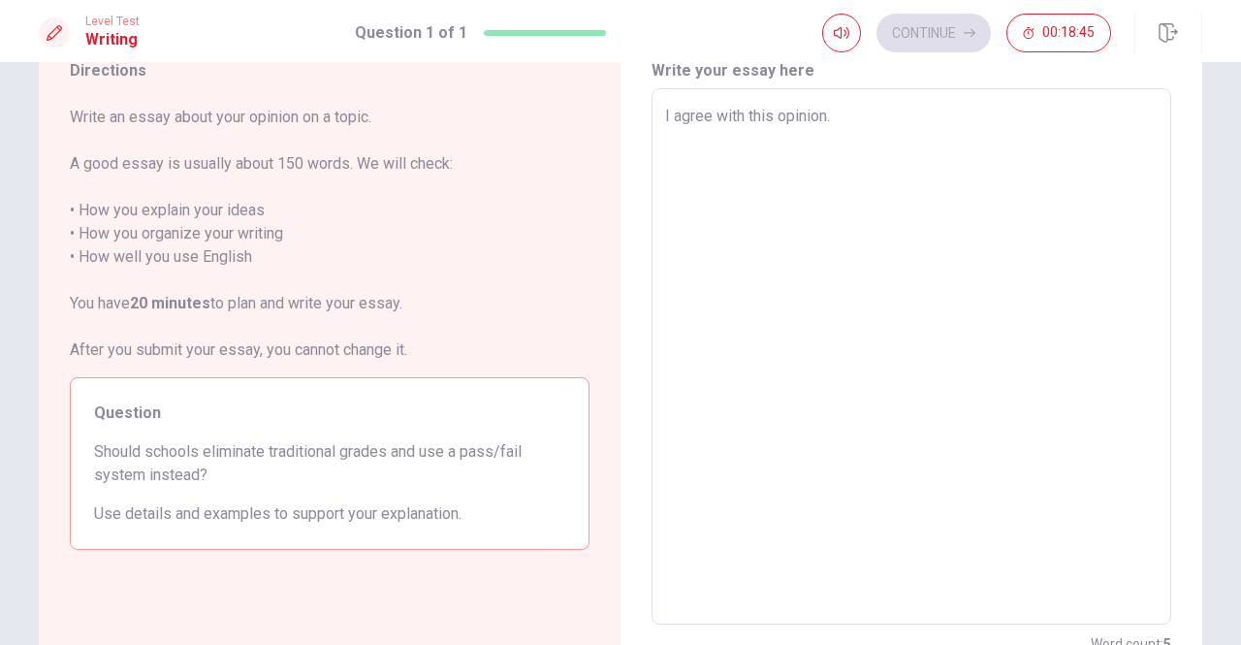
scroll to position [60, 0]
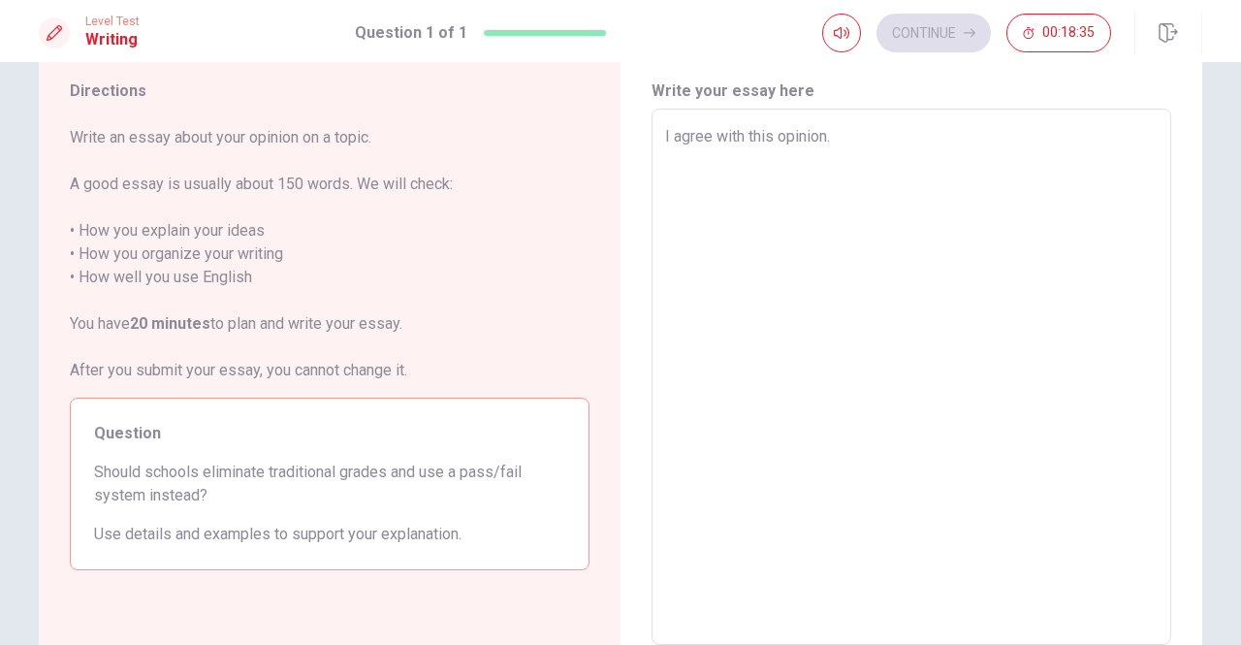
type textarea "x"
type textarea "I agree with this opinion."
click at [657, 166] on div "I agree with this opinion. x ​" at bounding box center [912, 377] width 520 height 536
type textarea "x"
type textarea "I agree with this opinion."
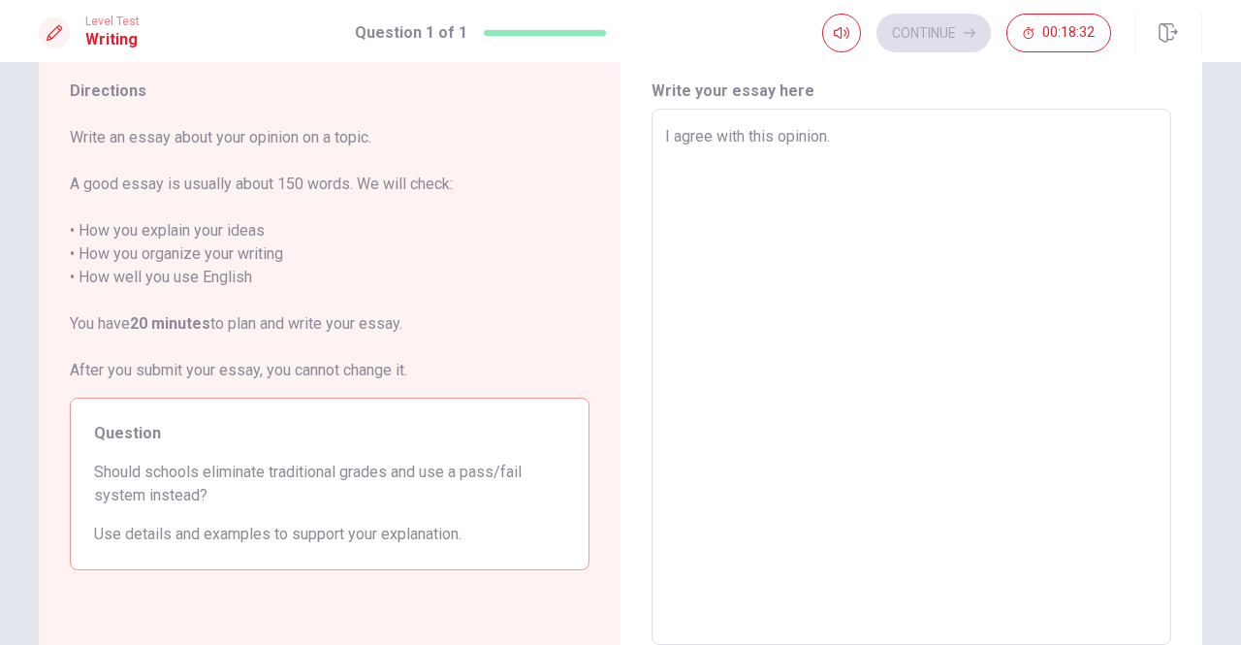
type textarea "x"
type textarea "I agree with this opinion. i"
type textarea "x"
type textarea "I agree with this opinion."
type textarea "x"
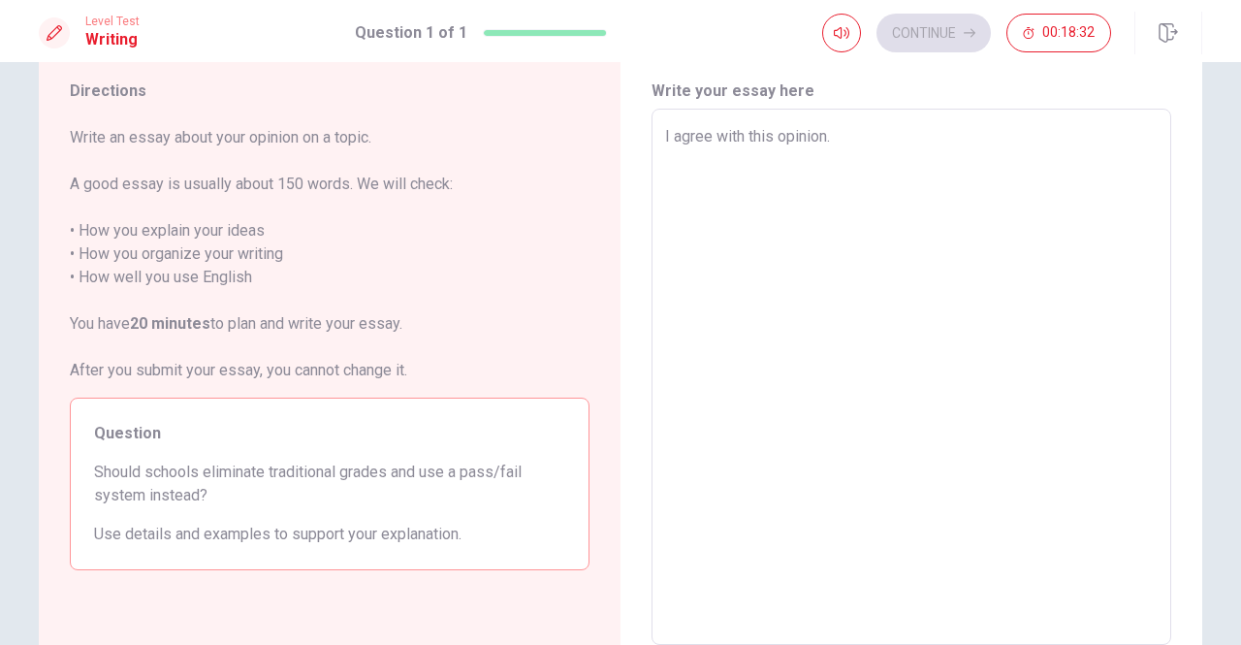
type textarea "I agree with this opinion."
type textarea "x"
type textarea "I agree with this opinion."
type textarea "x"
type textarea "I agree with this opinion."
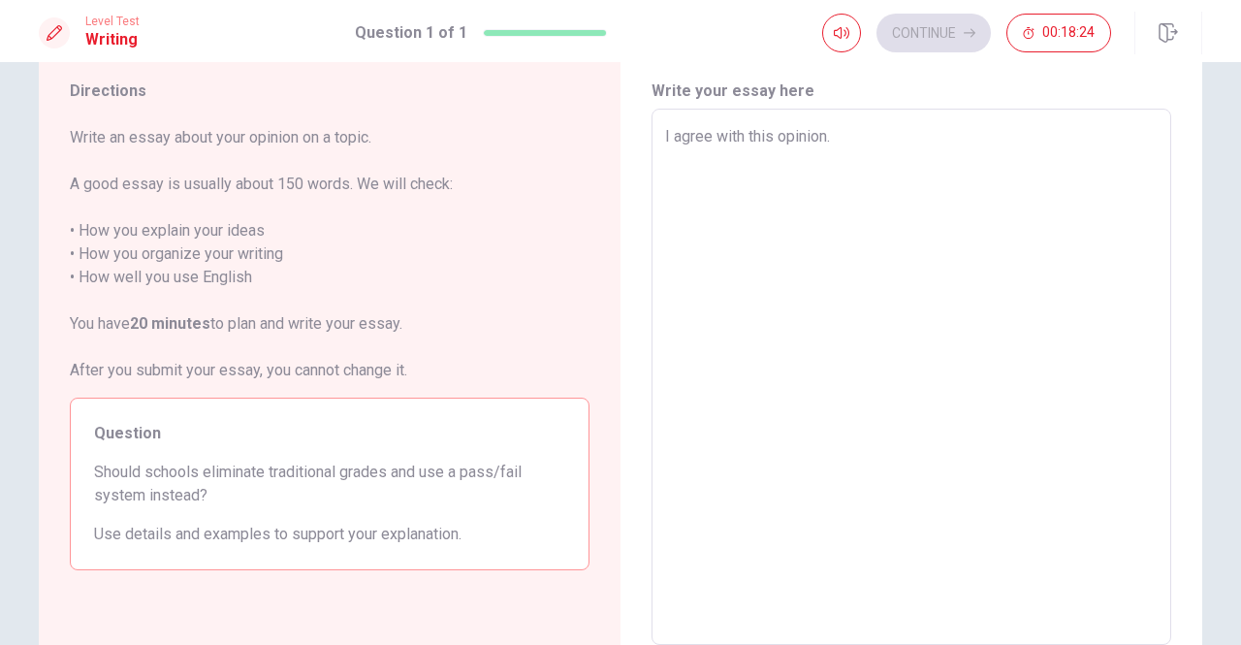
type textarea "x"
type textarea "I agree with this opinion. f"
type textarea "x"
type textarea "I agree with this opinion. fo"
type textarea "x"
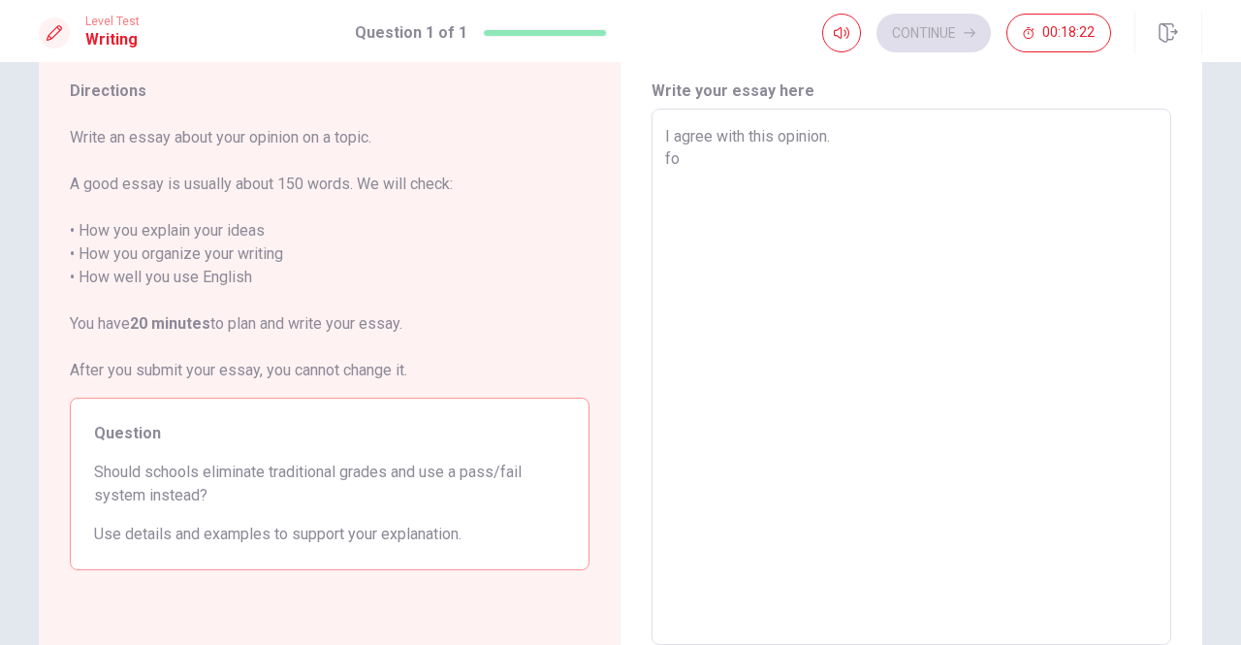
type textarea "I agree with this opinion. for"
type textarea "x"
type textarea "I agree with this opinion. fo"
type textarea "x"
type textarea "I agree with this opinion. f"
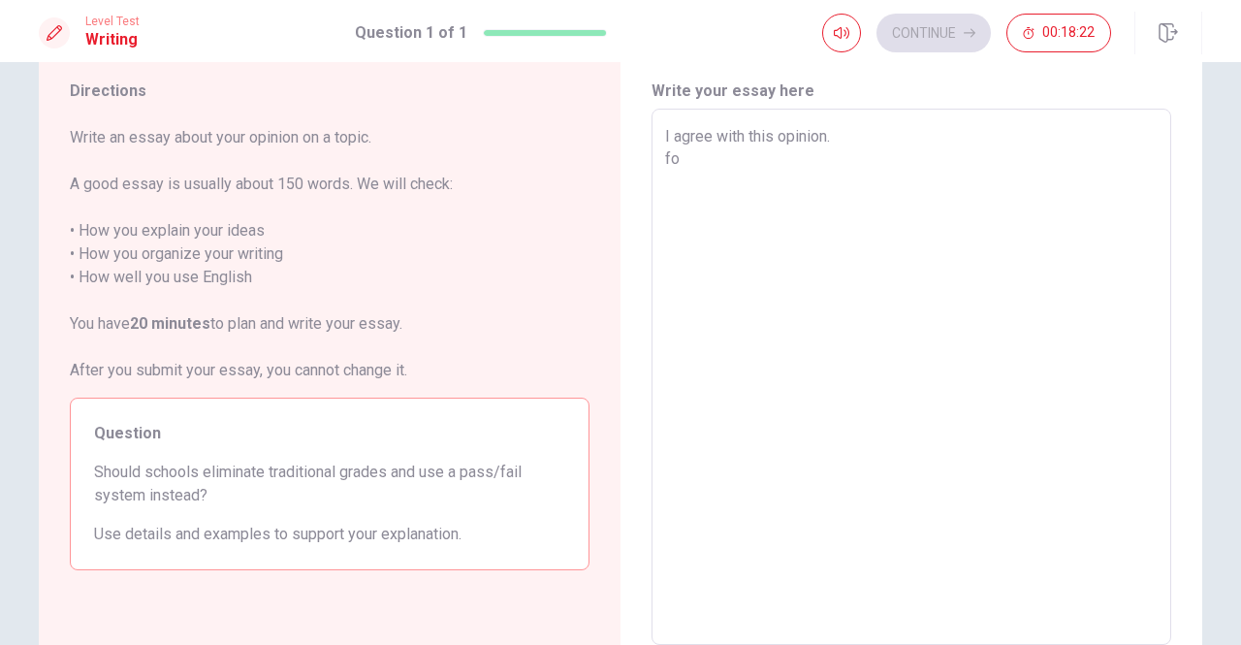
type textarea "x"
type textarea "I agree with this opinion."
type textarea "x"
type textarea "I agree with this opinion. F"
type textarea "x"
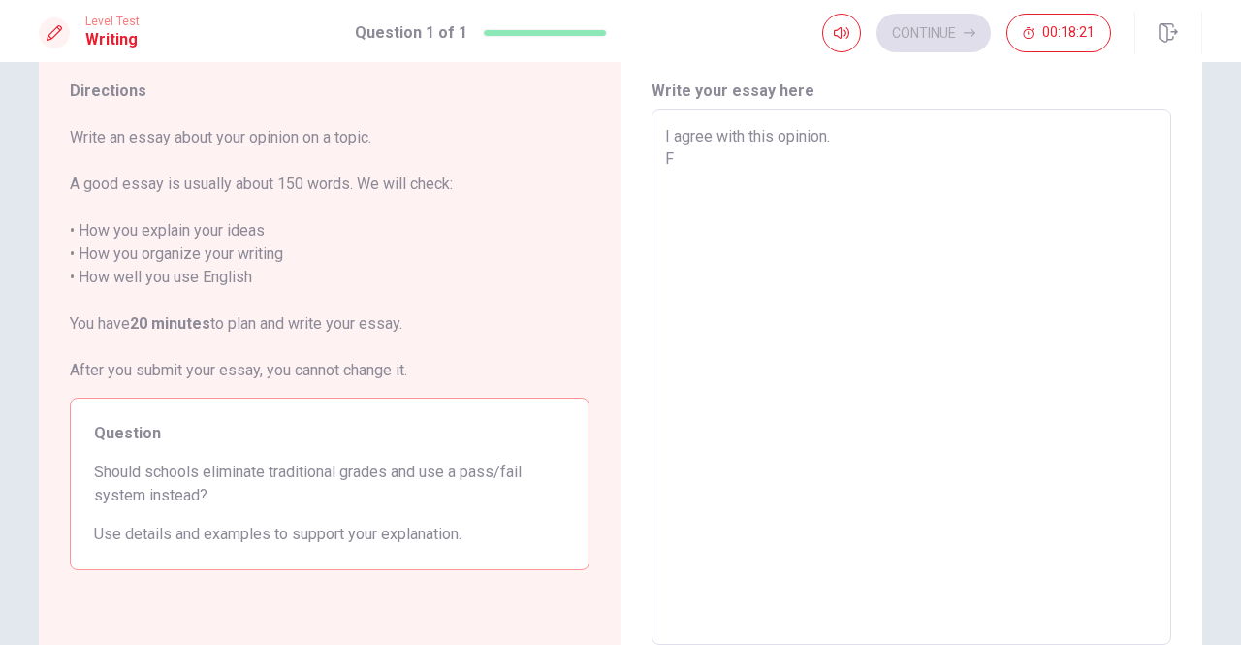
type textarea "I agree with this opinion. Fo"
type textarea "x"
type textarea "I agree with this opinion. For"
type textarea "x"
type textarea "I agree with this opinion. For"
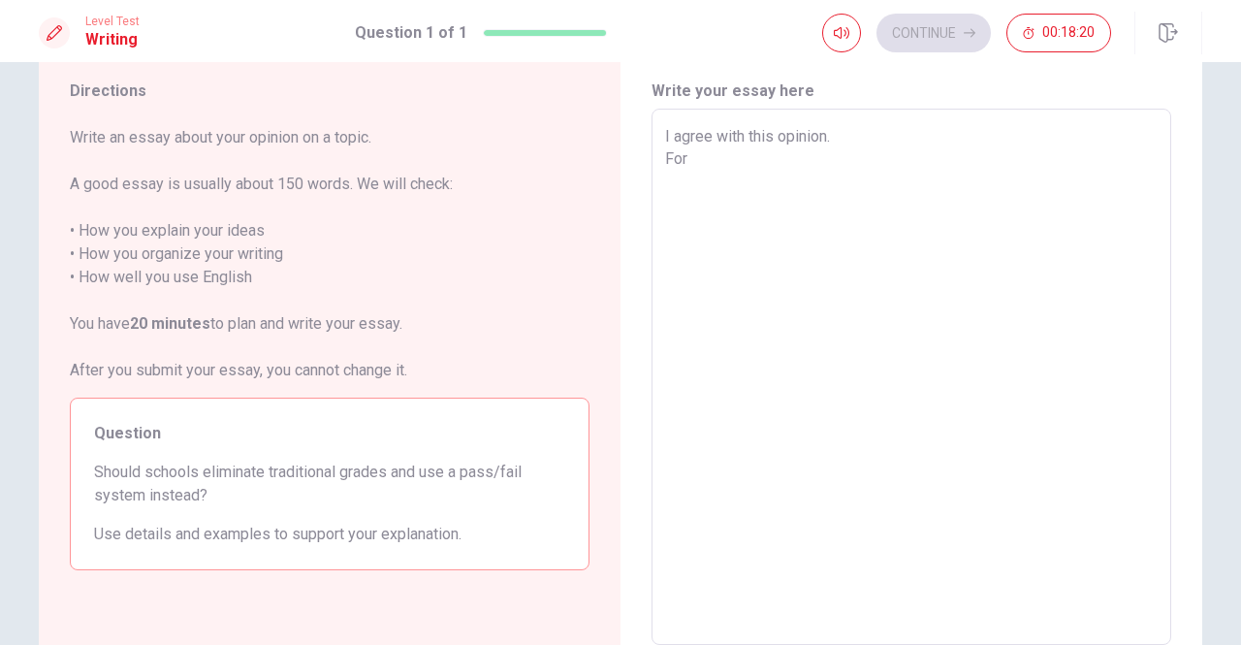
type textarea "x"
type textarea "I agree with this opinion. For s"
type textarea "x"
type textarea "I agree with this opinion. For st"
type textarea "x"
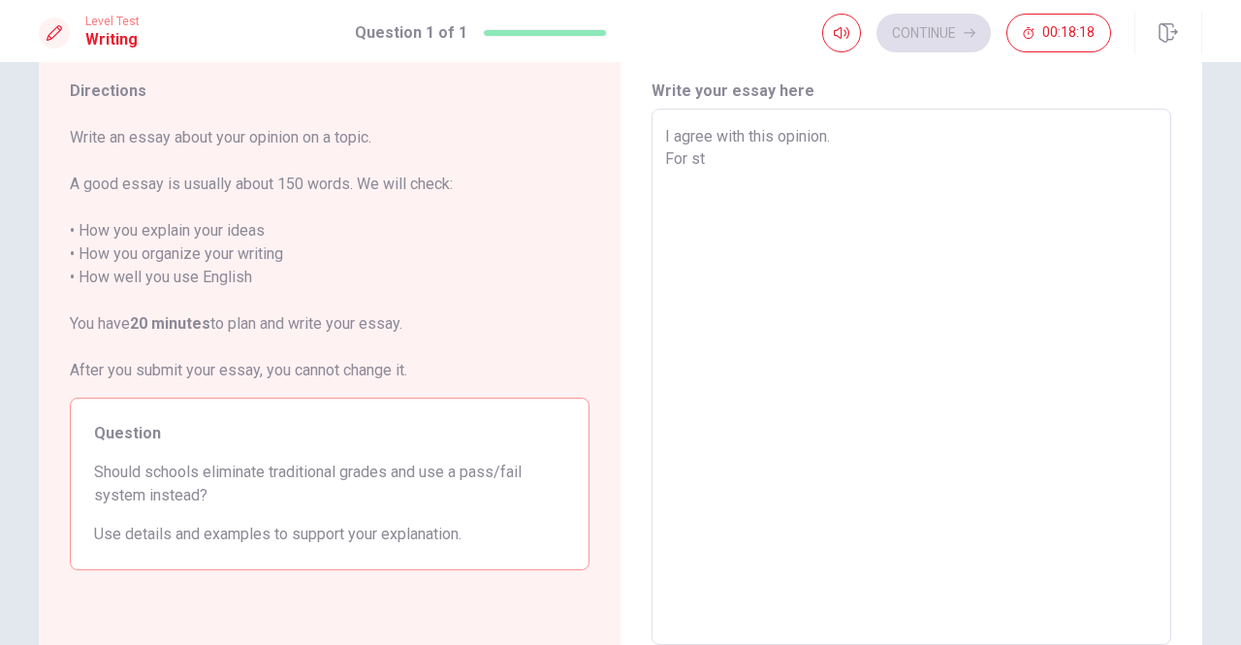
type textarea "I agree with this opinion. For stu"
type textarea "x"
type textarea "I agree with this opinion. For stud"
type textarea "x"
type textarea "I agree with this opinion. For stude"
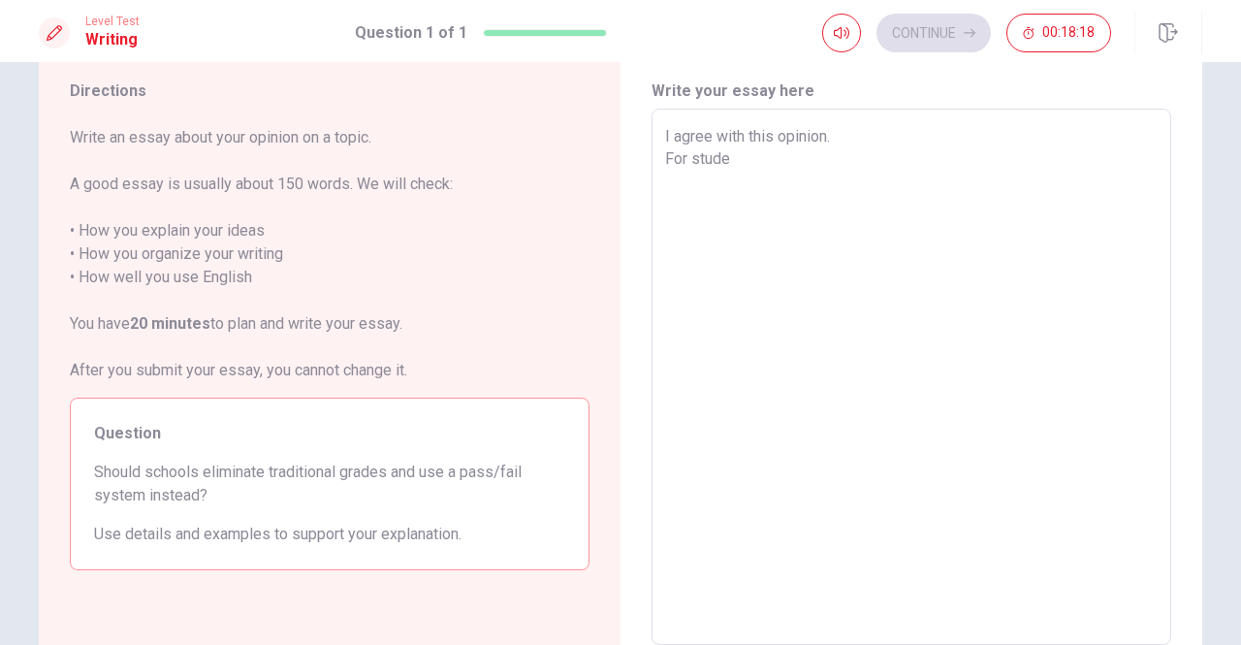
type textarea "x"
type textarea "I agree with this opinion. For studen"
type textarea "x"
type textarea "I agree with this opinion. For student"
type textarea "x"
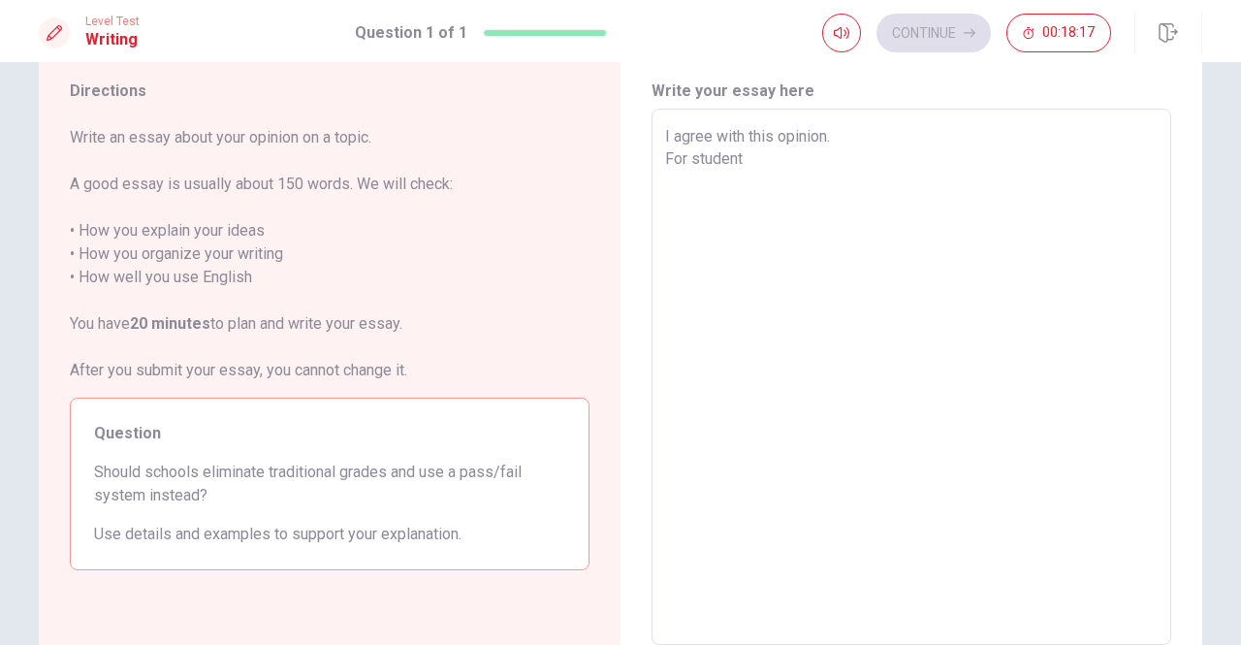
type textarea "I agree with this opinion. For students"
type textarea "x"
type textarea "I agree with this opinion. For students,"
type textarea "x"
type textarea "I agree with this opinion. For students,"
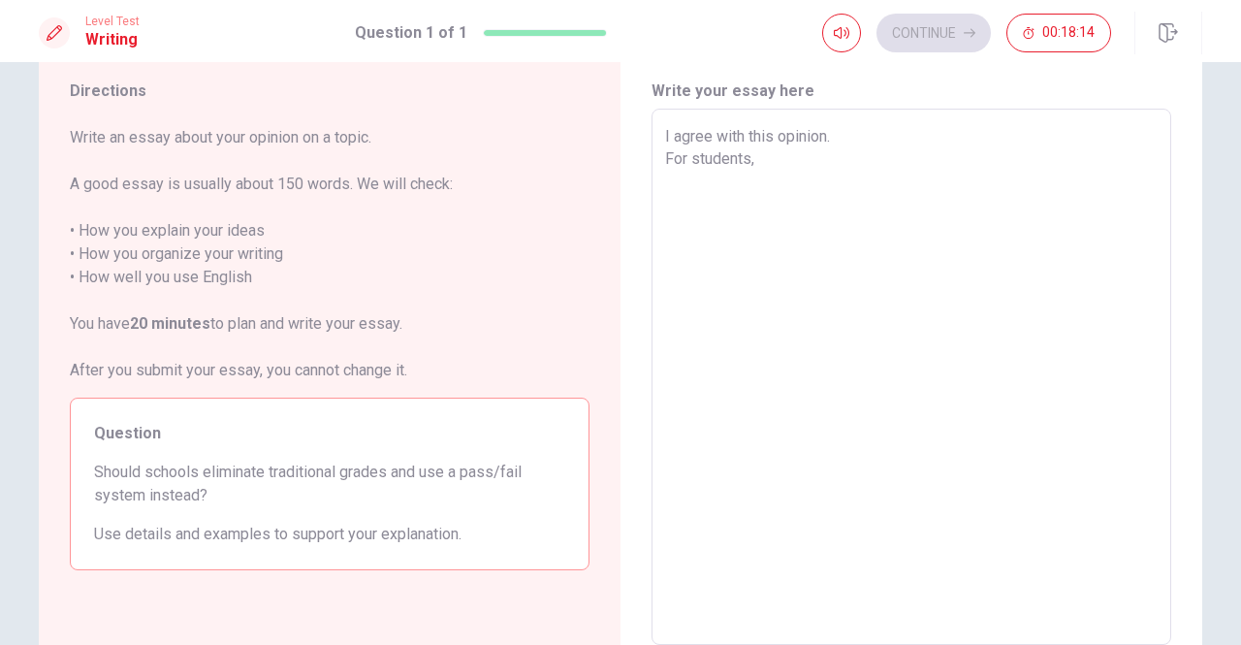
type textarea "x"
type textarea "I agree with this opinion. For students, i"
type textarea "x"
type textarea "I agree with this opinion. For students, it"
type textarea "x"
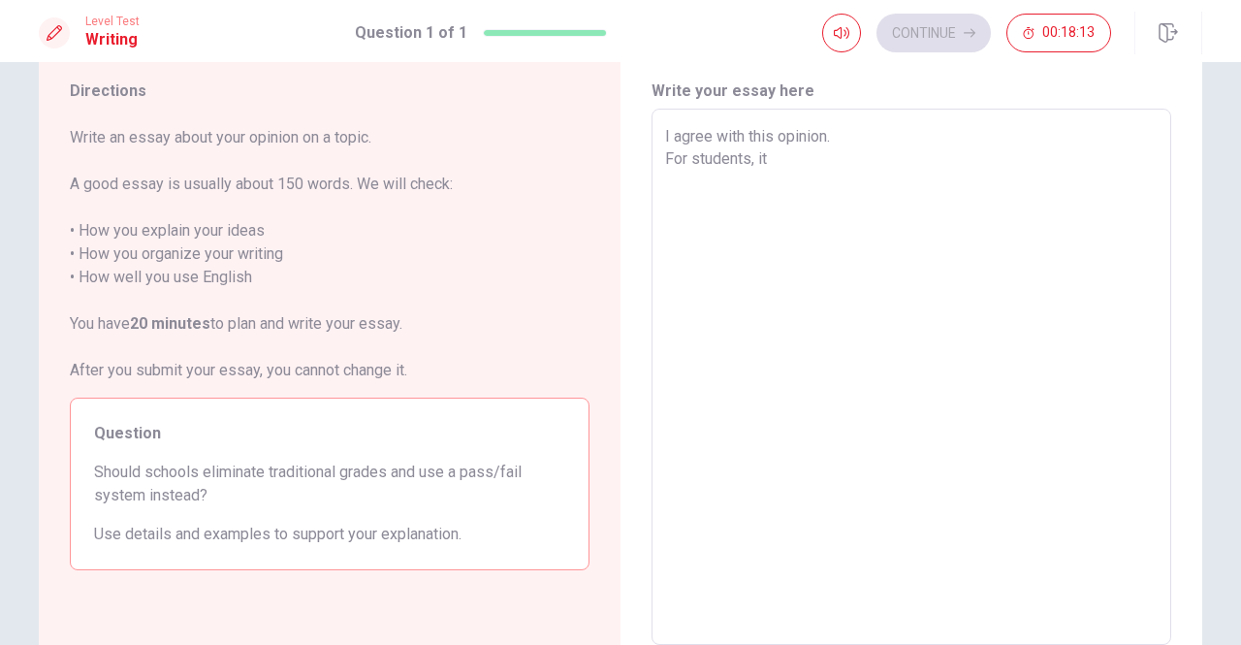
type textarea "I agree with this opinion. For students, it"
type textarea "x"
type textarea "I agree with this opinion. For students, it c"
type textarea "x"
type textarea "I agree with this opinion. For students, it ca"
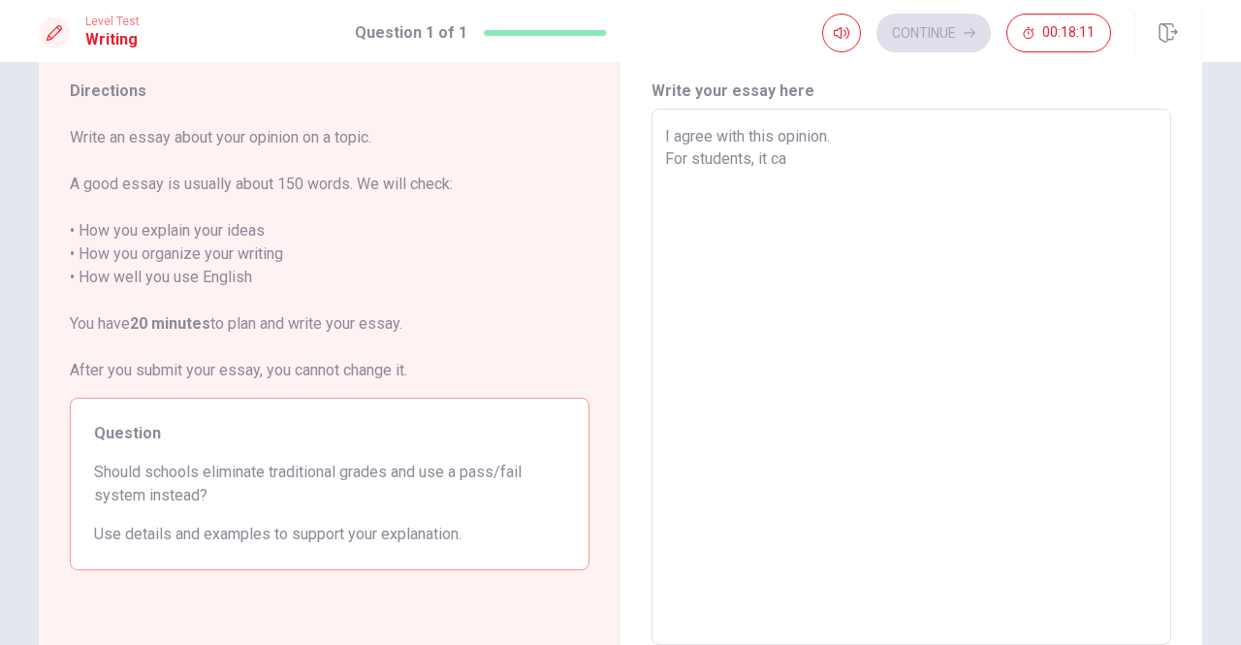
type textarea "x"
type textarea "I agree with this opinion. For students, it can"
type textarea "x"
type textarea "I agree with this opinion. For students, it can"
type textarea "x"
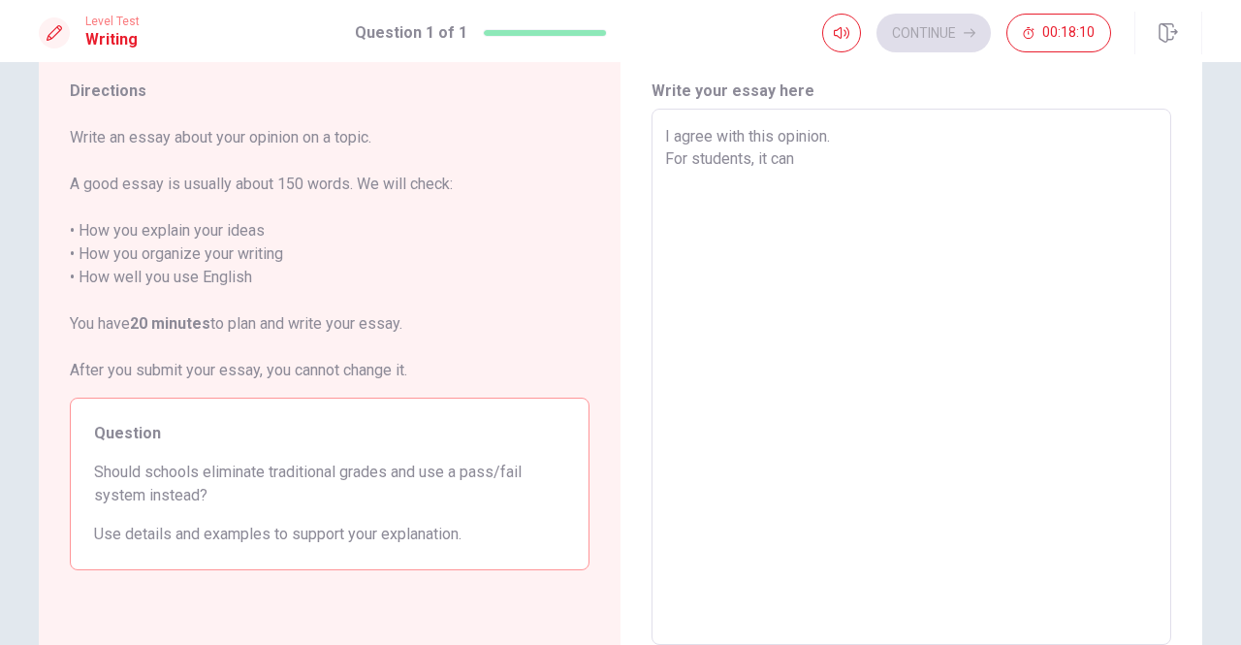
type textarea "I agree with this opinion. For students, it can b"
type textarea "x"
type textarea "I agree with this opinion. For students, it can be"
type textarea "x"
type textarea "I agree with this opinion. For students, it can be"
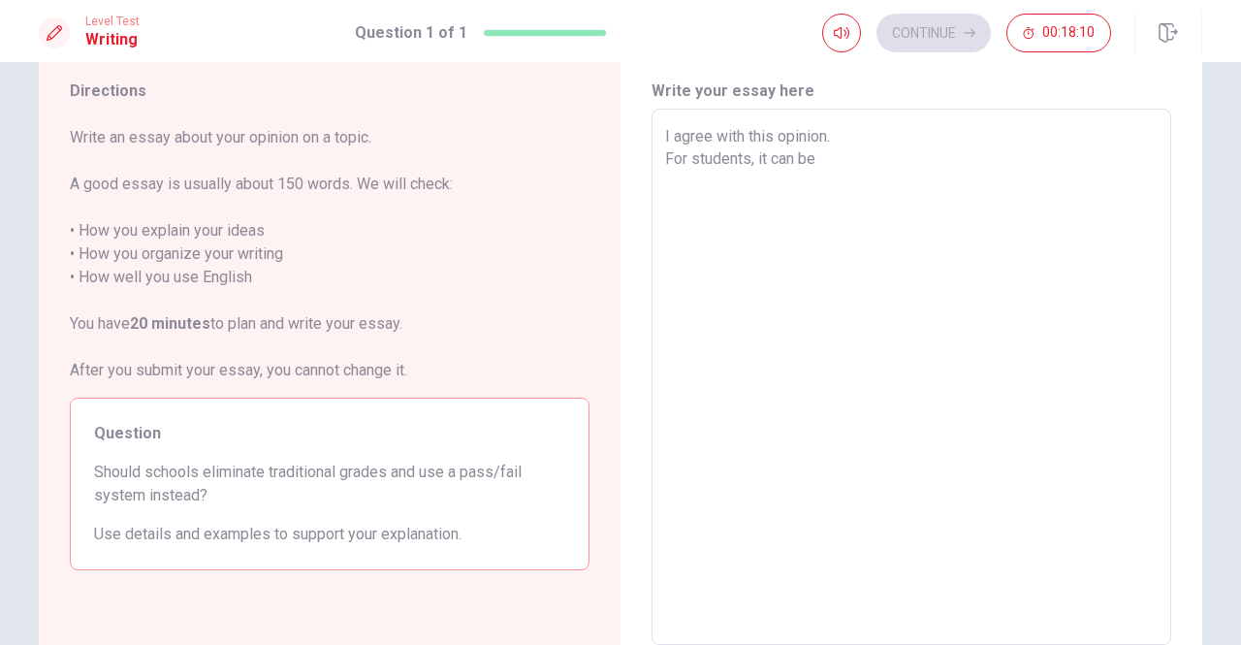
type textarea "x"
type textarea "I agree with this opinion. For students, it can be b"
type textarea "x"
type textarea "I agree with this opinion. For students, it can be be"
type textarea "x"
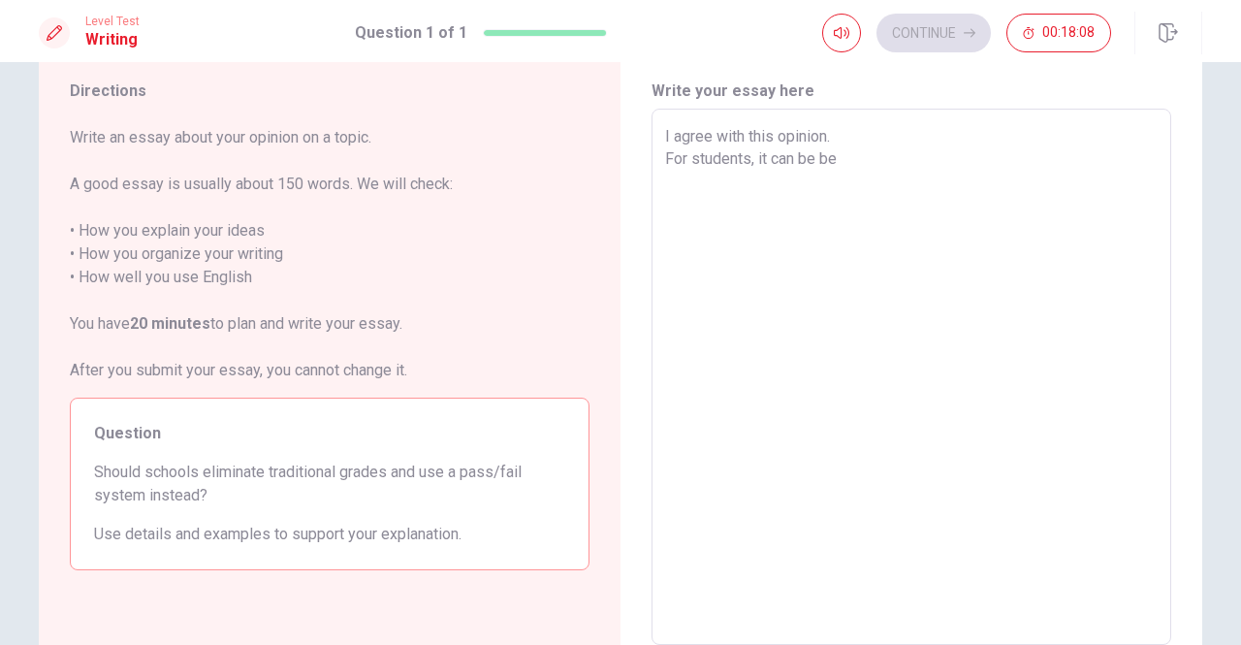
type textarea "I agree with this opinion. For students, it can be bet"
type textarea "x"
type textarea "I agree with this opinion. For students, it can be bett"
type textarea "x"
type textarea "I agree with this opinion. For students, it can be [PERSON_NAME]"
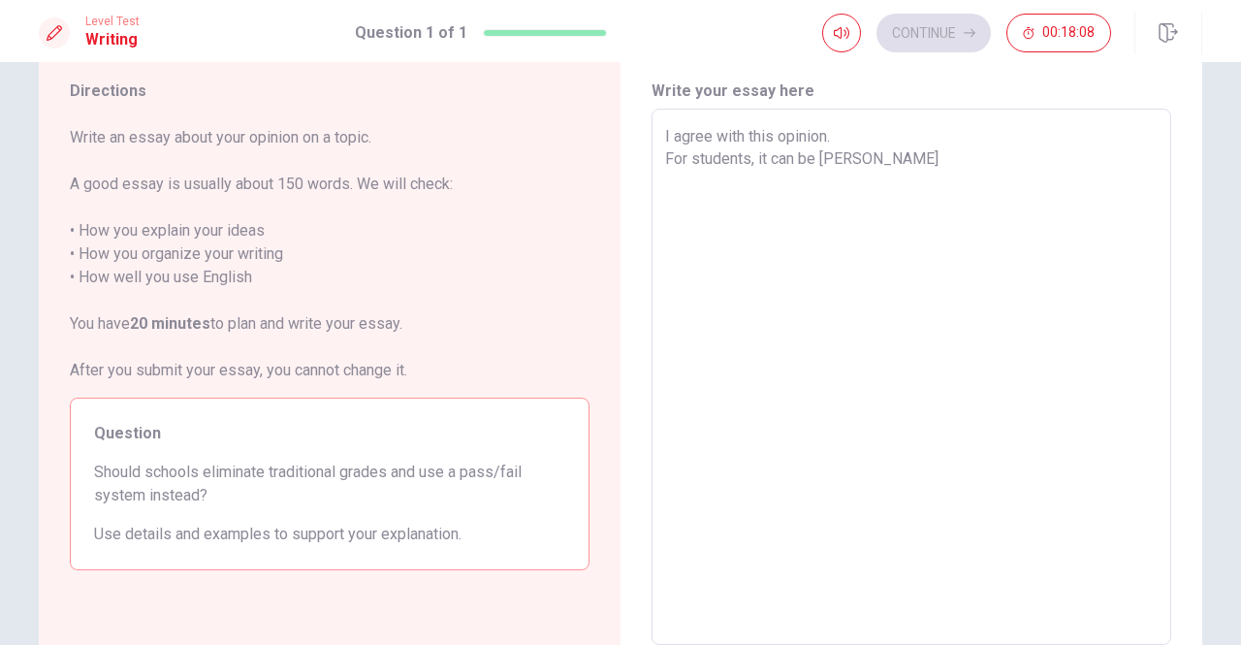
type textarea "x"
type textarea "I agree with this opinion. For students, it can be better"
type textarea "x"
type textarea "I agree with this opinion. For students, it can be better"
type textarea "x"
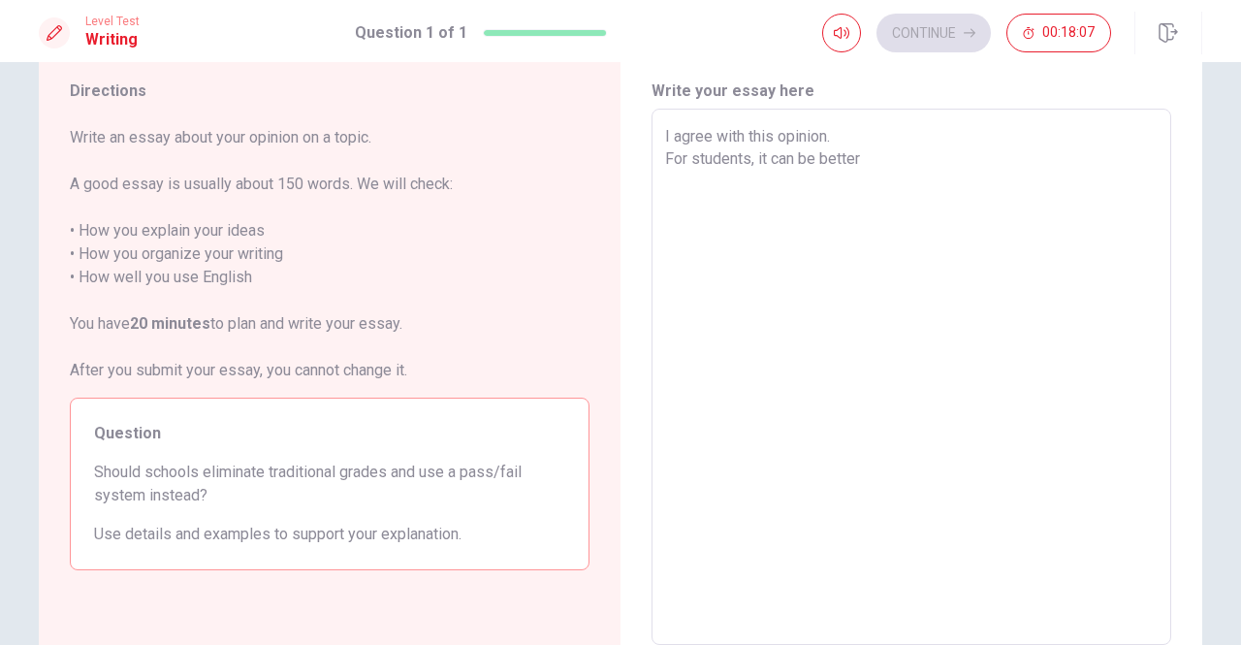
type textarea "I agree with this opinion. For students, it can be better t"
type textarea "x"
type textarea "I agree with this opinion. For students, it can be better to"
type textarea "x"
type textarea "I agree with this opinion. For students, it can be better to"
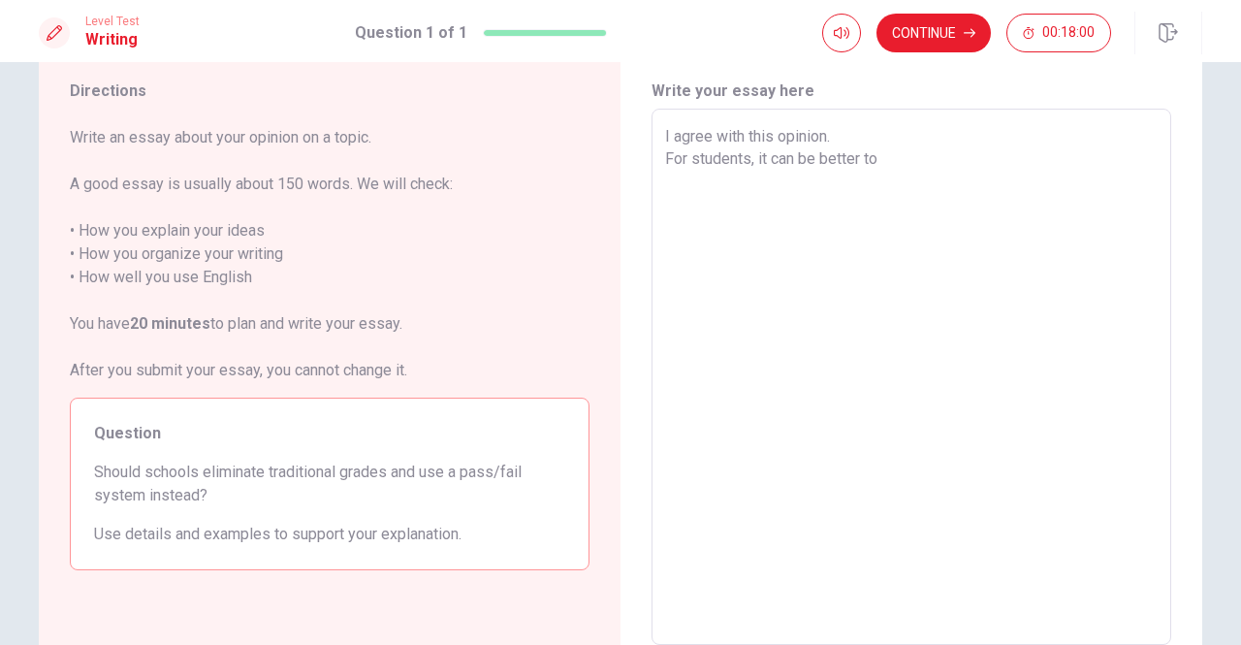
type textarea "x"
type textarea "I agree with this opinion. For students, it can be better to u"
type textarea "x"
type textarea "I agree with this opinion. For students, it can be better to us"
type textarea "x"
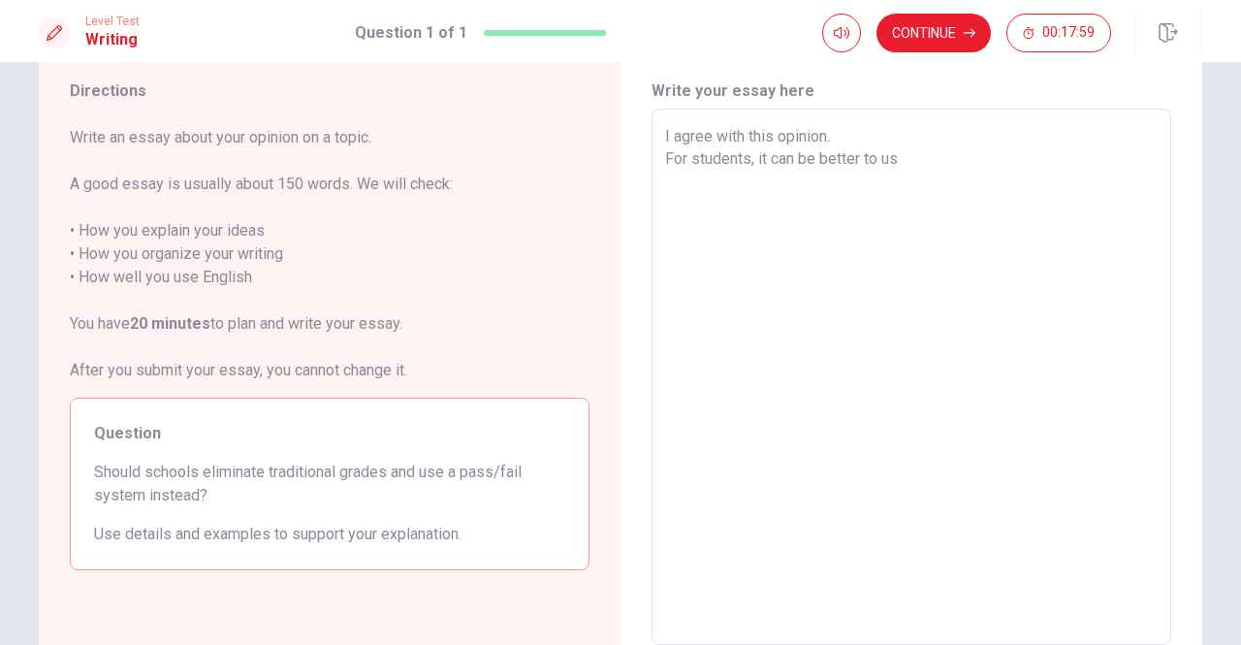
type textarea "I agree with this opinion. For students, it can be better to use"
type textarea "x"
type textarea "I agree with this opinion. For students, it can be better to use"
click at [791, 157] on textarea "I agree with this opinion. For students, it can be better to use a pass/fail sy…" at bounding box center [911, 377] width 493 height 504
click at [1140, 150] on textarea "I agree with this opinion. For students, it should be better to use a pass/fail…" at bounding box center [911, 377] width 493 height 504
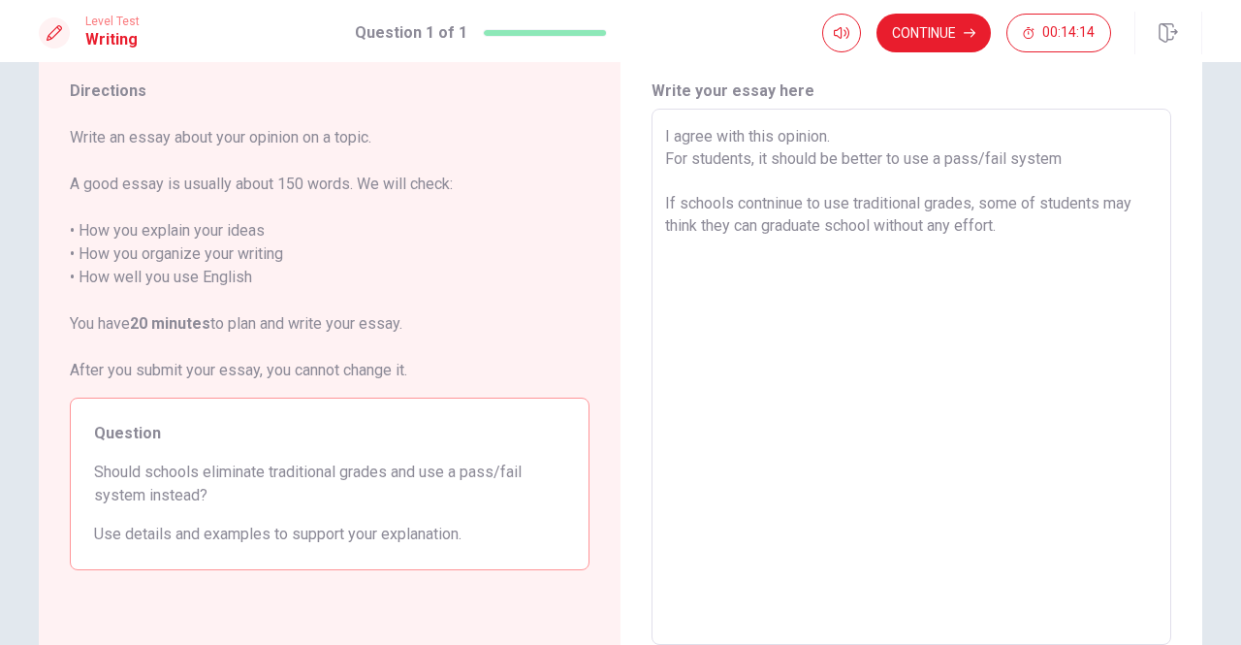
click at [825, 224] on textarea "I agree with this opinion. For students, it should be better to use a pass/fail…" at bounding box center [911, 377] width 493 height 504
click at [1089, 221] on textarea "I agree with this opinion. For students, it should be better to use a pass/fail…" at bounding box center [911, 377] width 493 height 504
click at [708, 243] on textarea "I agree with this opinion. For students, it should be better to use a pass/fail…" at bounding box center [911, 377] width 493 height 504
click at [809, 242] on textarea "I agree with this opinion. For students, it should be better to use a pass/fail…" at bounding box center [911, 377] width 493 height 504
click at [670, 244] on textarea "I agree with this opinion. For students, it should be better to use a pass/fail…" at bounding box center [911, 377] width 493 height 504
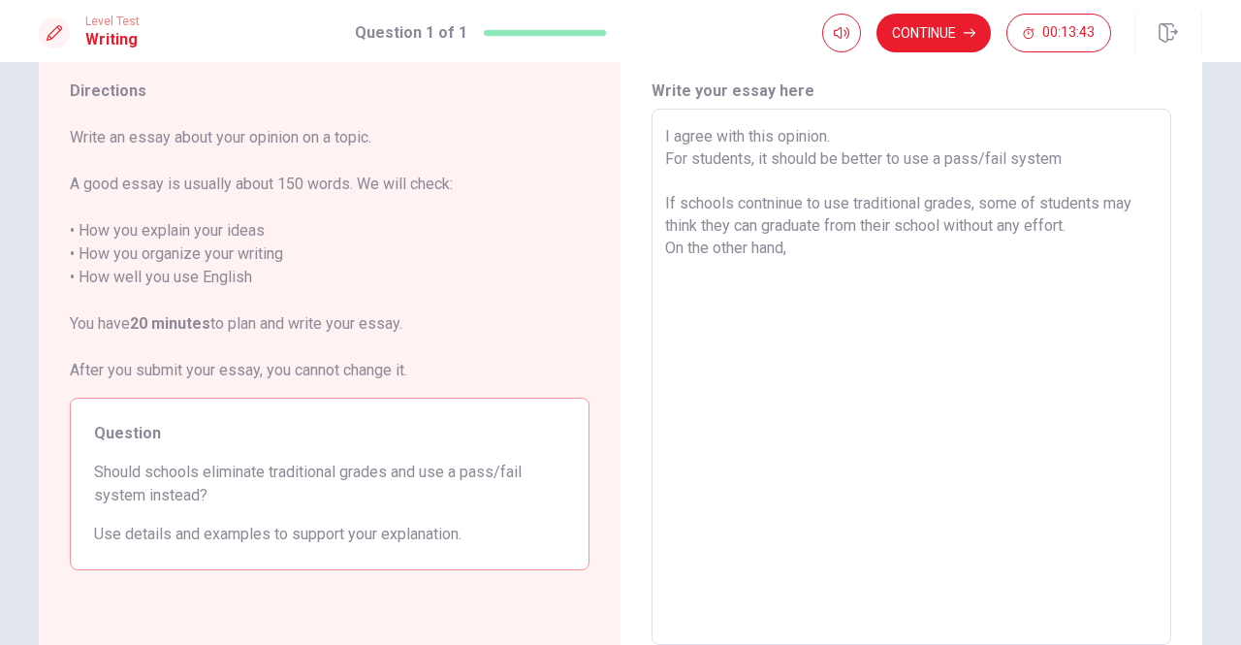
click at [822, 253] on textarea "I agree with this opinion. For students, it should be better to use a pass/fail…" at bounding box center [911, 377] width 493 height 504
click at [1084, 227] on textarea "I agree with this opinion. For students, it should be better to use a pass/fail…" at bounding box center [911, 377] width 493 height 504
click at [1129, 249] on textarea "I agree with this opinion. For students, it should be better to use a pass/fail…" at bounding box center [911, 377] width 493 height 504
click at [1086, 432] on textarea "I agree with this opinion. For students, it should be better to use a pass/fail…" at bounding box center [911, 377] width 493 height 504
click at [652, 338] on div "I agree with this opinion. For students, it should be better to use a pass/fail…" at bounding box center [912, 377] width 520 height 536
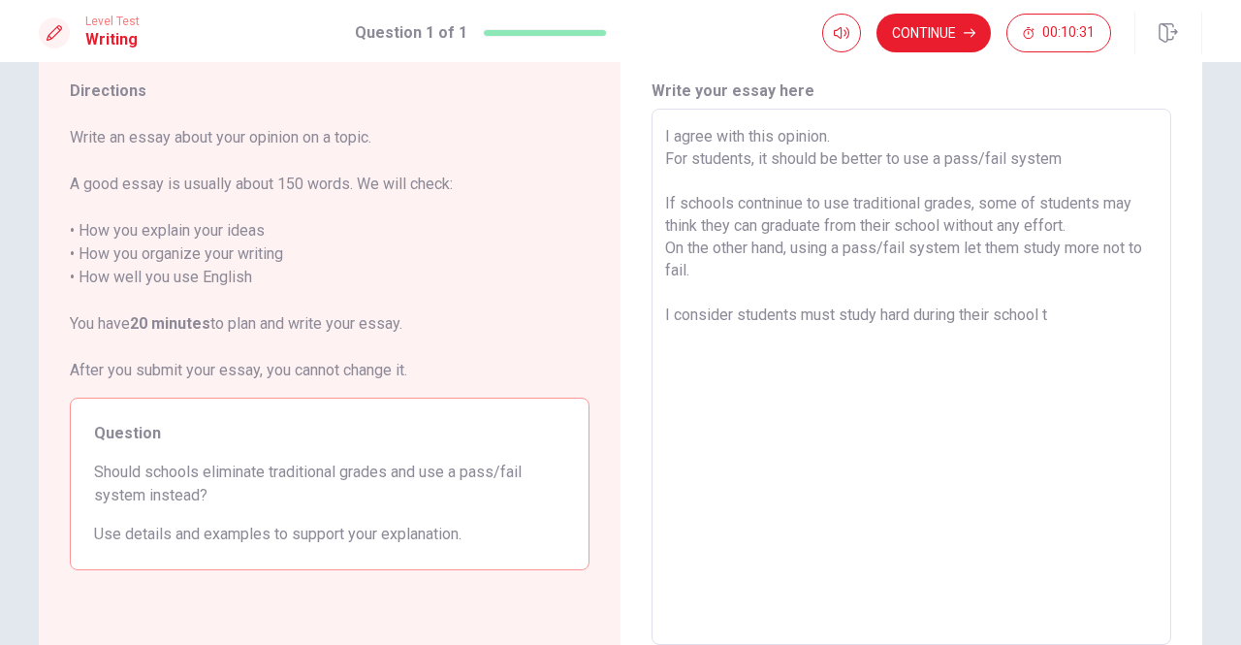
click at [666, 335] on textarea "I agree with this opinion. For students, it should be better to use a pass/fail…" at bounding box center [911, 377] width 493 height 504
click at [1080, 306] on textarea "I agree with this opinion. For students, it should be better to use a pass/fail…" at bounding box center [911, 377] width 493 height 504
click at [1063, 493] on textarea "I agree with this opinion. For students, it should be better to use a pass/fail…" at bounding box center [911, 377] width 493 height 504
click at [652, 340] on div "I agree with this opinion. For students, it should be better to use a pass/fail…" at bounding box center [912, 377] width 520 height 536
click at [688, 346] on textarea "I agree with this opinion. For students, it should be better to use a pass/fail…" at bounding box center [911, 377] width 493 height 504
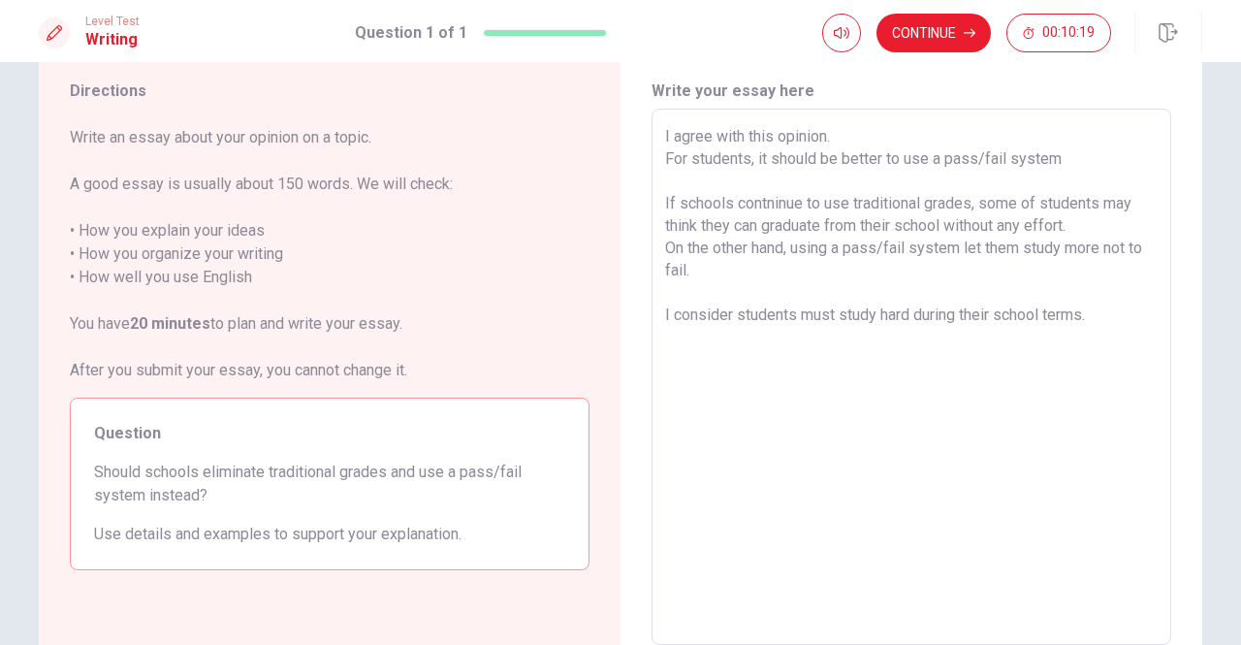
click at [1093, 322] on textarea "I agree with this opinion. For students, it should be better to use a pass/fail…" at bounding box center [911, 377] width 493 height 504
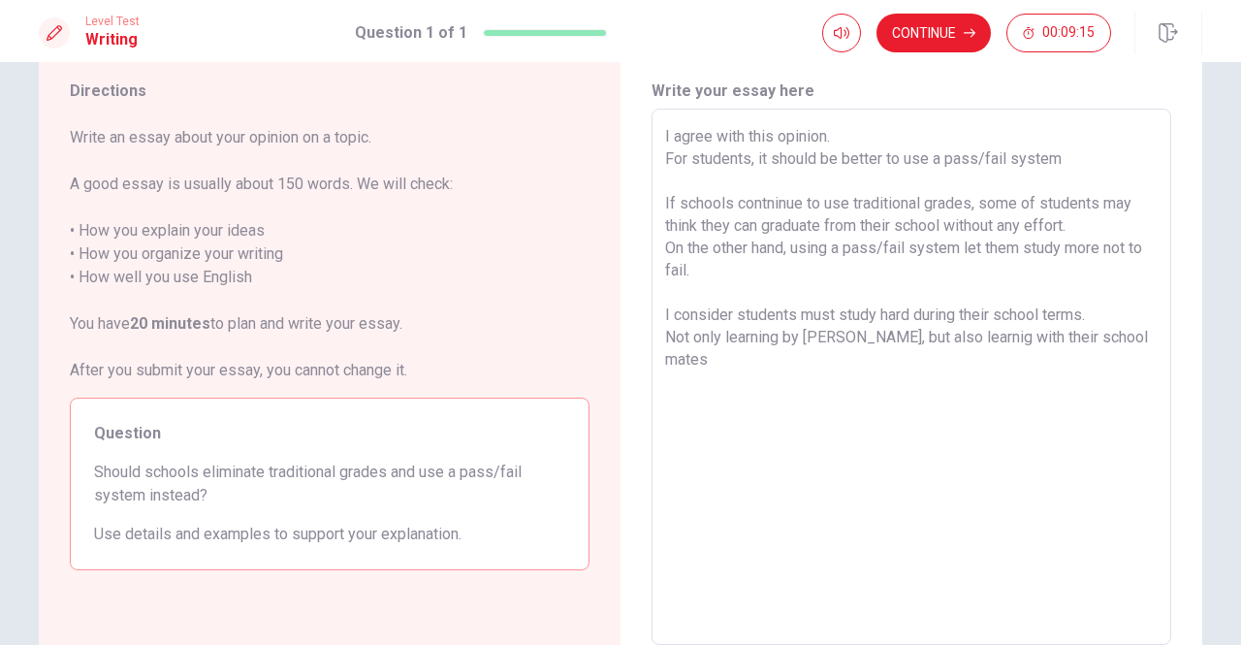
click at [665, 332] on textarea "I agree with this opinion. For students, it should be better to use a pass/fail…" at bounding box center [911, 377] width 493 height 504
click at [772, 332] on textarea "I agree with this opinion. For students, it should be better to use a pass/fail…" at bounding box center [911, 377] width 493 height 504
click at [768, 332] on textarea "I agree with this opinion. For students, it should be better to use a pass/fail…" at bounding box center [911, 377] width 493 height 504
click at [765, 332] on textarea "I agree with this opinion. For students, it should be better to use a pass/fail…" at bounding box center [911, 377] width 493 height 504
click at [762, 332] on textarea "I agree with this opinion. For students, it should be better to use a pass/fail…" at bounding box center [911, 377] width 493 height 504
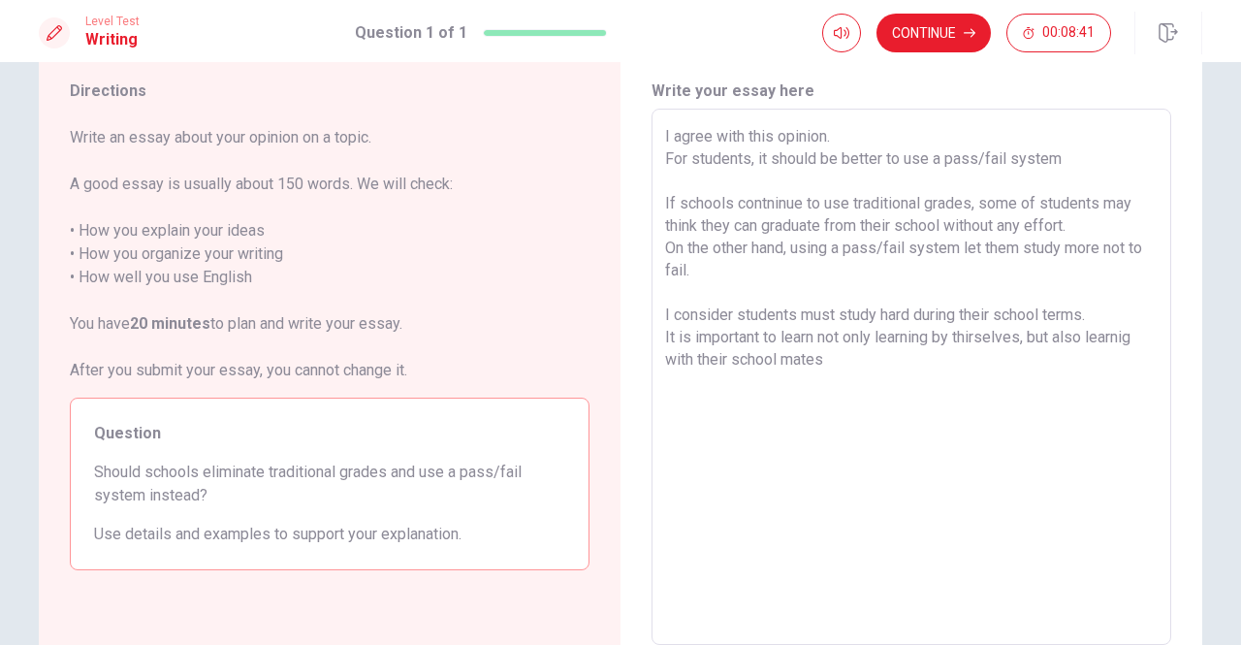
click at [932, 339] on textarea "I agree with this opinion. For students, it should be better to use a pass/fail…" at bounding box center [911, 377] width 493 height 504
click at [1109, 336] on textarea "I agree with this opinion. For students, it should be better to use a pass/fail…" at bounding box center [911, 377] width 493 height 504
click at [1076, 338] on textarea "I agree with this opinion. For students, it should be better to use a pass/fail…" at bounding box center [911, 377] width 493 height 504
click at [705, 357] on textarea "I agree with this opinion. For students, it should be better to use a pass/fail…" at bounding box center [911, 377] width 493 height 504
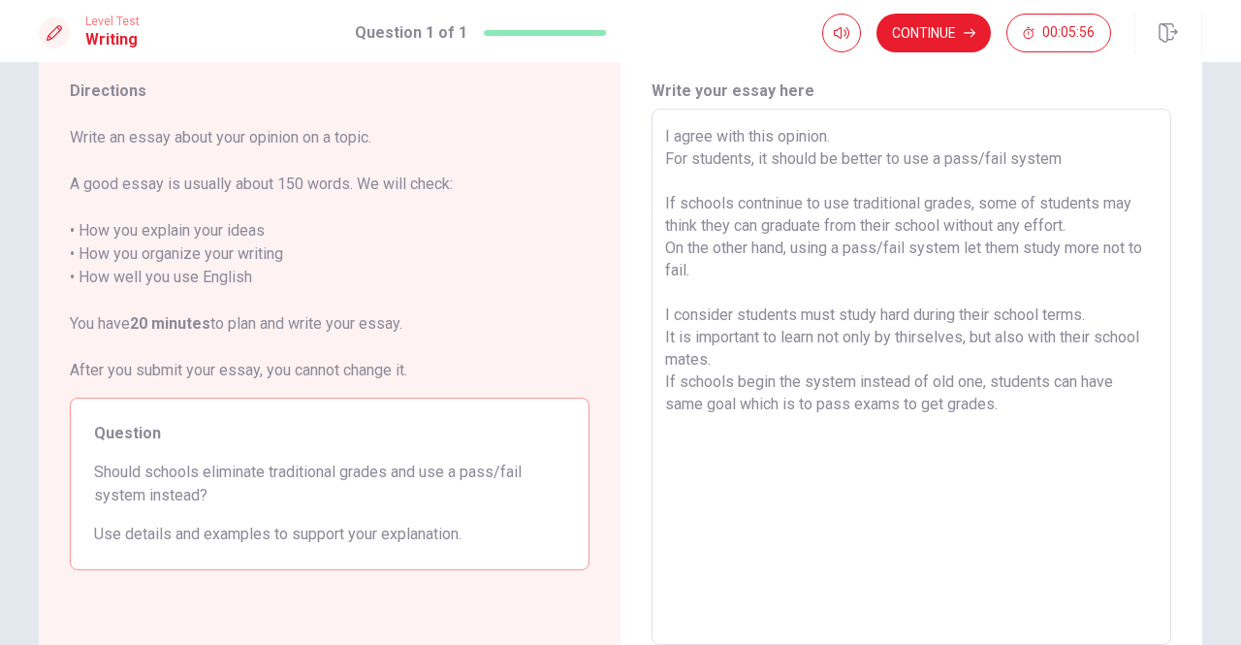
click at [665, 309] on textarea "I agree with this opinion. For students, it should be better to use a pass/fail…" at bounding box center [911, 377] width 493 height 504
click at [657, 336] on div "I agree with this opinion. For students, it should be better to use a pass/fail…" at bounding box center [912, 377] width 520 height 536
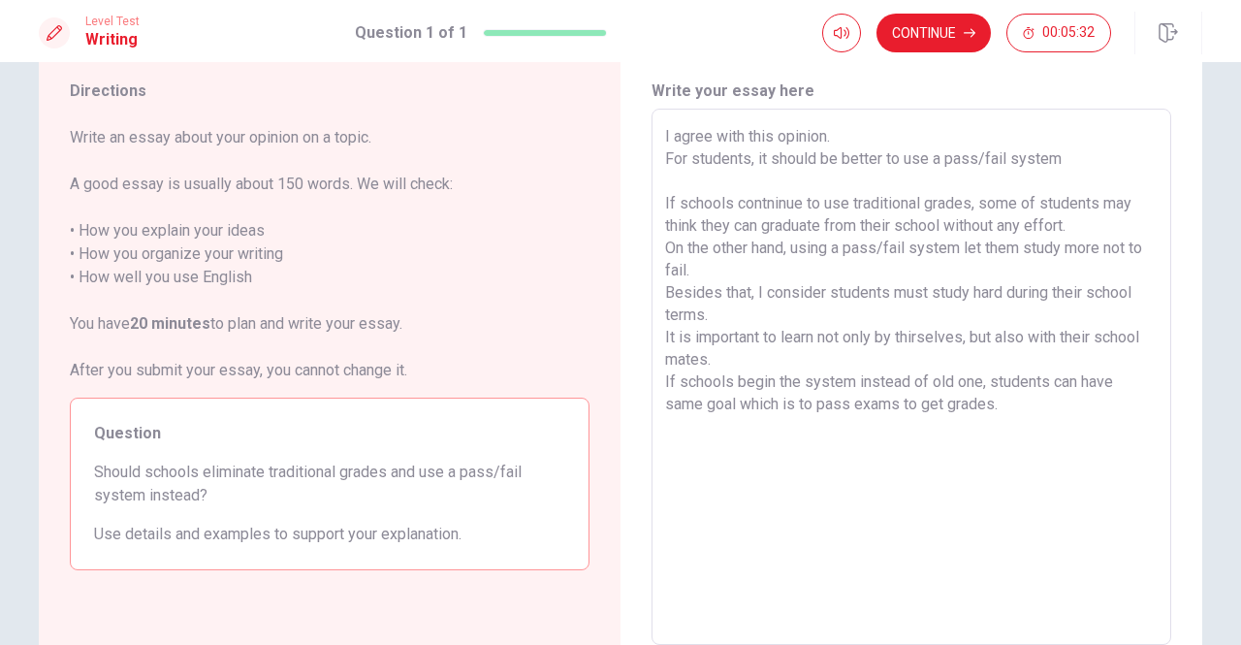
click at [665, 337] on textarea "I agree with this opinion. For students, it should be better to use a pass/fail…" at bounding box center [911, 377] width 493 height 504
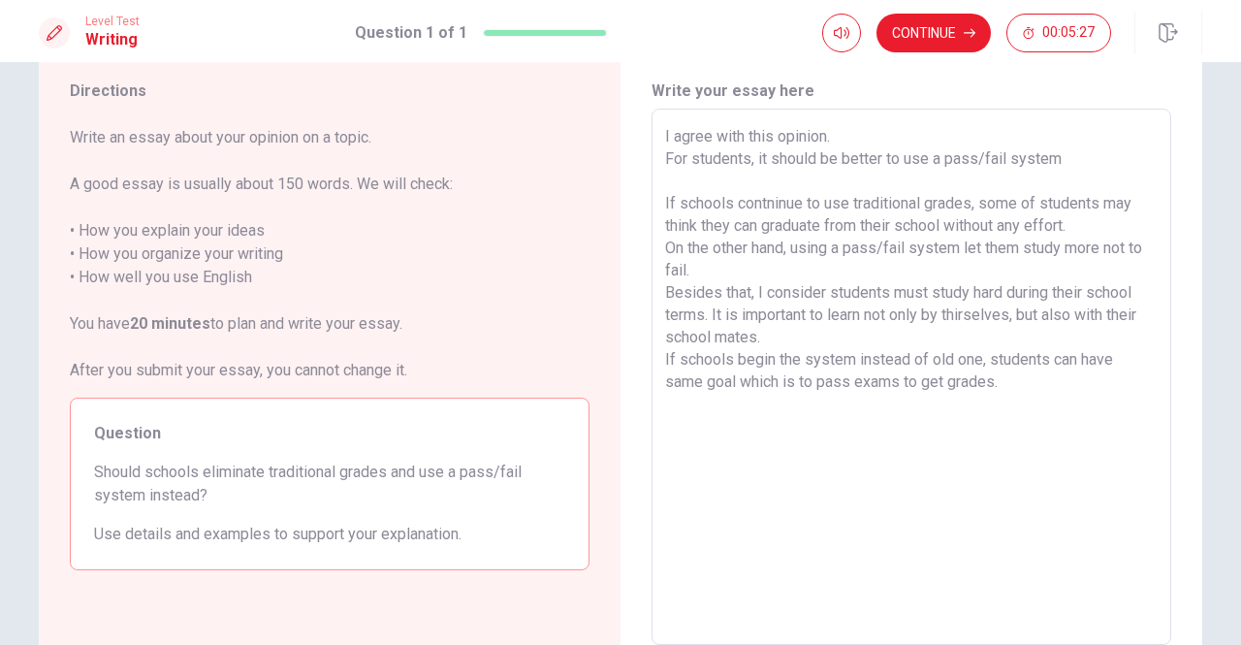
click at [707, 264] on textarea "I agree with this opinion. For students, it should be better to use a pass/fail…" at bounding box center [911, 377] width 493 height 504
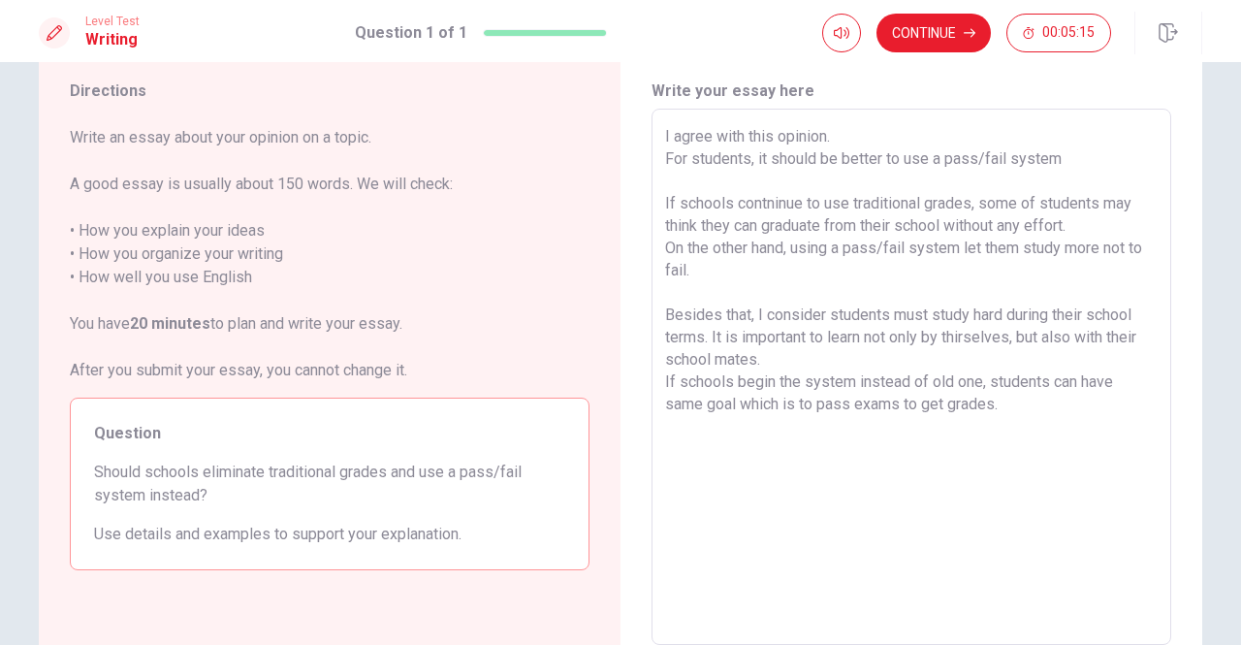
click at [1015, 406] on textarea "I agree with this opinion. For students, it should be better to use a pass/fail…" at bounding box center [911, 377] width 493 height 504
click at [704, 338] on textarea "I agree with this opinion. For students, it should be better to use a pass/fail…" at bounding box center [911, 377] width 493 height 504
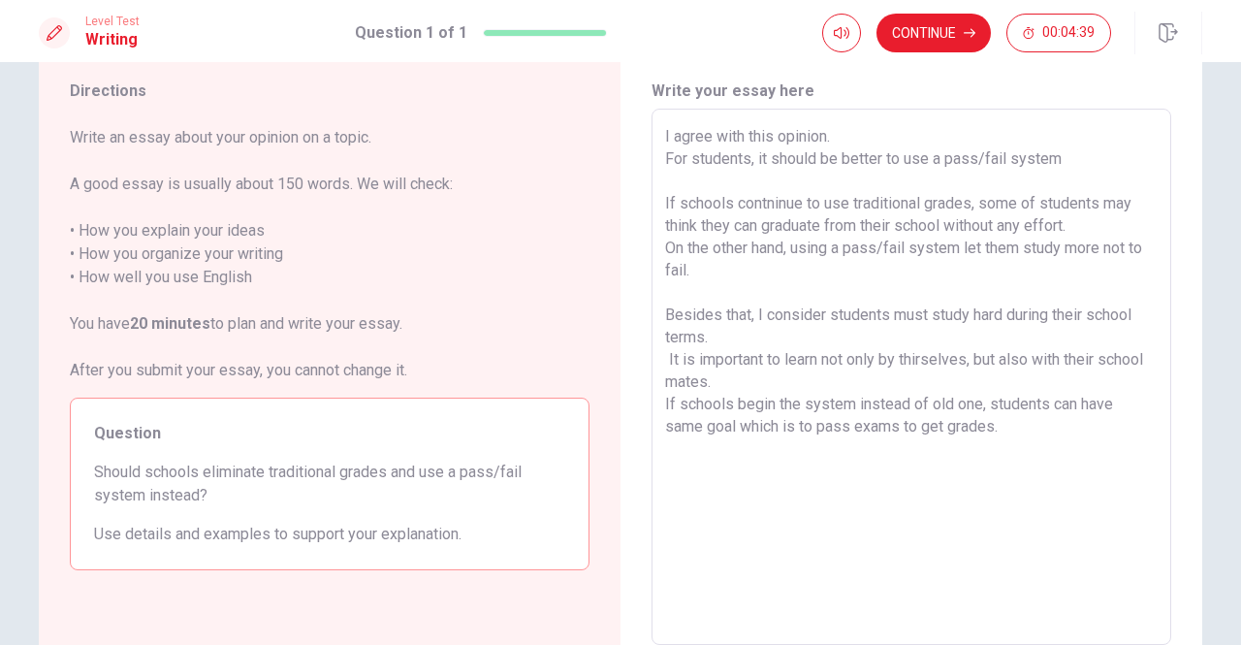
click at [1024, 436] on textarea "I agree with this opinion. For students, it should be better to use a pass/fail…" at bounding box center [911, 377] width 493 height 504
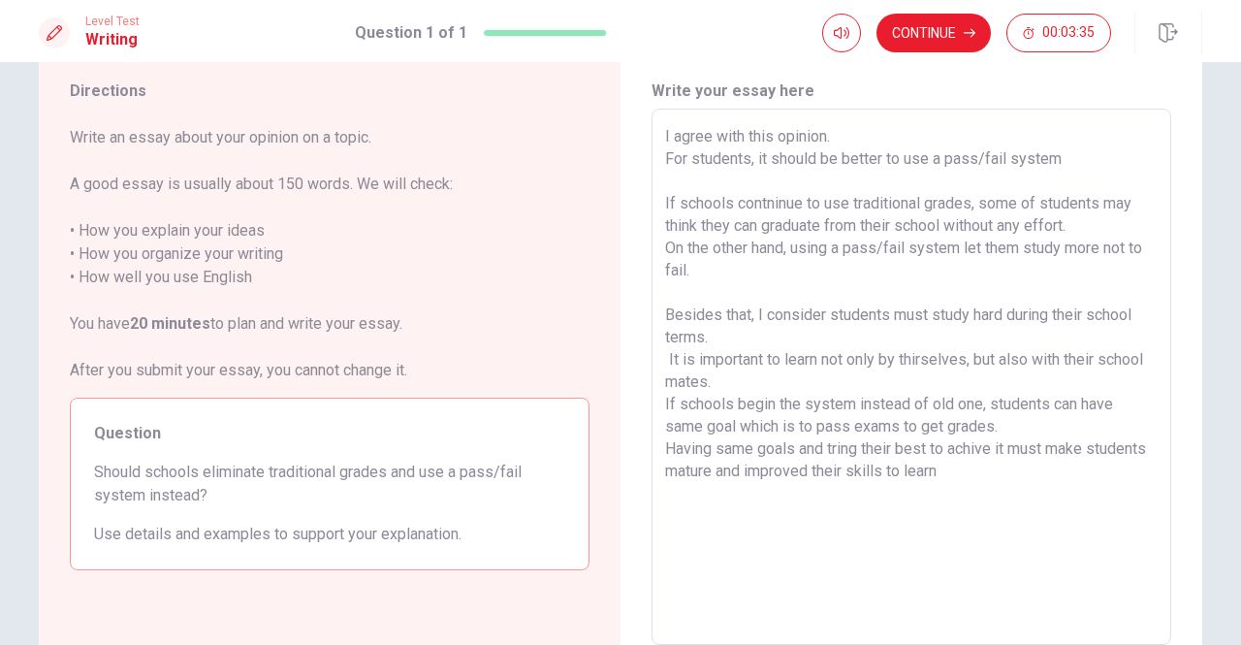
click at [665, 354] on textarea "I agree with this opinion. For students, it should be better to use a pass/fail…" at bounding box center [911, 377] width 493 height 504
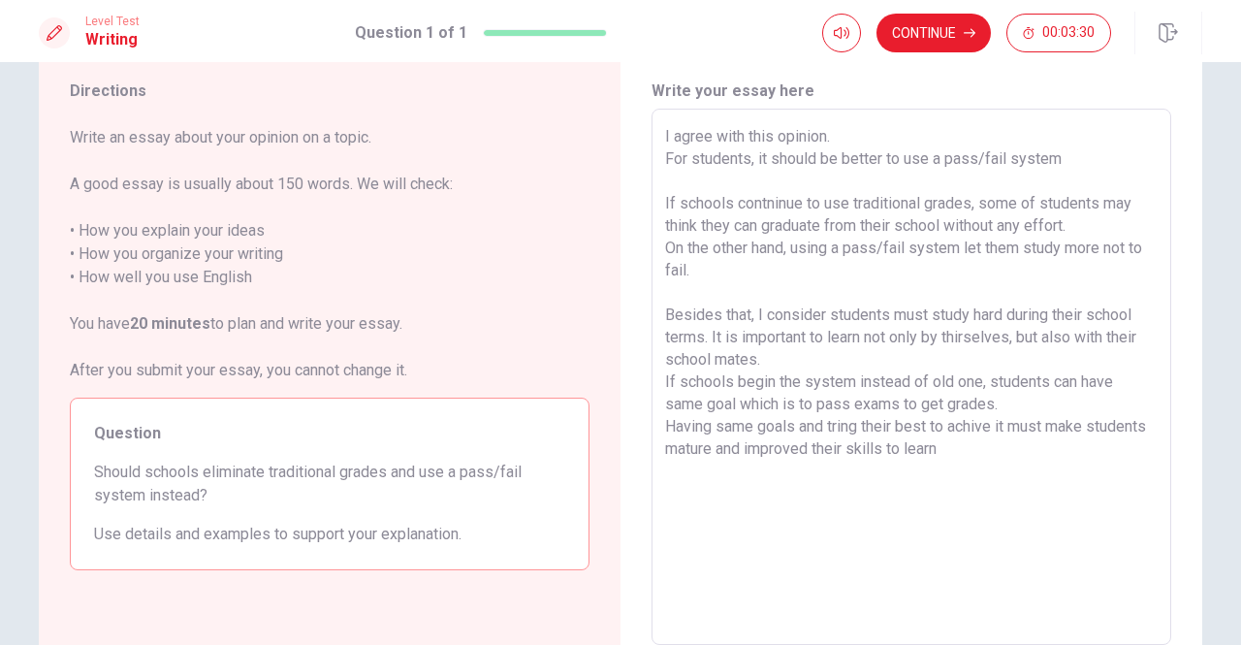
click at [734, 333] on textarea "I agree with this opinion. For students, it should be better to use a pass/fail…" at bounding box center [911, 377] width 493 height 504
click at [1035, 468] on textarea "I agree with this opinion. For students, it should be better to use a pass/fail…" at bounding box center [911, 377] width 493 height 504
click at [1028, 454] on textarea "I agree with this opinion. For students, it should be better to use a pass/fail…" at bounding box center [911, 377] width 493 height 504
click at [1028, 408] on textarea "I agree with this opinion. For students, it should be better to use a pass/fail…" at bounding box center [911, 377] width 493 height 504
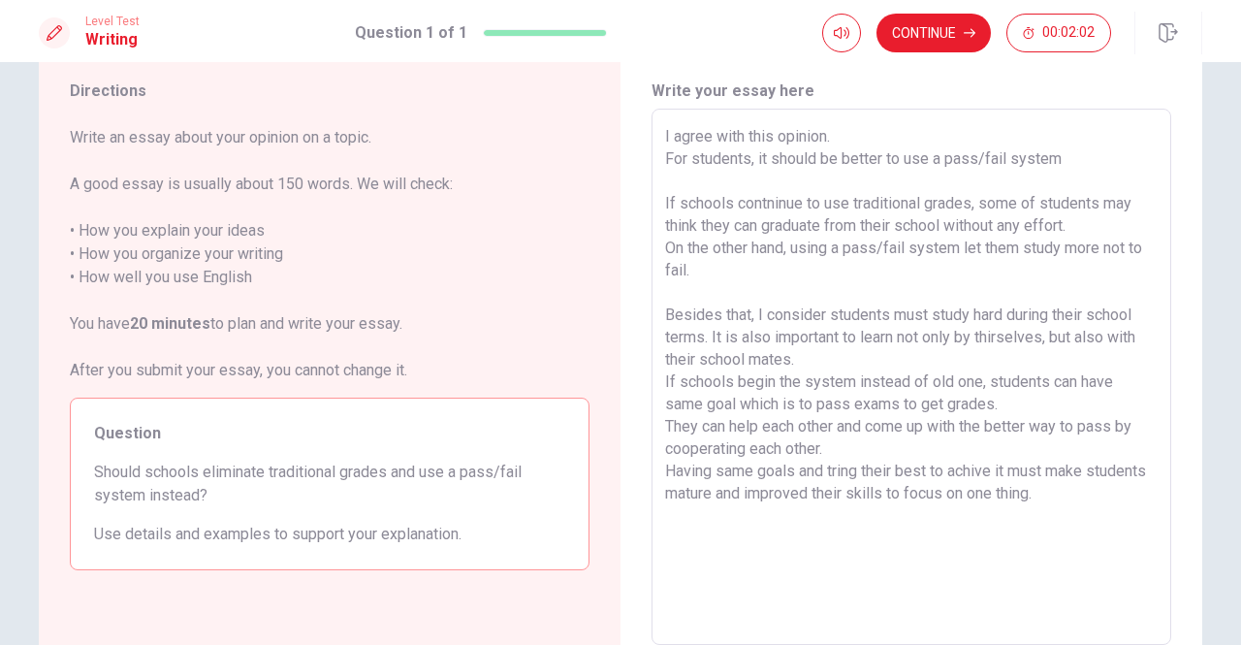
click at [758, 422] on textarea "I agree with this opinion. For students, it should be better to use a pass/fail…" at bounding box center [911, 377] width 493 height 504
click at [830, 430] on textarea "I agree with this opinion. For students, it should be better to use a pass/fail…" at bounding box center [911, 377] width 493 height 504
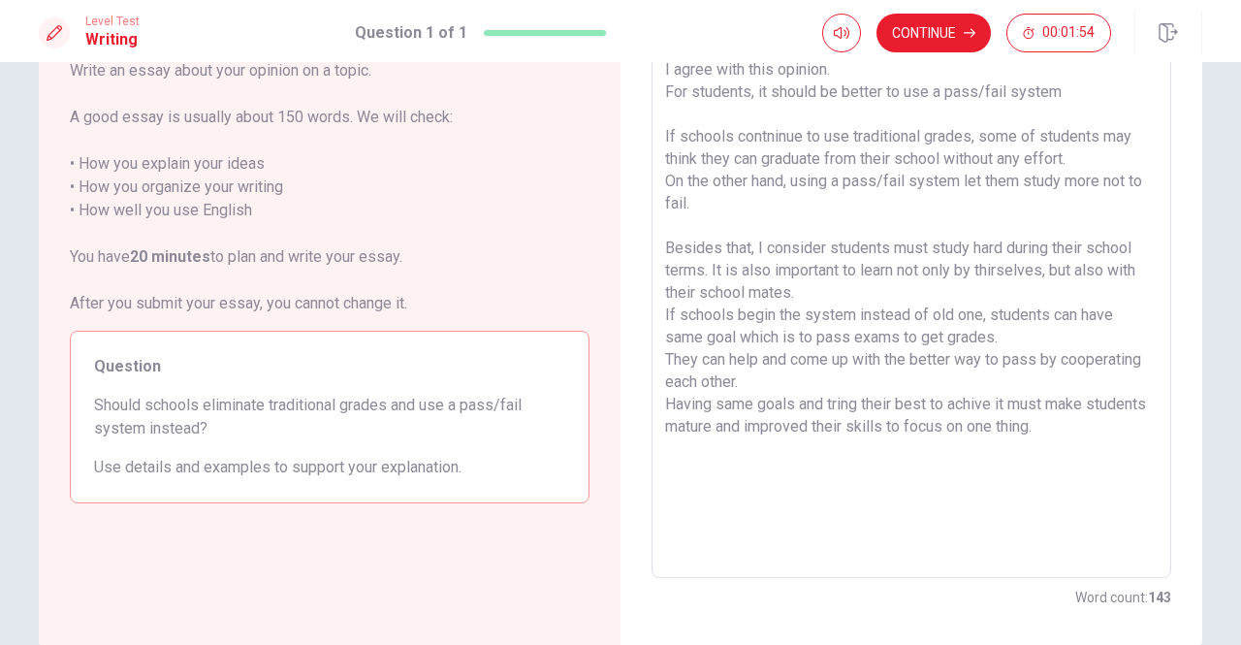
scroll to position [178, 0]
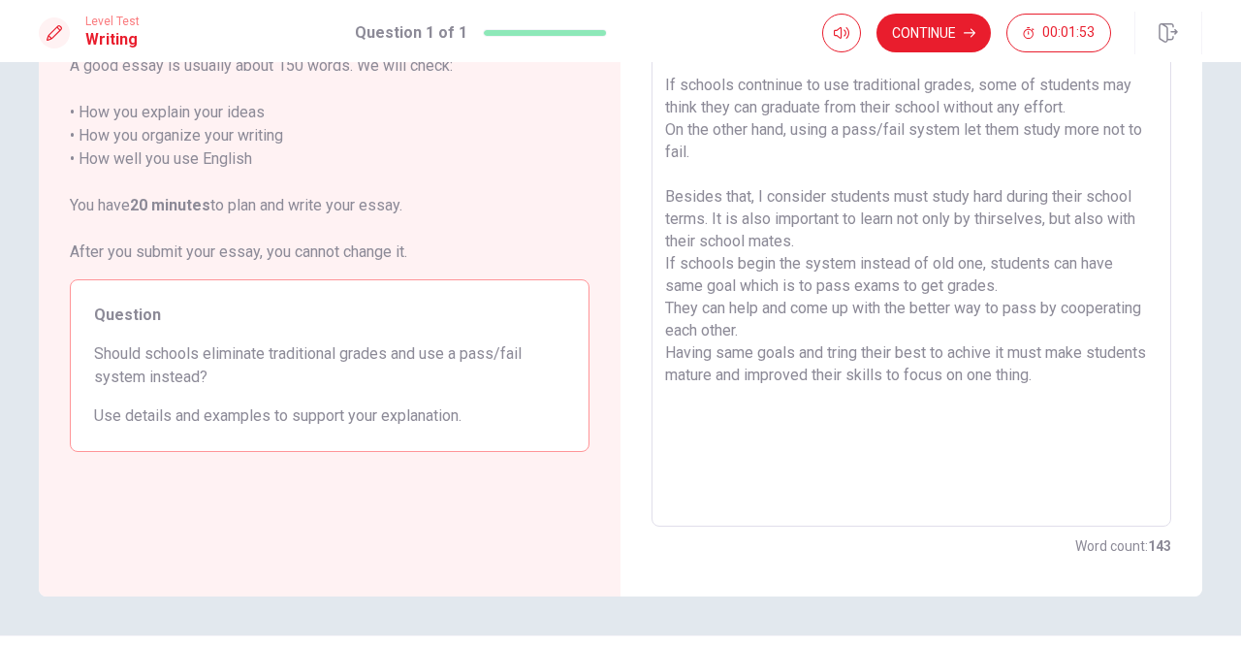
click at [1109, 381] on textarea "I agree with this opinion. For students, it should be better to use a pass/fail…" at bounding box center [911, 259] width 493 height 504
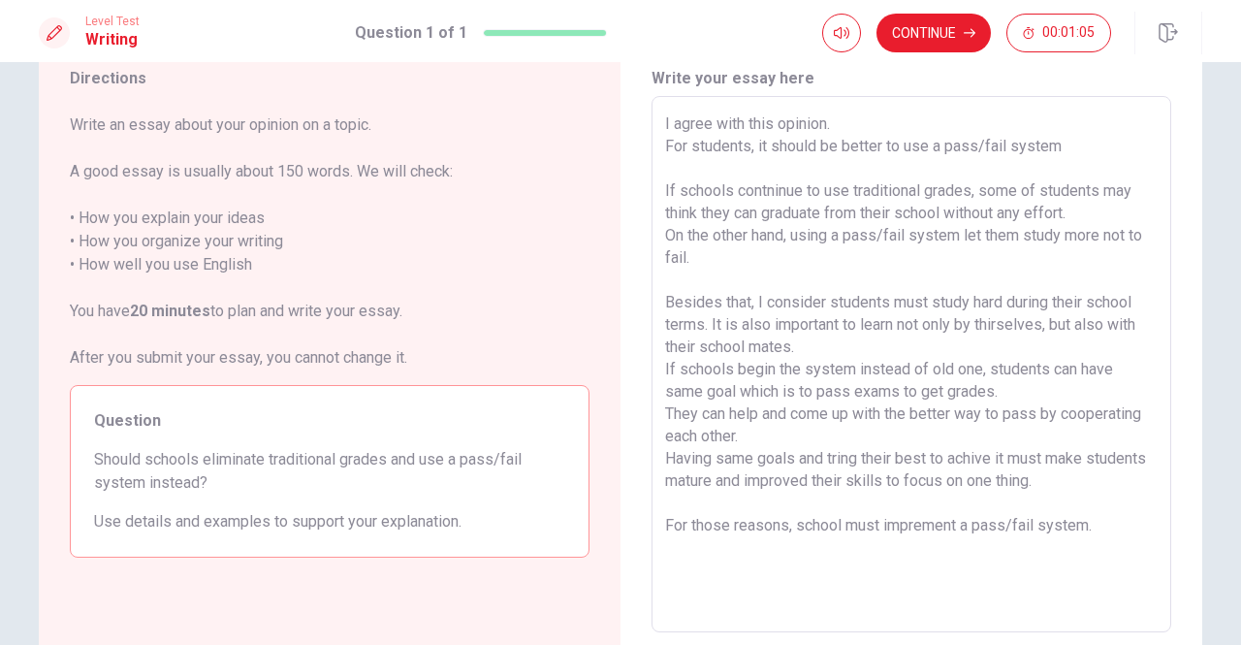
scroll to position [72, 0]
click at [655, 278] on div "I agree with this opinion. For students, it should be better to use a pass/fail…" at bounding box center [912, 365] width 520 height 536
click at [657, 278] on div "I agree with this opinion. For students, it should be better to use a pass/fail…" at bounding box center [912, 365] width 520 height 536
click at [665, 278] on textarea "I agree with this opinion. For students, it should be better to use a pass/fail…" at bounding box center [911, 365] width 493 height 504
click at [838, 454] on textarea "I agree with this opinion. For students, it should be better to use a pass/fail…" at bounding box center [911, 365] width 493 height 504
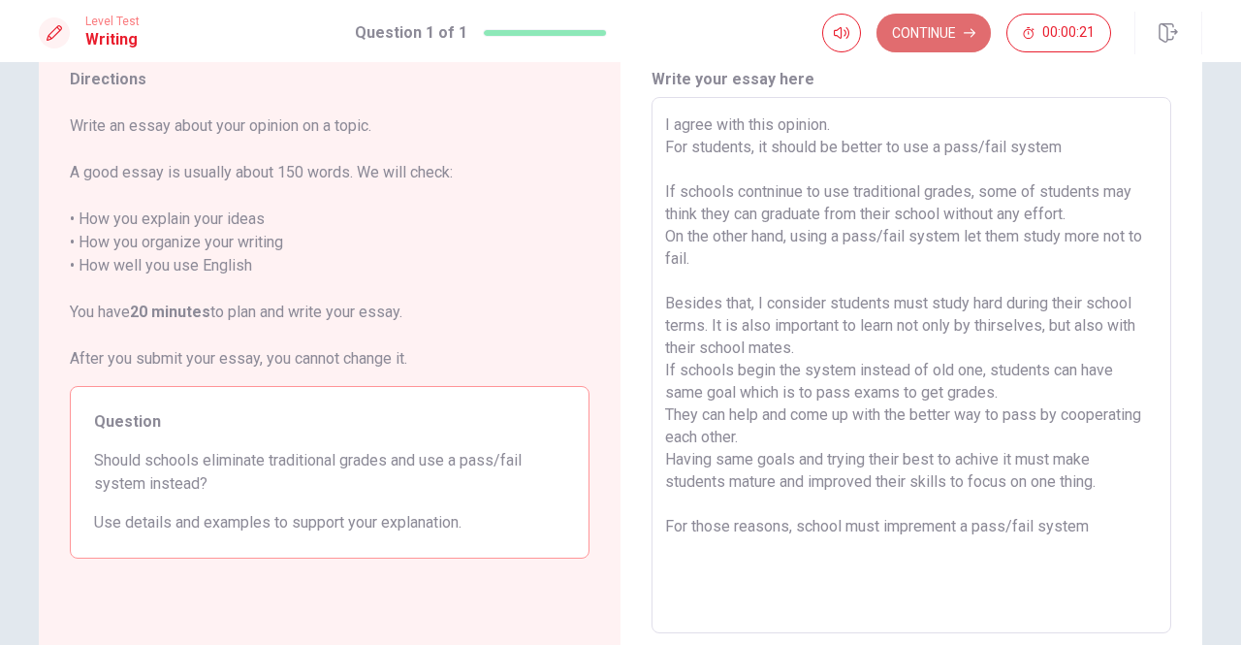
click at [962, 26] on button "Continue" at bounding box center [934, 33] width 114 height 39
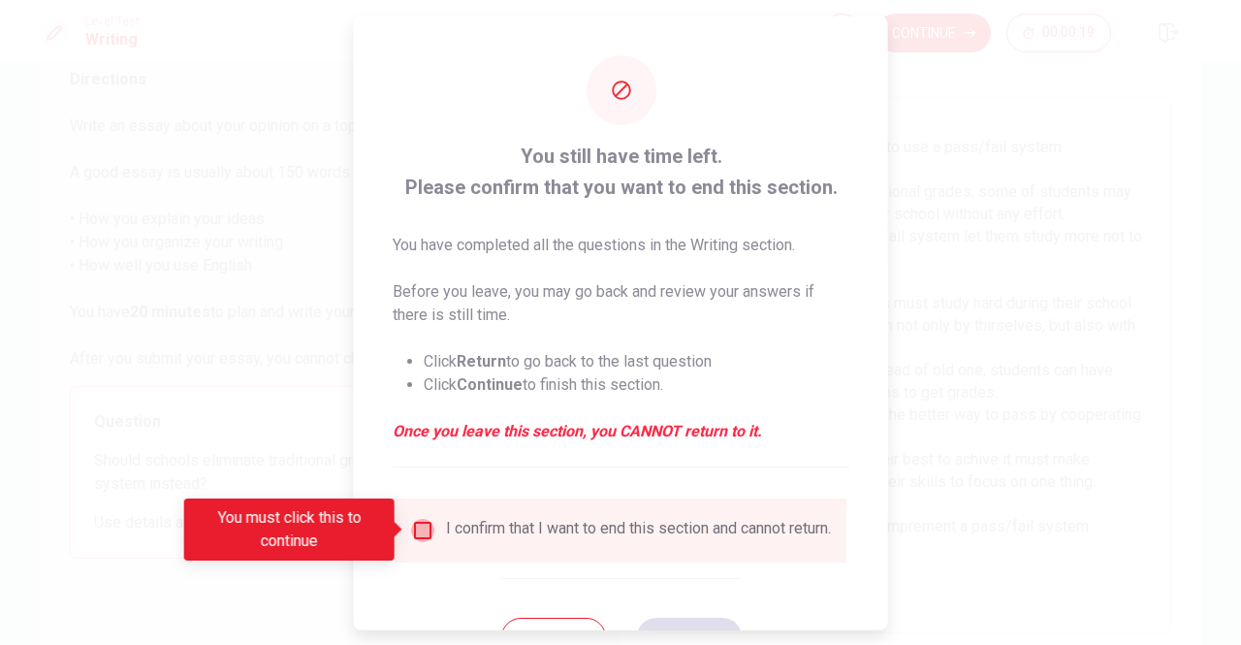
click at [421, 530] on input "You must click this to continue" at bounding box center [422, 529] width 23 height 23
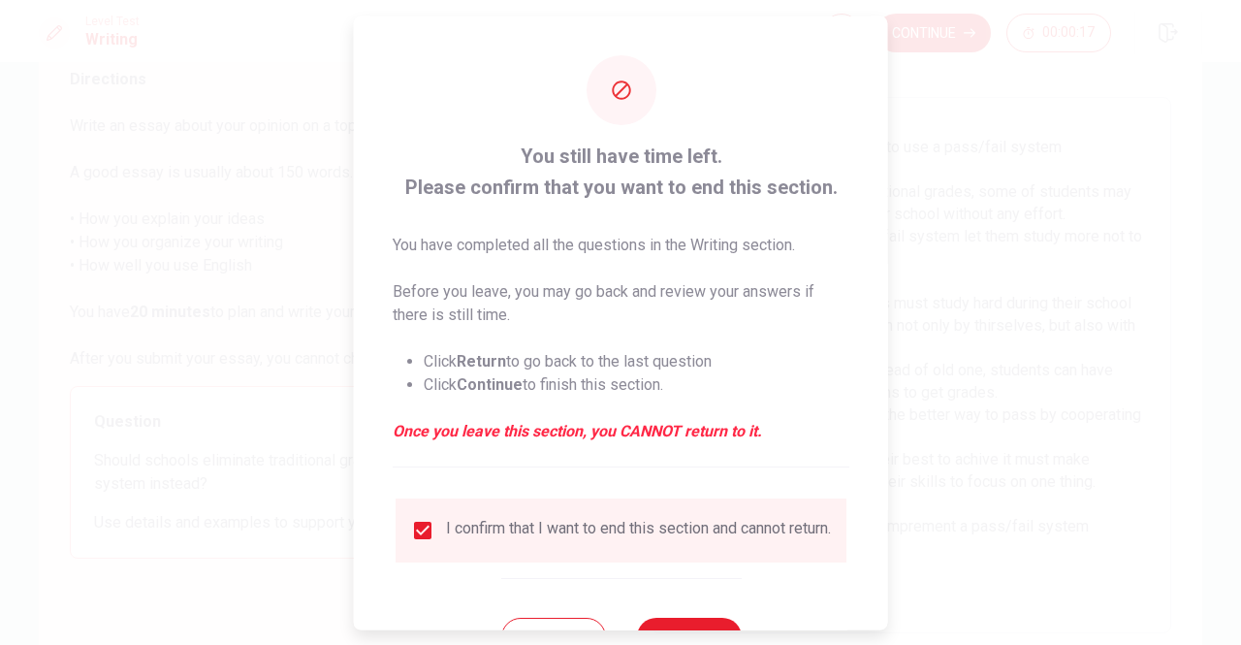
scroll to position [78, 0]
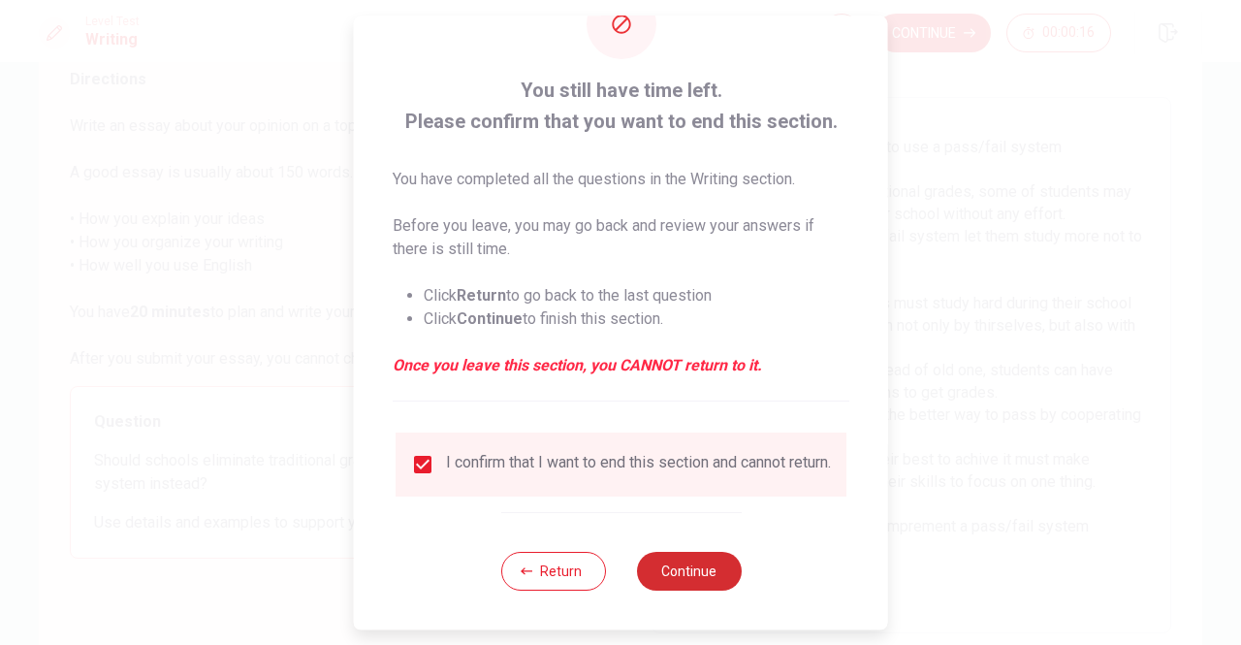
click at [701, 565] on button "Continue" at bounding box center [688, 571] width 105 height 39
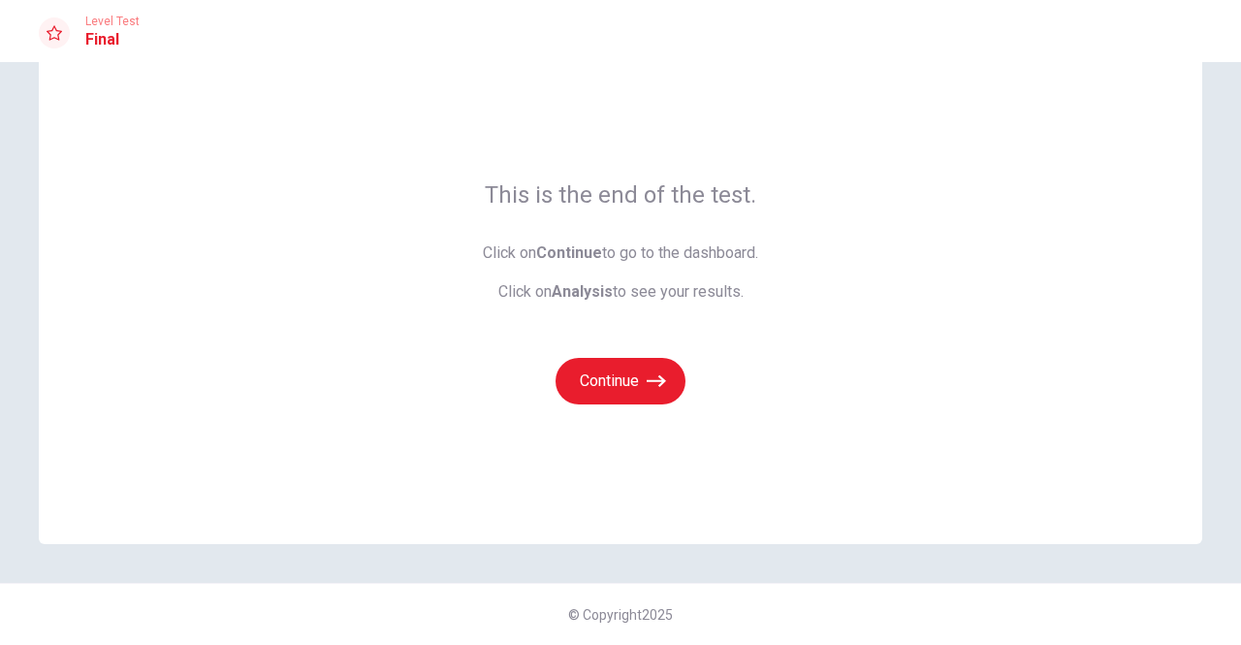
scroll to position [60, 0]
click at [627, 379] on button "Continue" at bounding box center [621, 382] width 130 height 47
